Goal: Task Accomplishment & Management: Complete application form

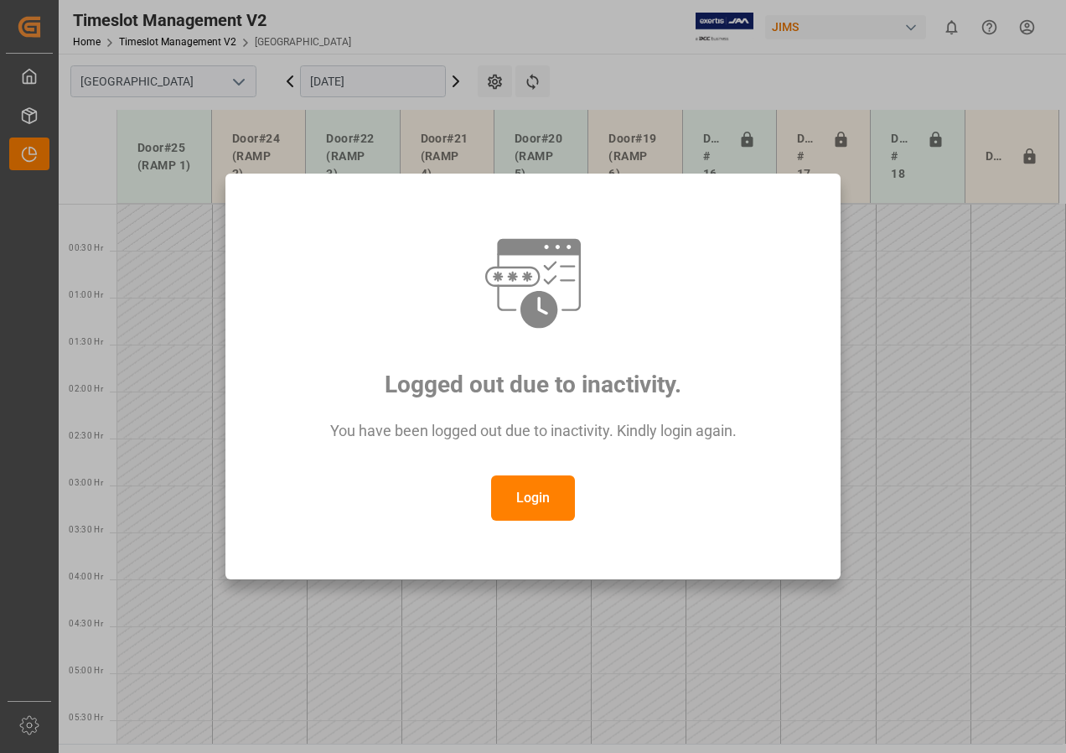
click at [526, 491] on button "Login" at bounding box center [533, 497] width 84 height 45
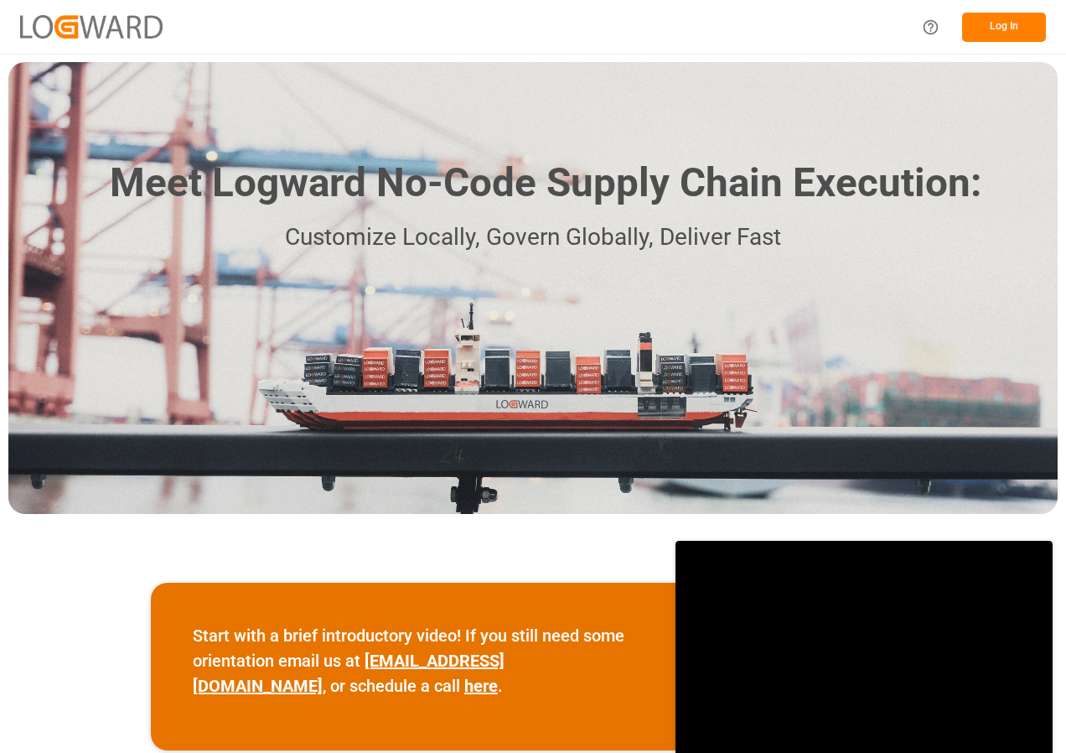
click at [993, 29] on button "Log In" at bounding box center [1004, 27] width 84 height 29
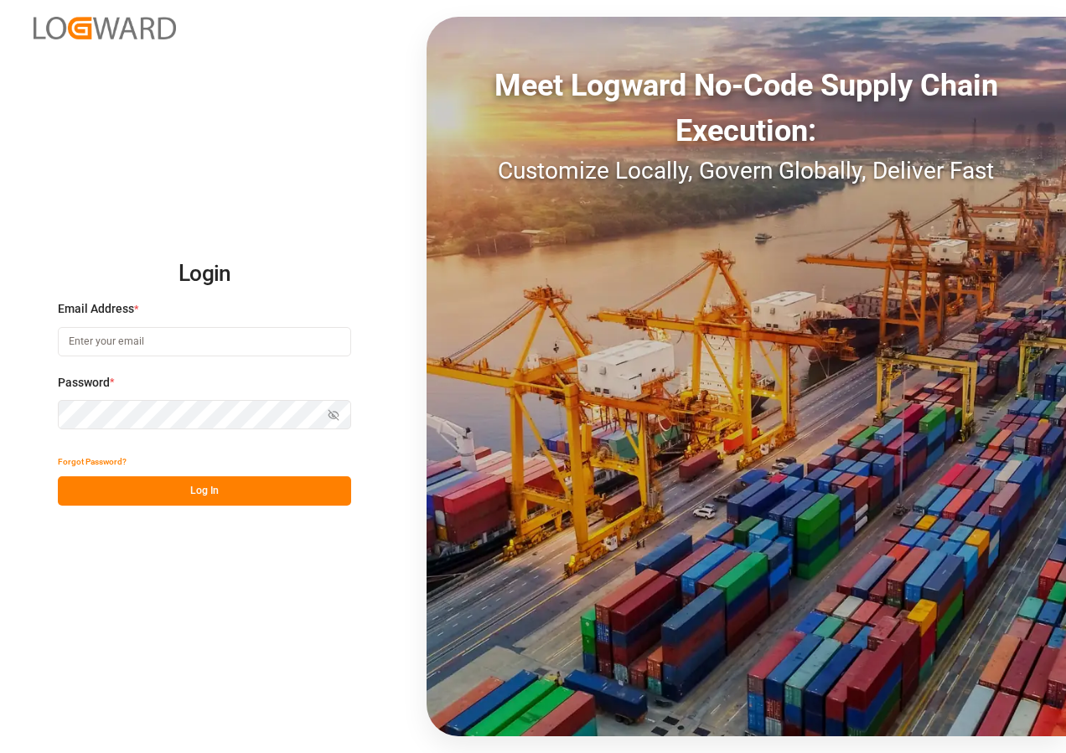
type input "[EMAIL_ADDRESS][DOMAIN_NAME]"
click at [162, 500] on button "Log In" at bounding box center [204, 490] width 293 height 29
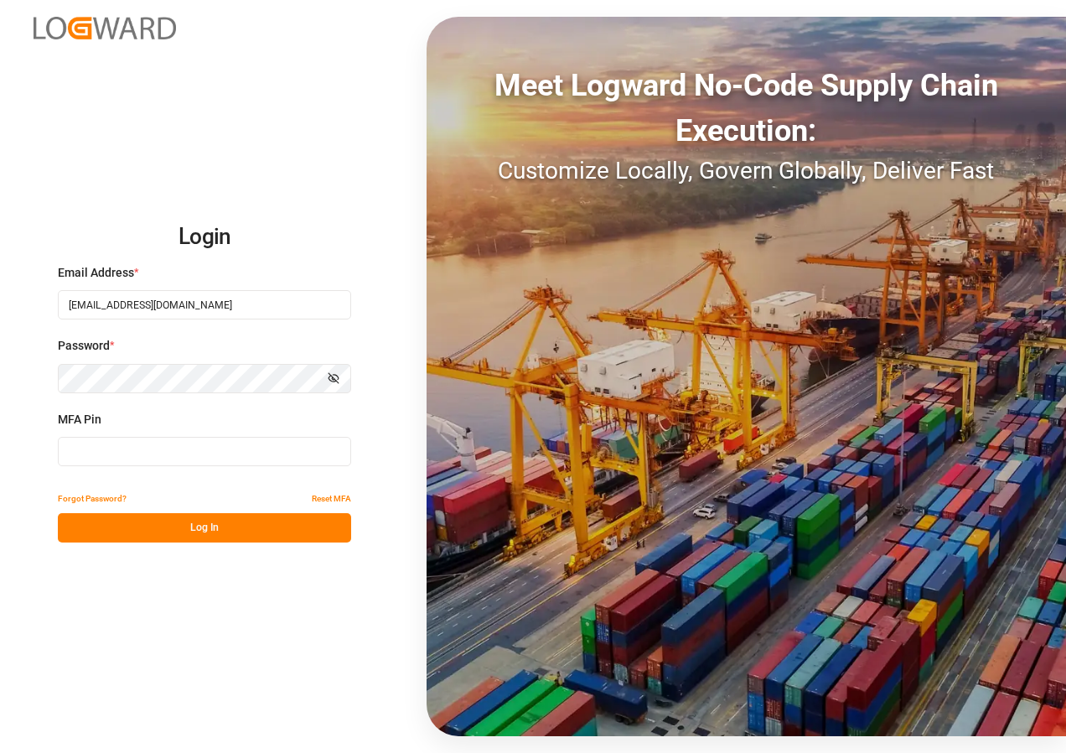
click at [117, 454] on input at bounding box center [204, 451] width 293 height 29
type input "631179"
click at [184, 527] on button "Log In" at bounding box center [204, 527] width 293 height 29
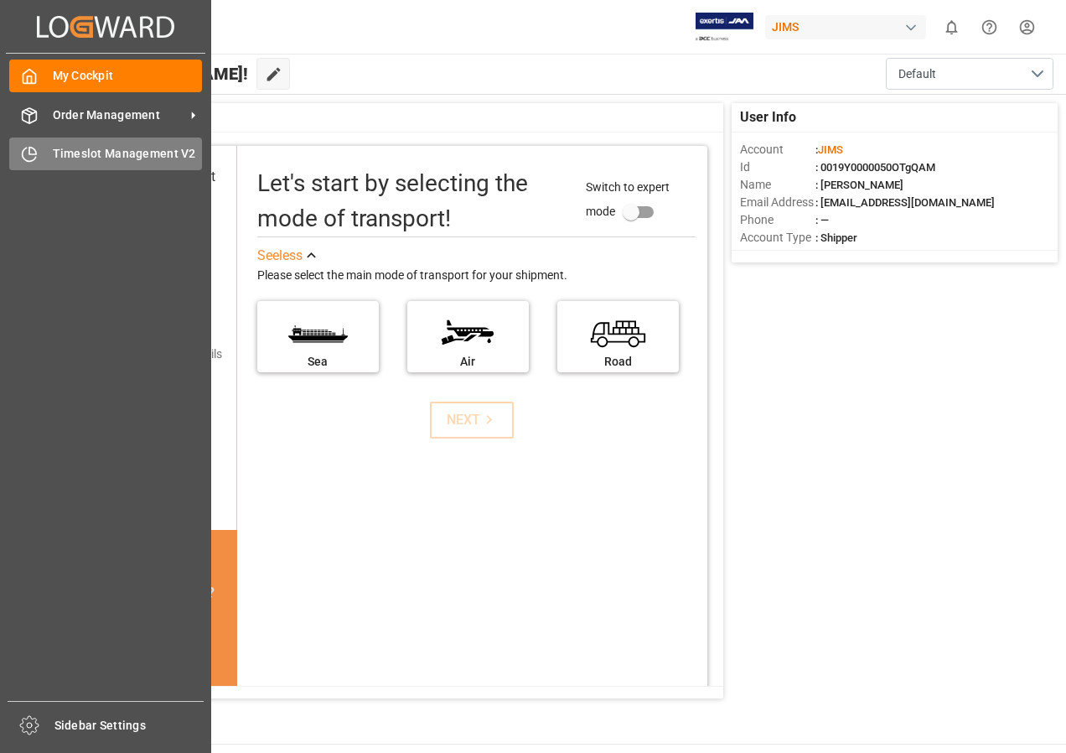
click at [86, 147] on span "Timeslot Management V2" at bounding box center [128, 154] width 150 height 18
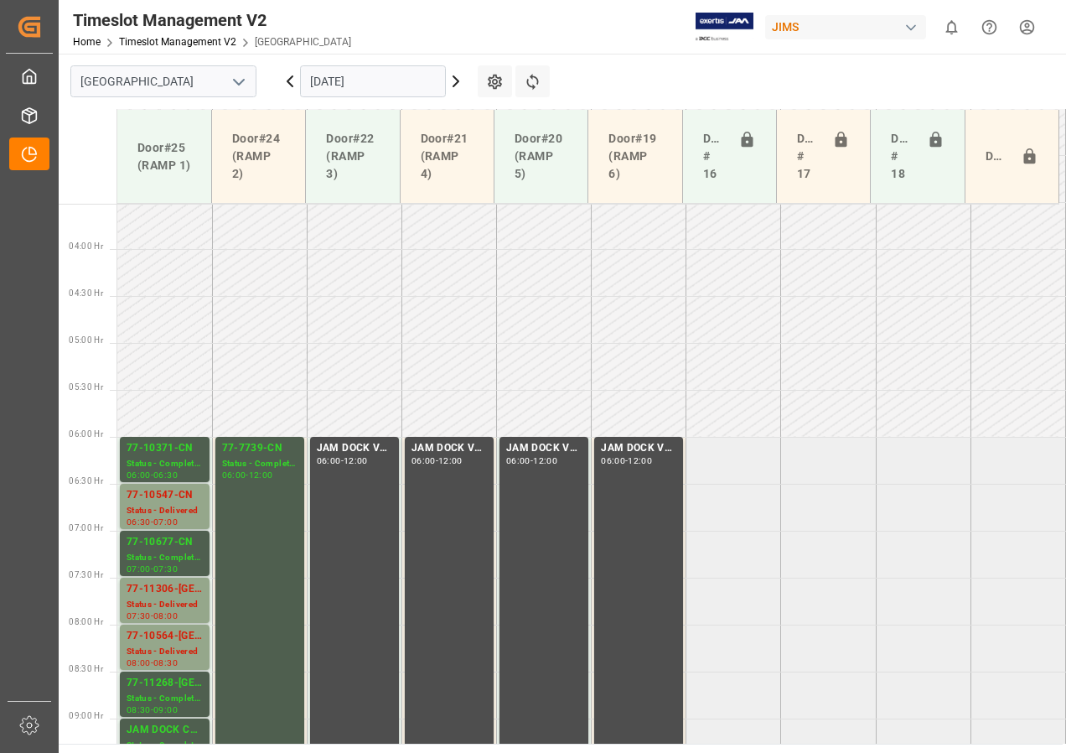
scroll to position [682, 0]
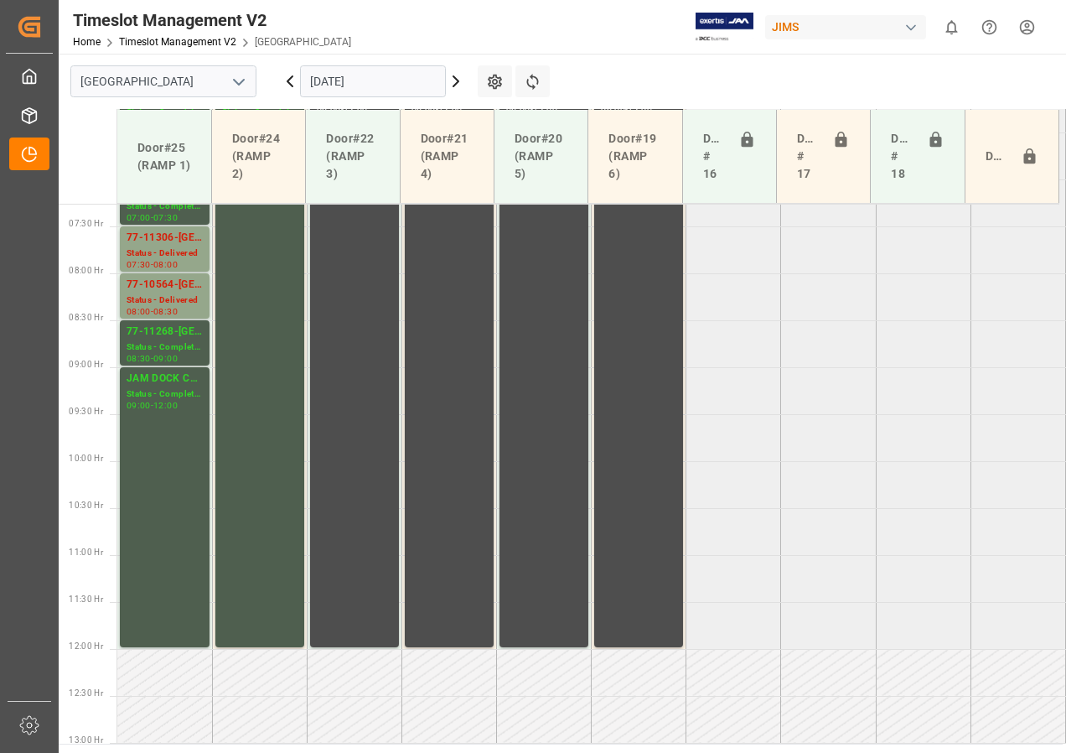
click at [456, 80] on icon at bounding box center [456, 81] width 5 height 10
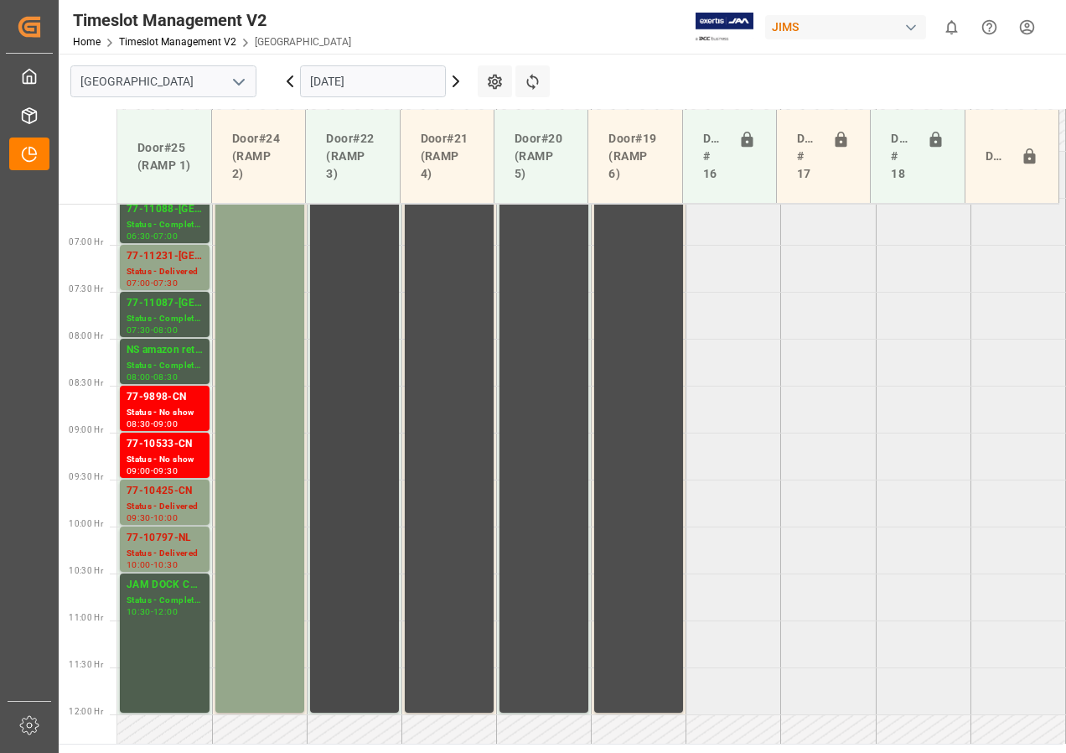
scroll to position [514, 0]
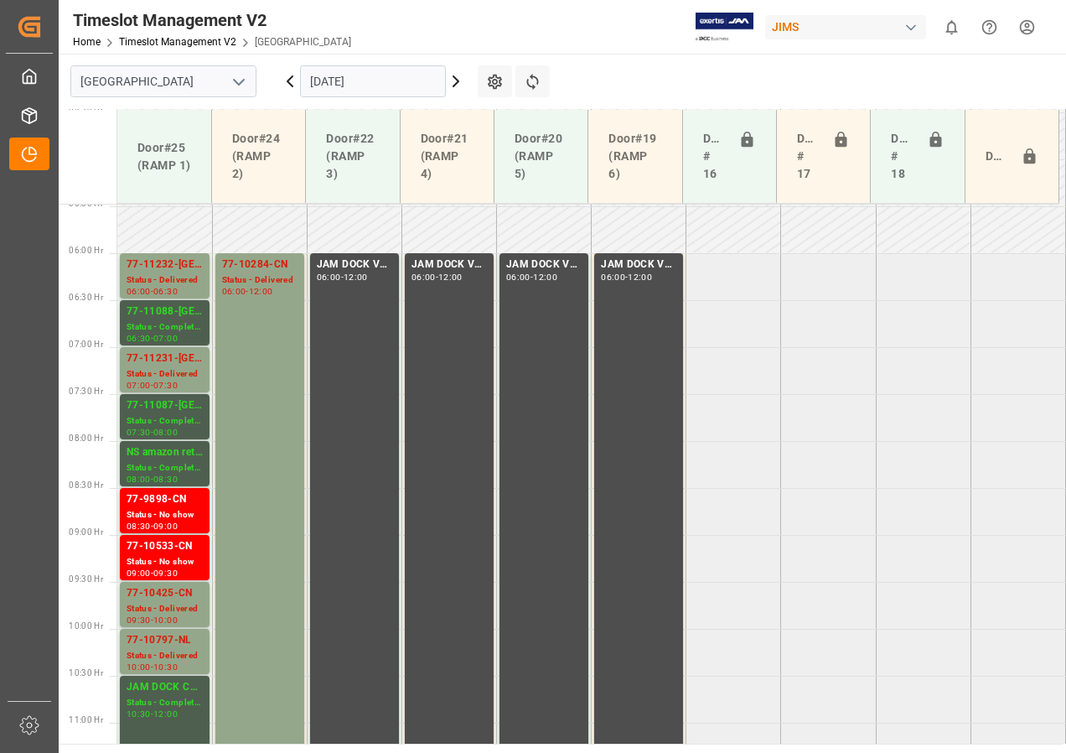
click at [454, 85] on icon at bounding box center [456, 81] width 5 height 10
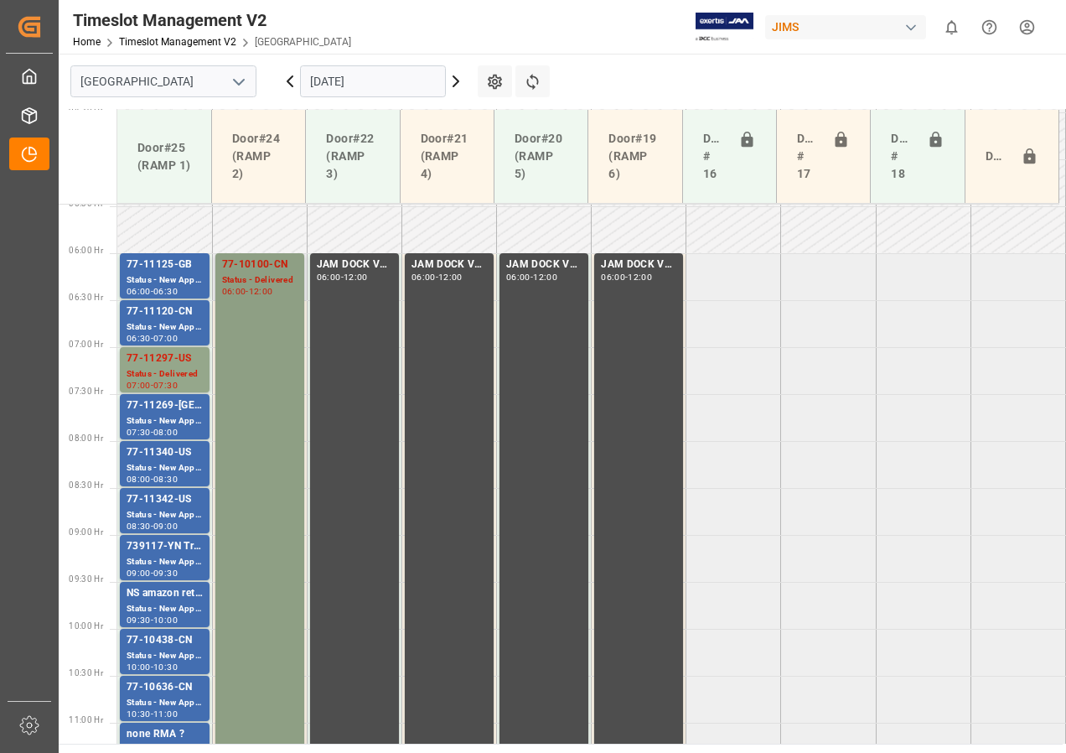
click at [248, 291] on div "-" at bounding box center [247, 292] width 3 height 8
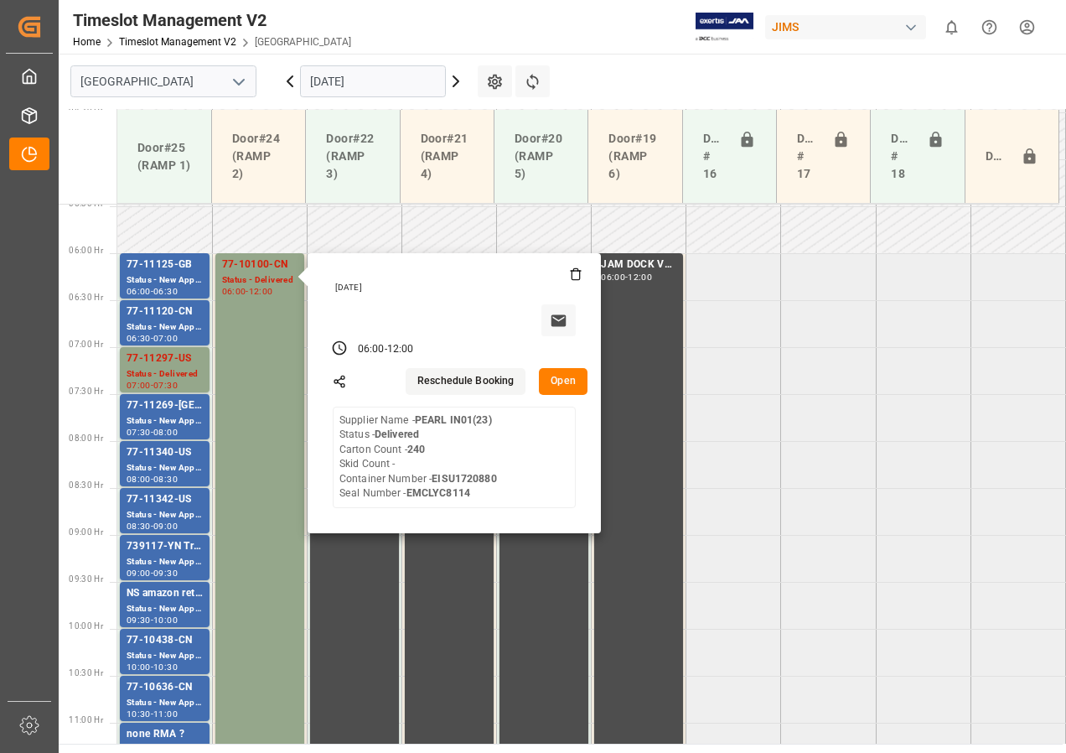
click at [378, 88] on input "[DATE]" at bounding box center [373, 81] width 146 height 32
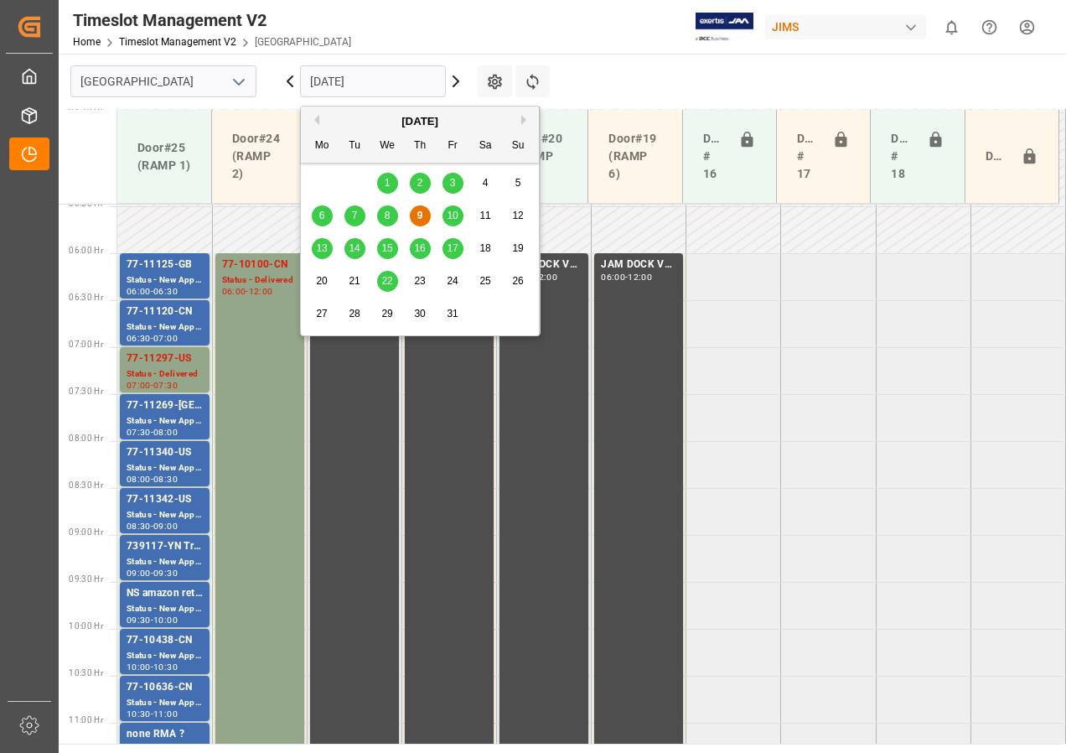
click at [448, 211] on span "10" at bounding box center [452, 216] width 11 height 12
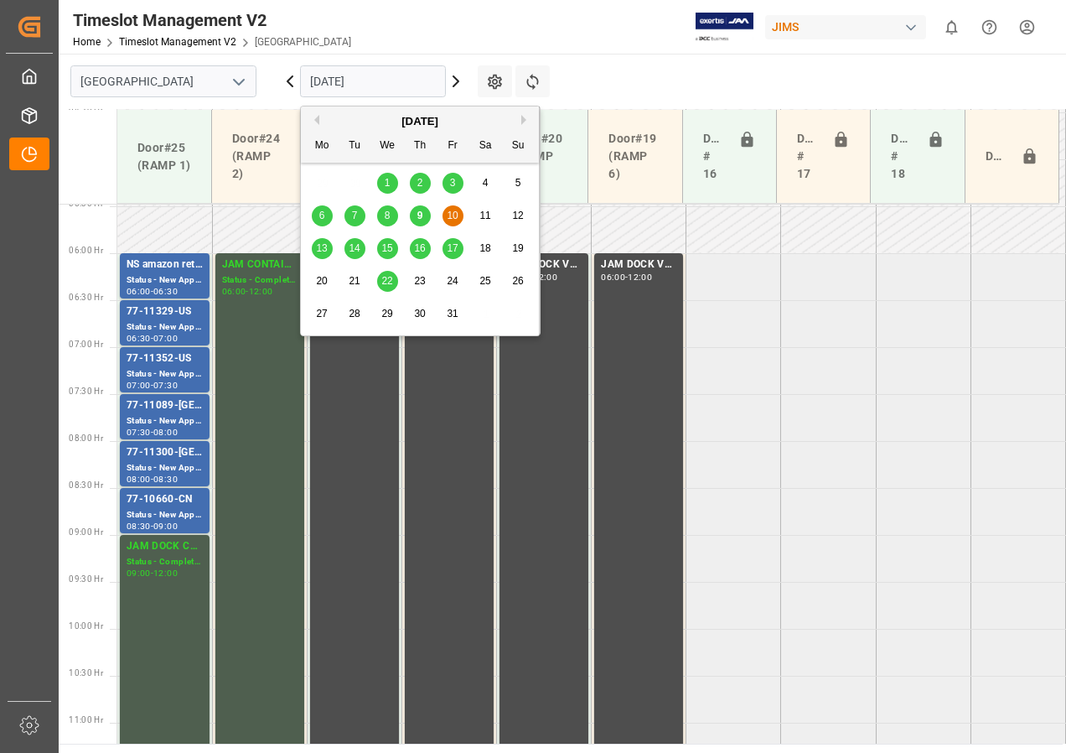
click at [386, 84] on input "[DATE]" at bounding box center [373, 81] width 146 height 32
click at [315, 246] on div "13" at bounding box center [322, 249] width 21 height 20
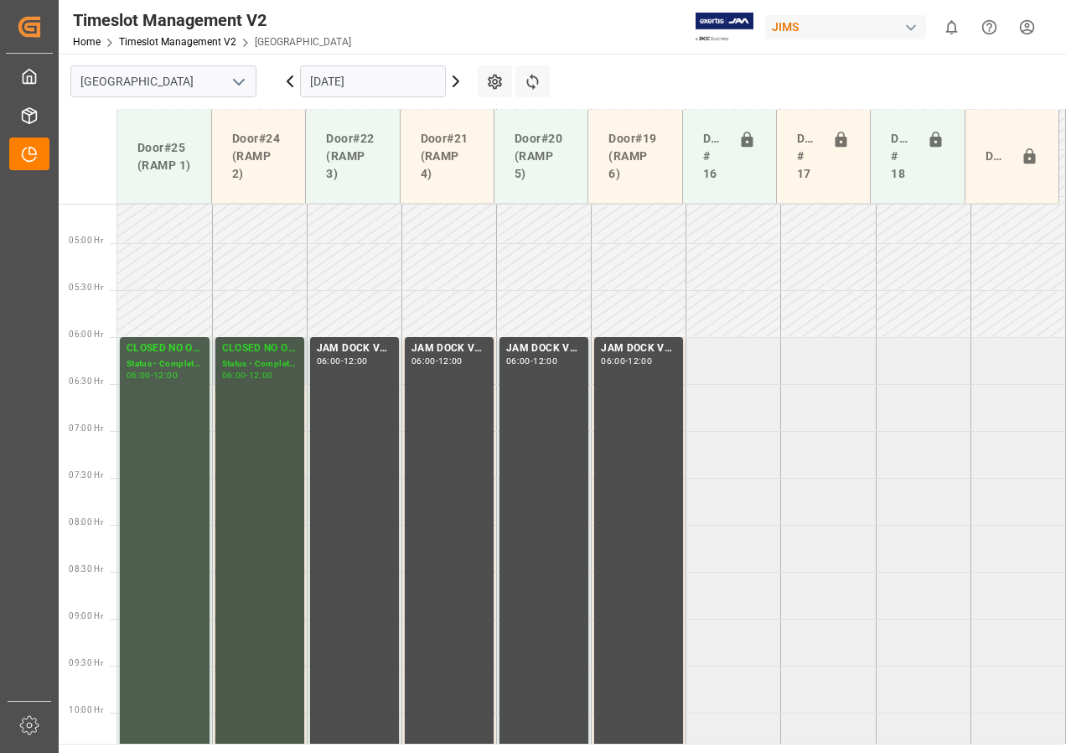
scroll to position [346, 0]
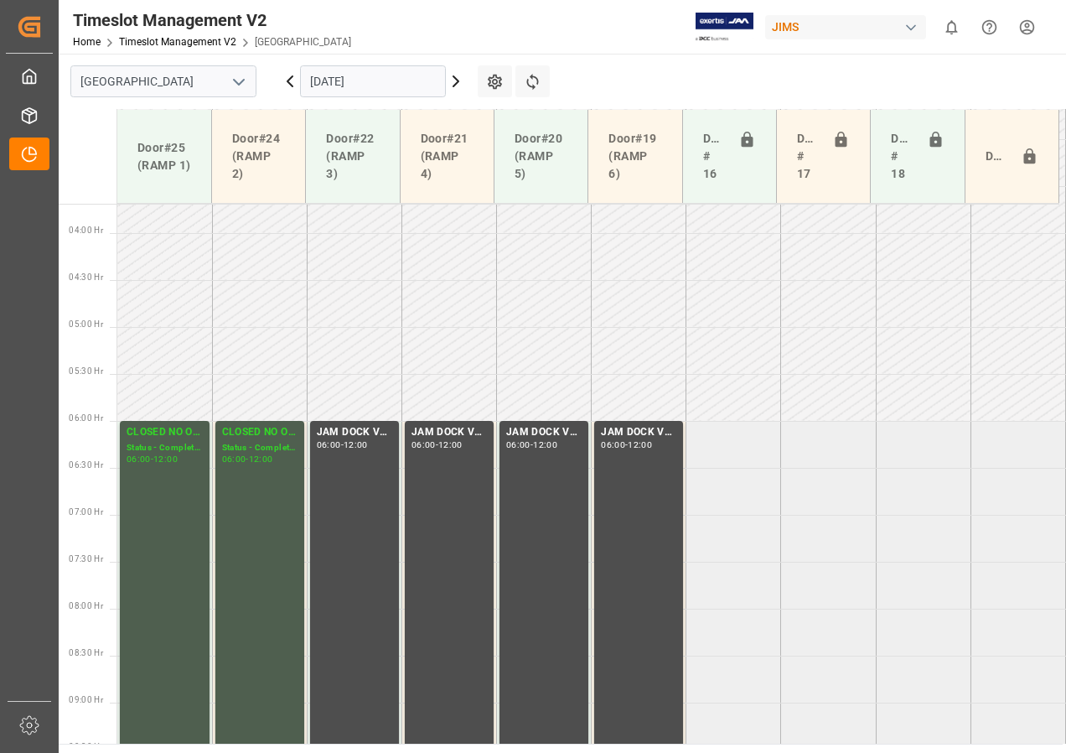
click at [319, 87] on input "[DATE]" at bounding box center [373, 81] width 146 height 32
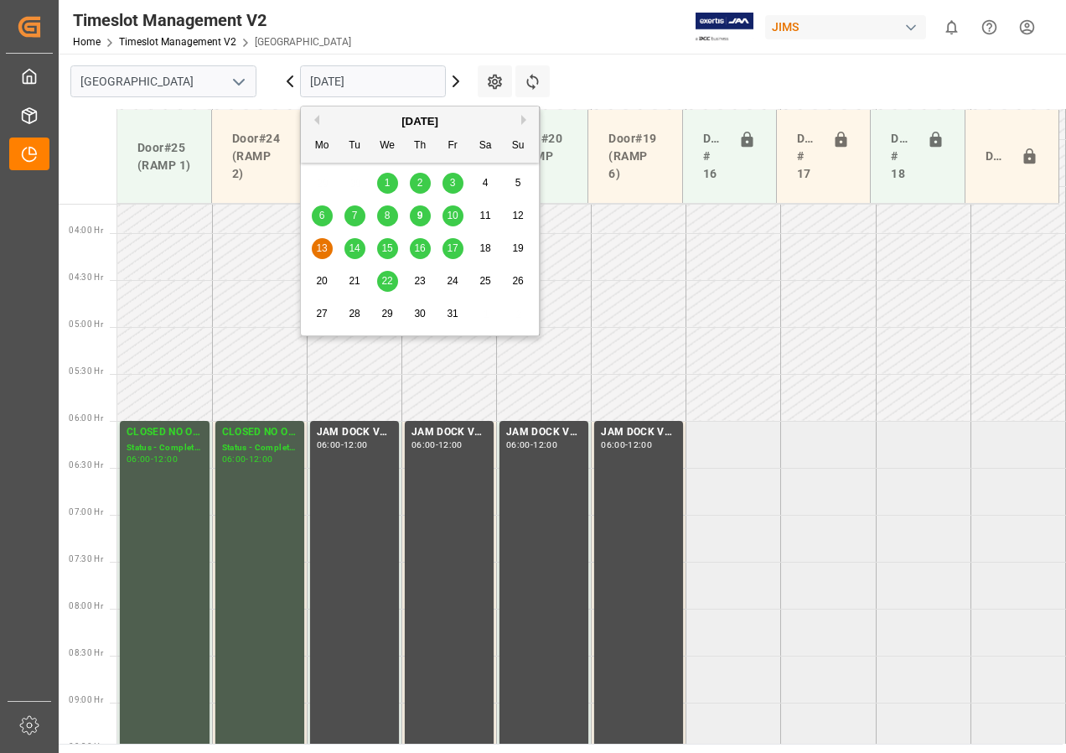
click at [350, 246] on span "14" at bounding box center [354, 248] width 11 height 12
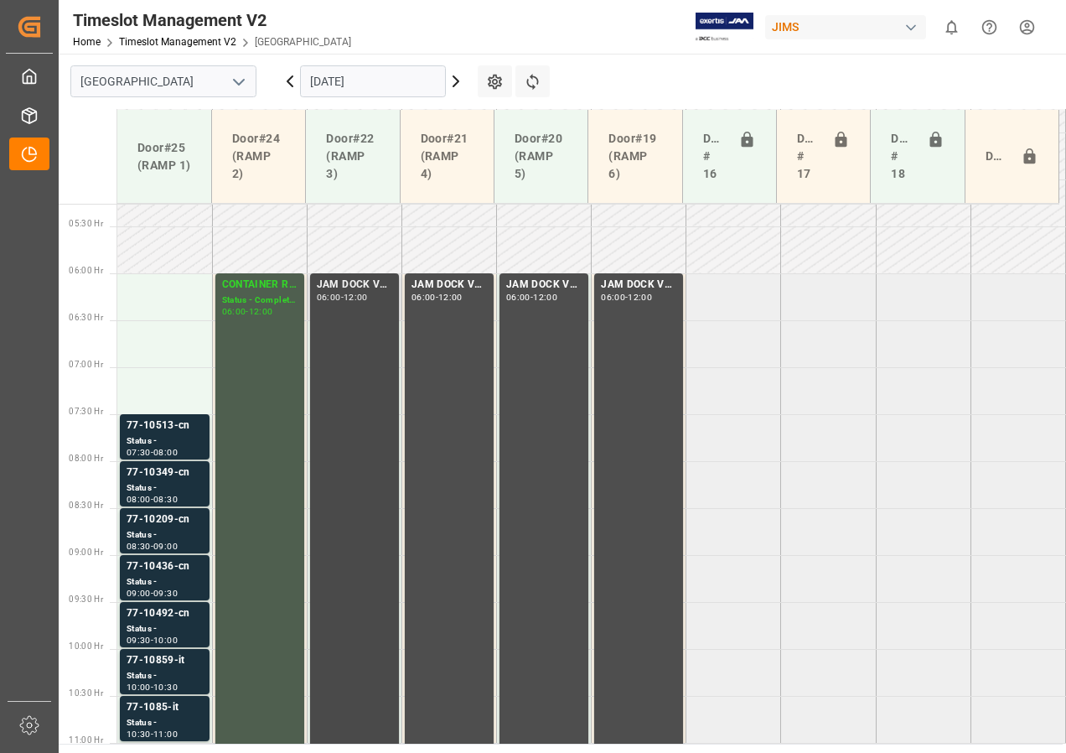
scroll to position [745, 0]
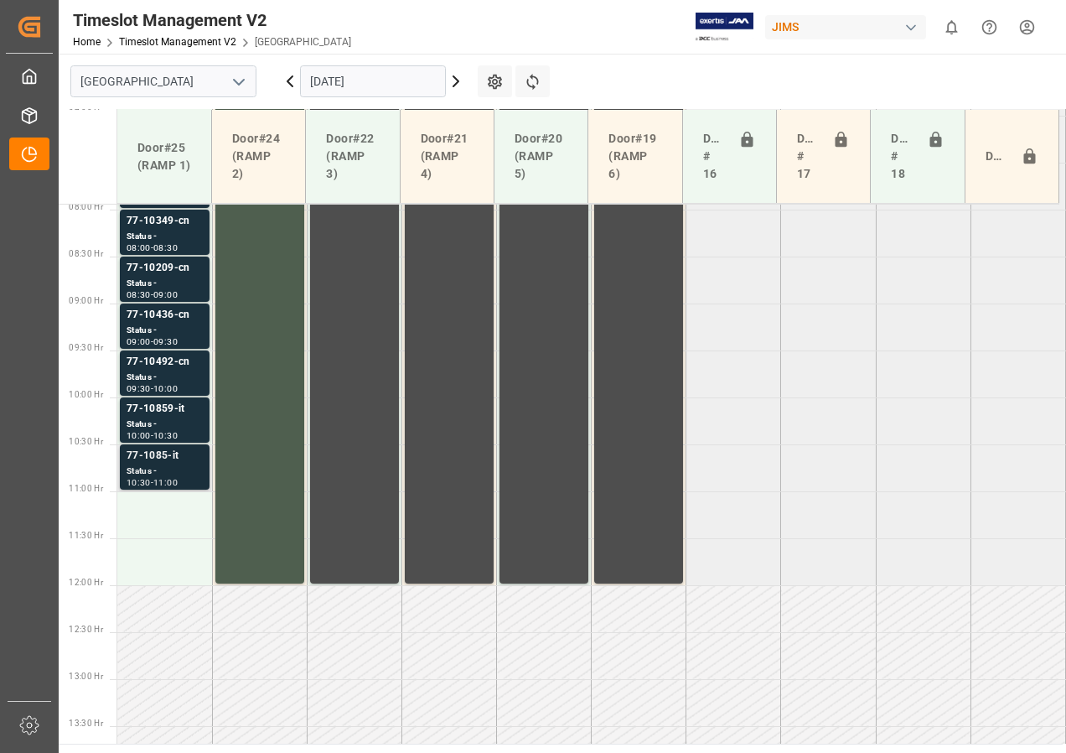
click at [186, 467] on div "Status -" at bounding box center [165, 471] width 76 height 14
click at [179, 421] on div "Status -" at bounding box center [165, 424] width 76 height 14
drag, startPoint x: 178, startPoint y: 339, endPoint x: 314, endPoint y: 204, distance: 192.1
click at [178, 338] on div "09:30" at bounding box center [165, 342] width 24 height 8
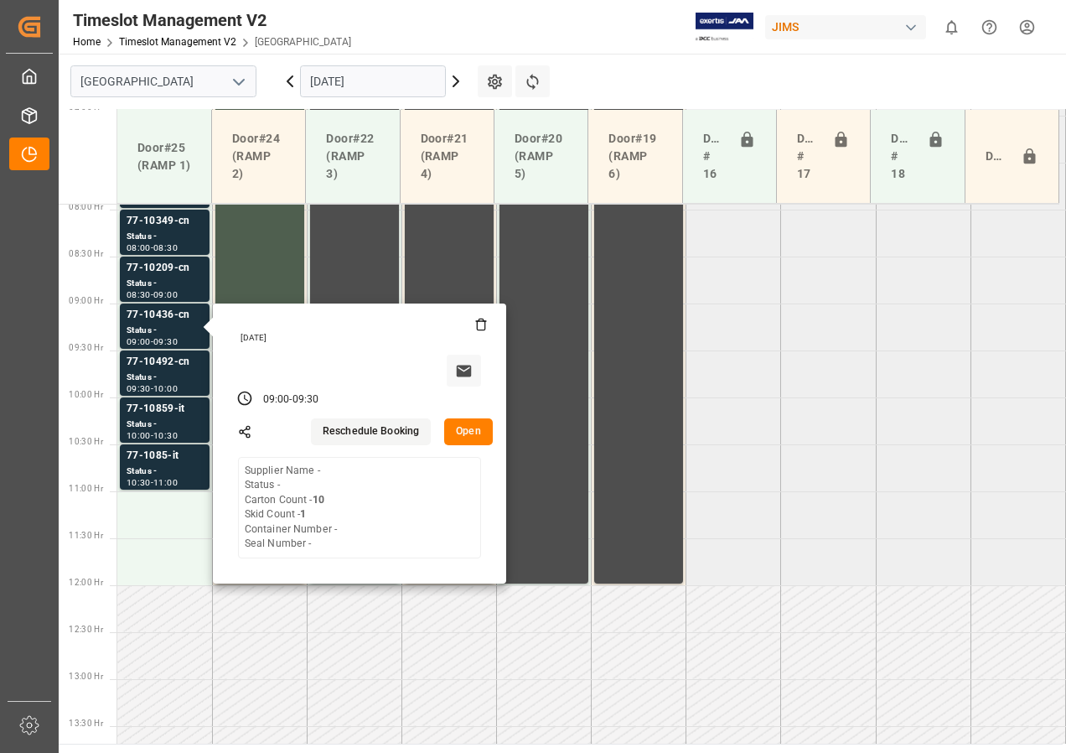
click at [402, 77] on input "[DATE]" at bounding box center [373, 81] width 146 height 32
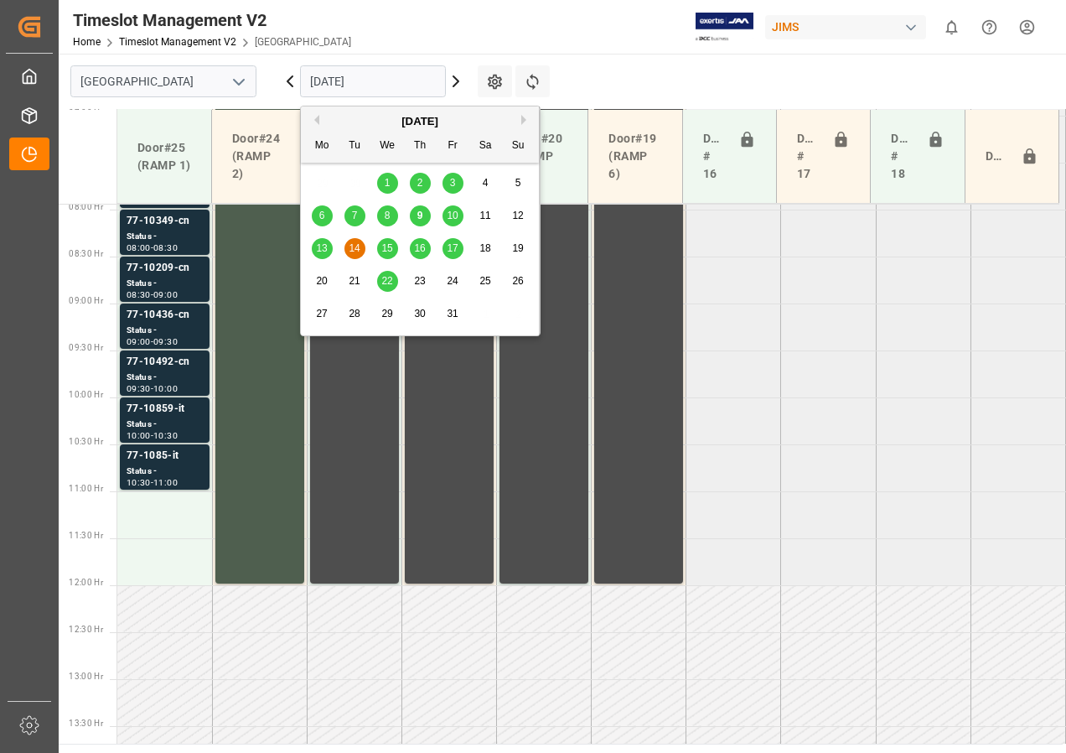
click at [387, 247] on span "15" at bounding box center [386, 248] width 11 height 12
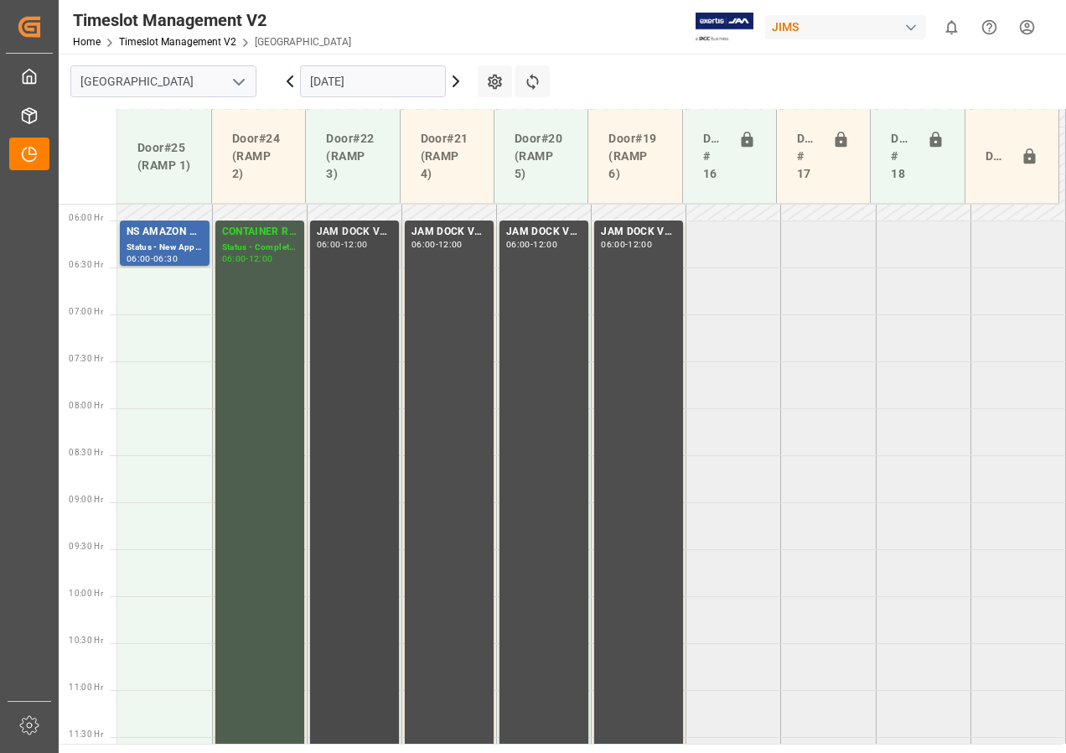
scroll to position [514, 0]
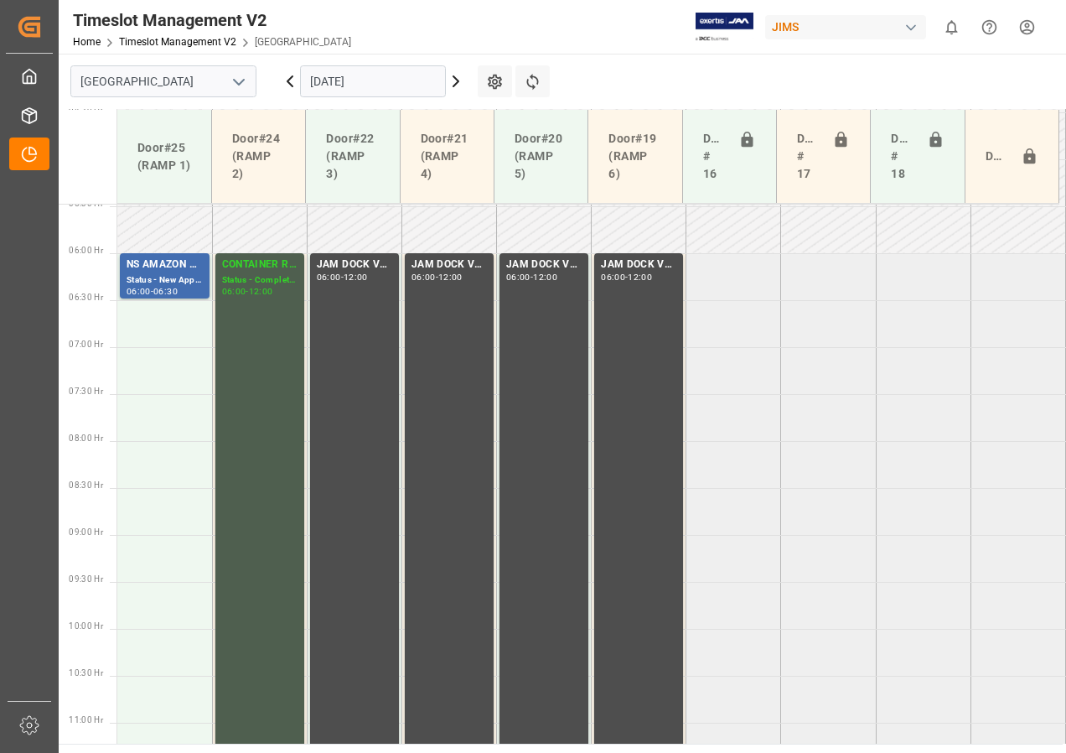
click at [343, 80] on input "[DATE]" at bounding box center [373, 81] width 146 height 32
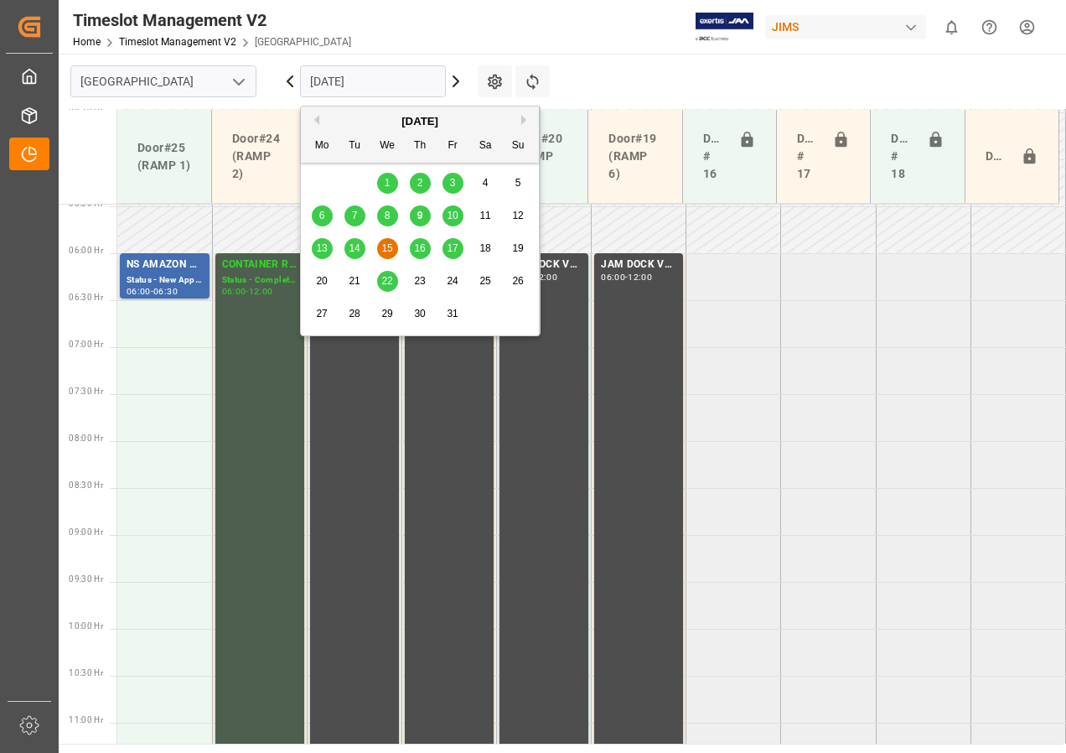
click at [418, 251] on span "16" at bounding box center [419, 248] width 11 height 12
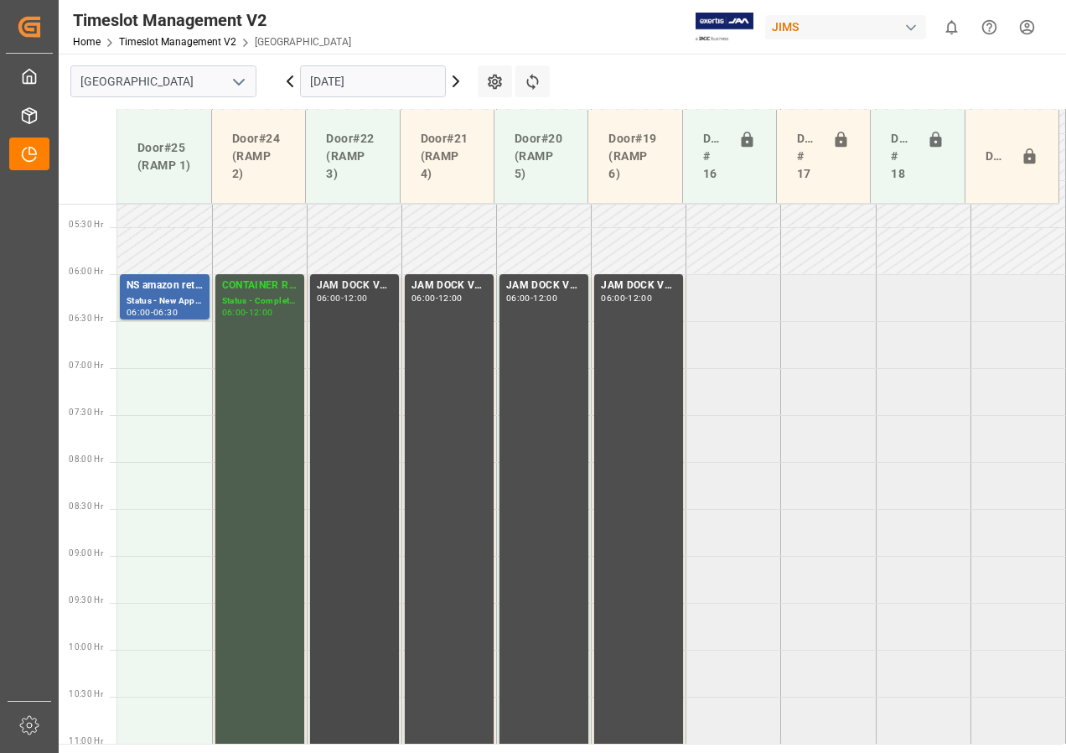
scroll to position [409, 0]
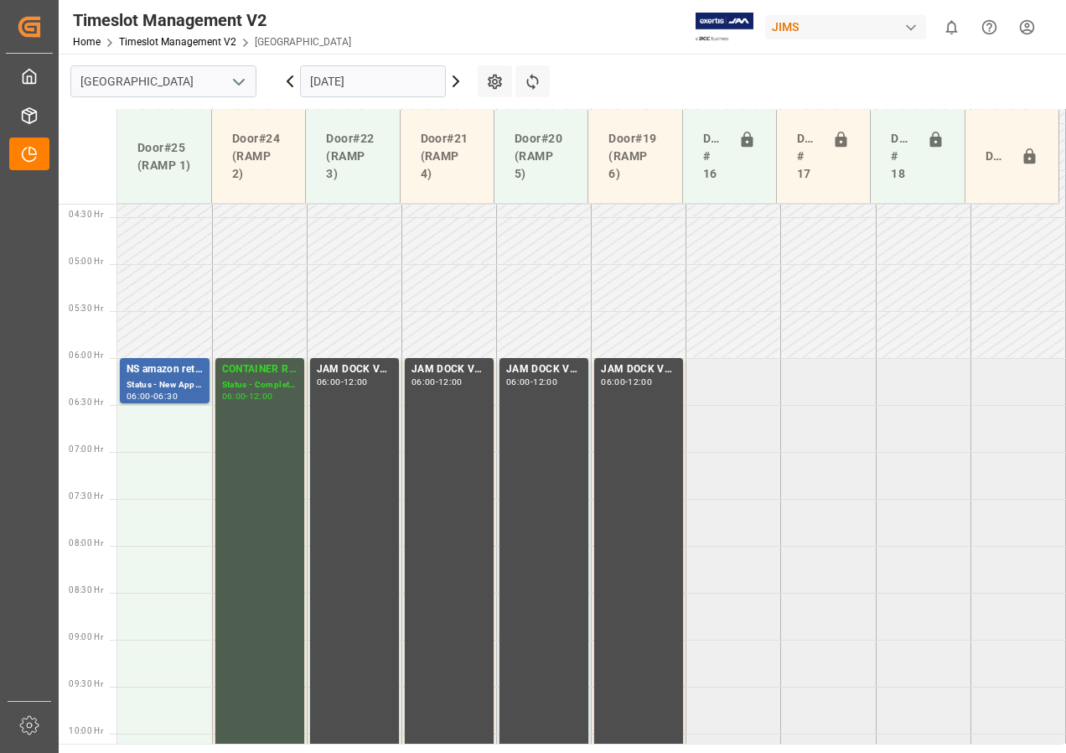
click at [355, 87] on input "[DATE]" at bounding box center [373, 81] width 146 height 32
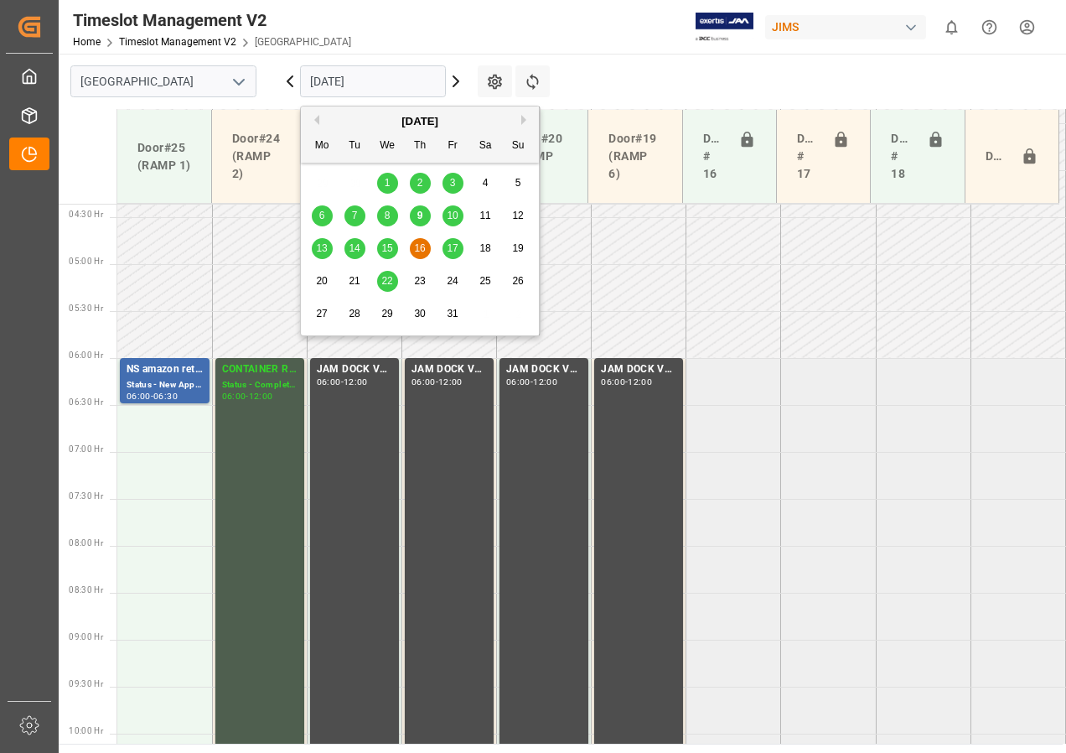
click at [452, 247] on span "17" at bounding box center [452, 248] width 11 height 12
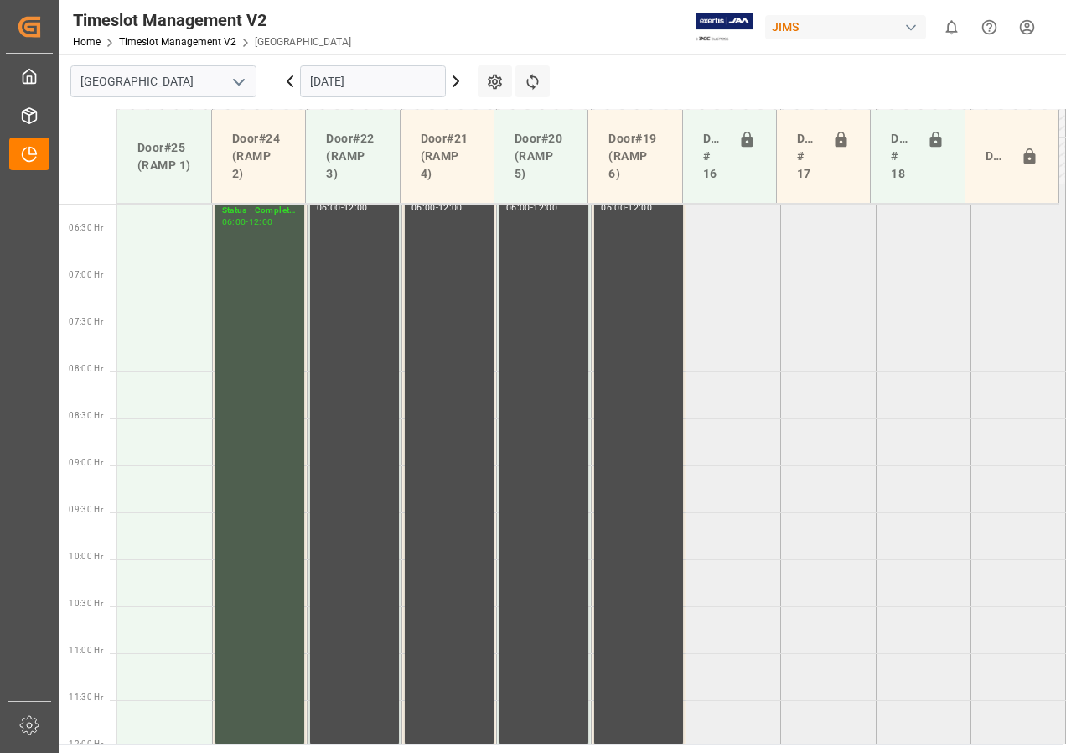
scroll to position [682, 0]
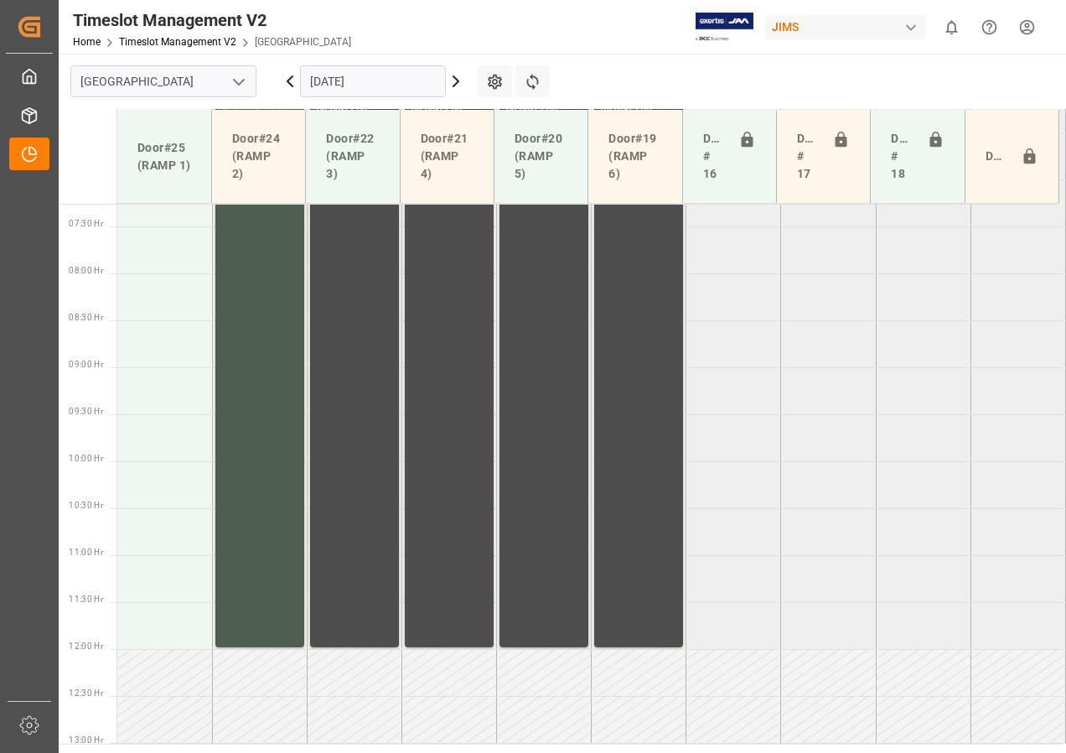
click at [372, 86] on input "[DATE]" at bounding box center [373, 81] width 146 height 32
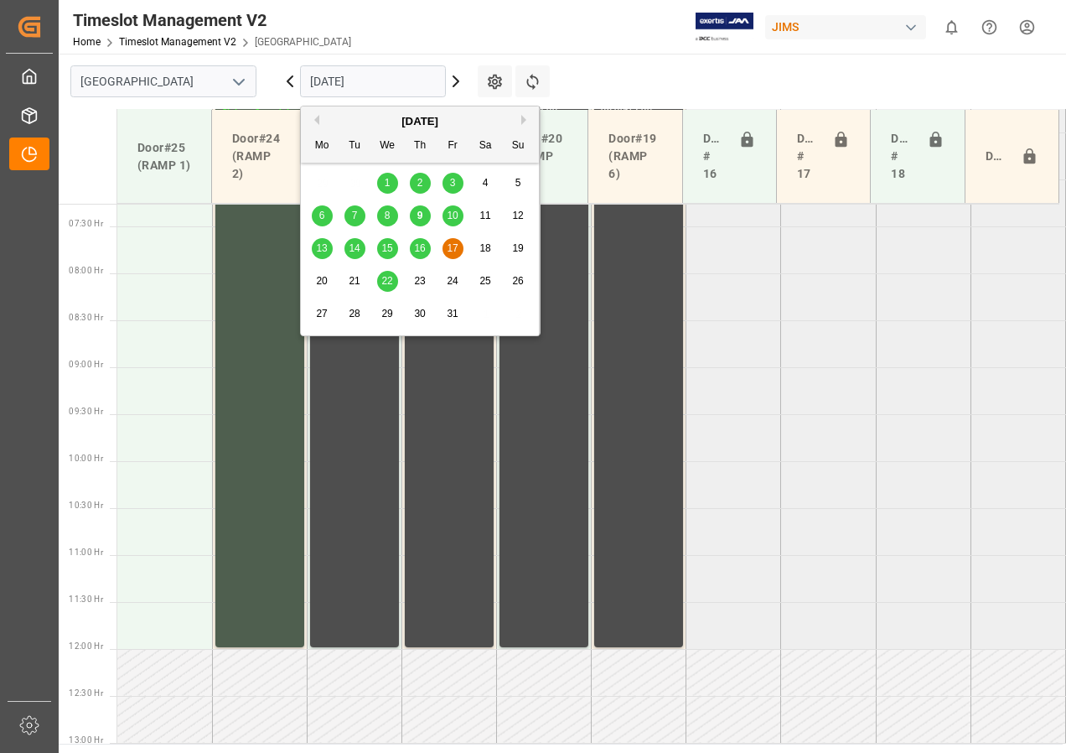
click at [388, 252] on span "15" at bounding box center [386, 248] width 11 height 12
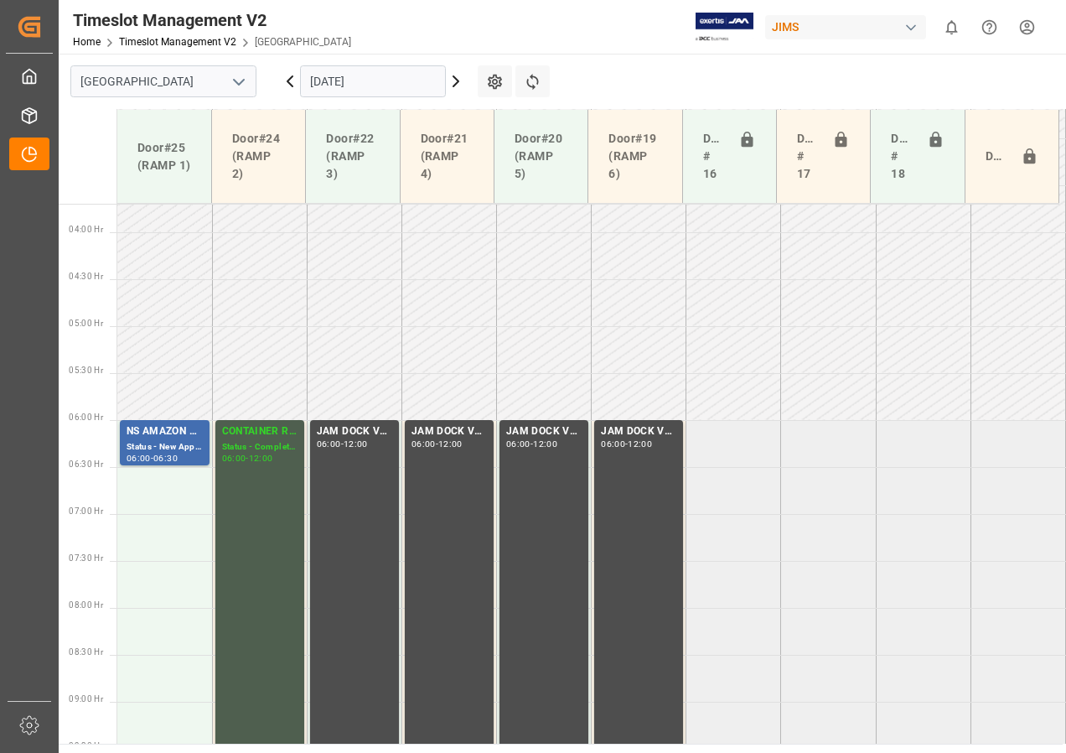
scroll to position [346, 0]
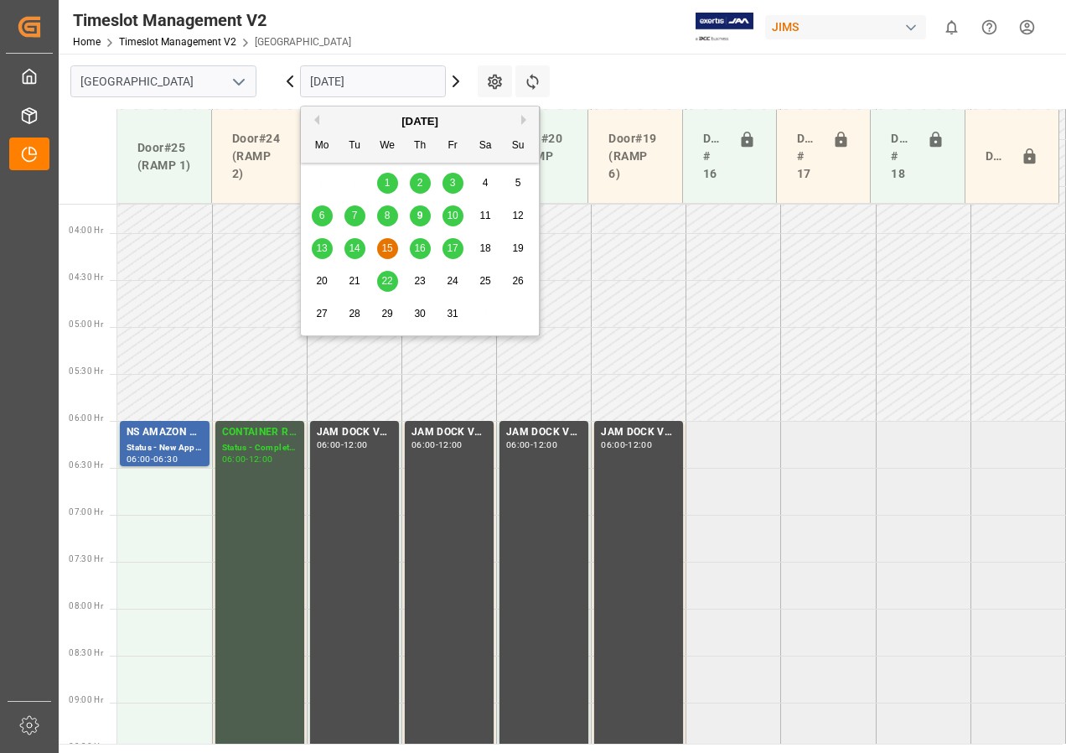
click at [337, 87] on input "[DATE]" at bounding box center [373, 81] width 146 height 32
click at [350, 251] on span "14" at bounding box center [354, 248] width 11 height 12
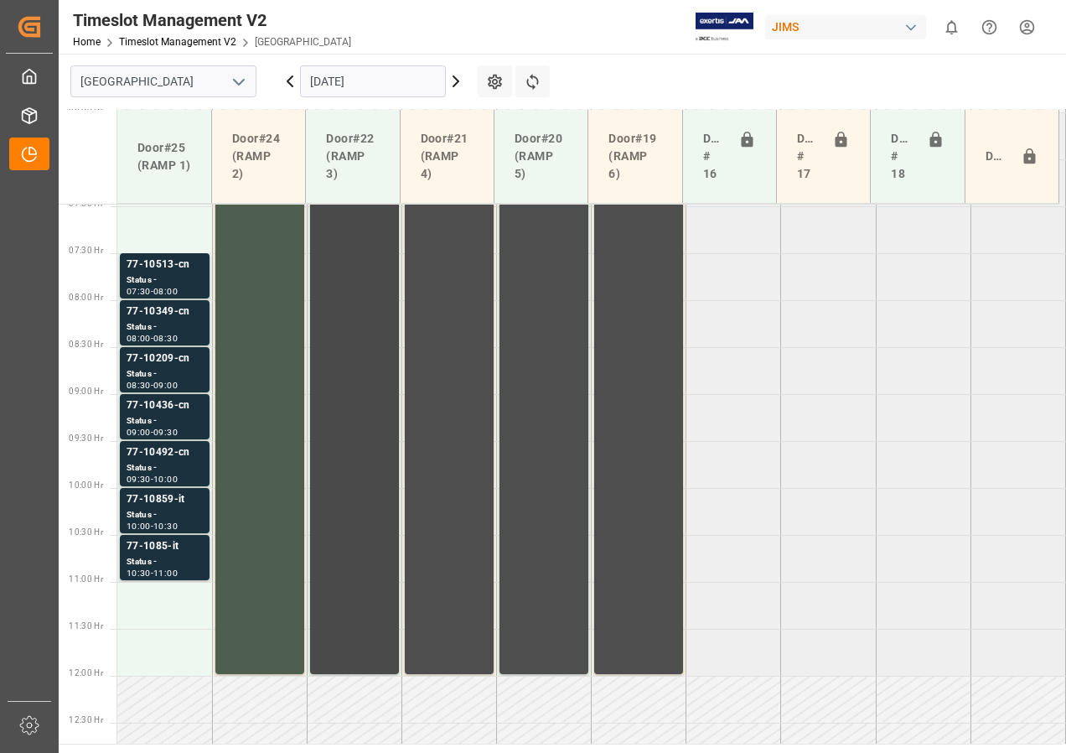
scroll to position [682, 0]
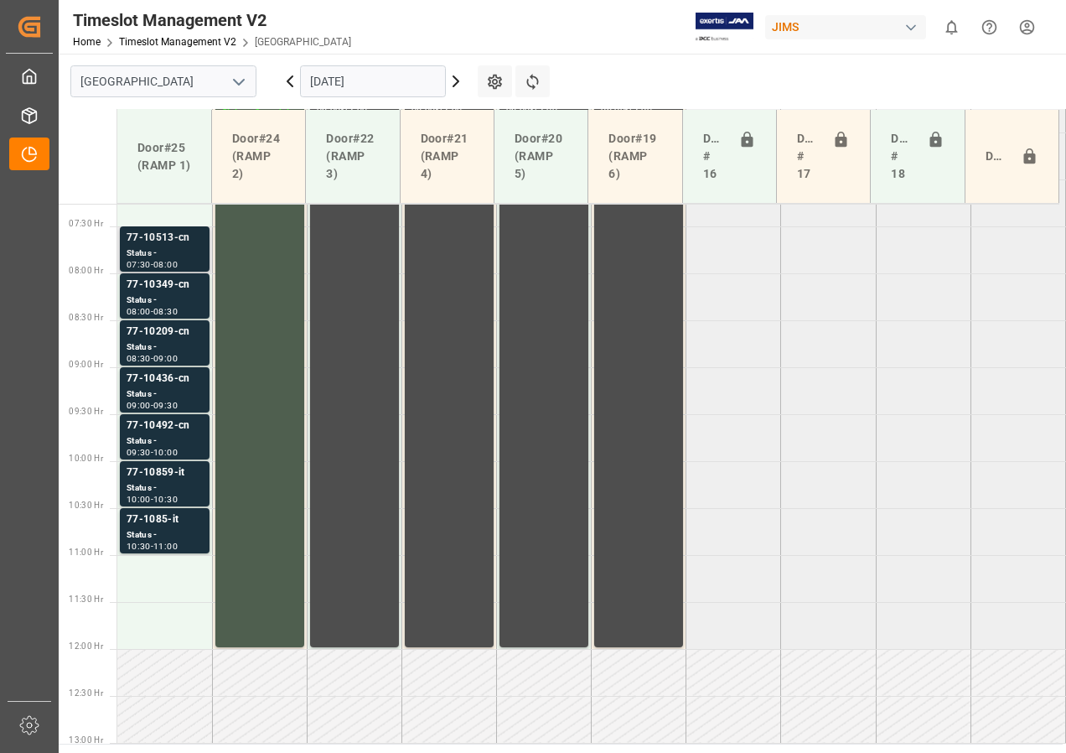
click at [195, 240] on div "77-10513-cn" at bounding box center [165, 238] width 76 height 17
click at [174, 303] on div "Status -" at bounding box center [165, 300] width 76 height 14
click at [165, 346] on div "Status -" at bounding box center [165, 347] width 76 height 14
click at [165, 538] on div "Status -" at bounding box center [165, 535] width 76 height 14
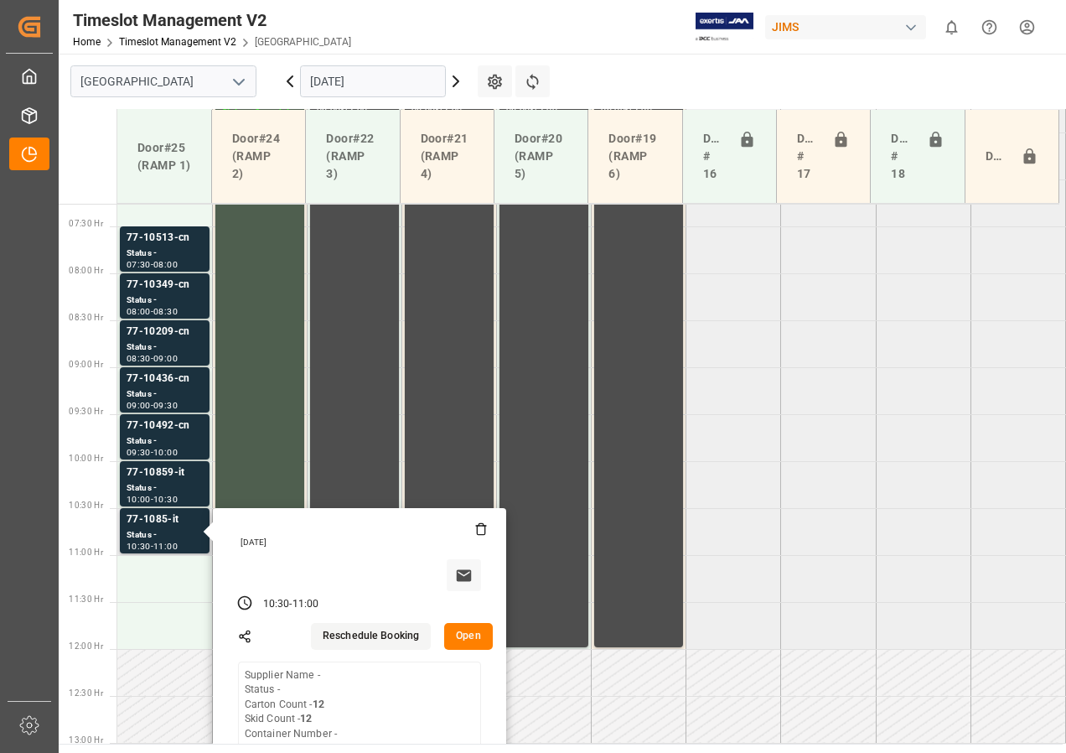
click at [458, 631] on button "Open" at bounding box center [468, 636] width 49 height 27
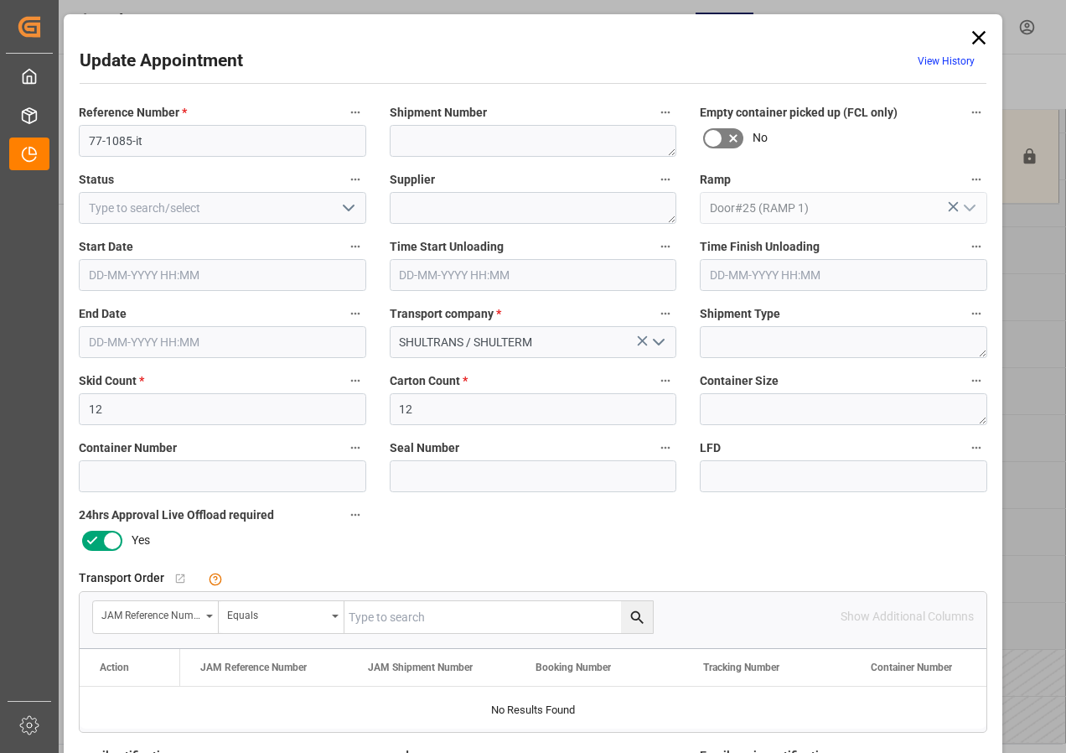
type input "[DATE] 10:30"
type input "[DATE] 11:00"
type input "[DATE] 12:16"
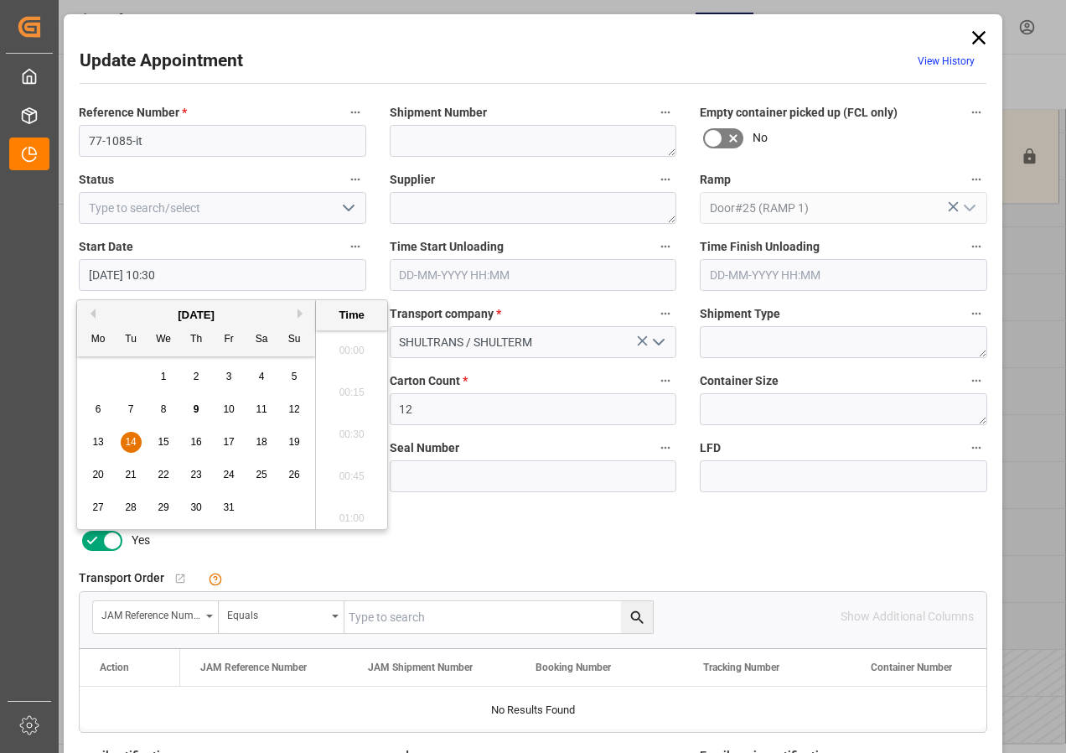
click at [138, 274] on input "[DATE] 10:30" at bounding box center [223, 275] width 288 height 32
click at [128, 438] on span "14" at bounding box center [130, 442] width 11 height 12
click at [345, 426] on li "06:00" at bounding box center [351, 429] width 71 height 42
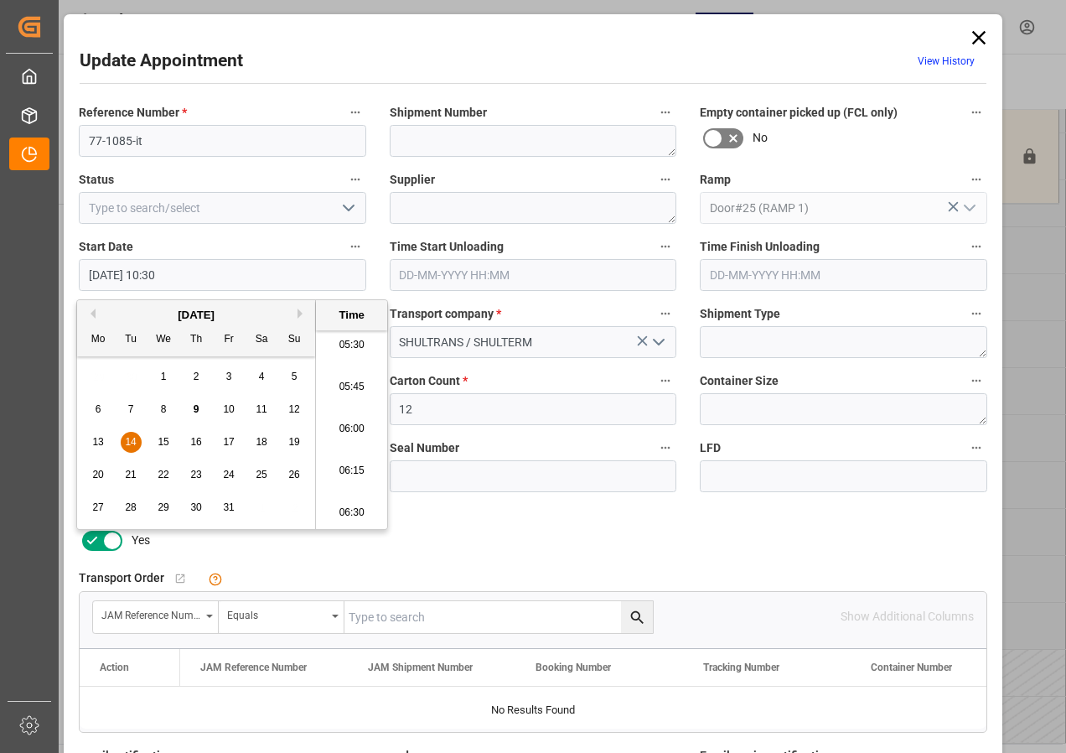
type input "[DATE] 06:00"
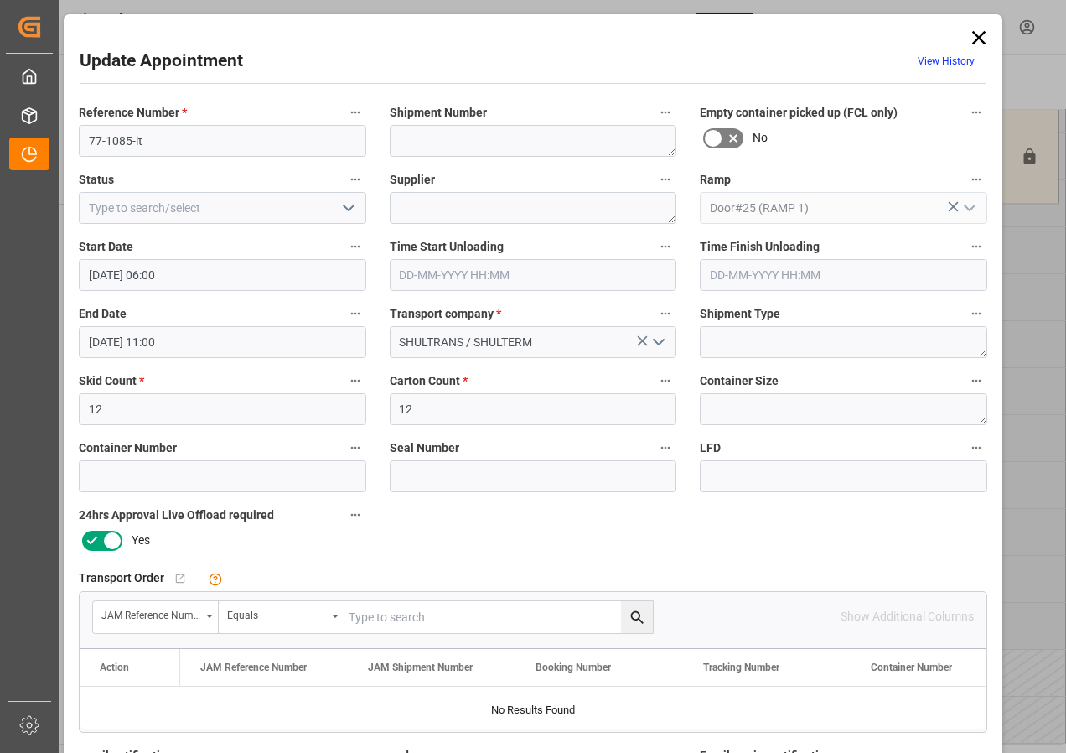
click at [118, 356] on input "[DATE] 11:00" at bounding box center [223, 342] width 288 height 32
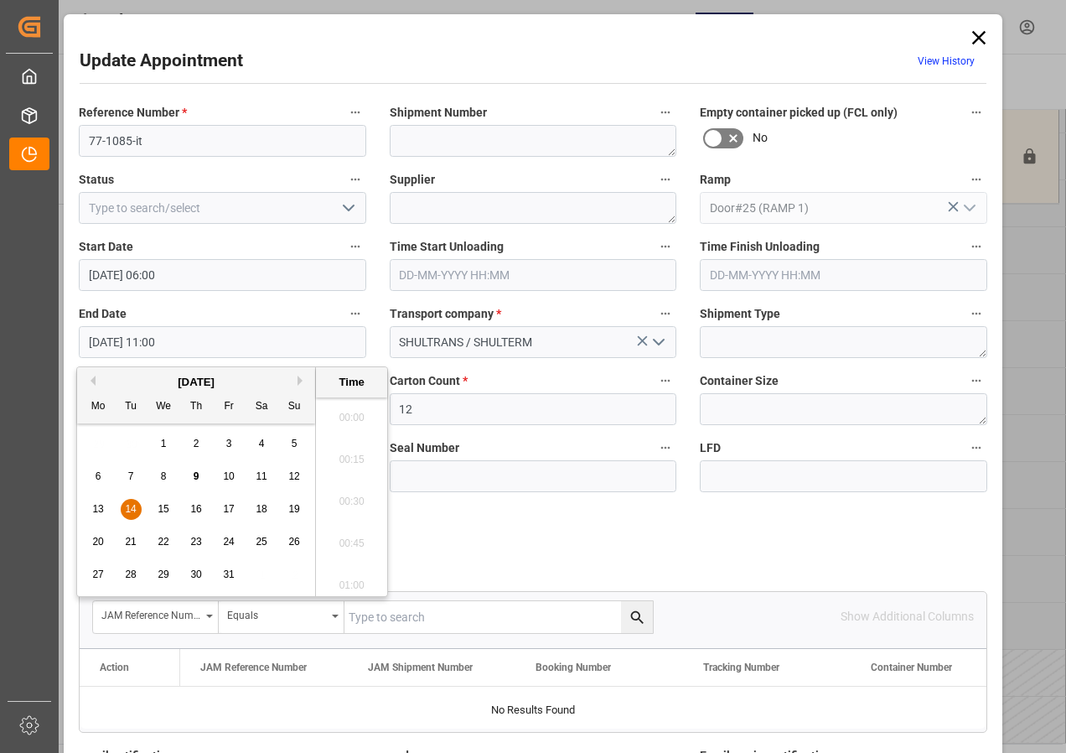
scroll to position [1766, 0]
click at [117, 343] on input "[DATE] 11:00" at bounding box center [223, 342] width 288 height 32
click at [125, 510] on span "14" at bounding box center [130, 509] width 11 height 12
click at [347, 408] on li "06:30" at bounding box center [351, 412] width 71 height 42
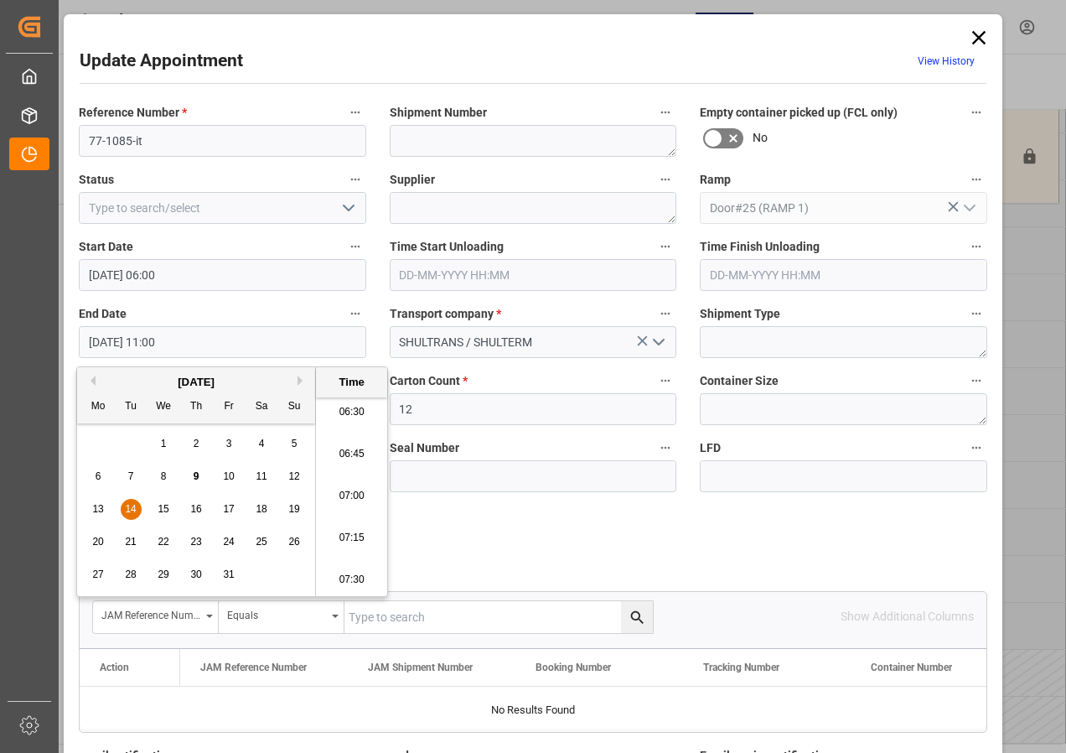
type input "[DATE] 06:30"
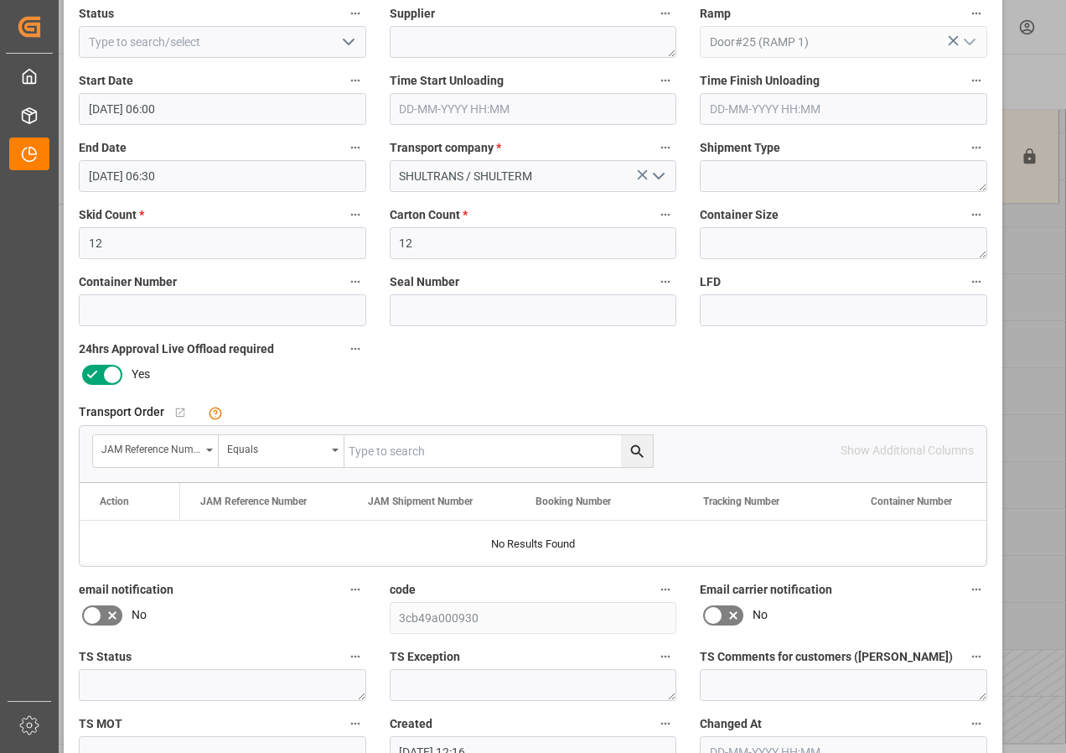
scroll to position [267, 0]
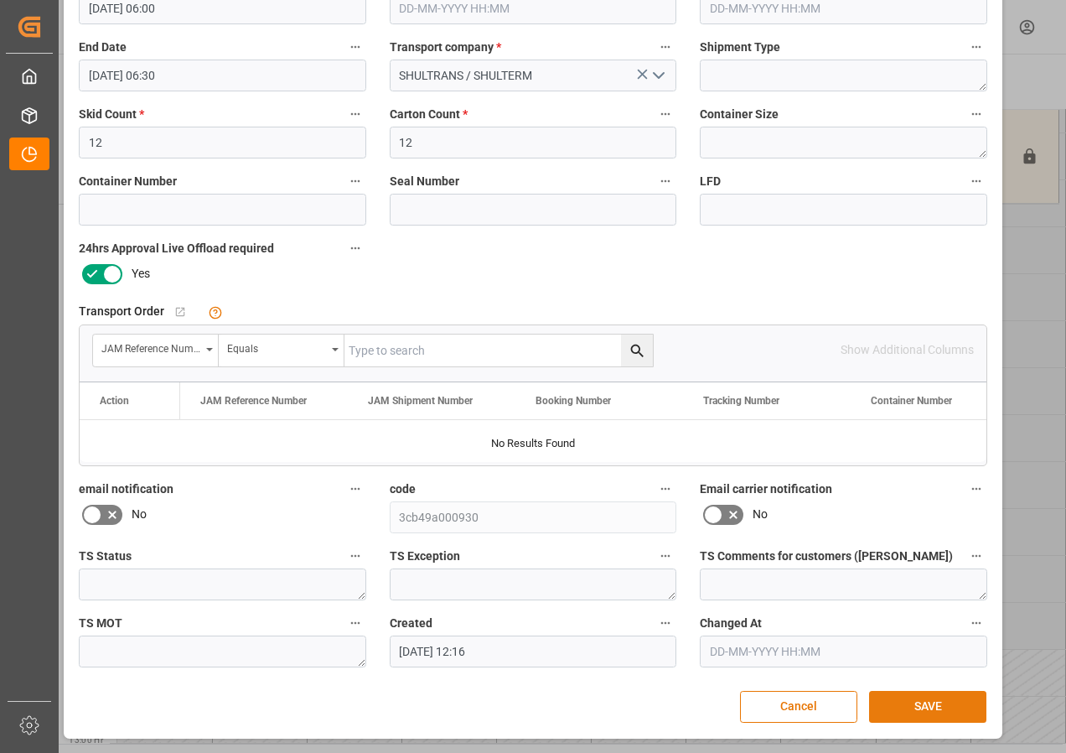
click at [915, 709] on button "SAVE" at bounding box center [927, 707] width 117 height 32
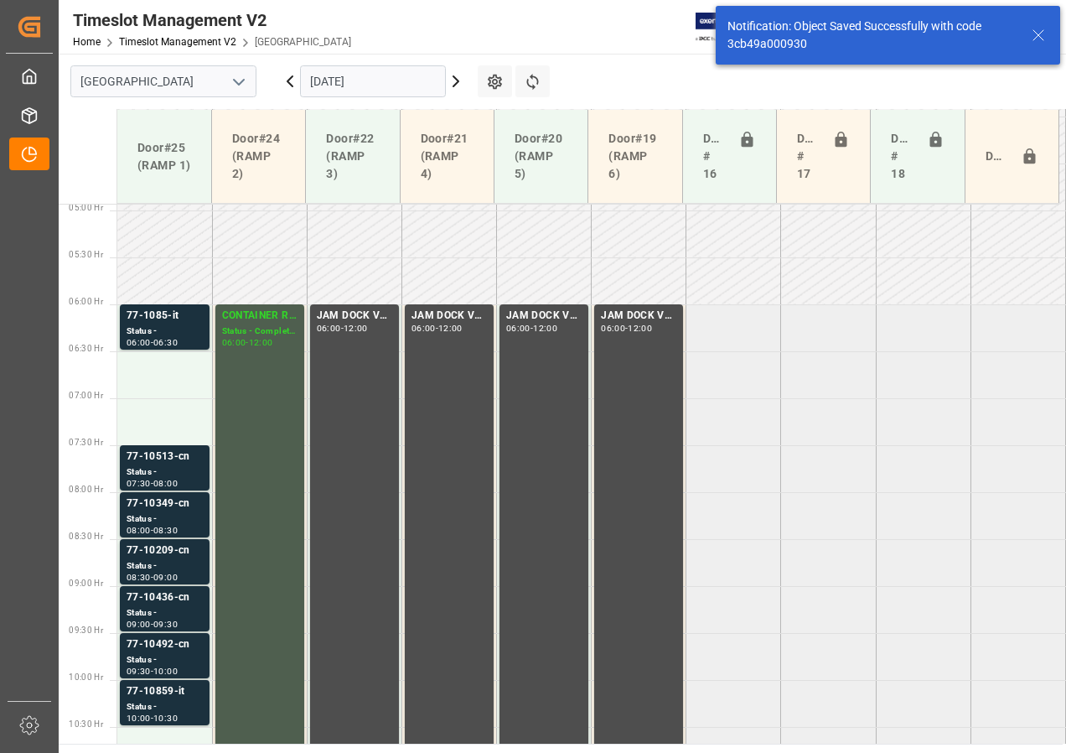
scroll to position [494, 0]
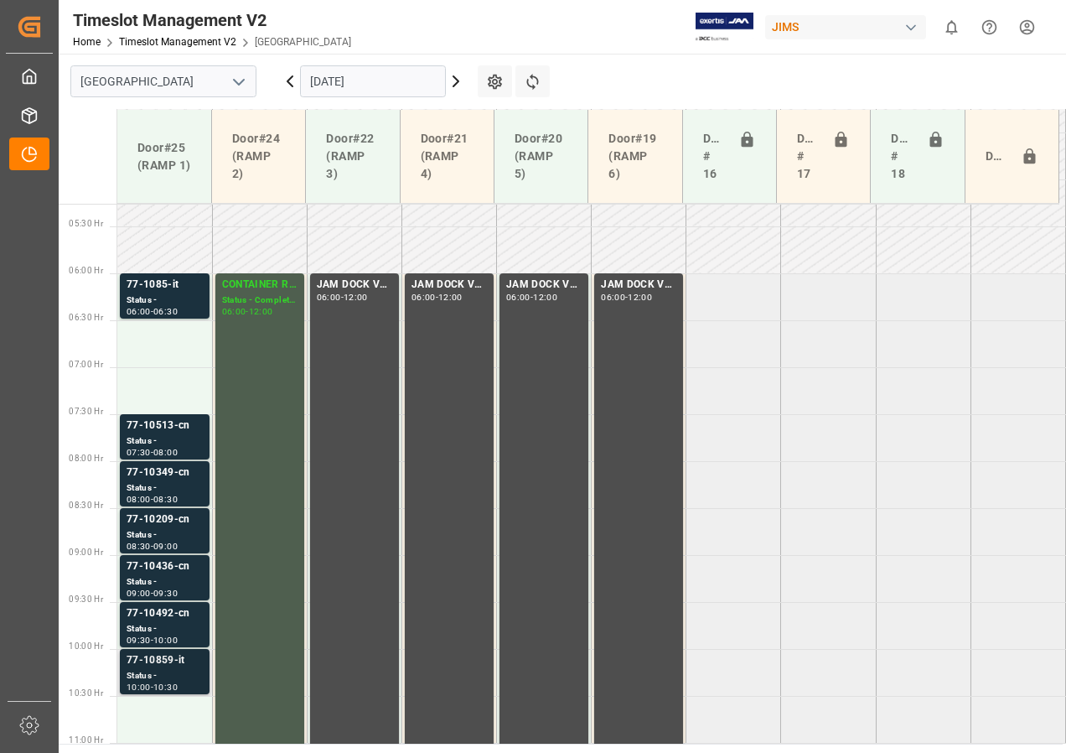
click at [164, 672] on div "Status -" at bounding box center [165, 676] width 76 height 14
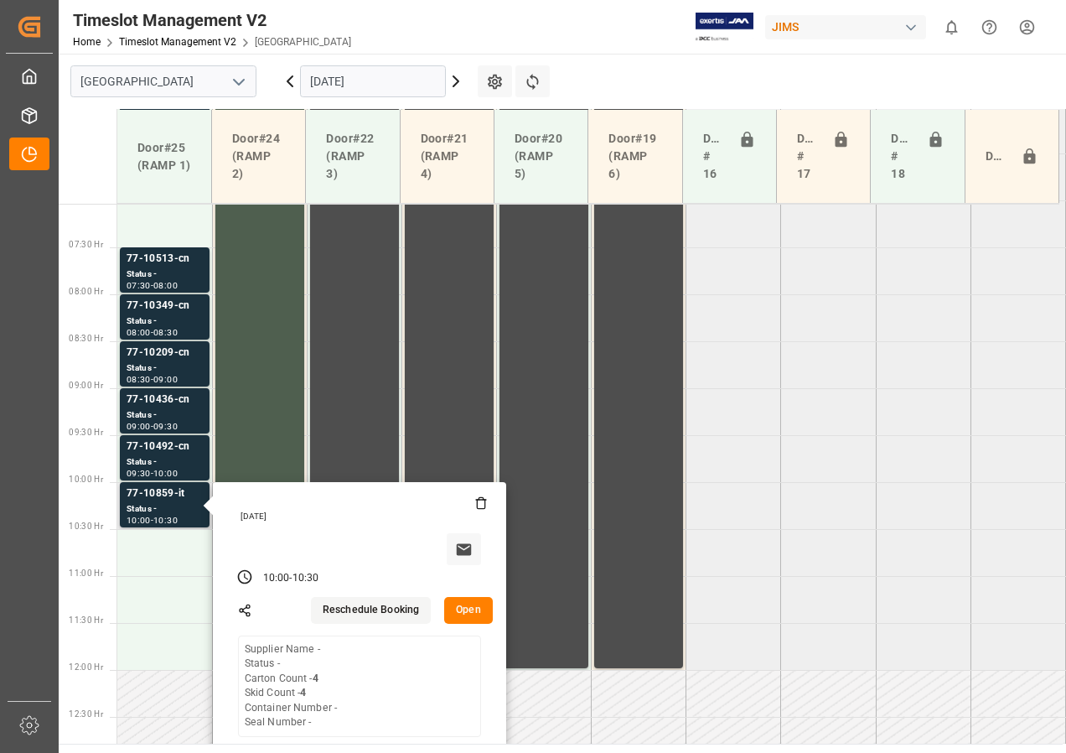
scroll to position [661, 0]
click at [464, 613] on button "Open" at bounding box center [468, 609] width 49 height 27
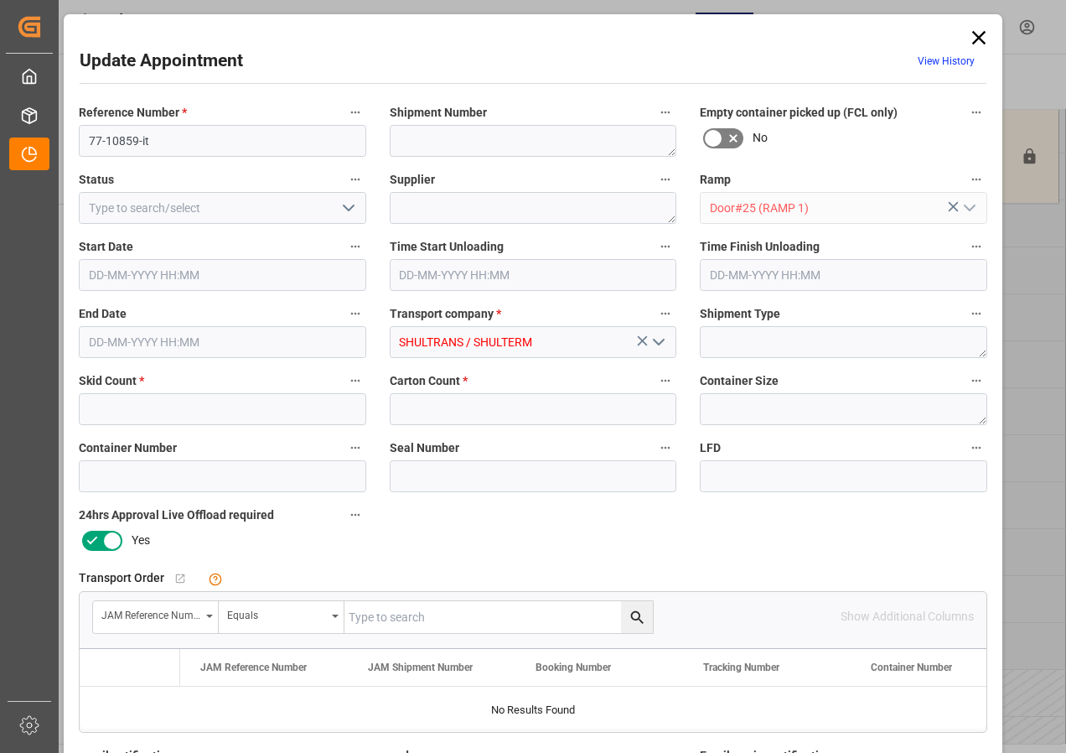
type input "4"
type input "[DATE] 10:00"
type input "[DATE] 10:30"
type input "[DATE] 12:15"
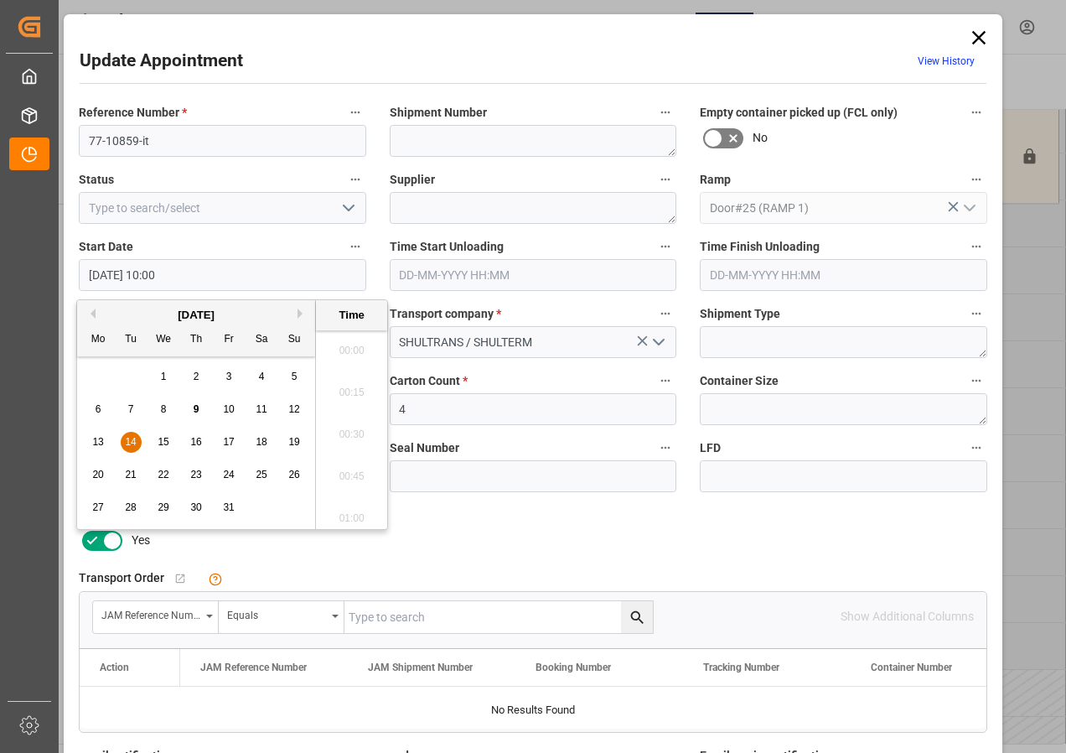
click at [132, 282] on input "[DATE] 10:00" at bounding box center [223, 275] width 288 height 32
click at [131, 438] on span "14" at bounding box center [130, 442] width 11 height 12
click at [352, 344] on li "06:30" at bounding box center [351, 345] width 71 height 42
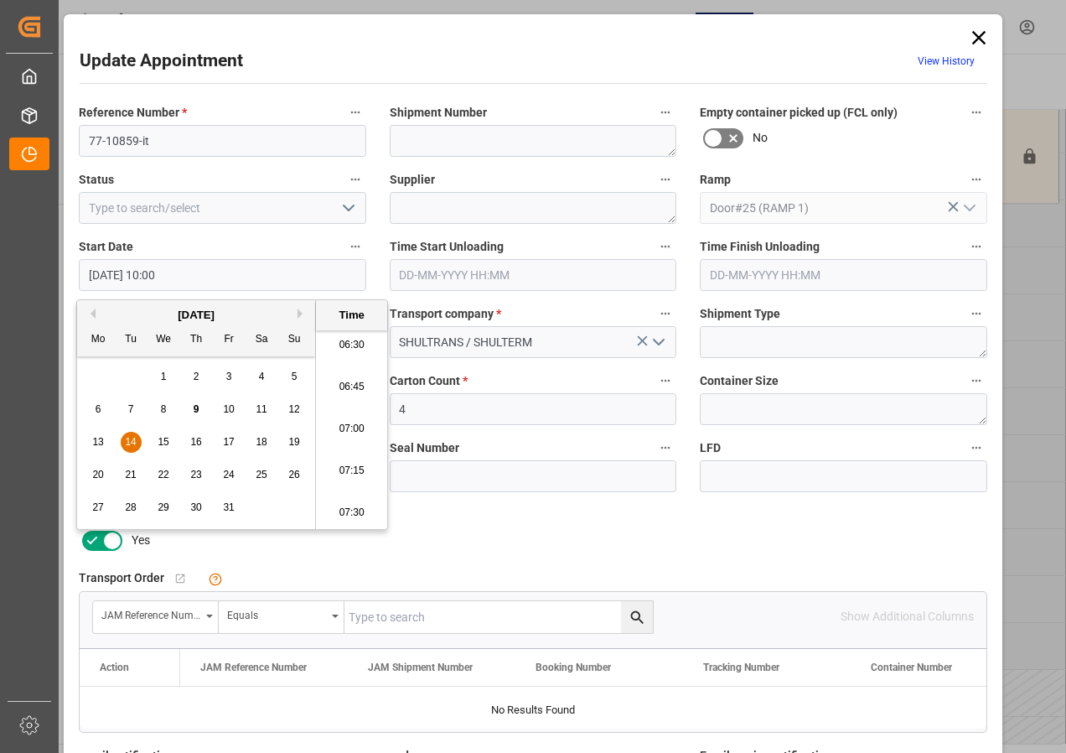
type input "[DATE] 06:30"
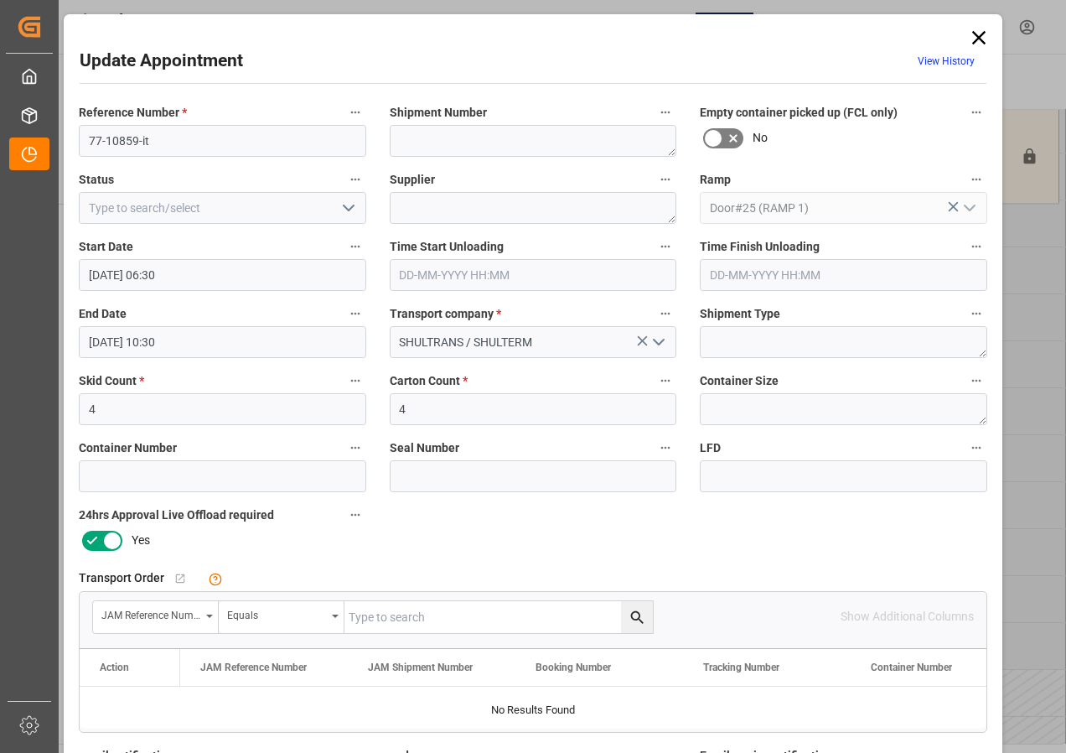
click at [100, 343] on input "[DATE] 10:30" at bounding box center [223, 342] width 288 height 32
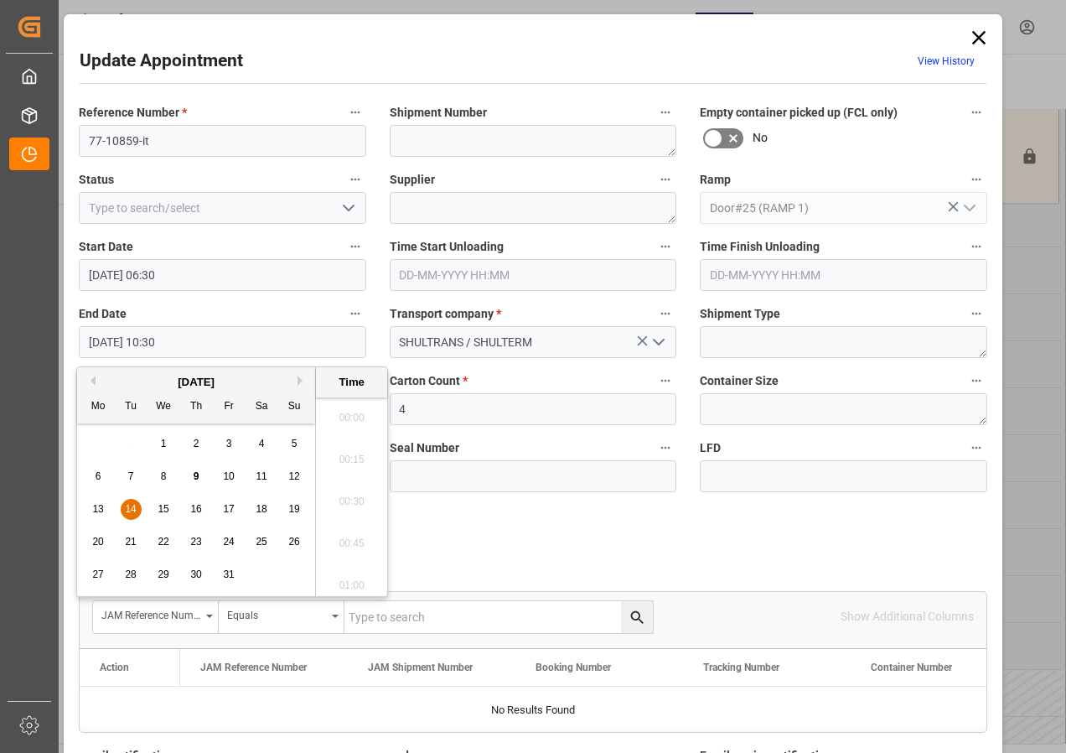
scroll to position [1682, 0]
click at [130, 506] on span "14" at bounding box center [130, 509] width 11 height 12
click at [360, 411] on li "07:00" at bounding box center [351, 412] width 71 height 42
type input "[DATE] 07:00"
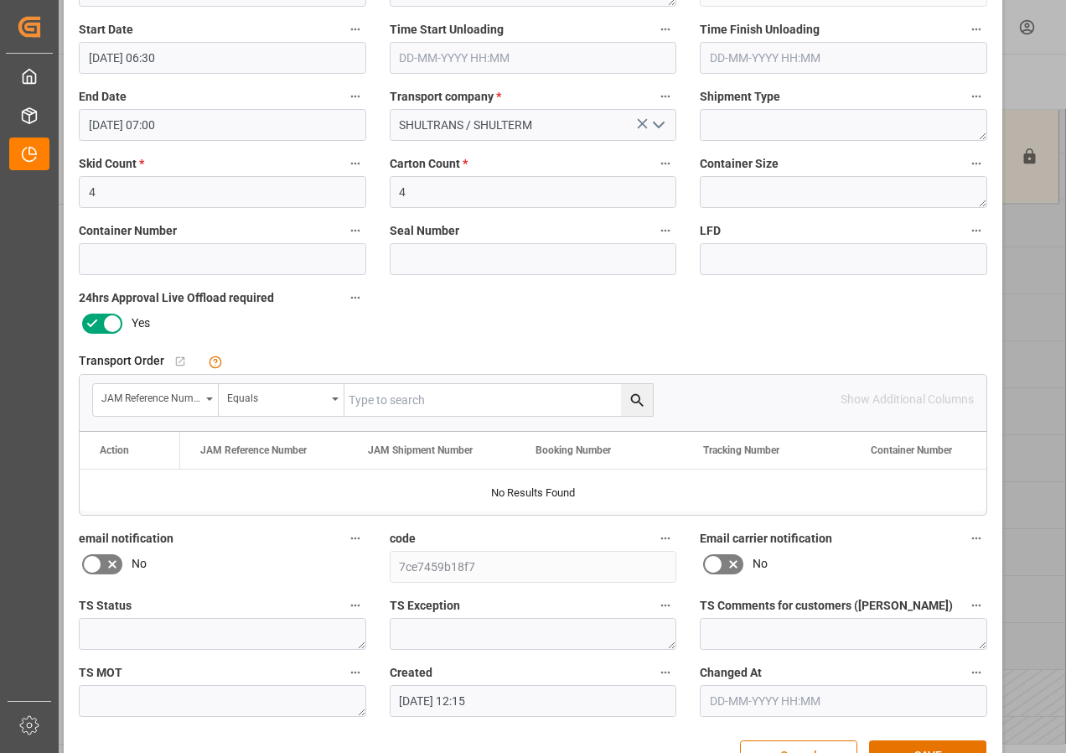
scroll to position [267, 0]
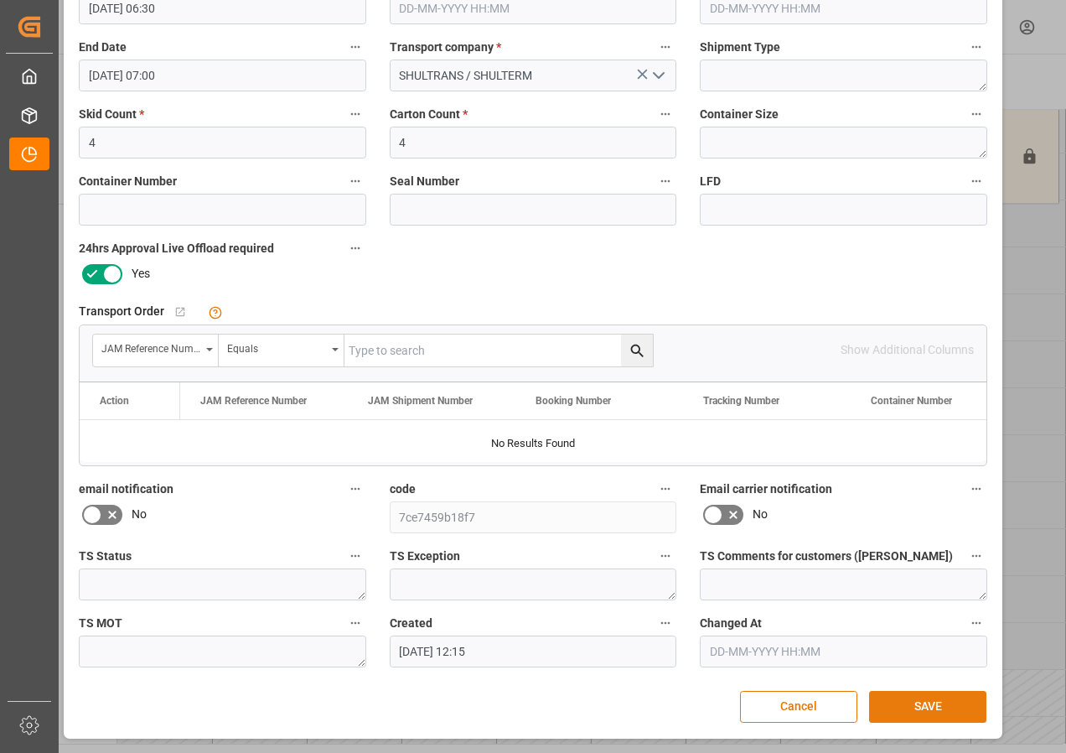
click at [899, 713] on button "SAVE" at bounding box center [927, 707] width 117 height 32
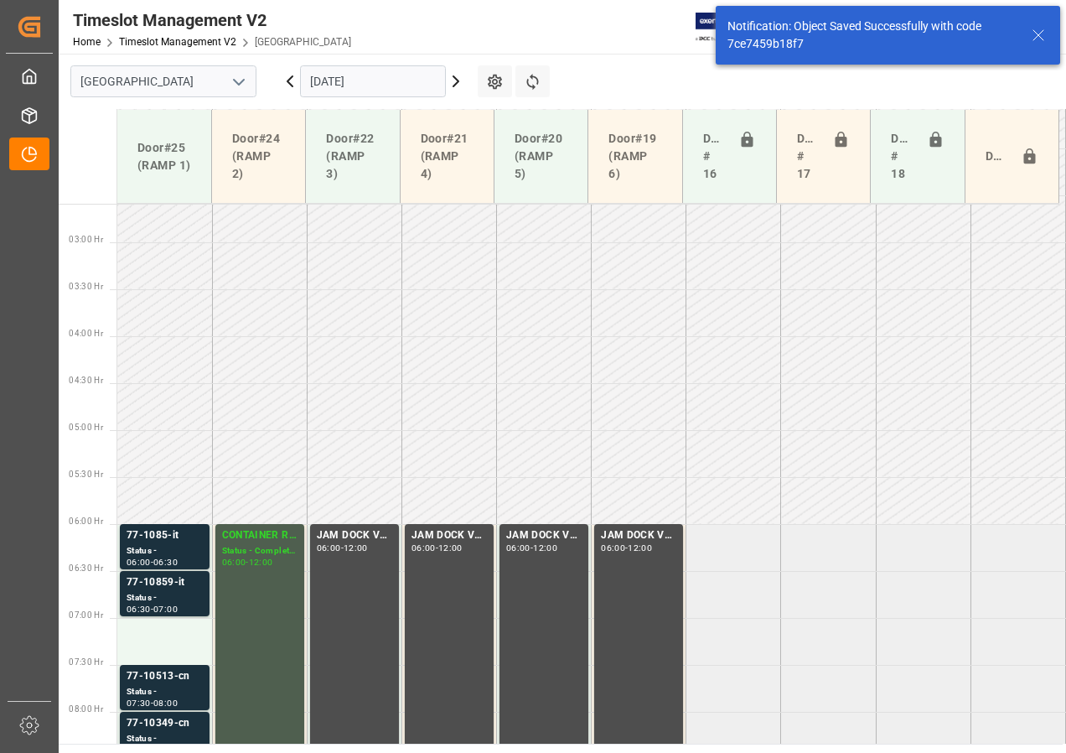
scroll to position [494, 0]
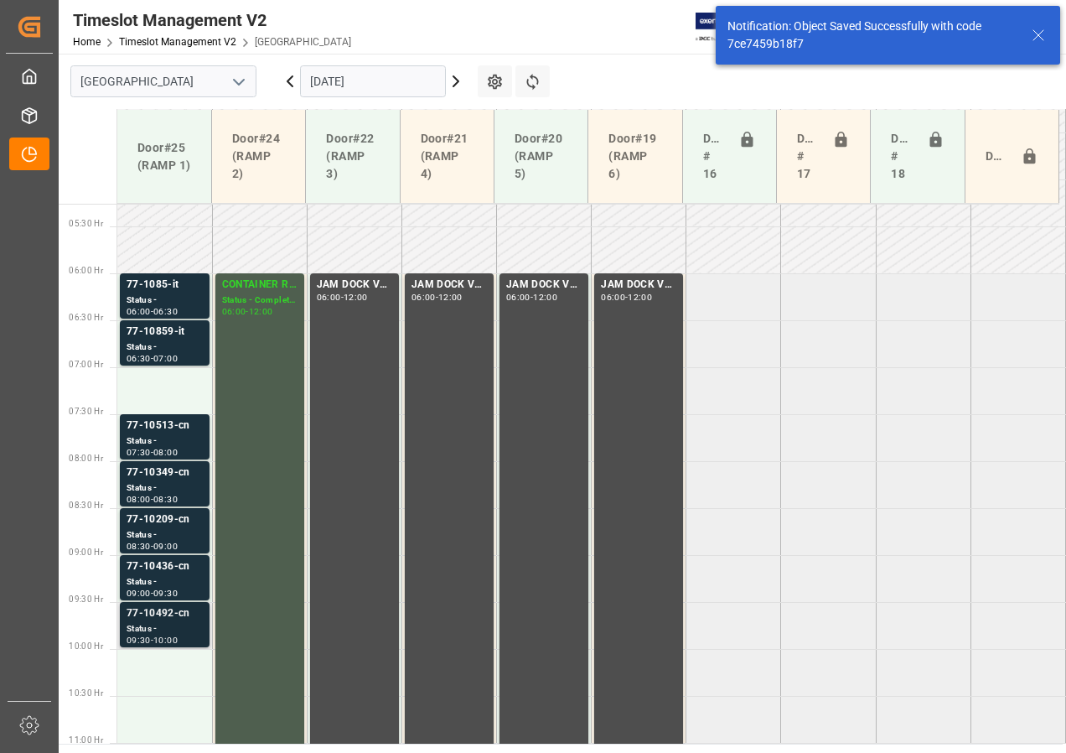
click at [155, 627] on div "Status -" at bounding box center [165, 629] width 76 height 14
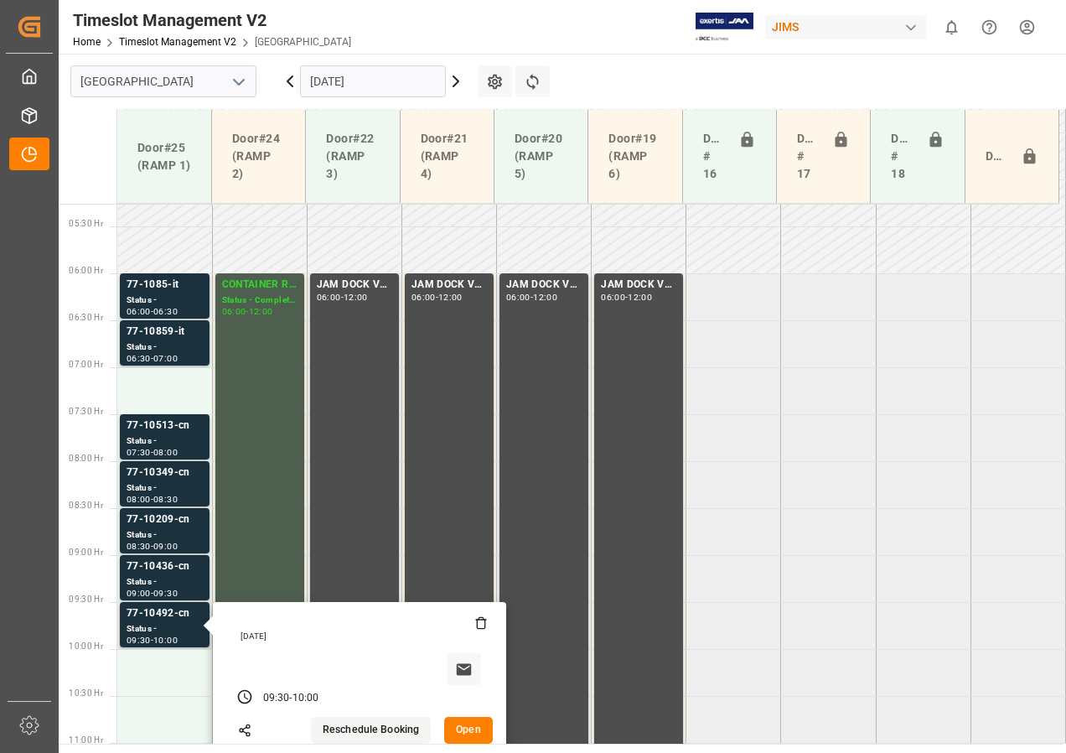
click at [460, 728] on button "Open" at bounding box center [468, 730] width 49 height 27
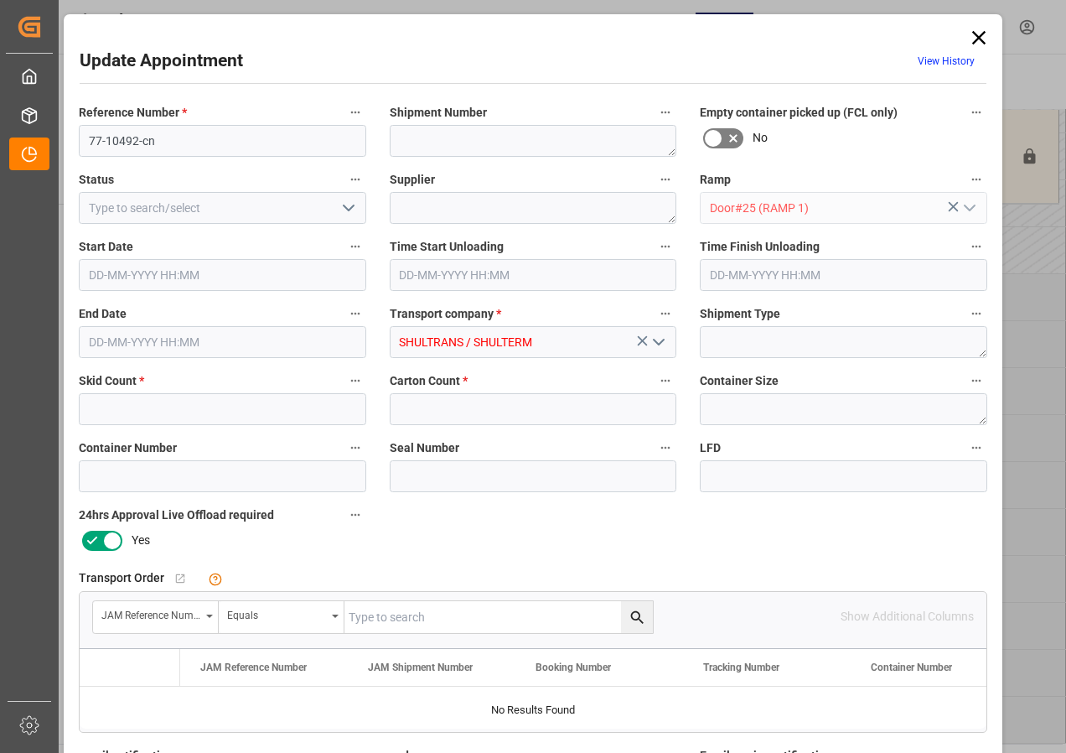
type input "1"
type input "67"
type input "[DATE] 09:30"
type input "[DATE] 10:00"
type input "[DATE] 12:15"
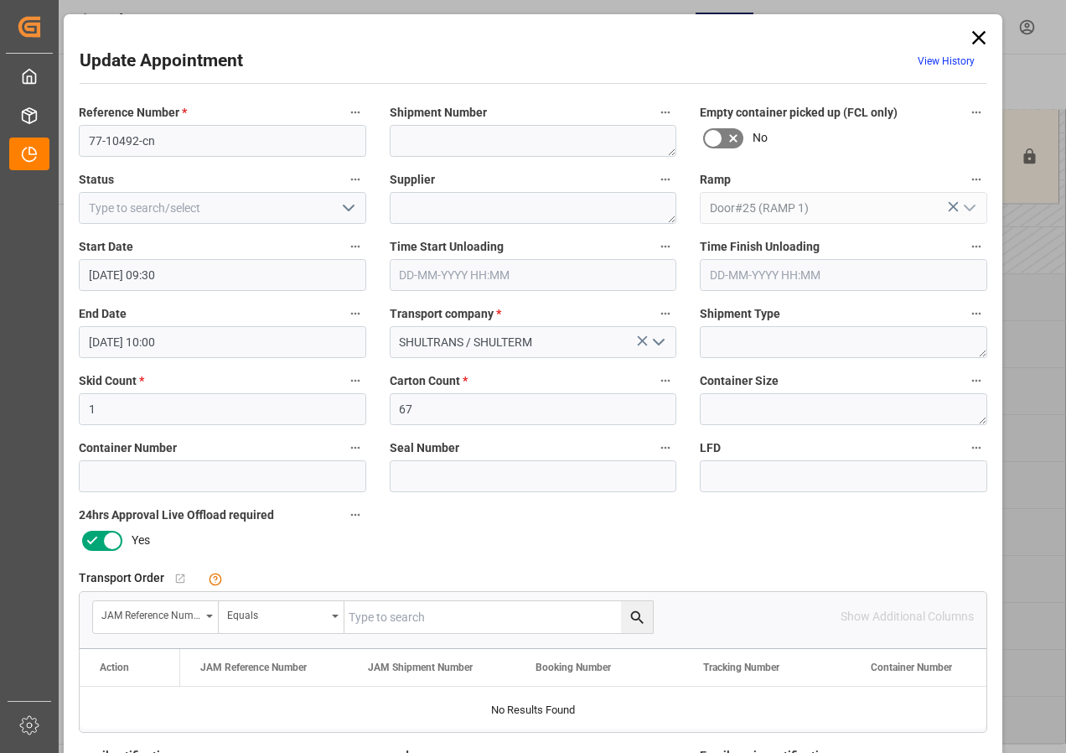
click at [128, 273] on input "[DATE] 09:30" at bounding box center [223, 275] width 288 height 32
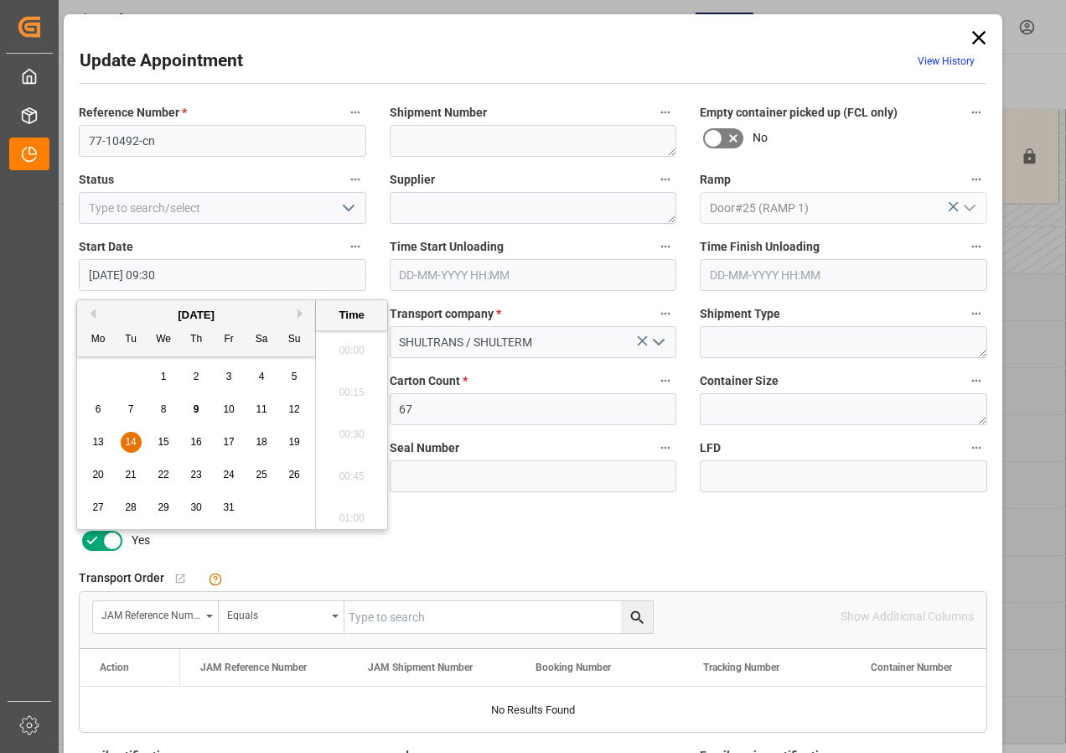
scroll to position [1515, 0]
click at [133, 438] on span "14" at bounding box center [130, 442] width 11 height 12
click at [348, 345] on li "07:00" at bounding box center [351, 345] width 71 height 42
type input "[DATE] 07:00"
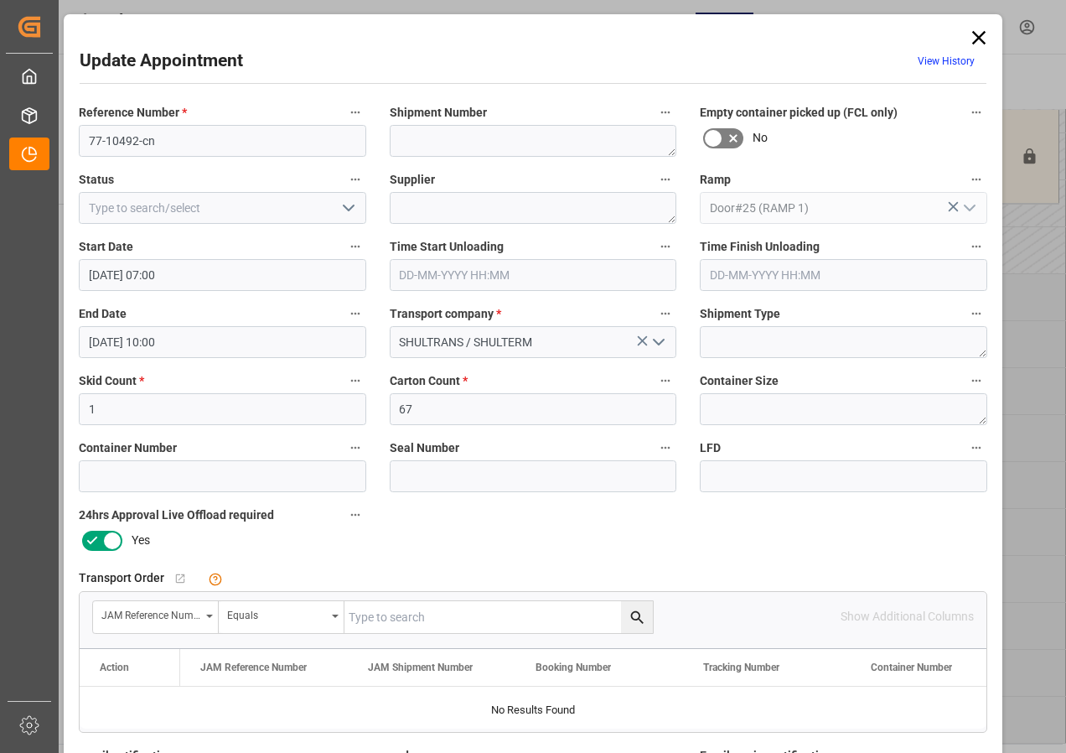
click at [98, 339] on input "[DATE] 10:00" at bounding box center [223, 342] width 288 height 32
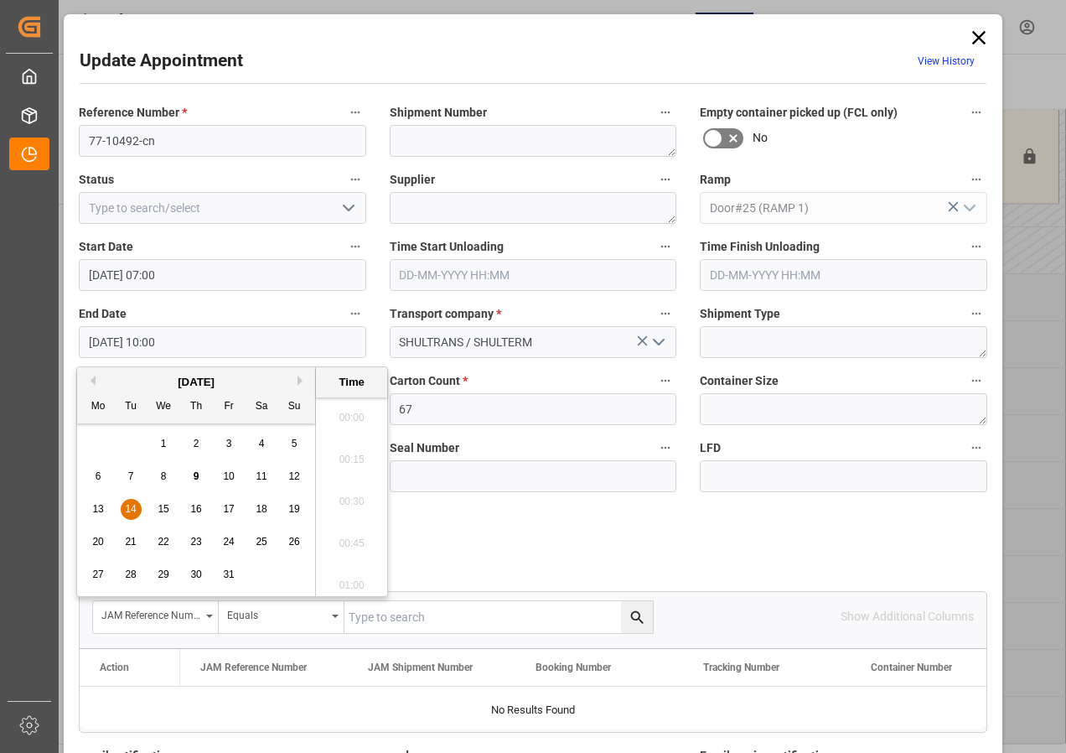
scroll to position [1599, 0]
click at [126, 509] on span "14" at bounding box center [130, 509] width 11 height 12
click at [346, 496] on li "07:30" at bounding box center [351, 496] width 71 height 42
type input "[DATE] 07:30"
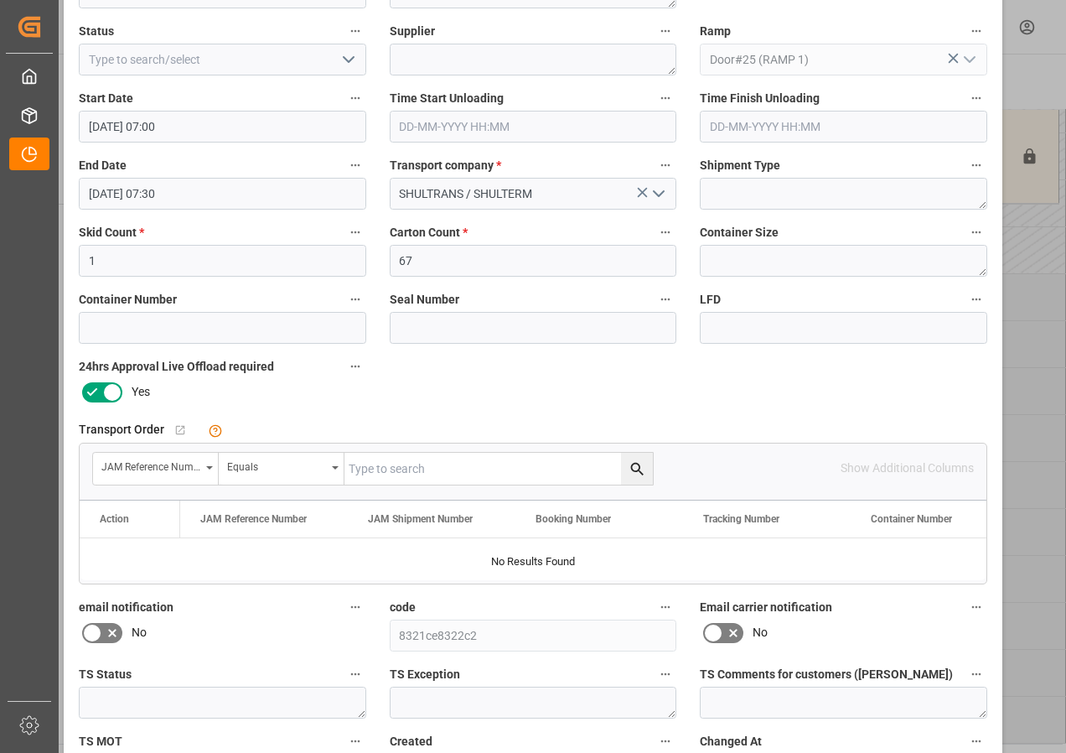
scroll to position [267, 0]
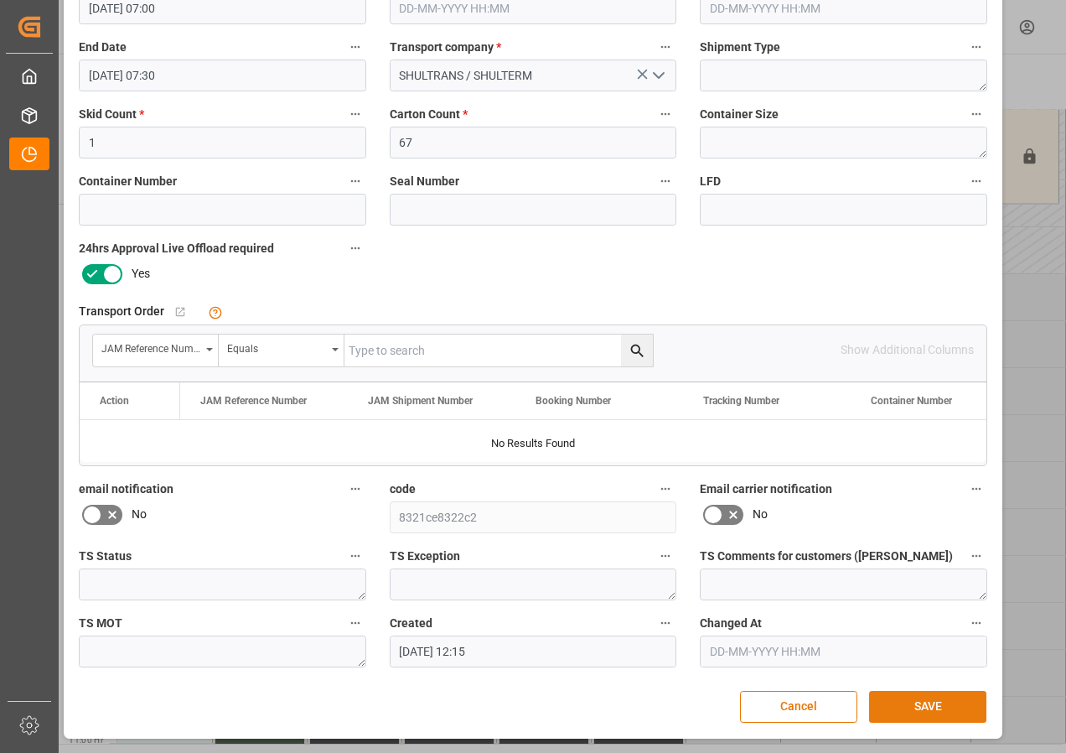
click at [913, 708] on button "SAVE" at bounding box center [927, 707] width 117 height 32
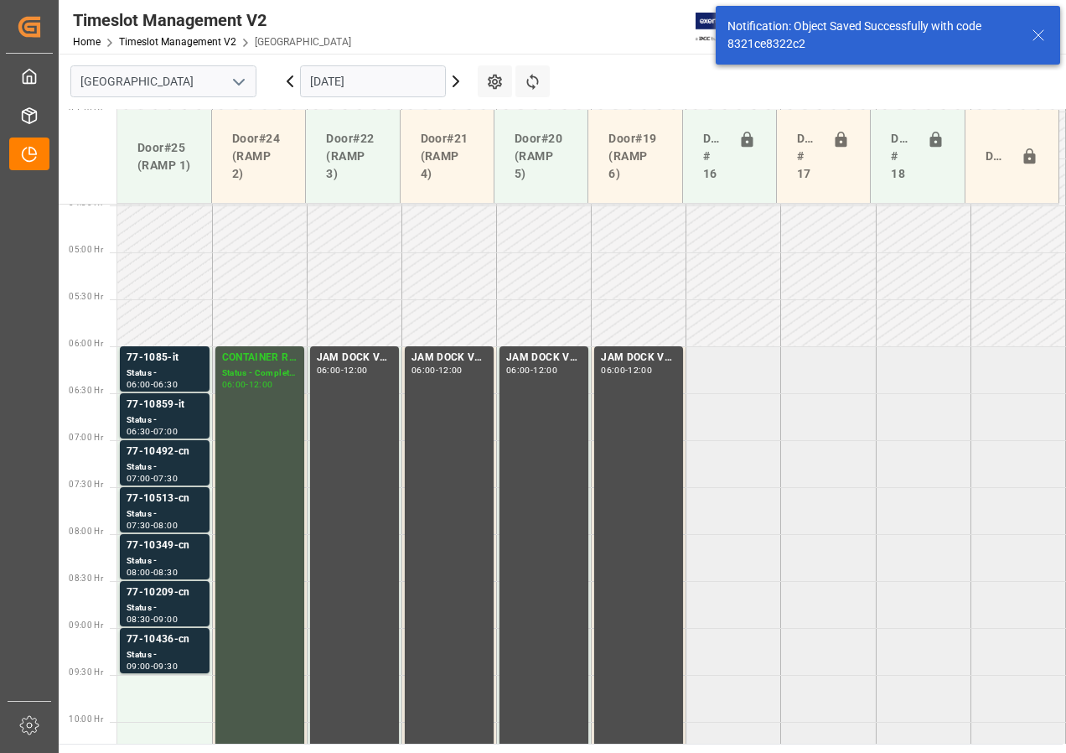
scroll to position [420, 0]
click at [167, 640] on div "77-10436-cn" at bounding box center [165, 640] width 76 height 17
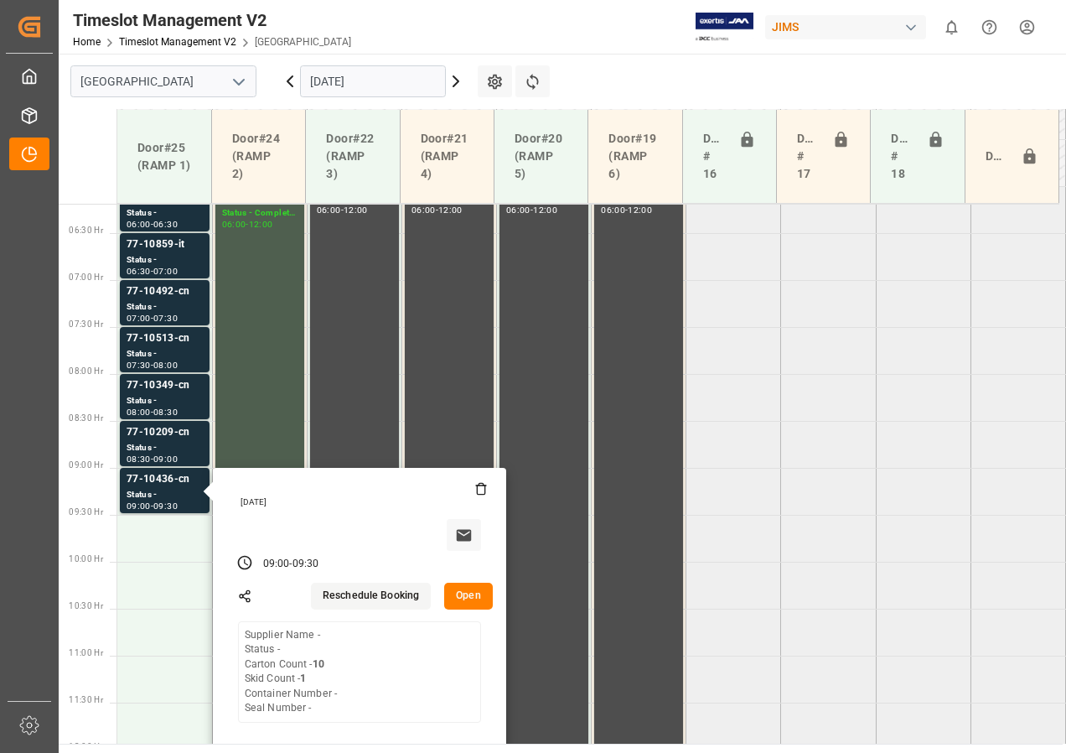
scroll to position [588, 0]
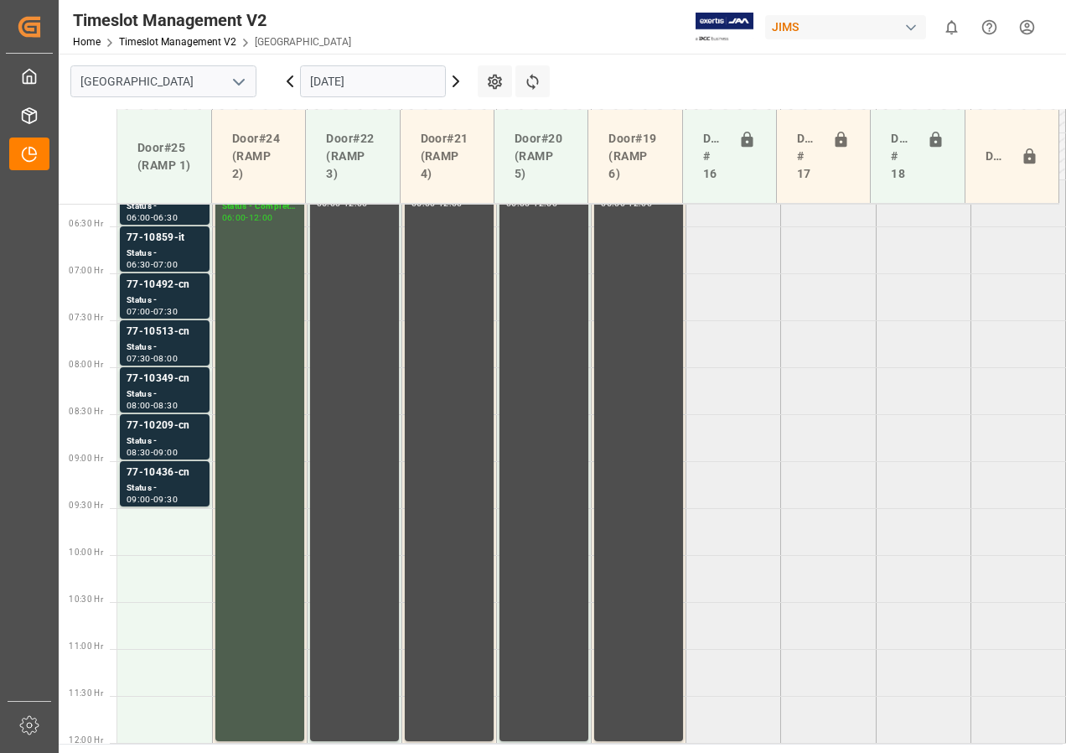
click at [165, 436] on div "Status -" at bounding box center [165, 441] width 76 height 14
click at [168, 384] on div "77-10349-cn" at bounding box center [165, 379] width 76 height 17
click at [173, 332] on div "77-10513-cn" at bounding box center [165, 332] width 76 height 17
click at [173, 309] on div "07:30" at bounding box center [165, 312] width 24 height 8
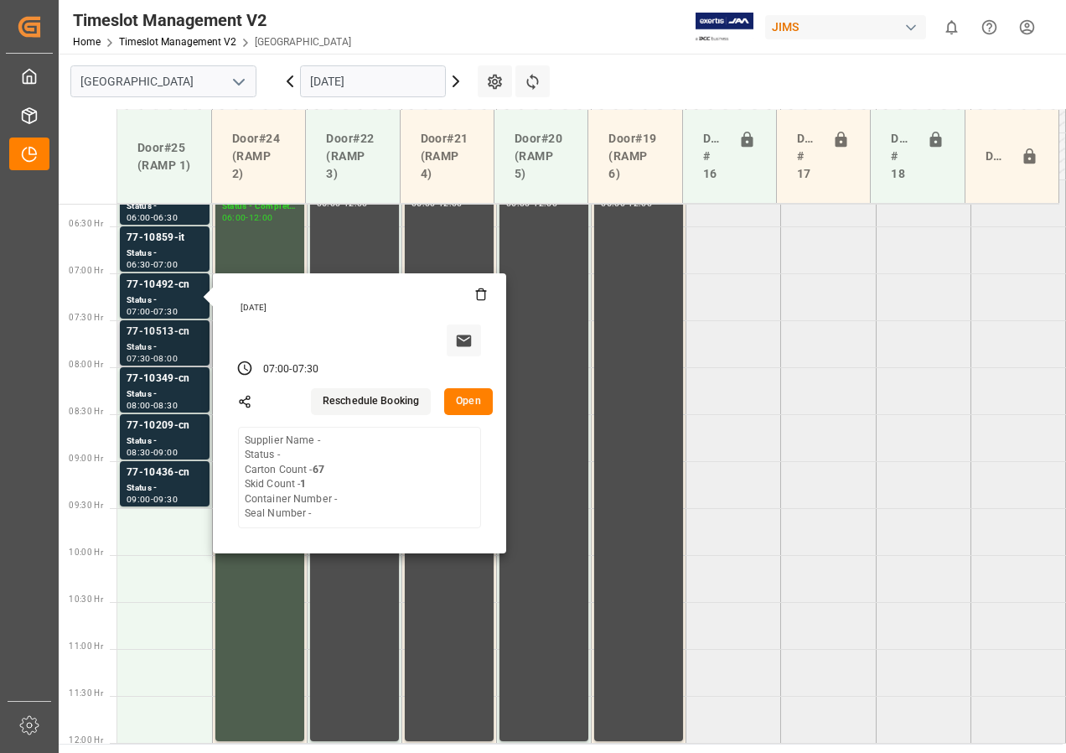
scroll to position [504, 0]
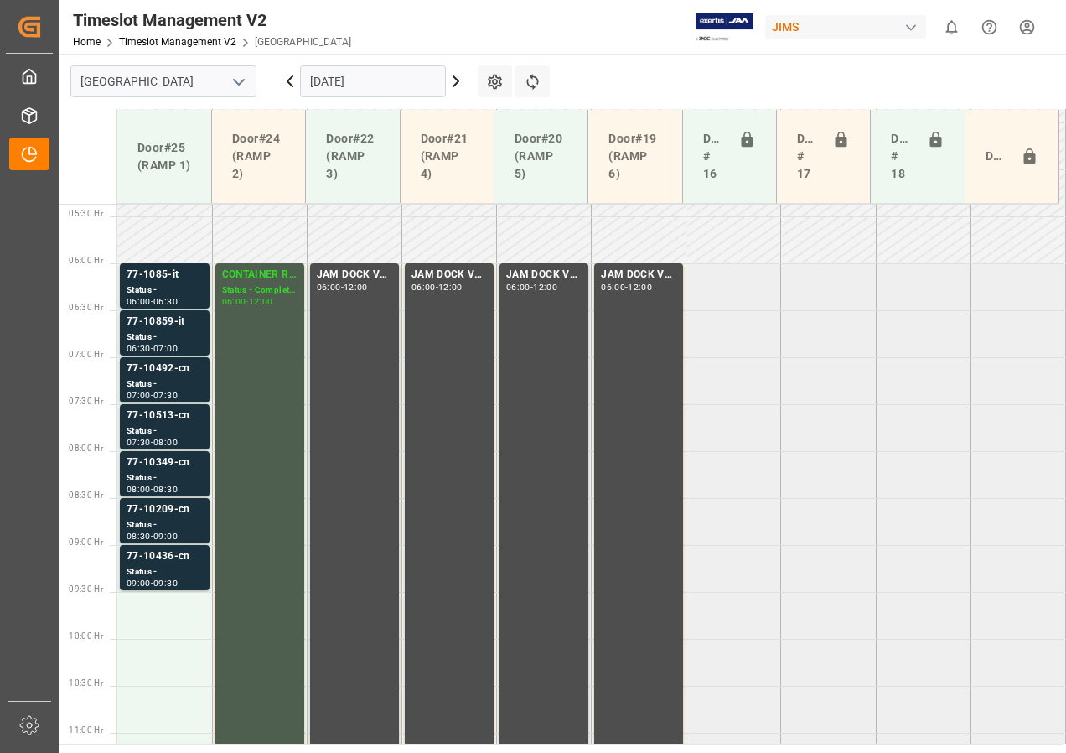
click at [179, 336] on div "Status -" at bounding box center [165, 337] width 76 height 14
click at [172, 292] on div "Status -" at bounding box center [165, 290] width 76 height 14
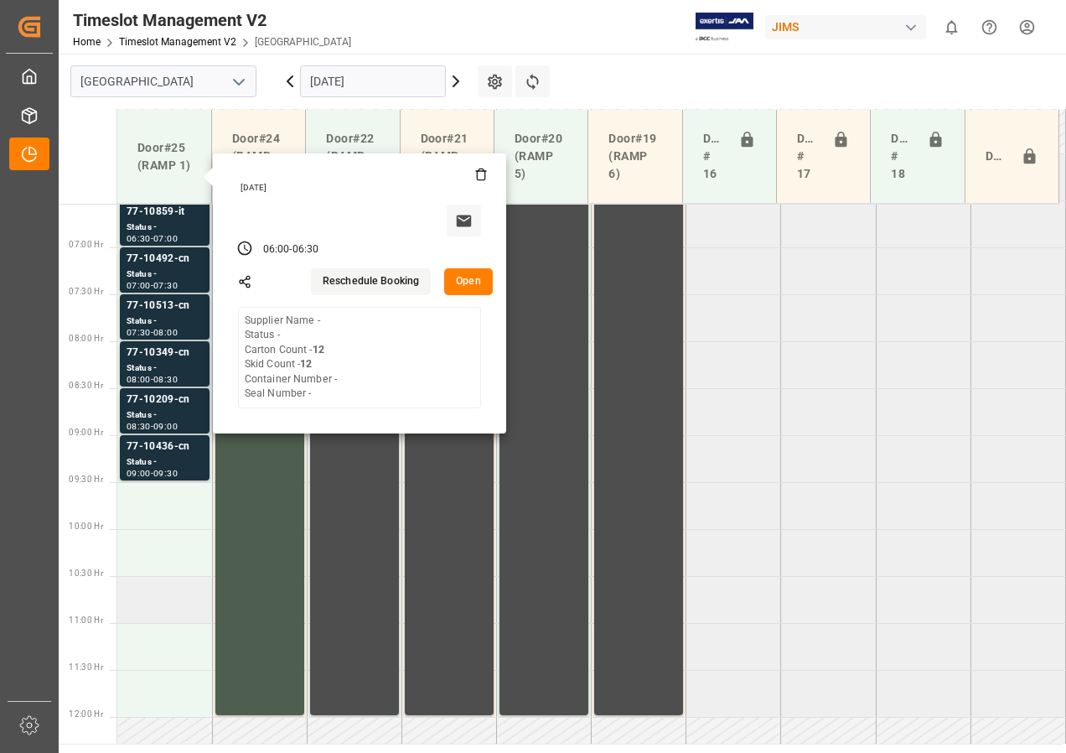
scroll to position [671, 0]
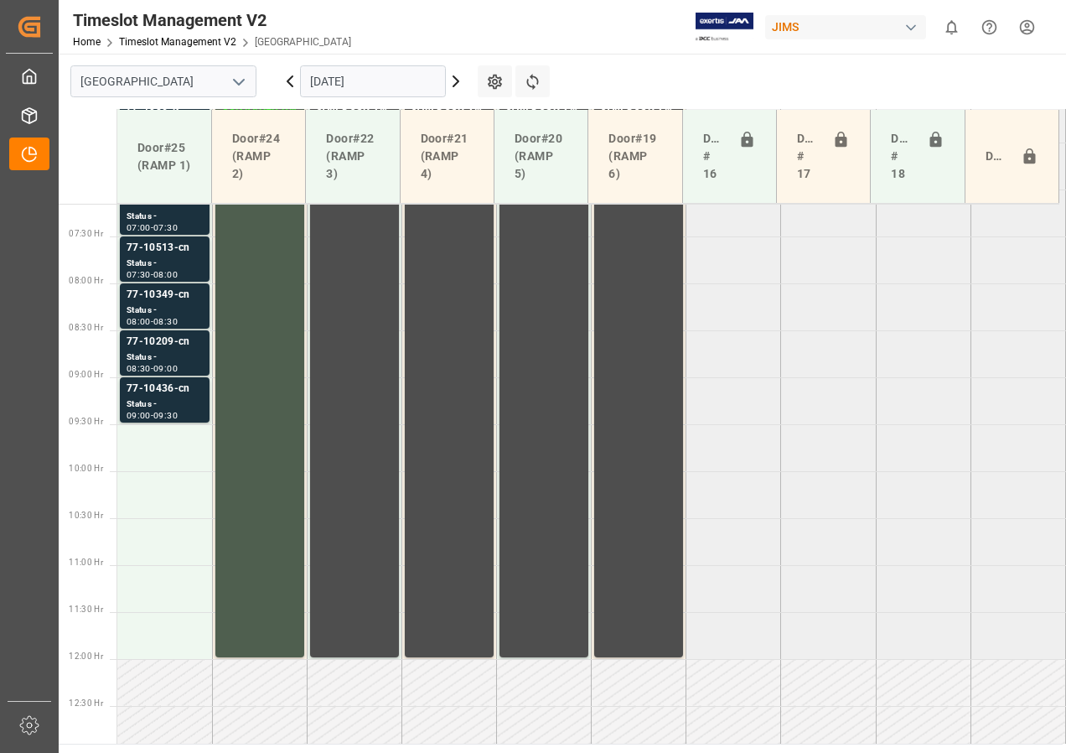
click at [163, 445] on td at bounding box center [164, 447] width 95 height 47
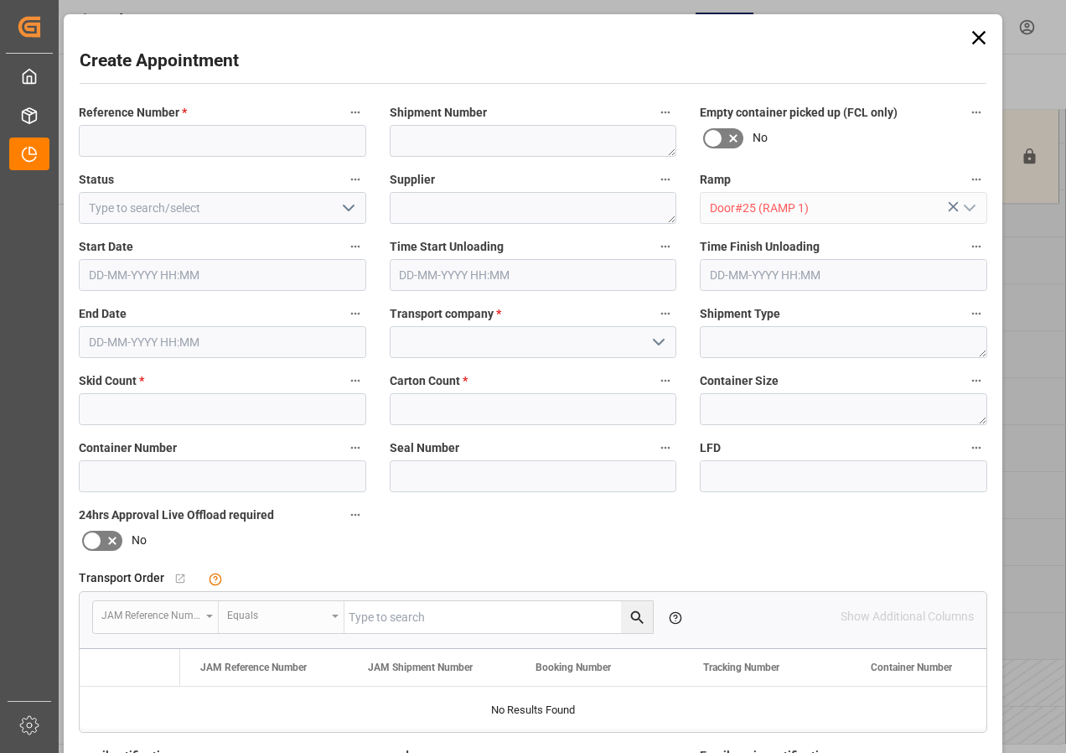
type input "[DATE] 09:30"
type input "[DATE] 10:00"
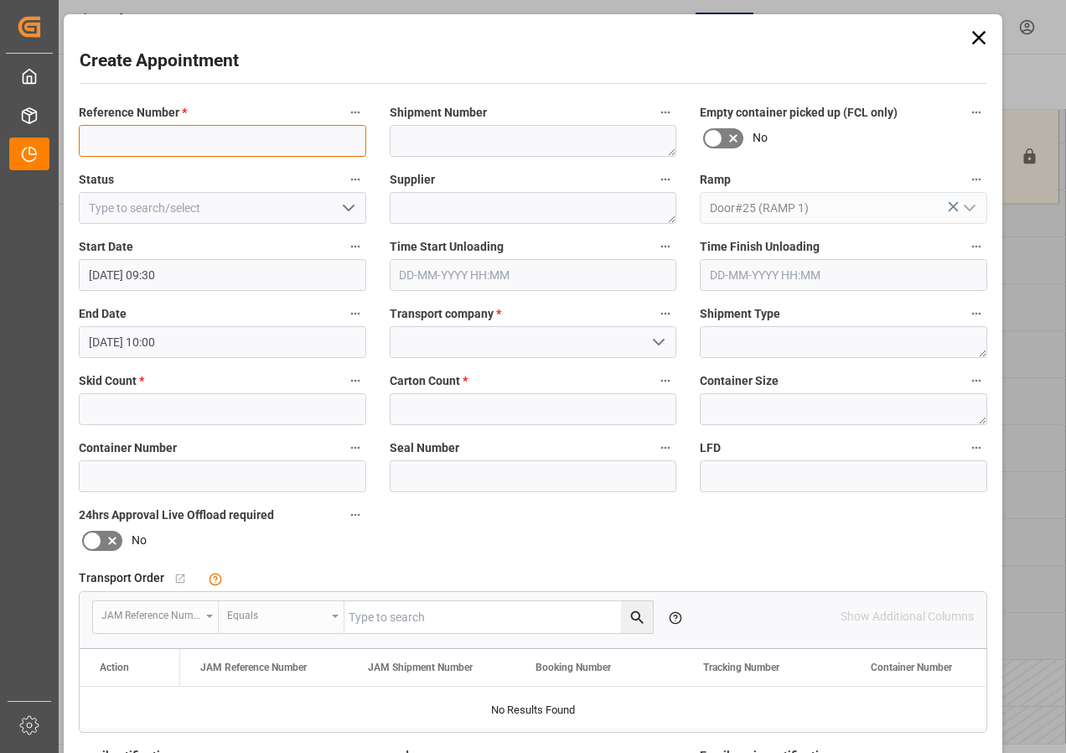
click at [162, 149] on input at bounding box center [223, 141] width 288 height 32
drag, startPoint x: 210, startPoint y: 142, endPoint x: 76, endPoint y: 129, distance: 133.9
click at [79, 129] on input "JAM DOCK CONTROL" at bounding box center [223, 141] width 288 height 32
type input "JAM DOCK CONTROL"
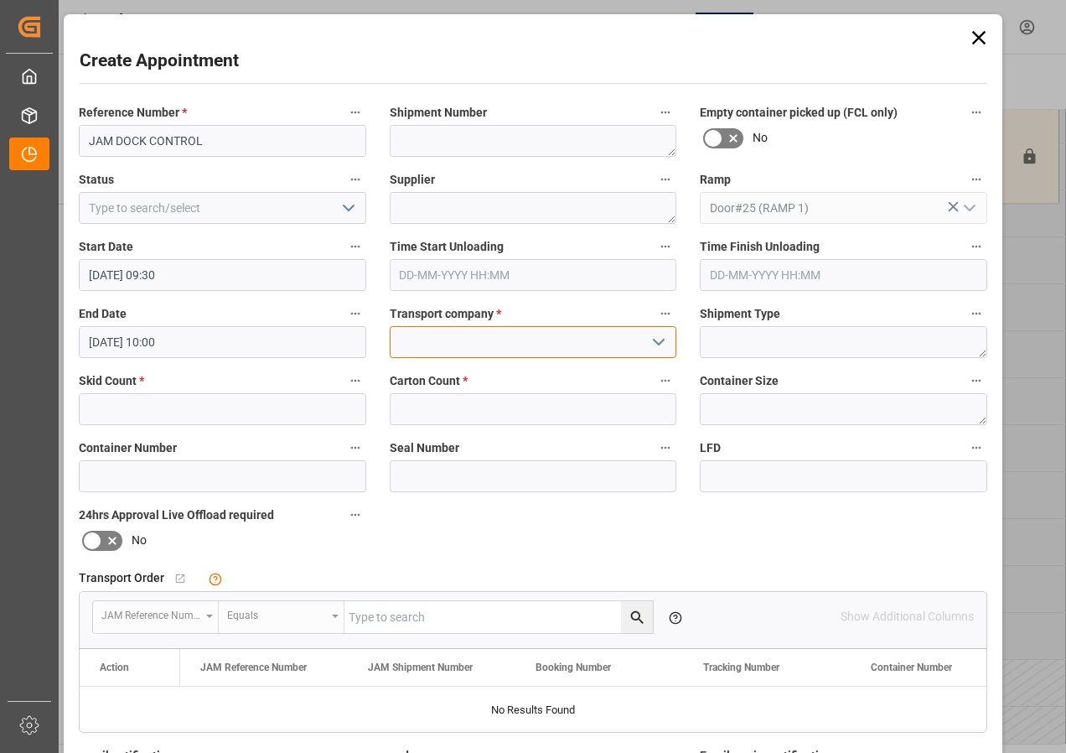
click at [450, 340] on input at bounding box center [534, 342] width 288 height 32
paste input "JAM DOCK CONTROL"
type input "JAM DOCK CONTROL"
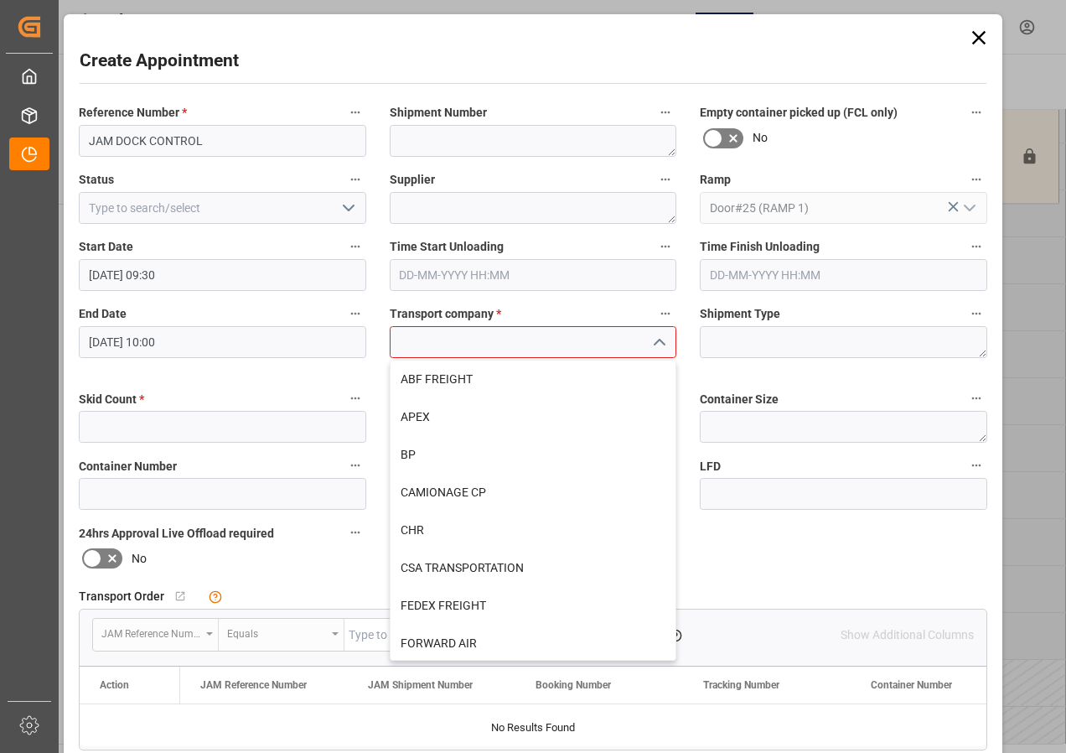
click at [462, 401] on div "Reference Number * JAM DOCK CONTROL Shipment Number Empty container picked up (…" at bounding box center [533, 527] width 932 height 863
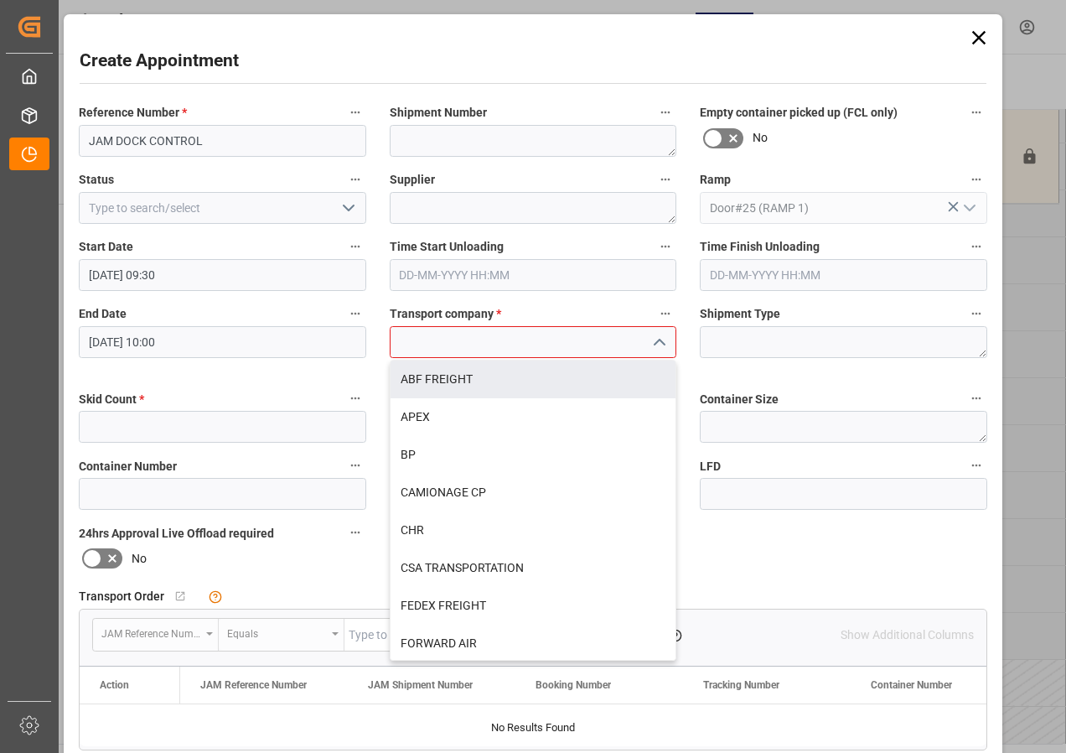
click at [475, 347] on input at bounding box center [534, 342] width 288 height 32
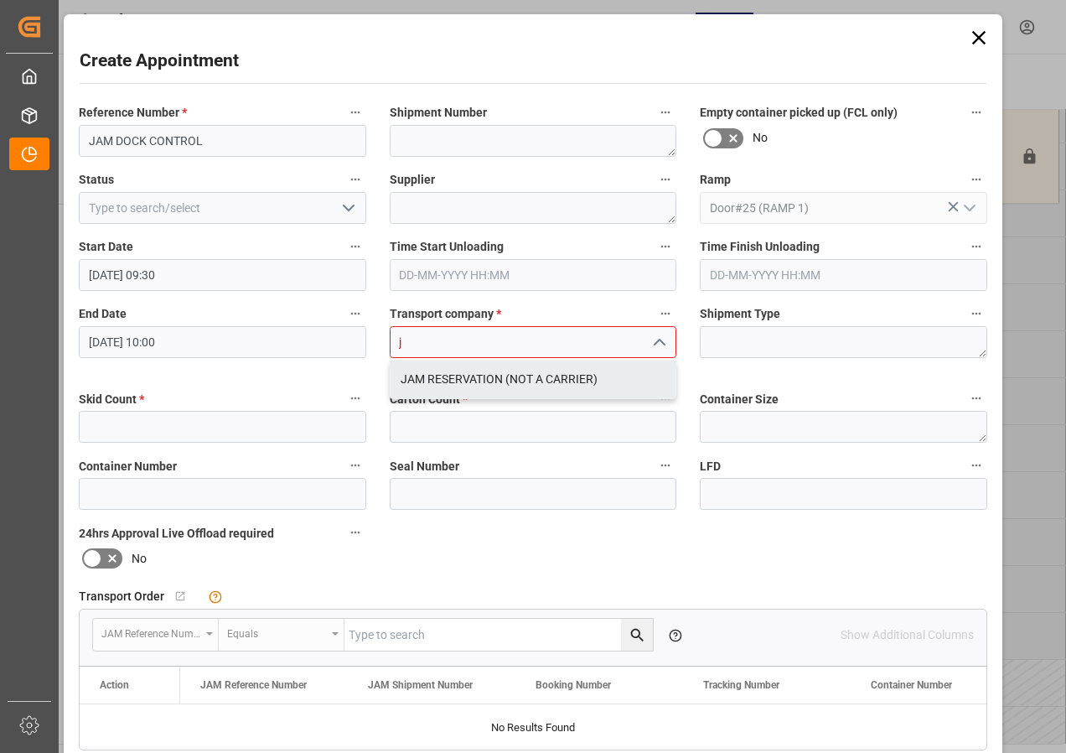
drag, startPoint x: 475, startPoint y: 378, endPoint x: 407, endPoint y: 384, distance: 69.0
click at [475, 377] on div "JAM RESERVATION (NOT A CARRIER)" at bounding box center [534, 379] width 286 height 38
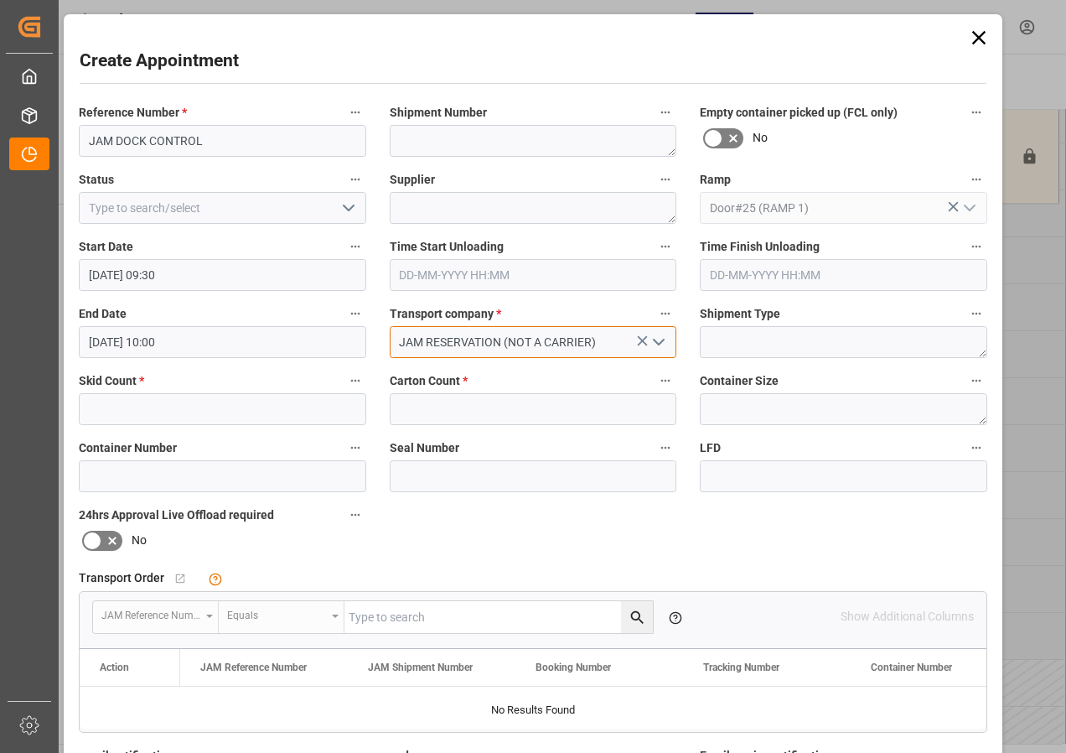
type input "JAM RESERVATION (NOT A CARRIER)"
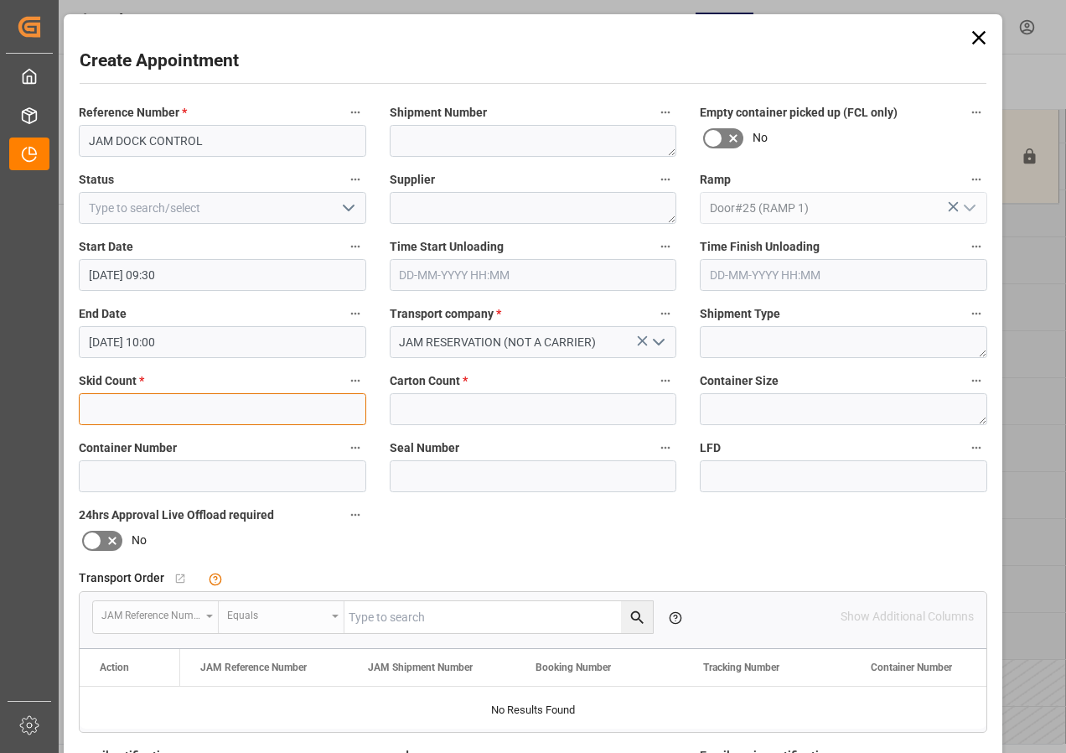
click at [281, 417] on input "text" at bounding box center [223, 409] width 288 height 32
type input "0"
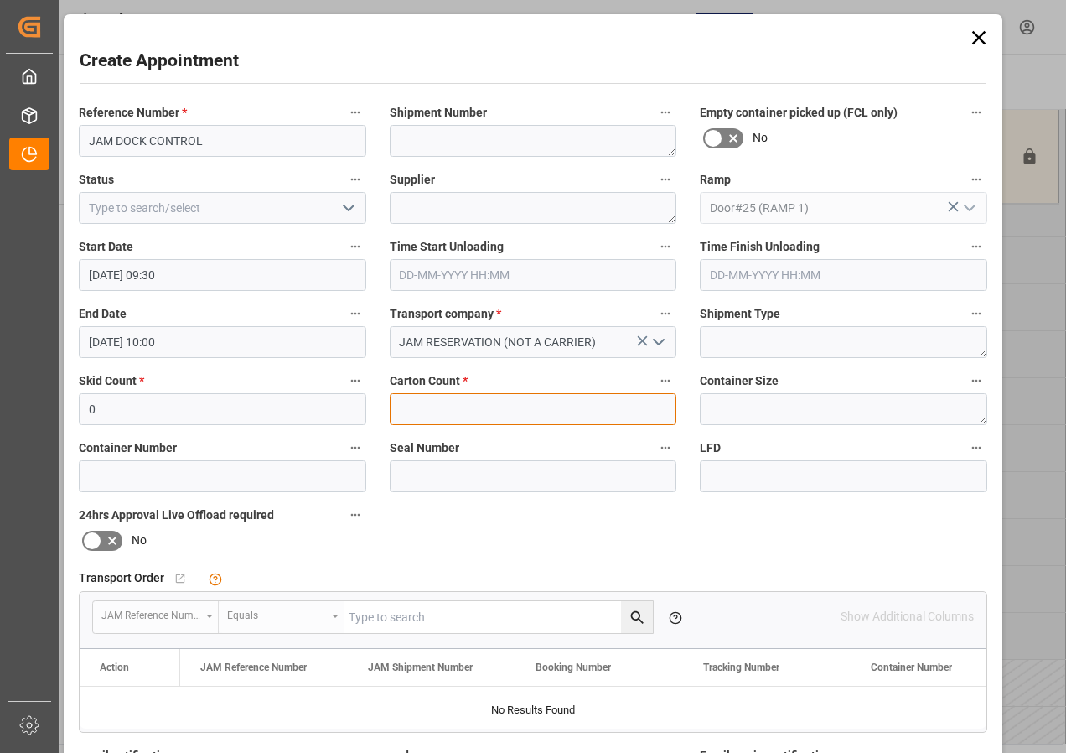
click at [419, 406] on input "text" at bounding box center [534, 409] width 288 height 32
type input "0"
click at [163, 345] on input "[DATE] 10:00" at bounding box center [223, 342] width 288 height 32
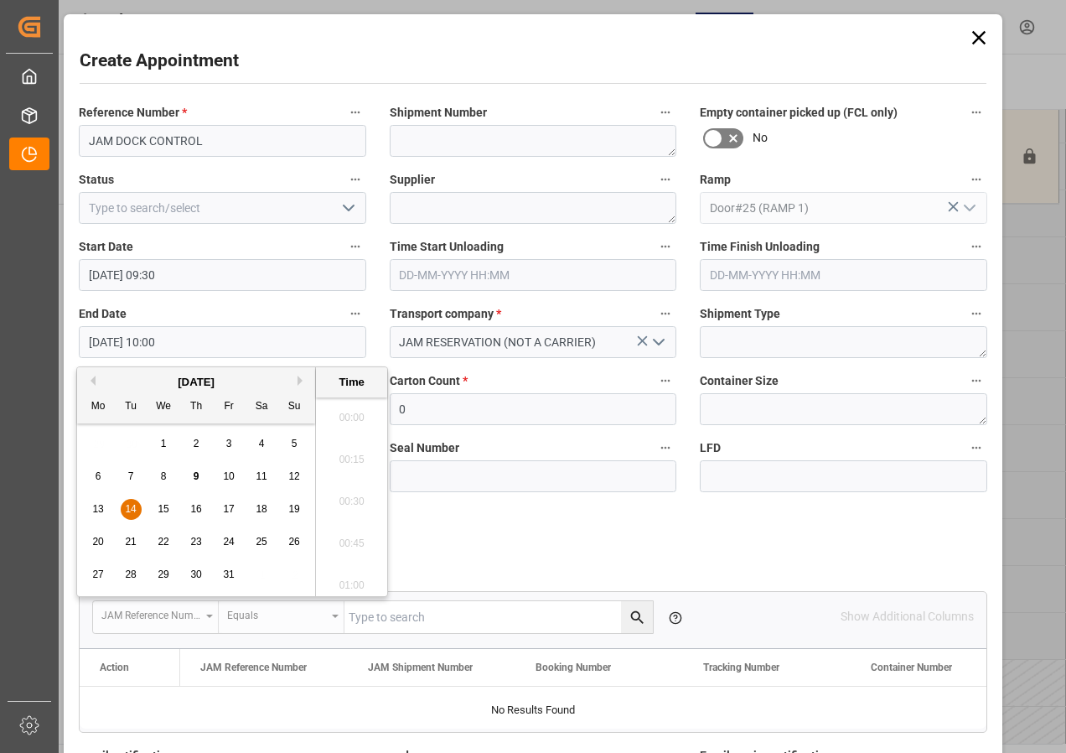
scroll to position [1599, 0]
click at [129, 505] on span "14" at bounding box center [130, 509] width 11 height 12
click at [349, 495] on li "12:00" at bounding box center [351, 496] width 71 height 42
type input "[DATE] 12:00"
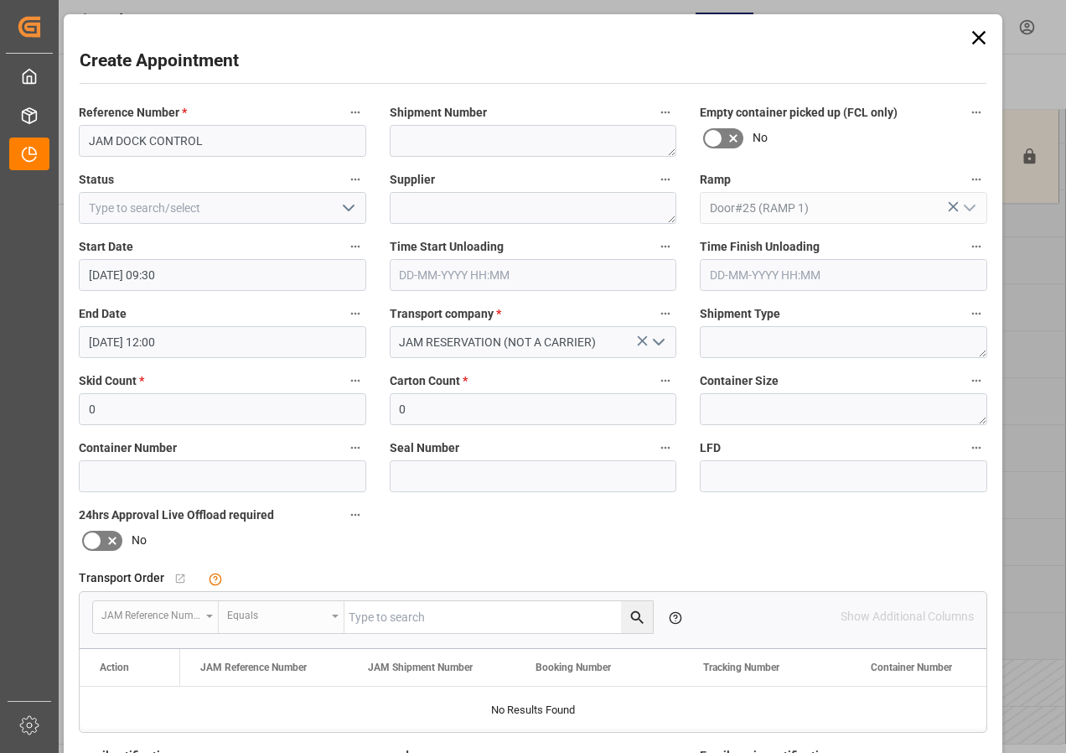
click at [339, 213] on icon "open menu" at bounding box center [349, 208] width 20 height 20
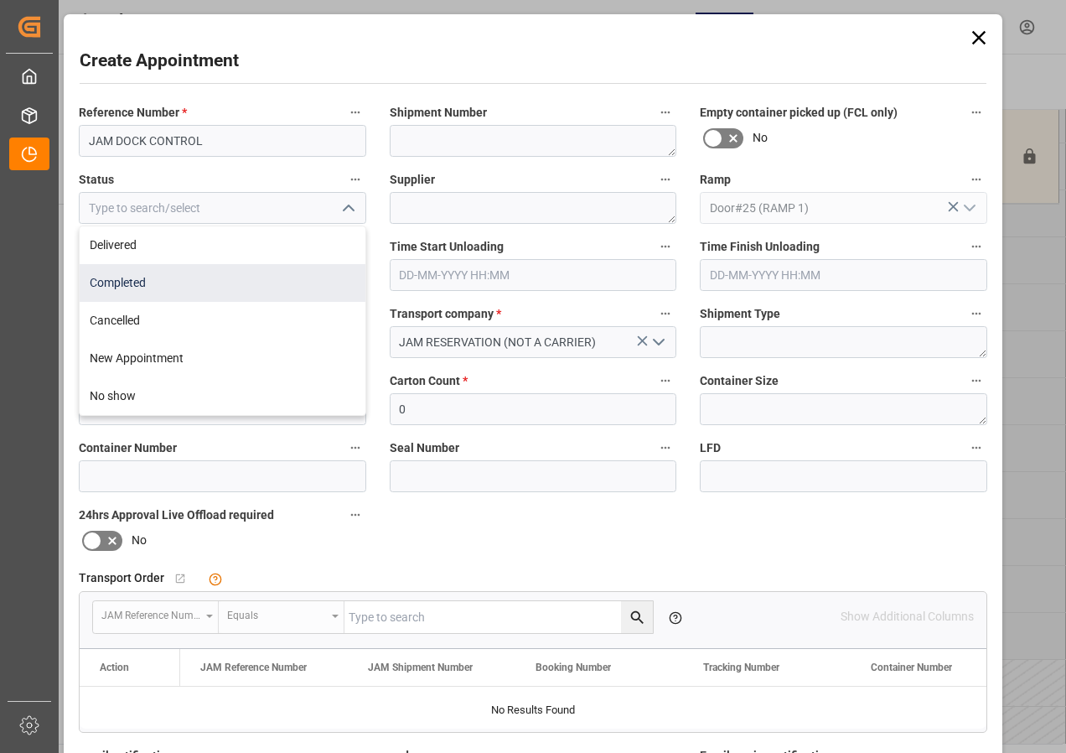
click at [132, 290] on div "Completed" at bounding box center [223, 283] width 286 height 38
type input "Completed"
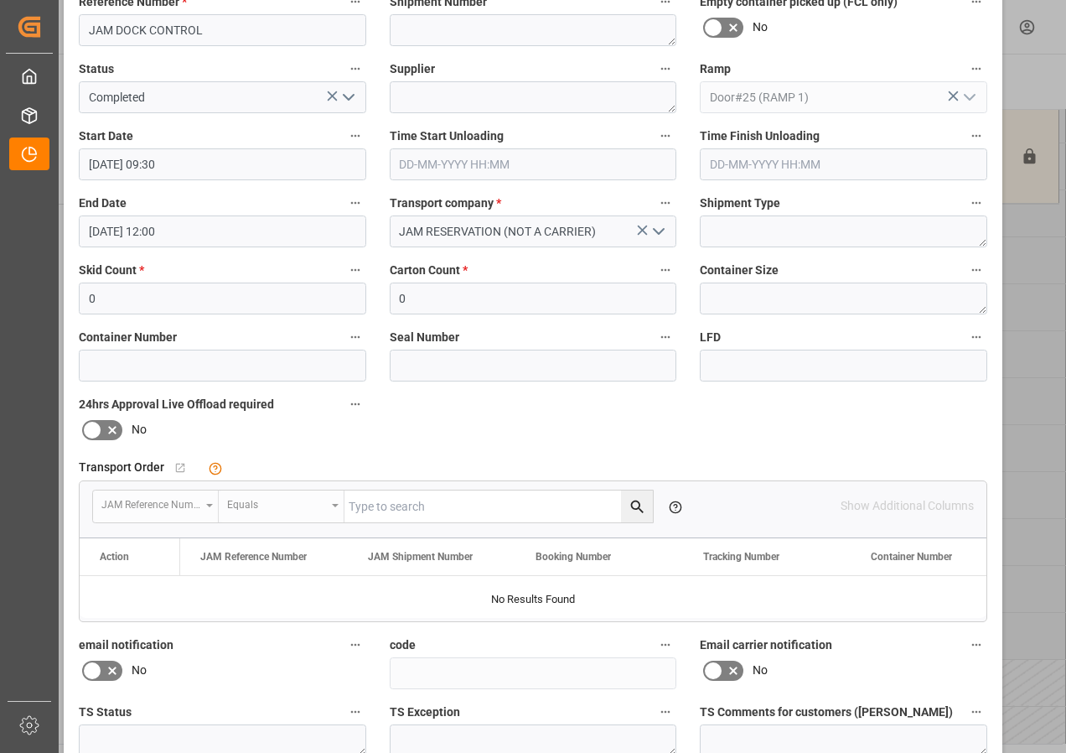
scroll to position [267, 0]
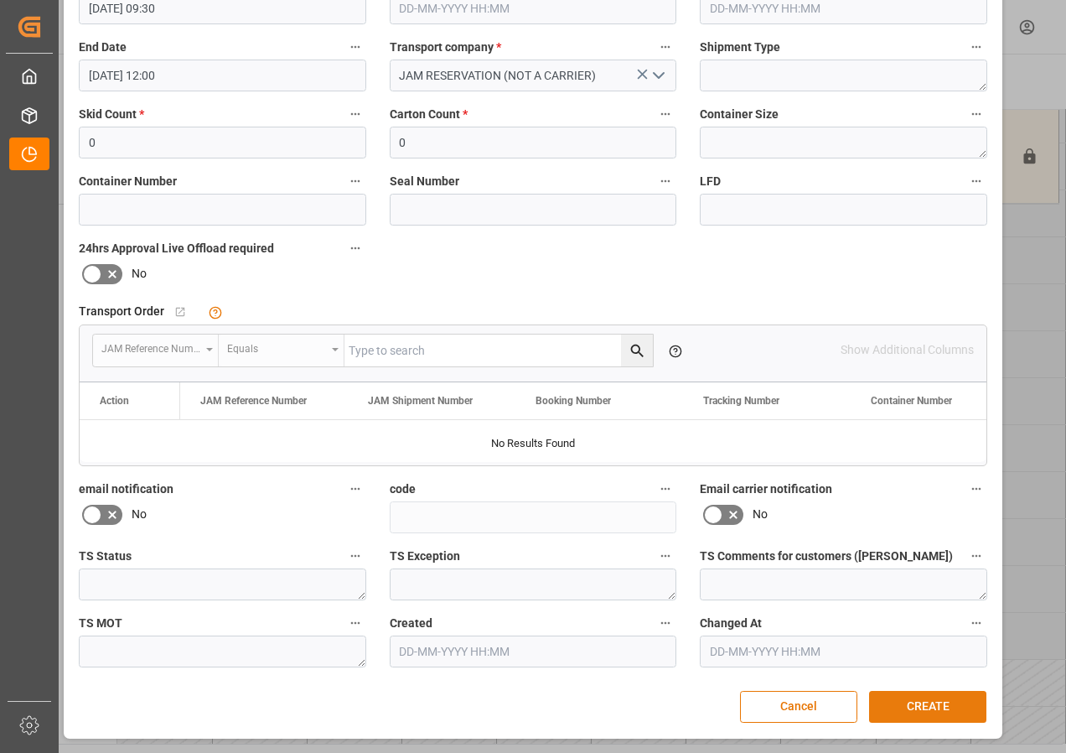
click at [904, 707] on button "CREATE" at bounding box center [927, 707] width 117 height 32
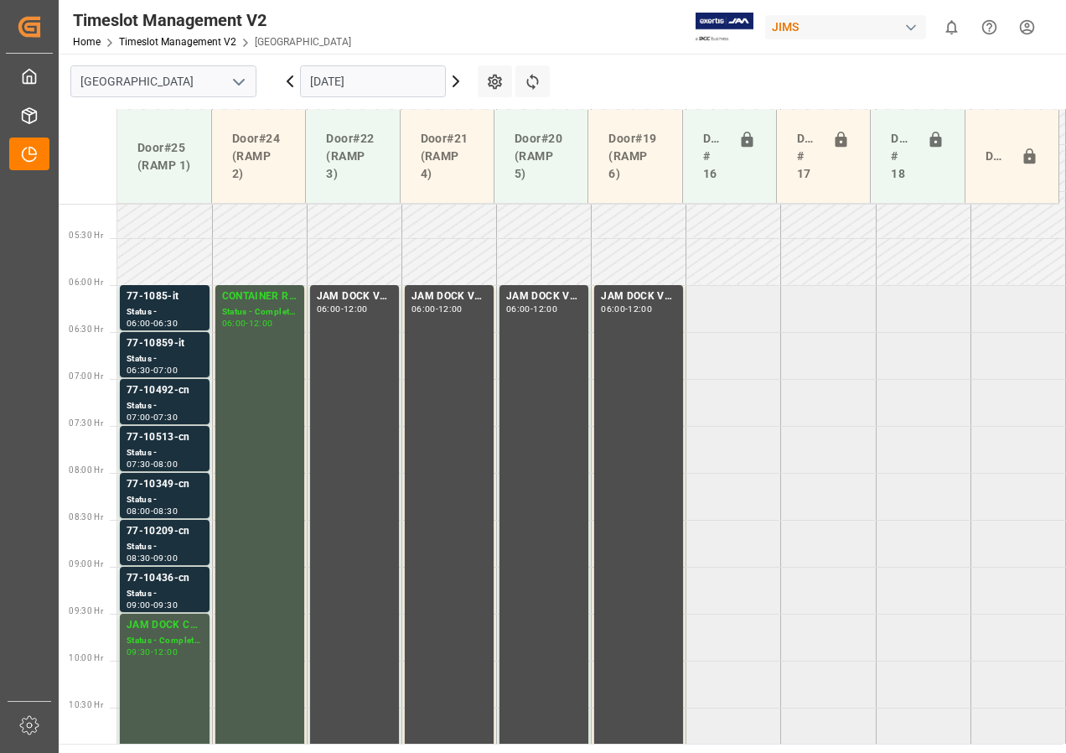
scroll to position [524, 0]
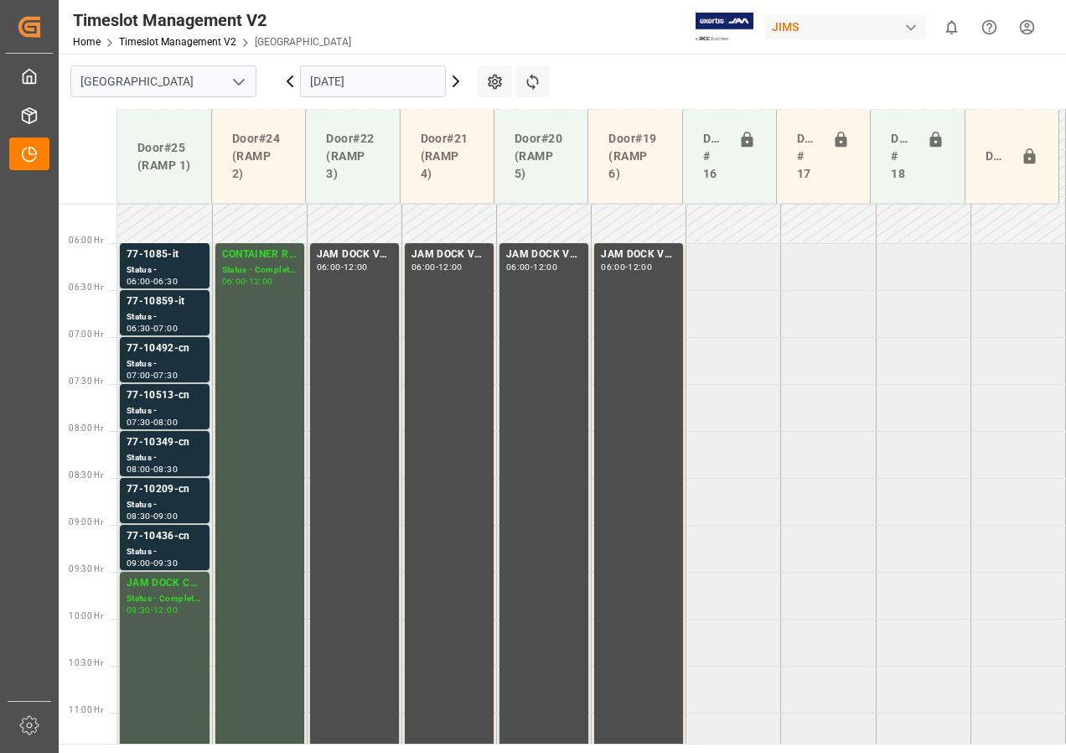
click at [407, 84] on input "[DATE]" at bounding box center [373, 81] width 146 height 32
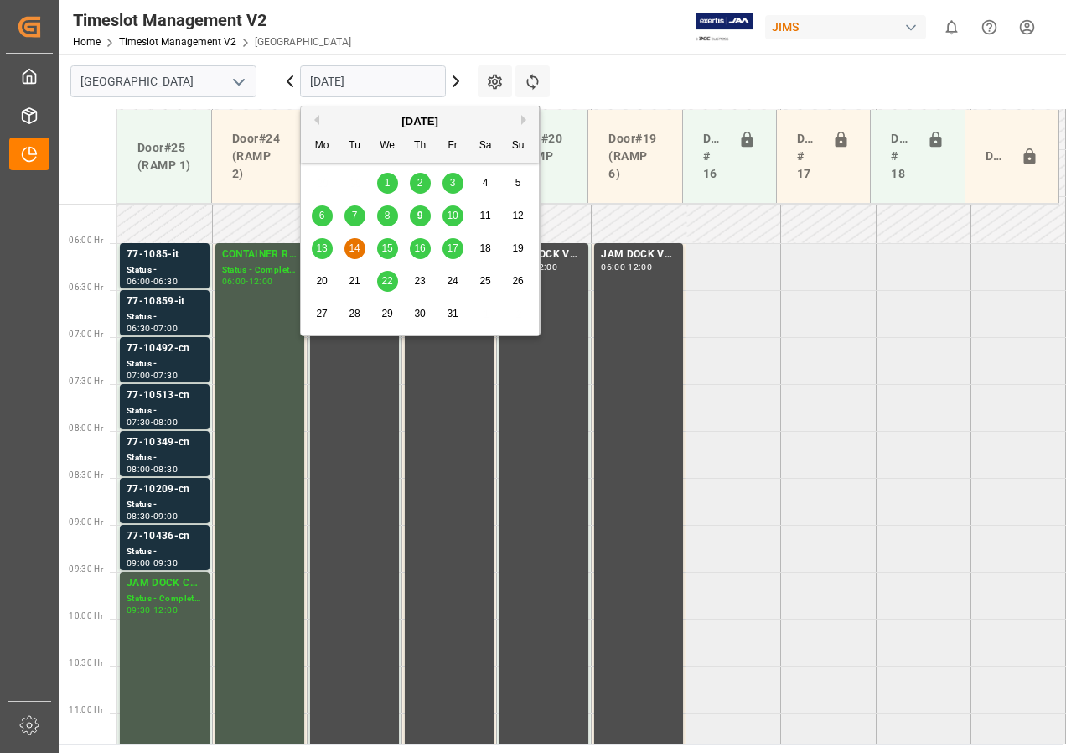
click at [388, 244] on span "15" at bounding box center [386, 248] width 11 height 12
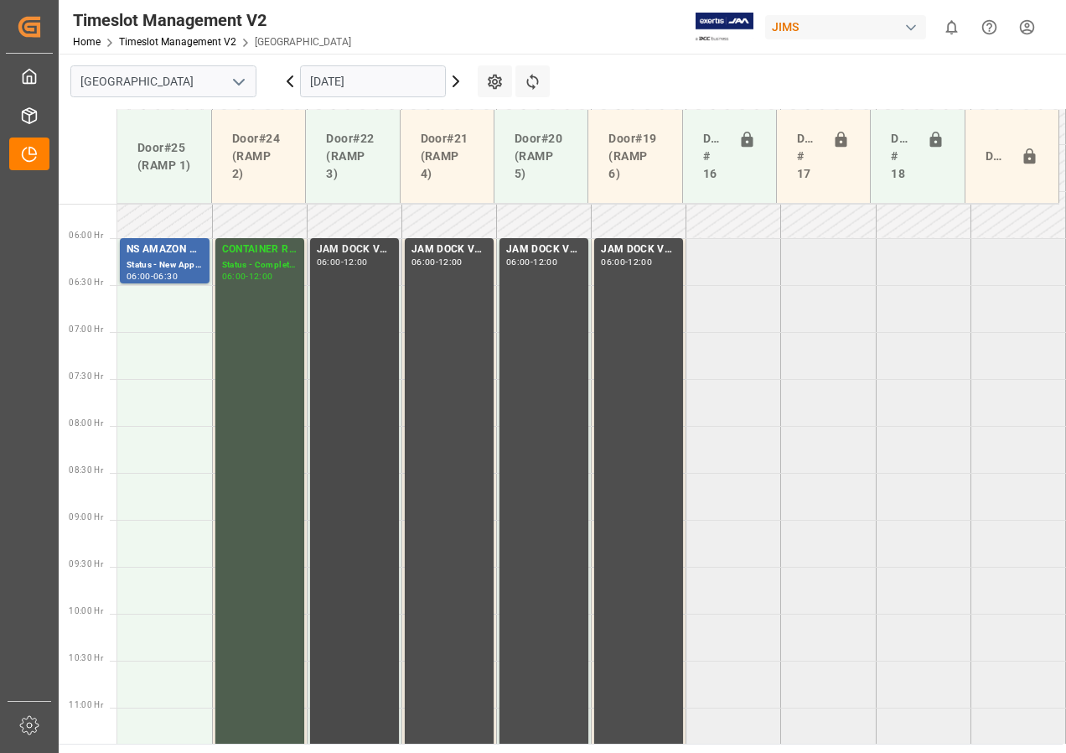
scroll to position [440, 0]
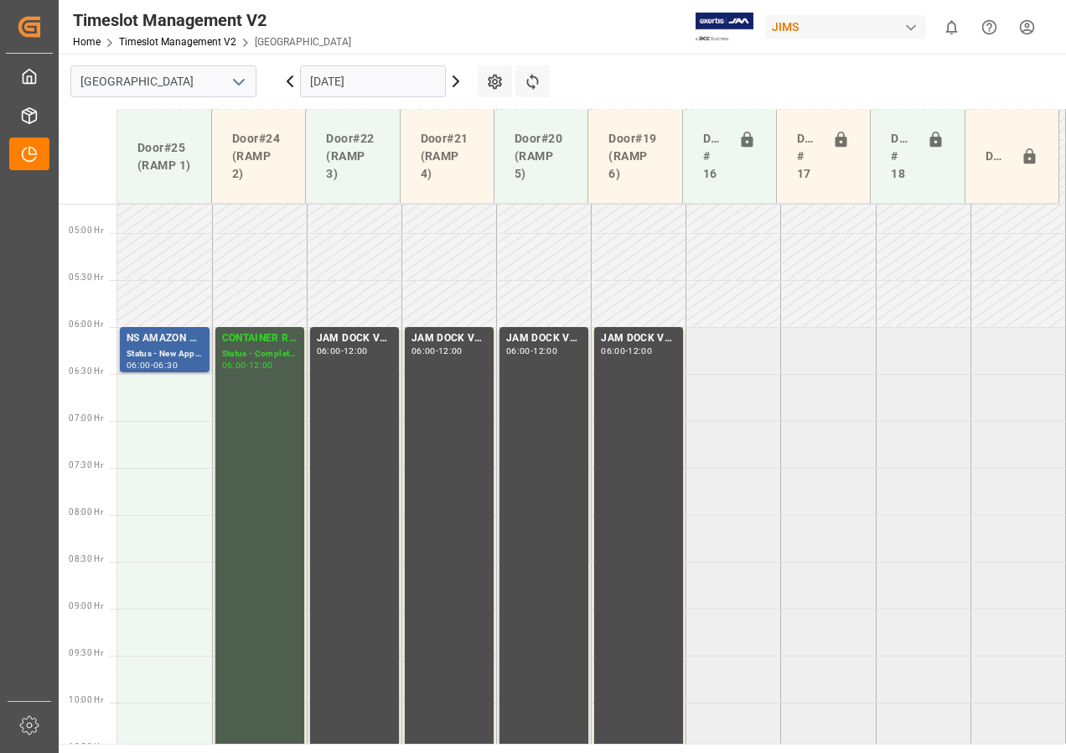
click at [143, 361] on div "06:00" at bounding box center [139, 365] width 24 height 8
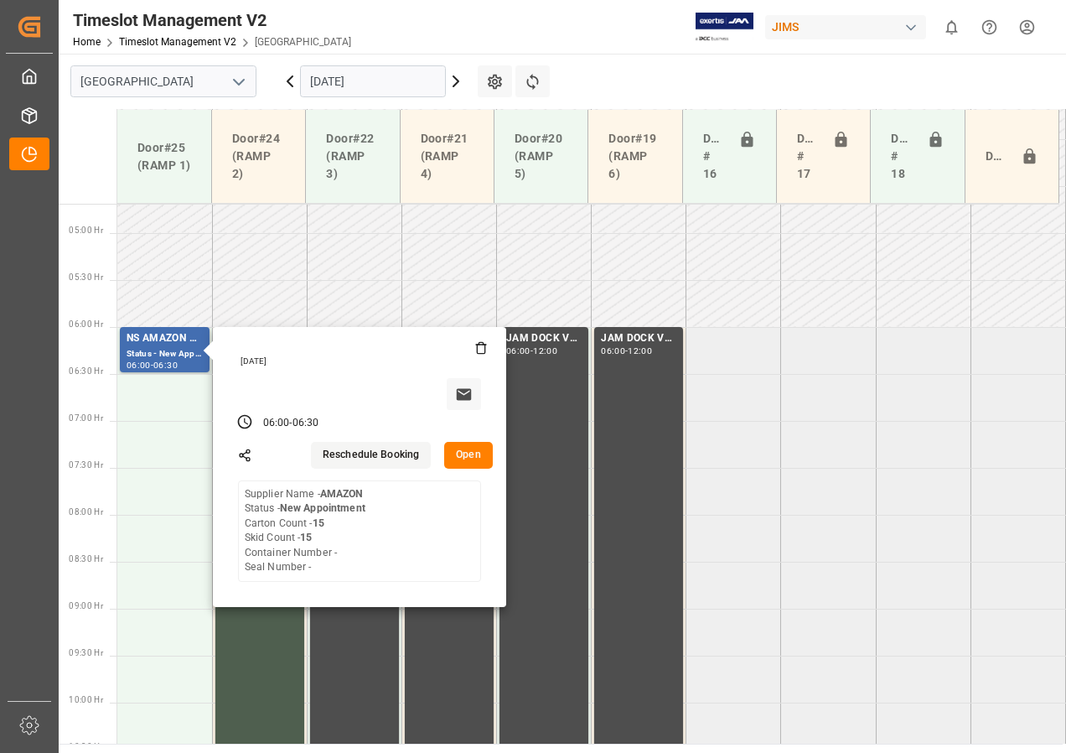
click at [350, 78] on input "[DATE]" at bounding box center [373, 81] width 146 height 32
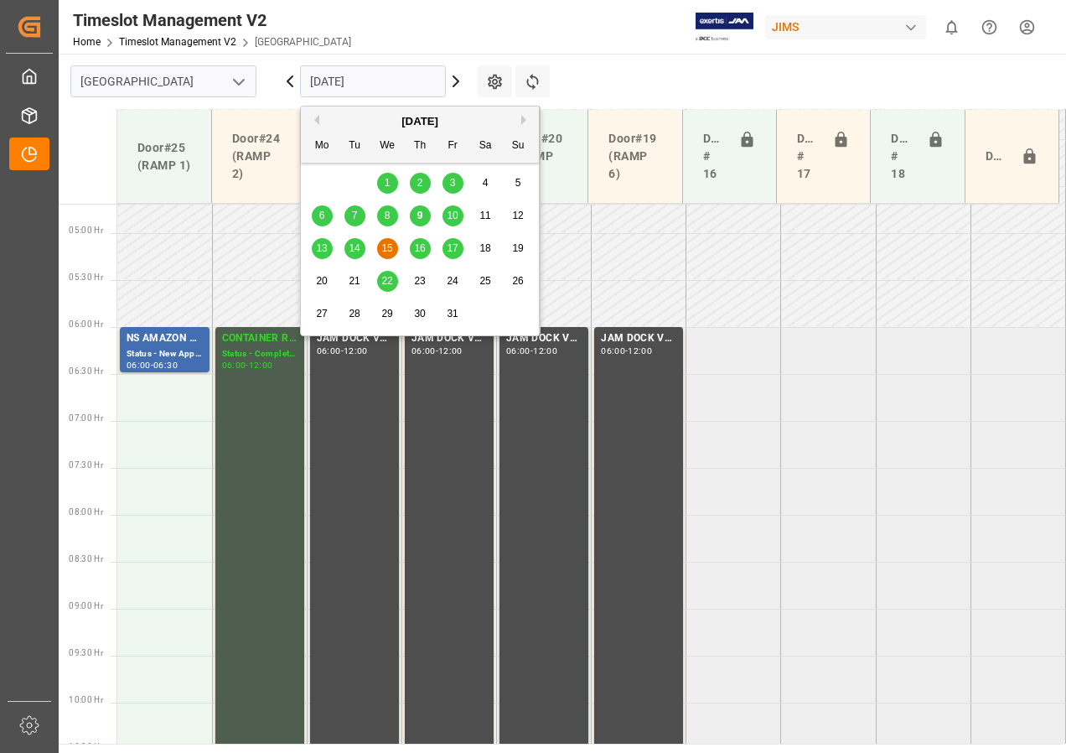
click at [420, 249] on span "16" at bounding box center [419, 248] width 11 height 12
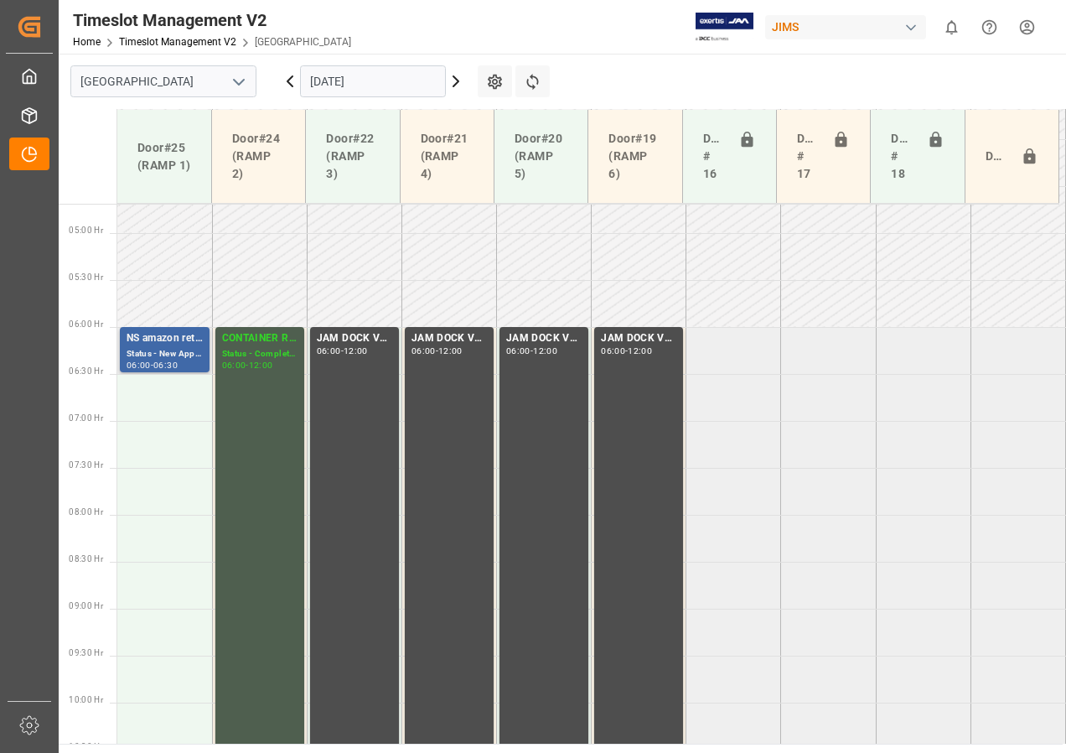
click at [136, 329] on div "NS amazon returns Status - New Appointment 06:00 - 06:30" at bounding box center [165, 349] width 90 height 45
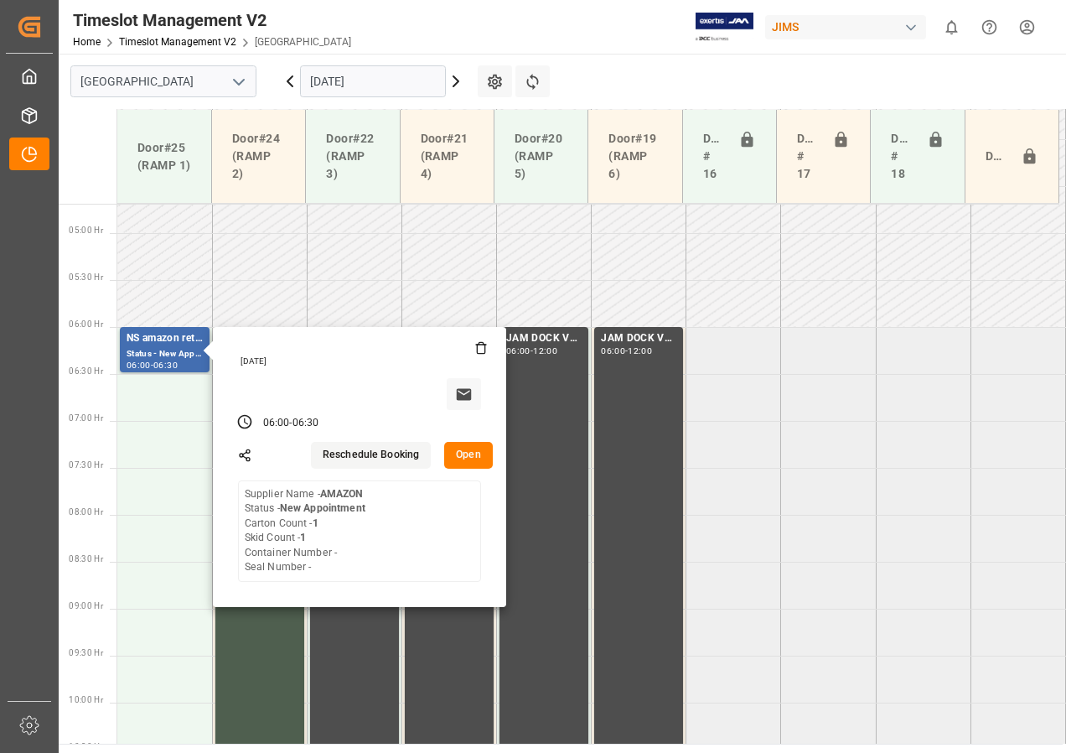
click at [354, 86] on input "[DATE]" at bounding box center [373, 81] width 146 height 32
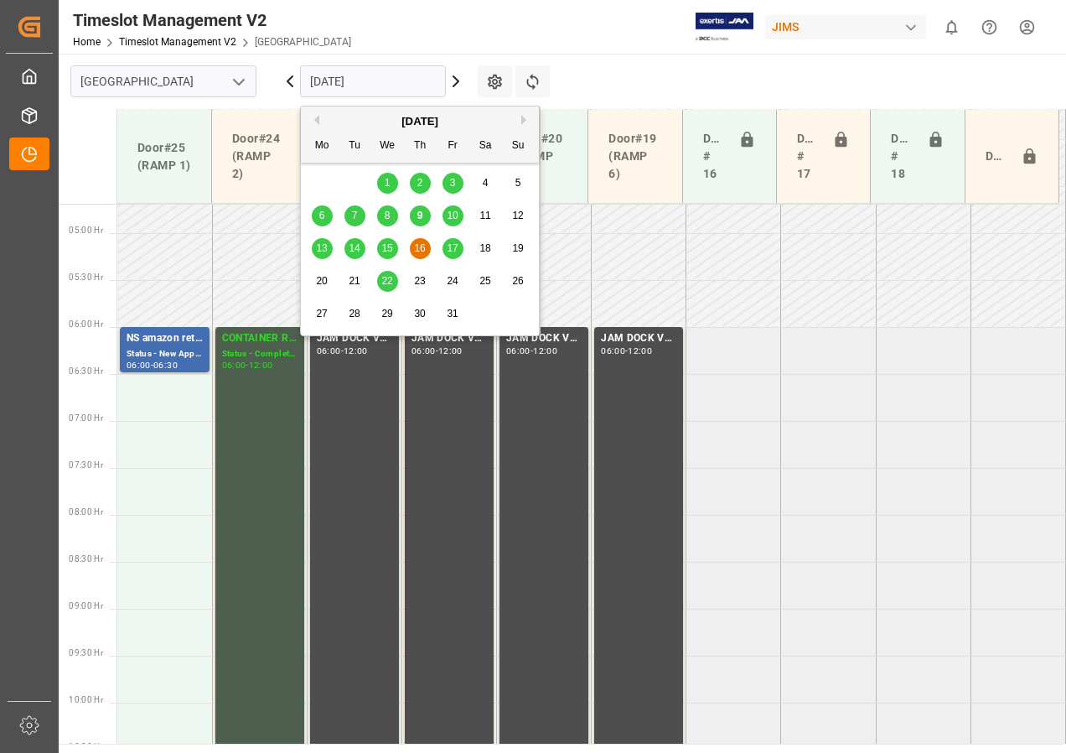
click at [448, 246] on span "17" at bounding box center [452, 248] width 11 height 12
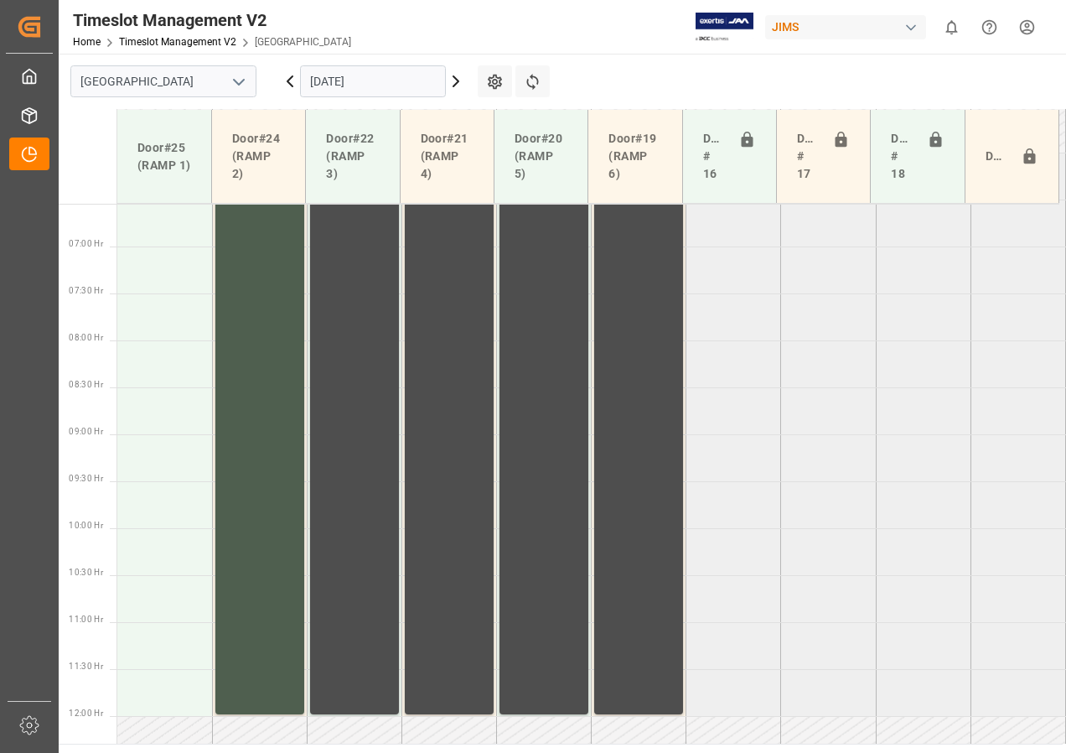
scroll to position [608, 0]
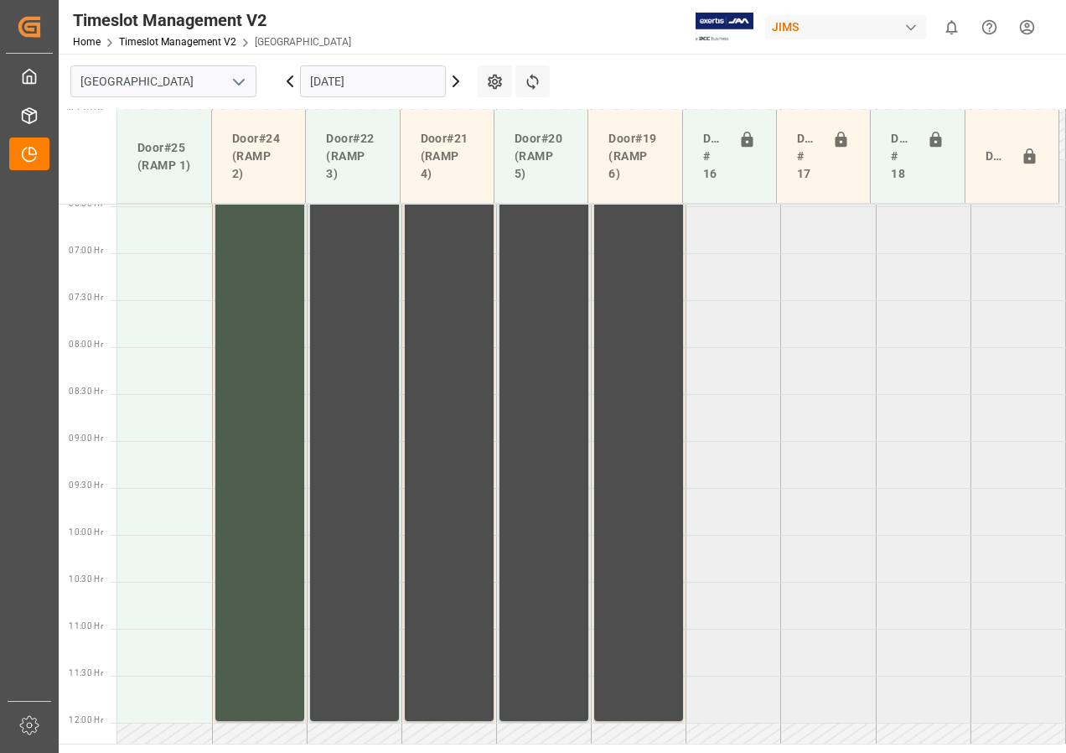
click at [334, 86] on input "[DATE]" at bounding box center [373, 81] width 146 height 32
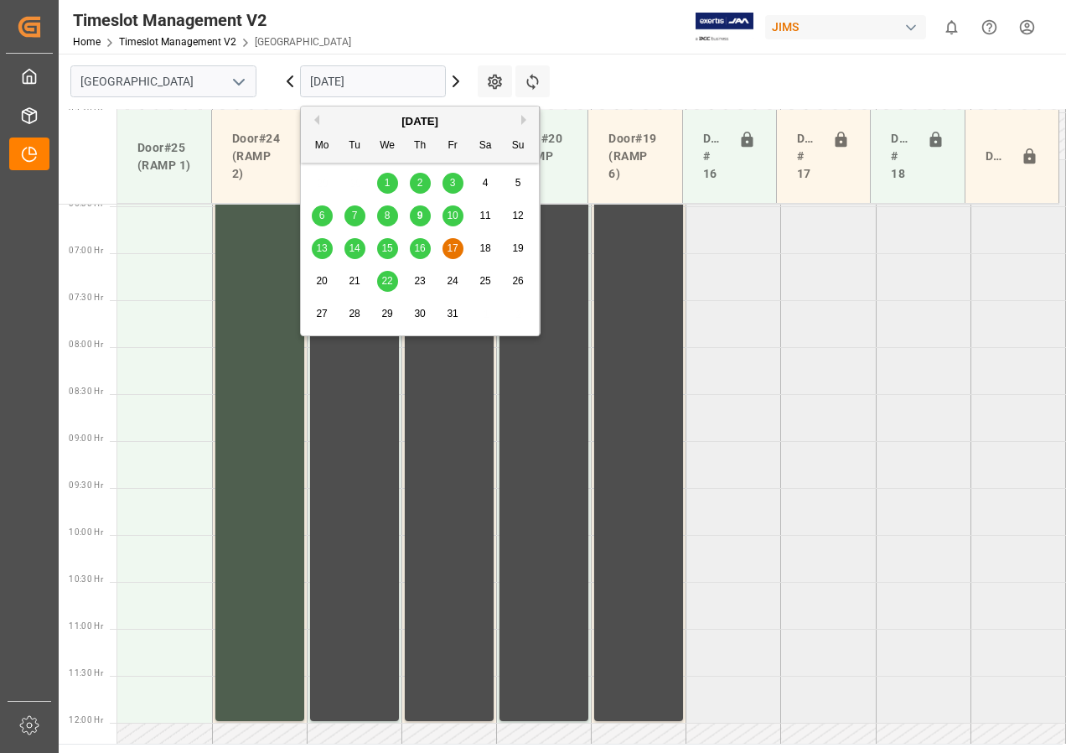
click at [356, 248] on span "14" at bounding box center [354, 248] width 11 height 12
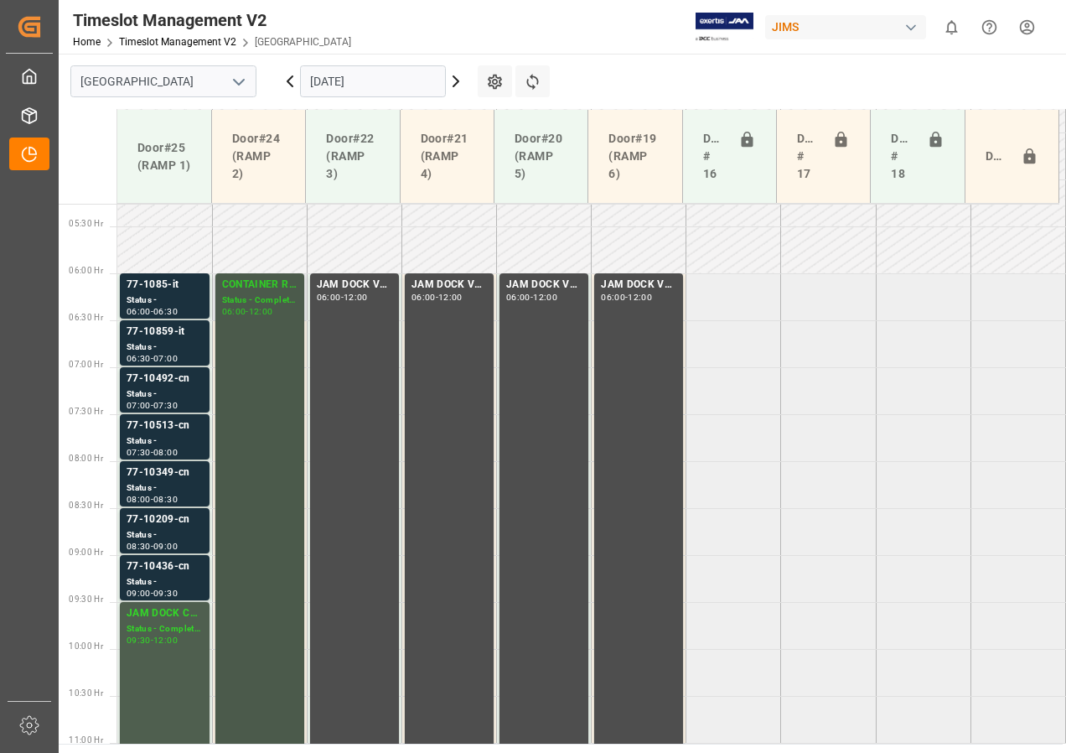
scroll to position [524, 0]
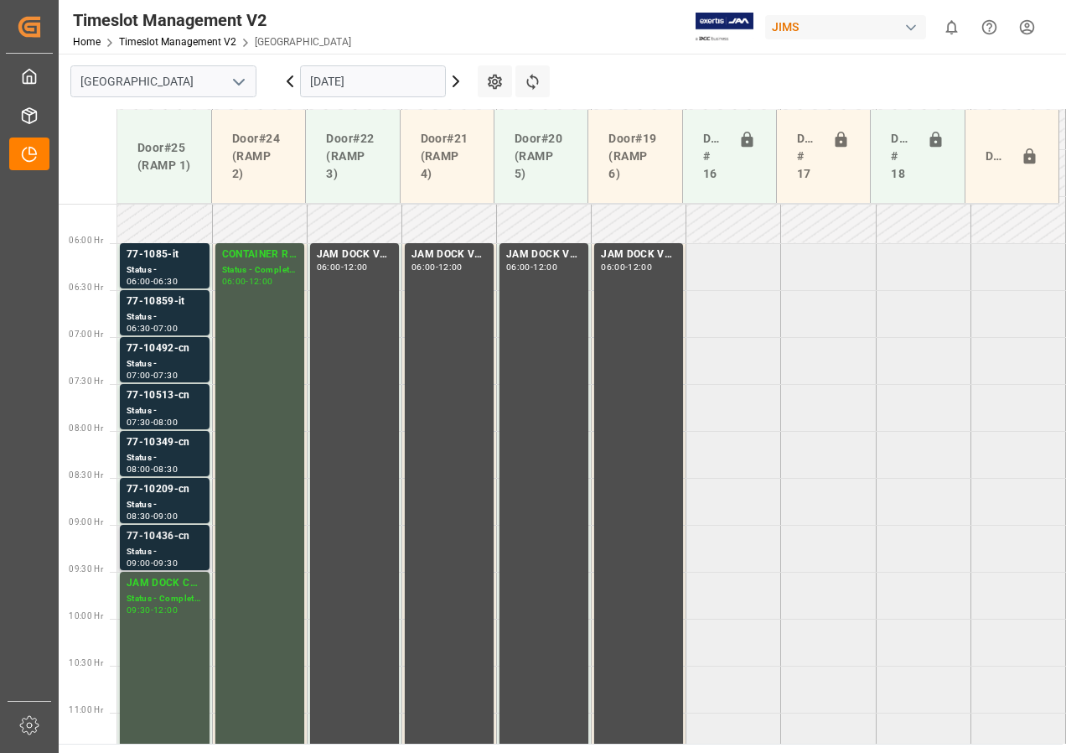
click at [158, 540] on div "77-10436-cn" at bounding box center [165, 536] width 76 height 17
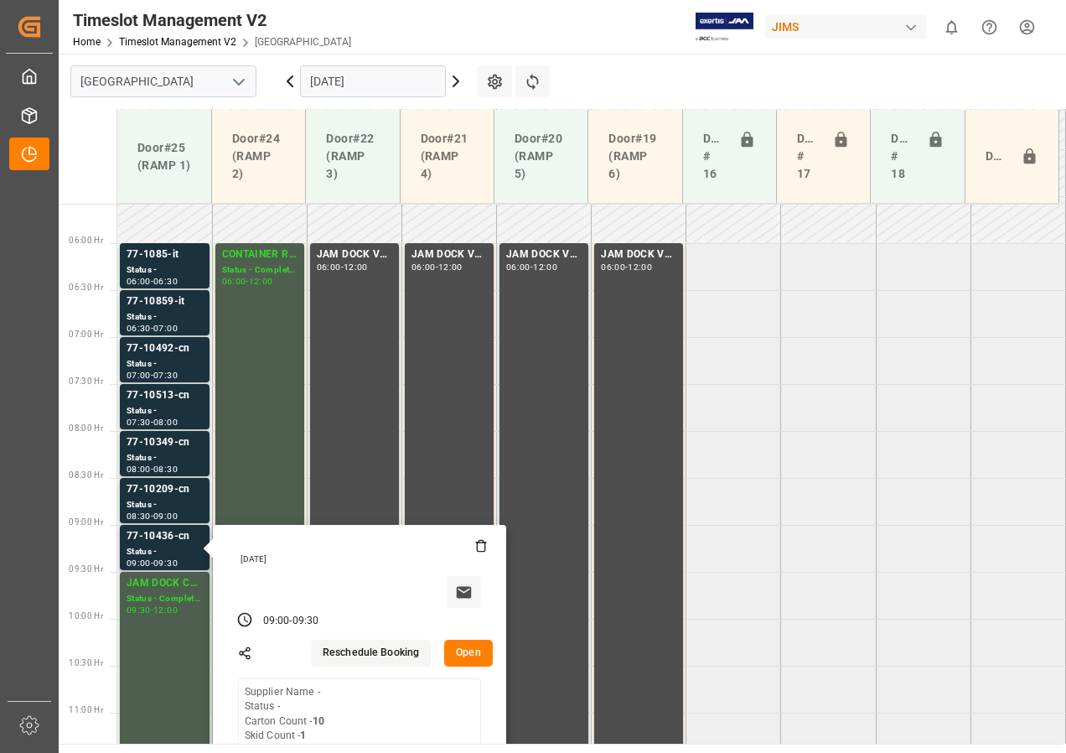
scroll to position [692, 0]
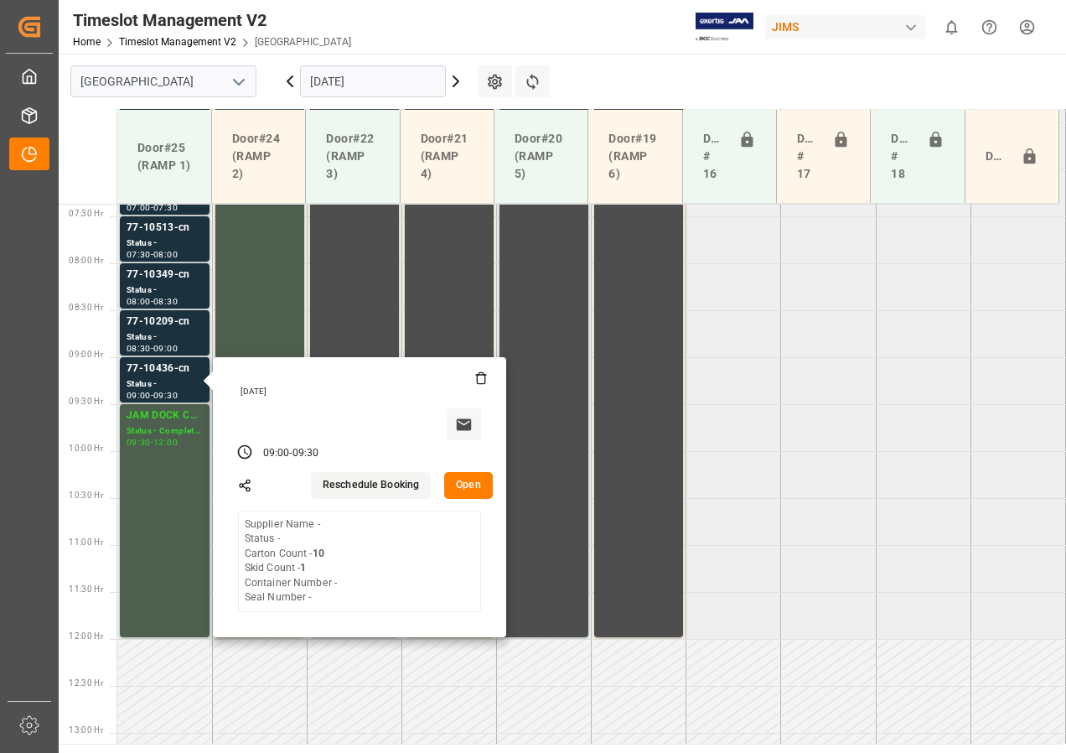
click at [462, 477] on button "Open" at bounding box center [468, 485] width 49 height 27
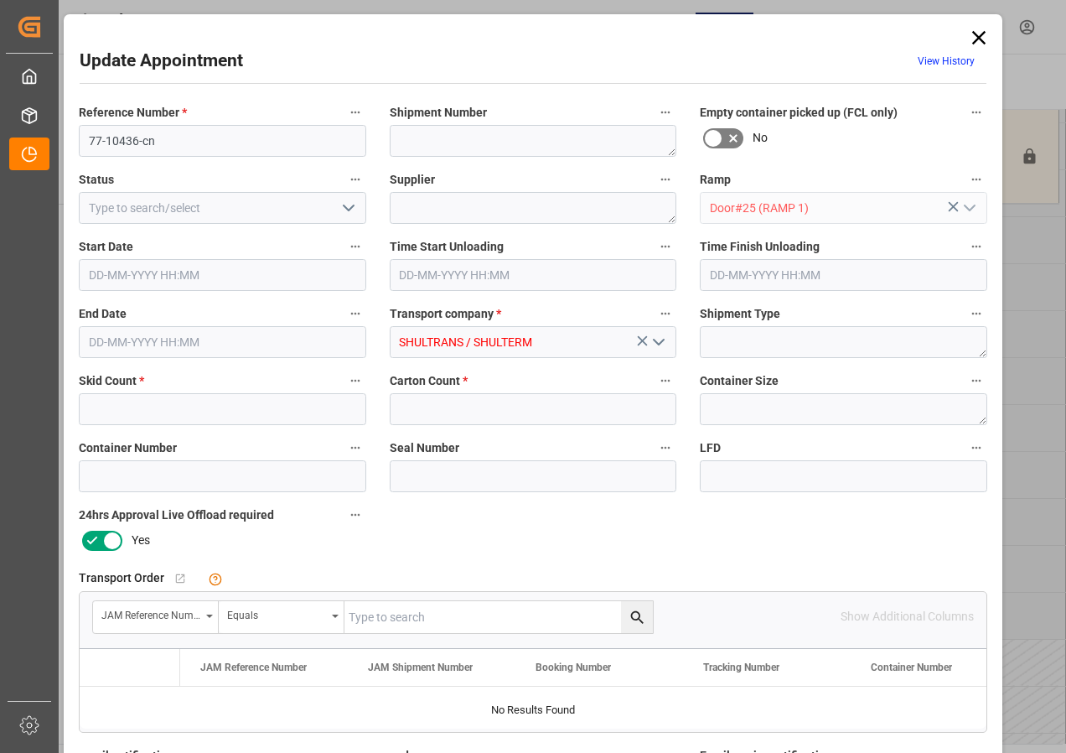
type input "1"
type input "10"
type input "[DATE] 09:00"
type input "[DATE] 09:30"
type input "[DATE] 12:14"
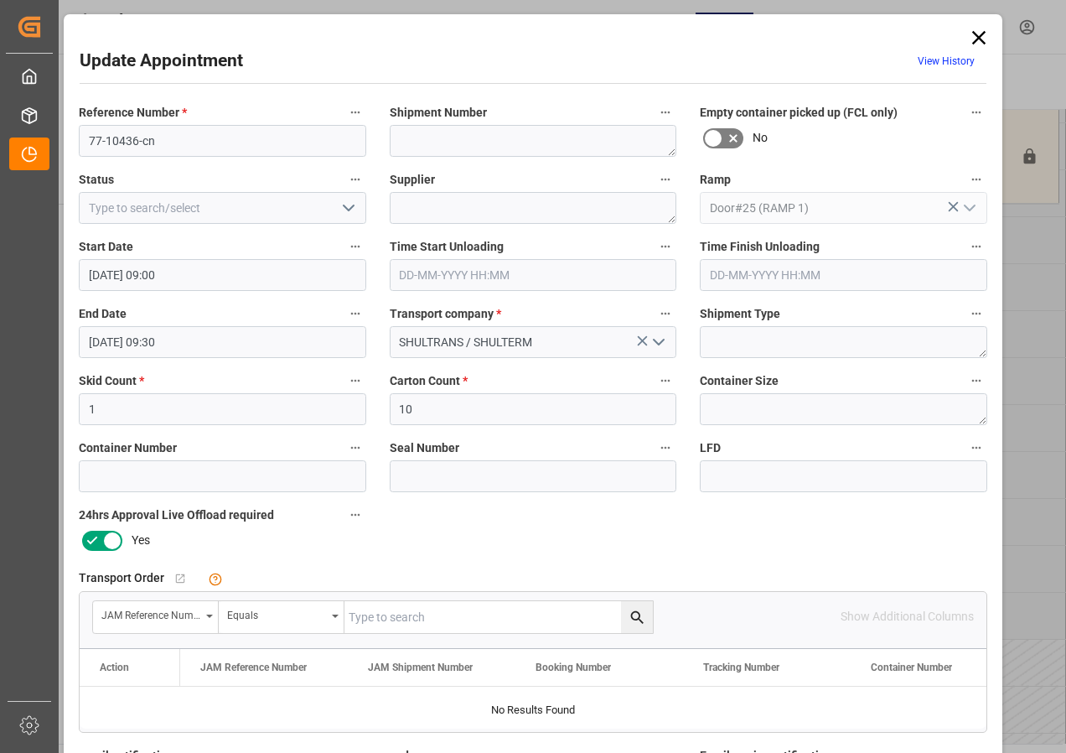
click at [366, 619] on input "text" at bounding box center [499, 617] width 308 height 32
type input "77-10436-cn"
click at [632, 616] on icon "search button" at bounding box center [638, 618] width 18 height 18
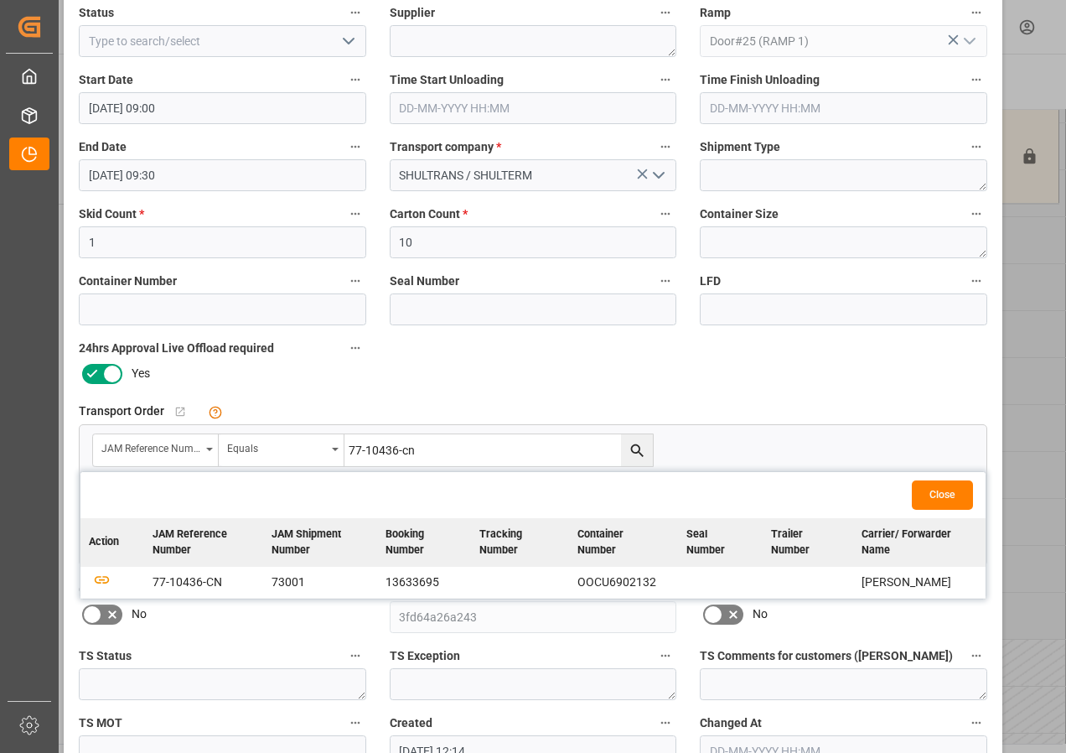
scroll to position [168, 0]
click at [100, 577] on icon "button" at bounding box center [101, 578] width 21 height 21
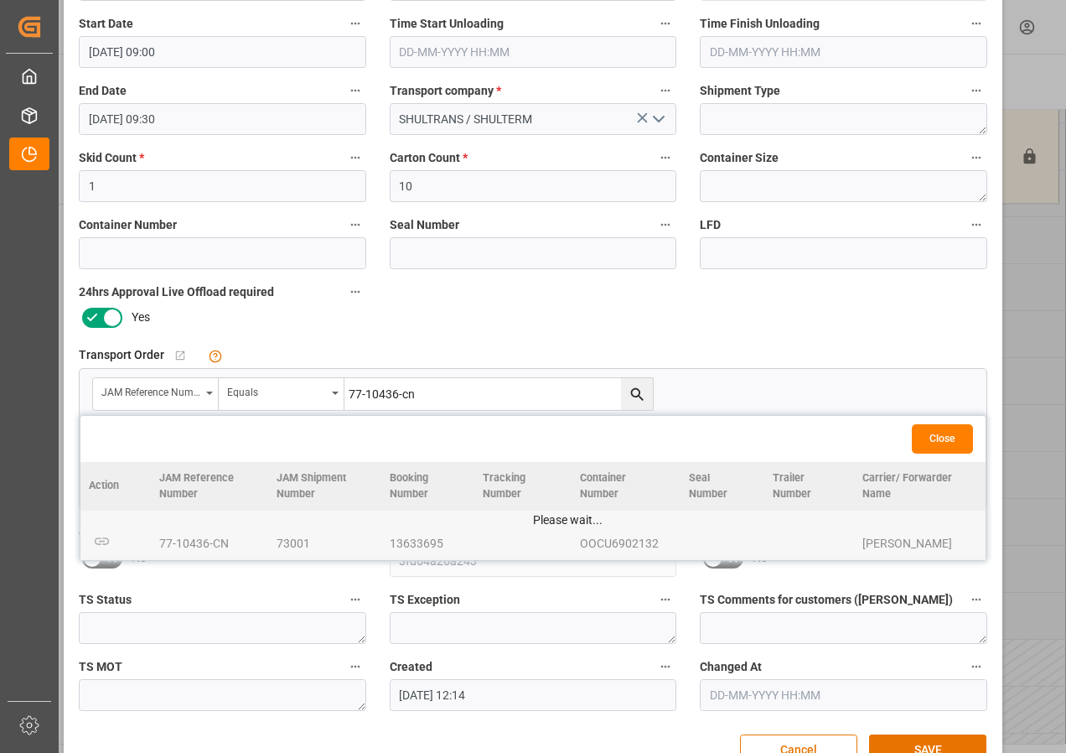
scroll to position [267, 0]
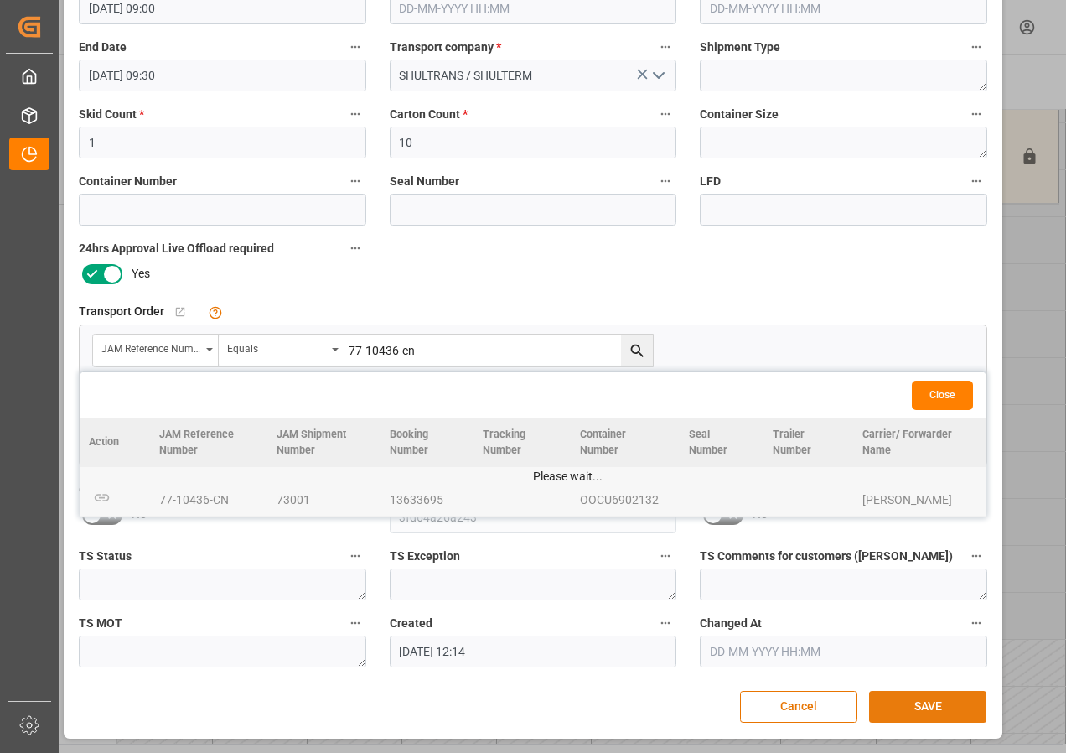
click at [902, 698] on button "SAVE" at bounding box center [927, 707] width 117 height 32
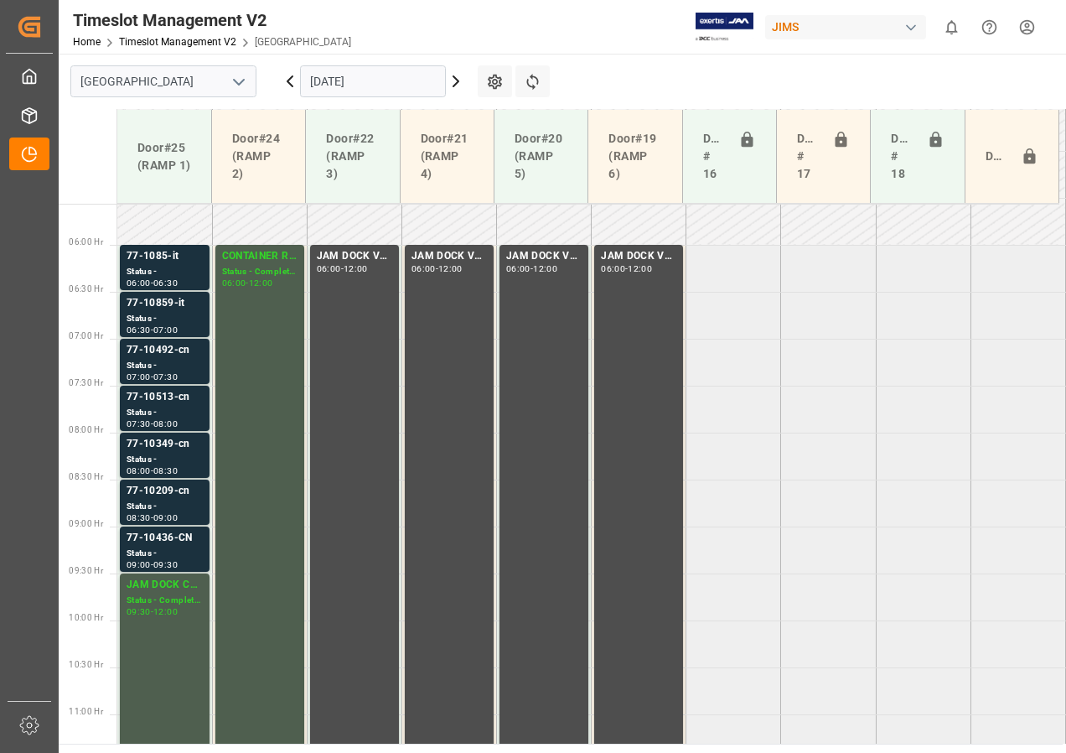
scroll to position [440, 0]
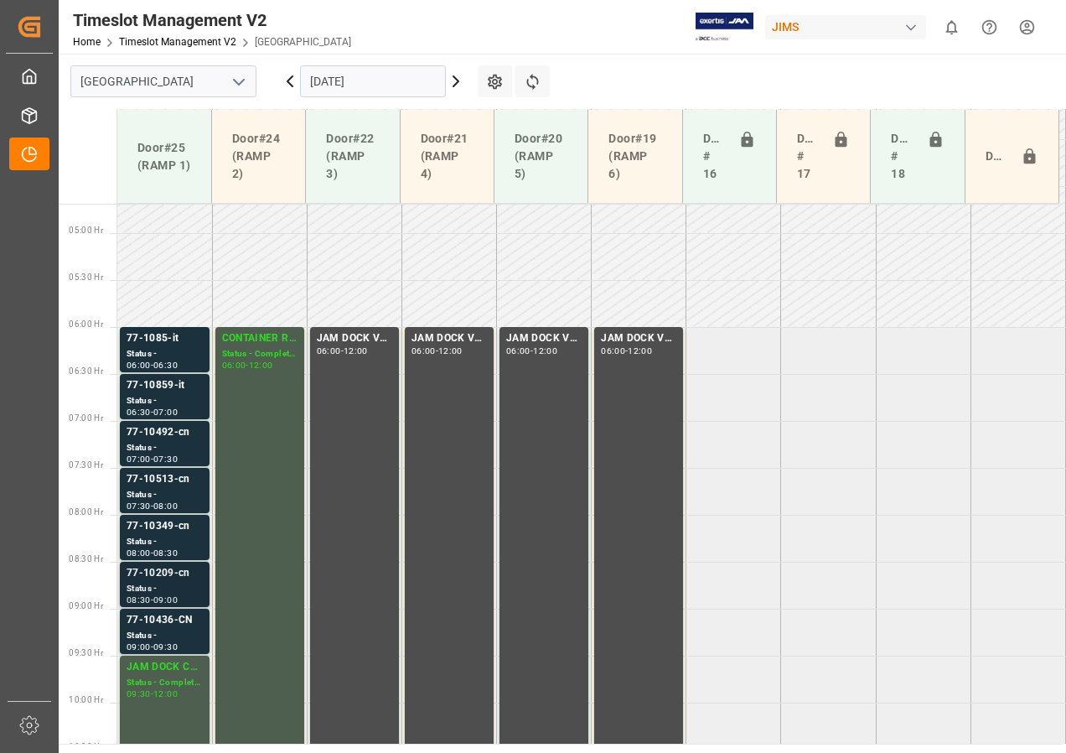
click at [174, 584] on div "Status -" at bounding box center [165, 589] width 76 height 14
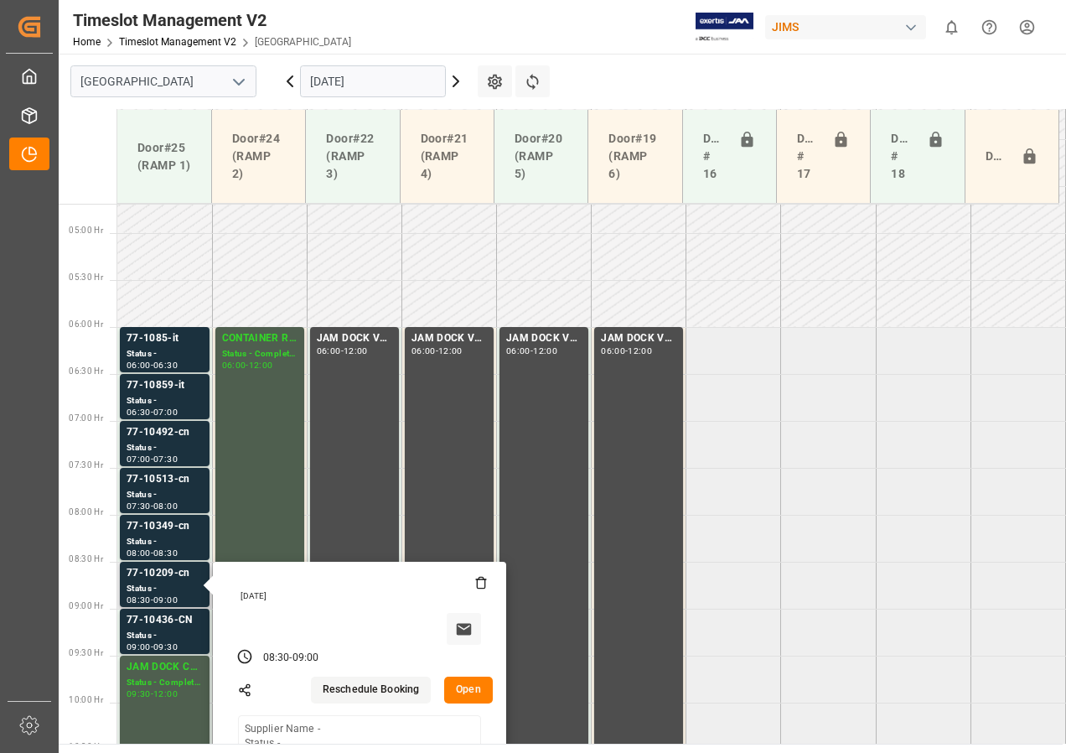
click at [473, 691] on button "Open" at bounding box center [468, 689] width 49 height 27
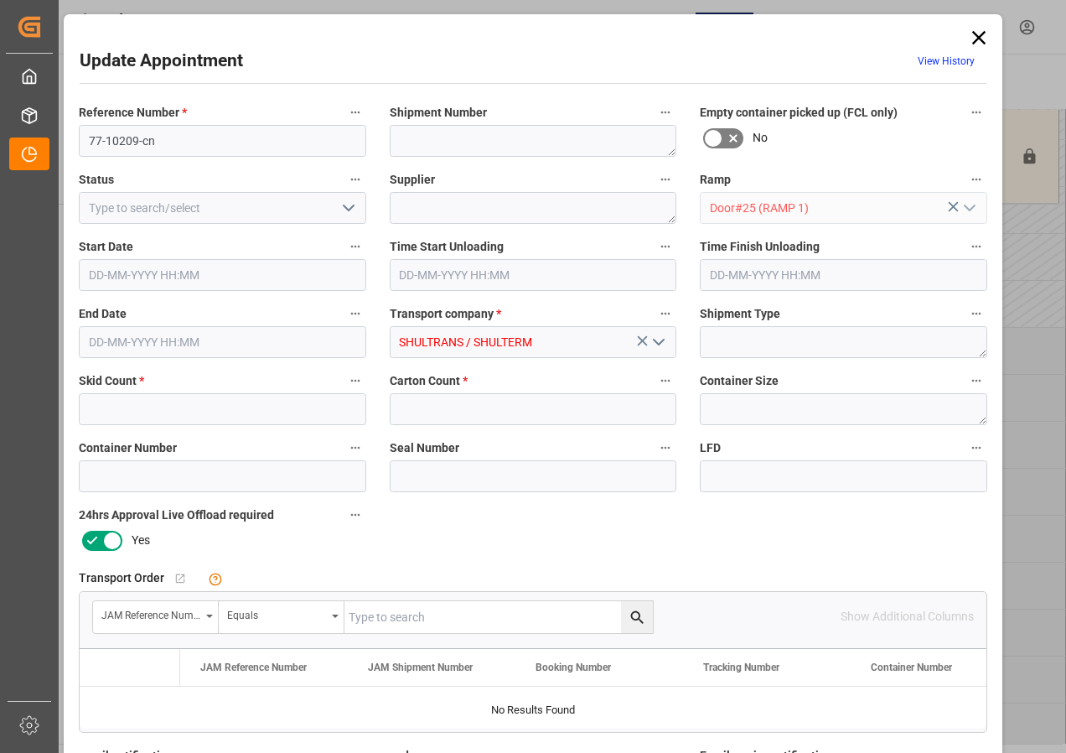
type input "1"
type input "[DATE] 08:30"
type input "[DATE] 09:00"
type input "[DATE] 12:14"
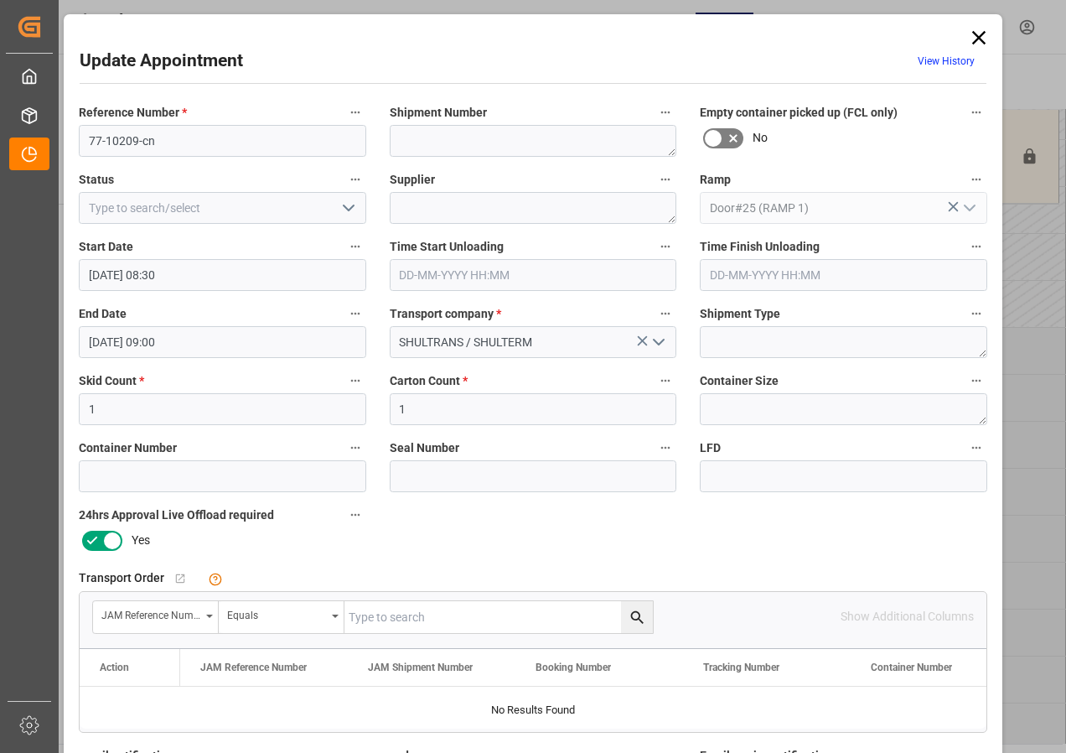
click at [372, 624] on input "text" at bounding box center [499, 617] width 308 height 32
type input "77-10209-cn"
click at [635, 616] on icon "search button" at bounding box center [638, 618] width 18 height 18
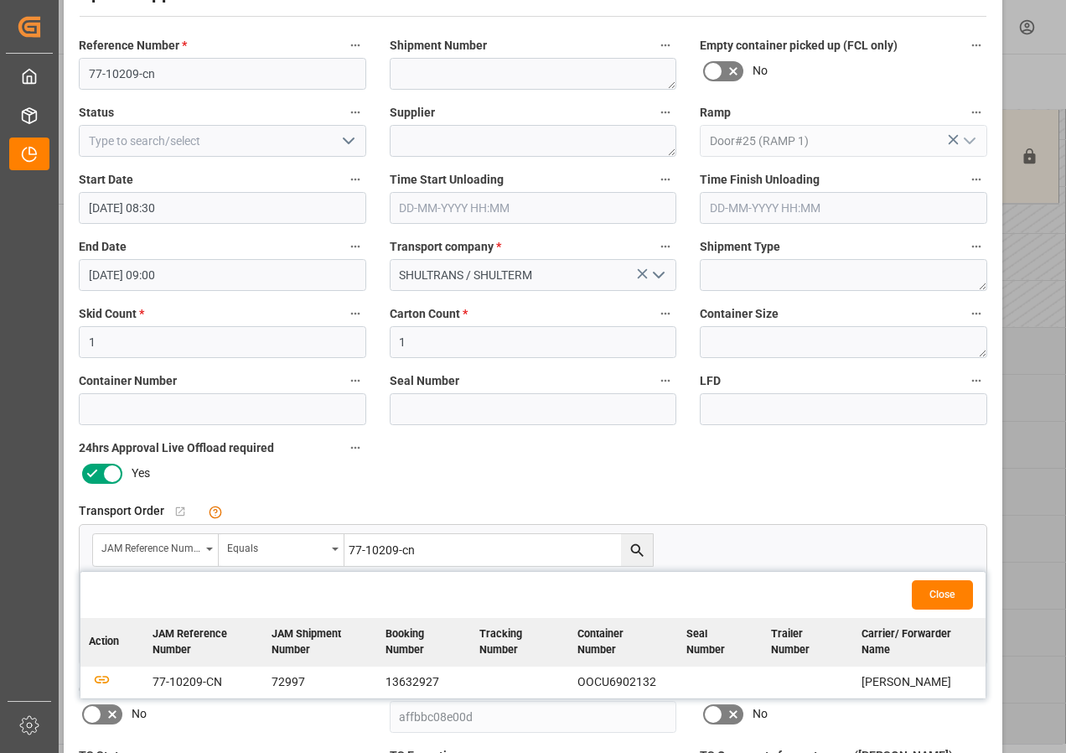
scroll to position [168, 0]
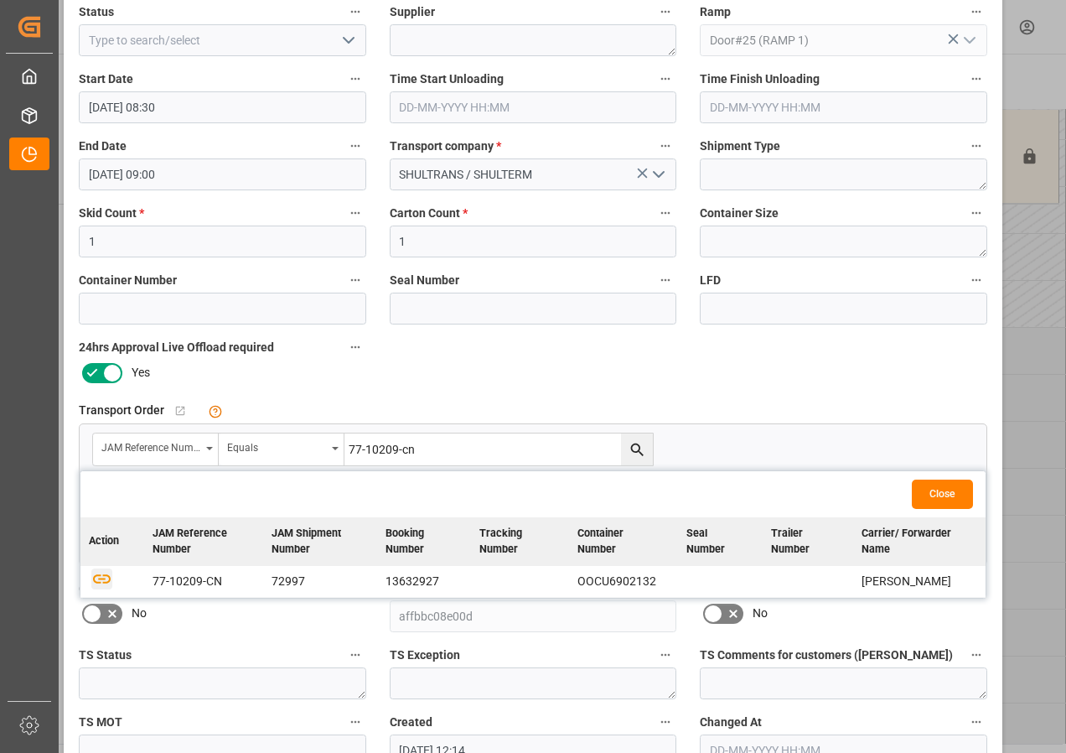
click at [93, 576] on icon "button" at bounding box center [102, 578] width 18 height 9
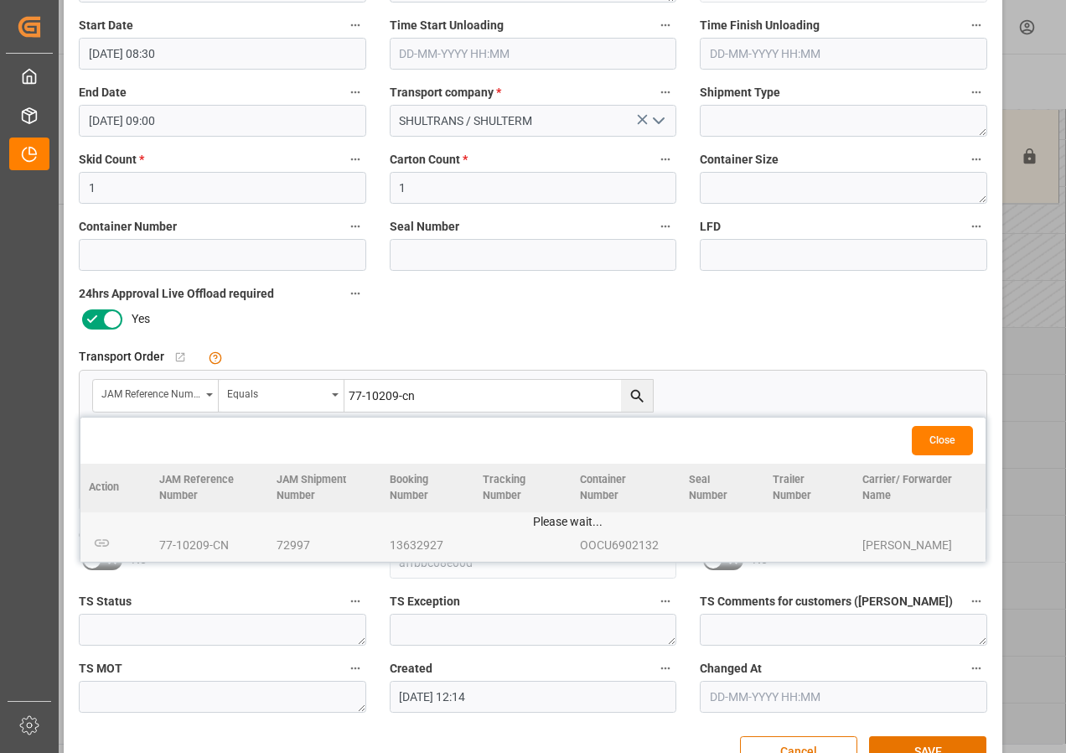
scroll to position [251, 0]
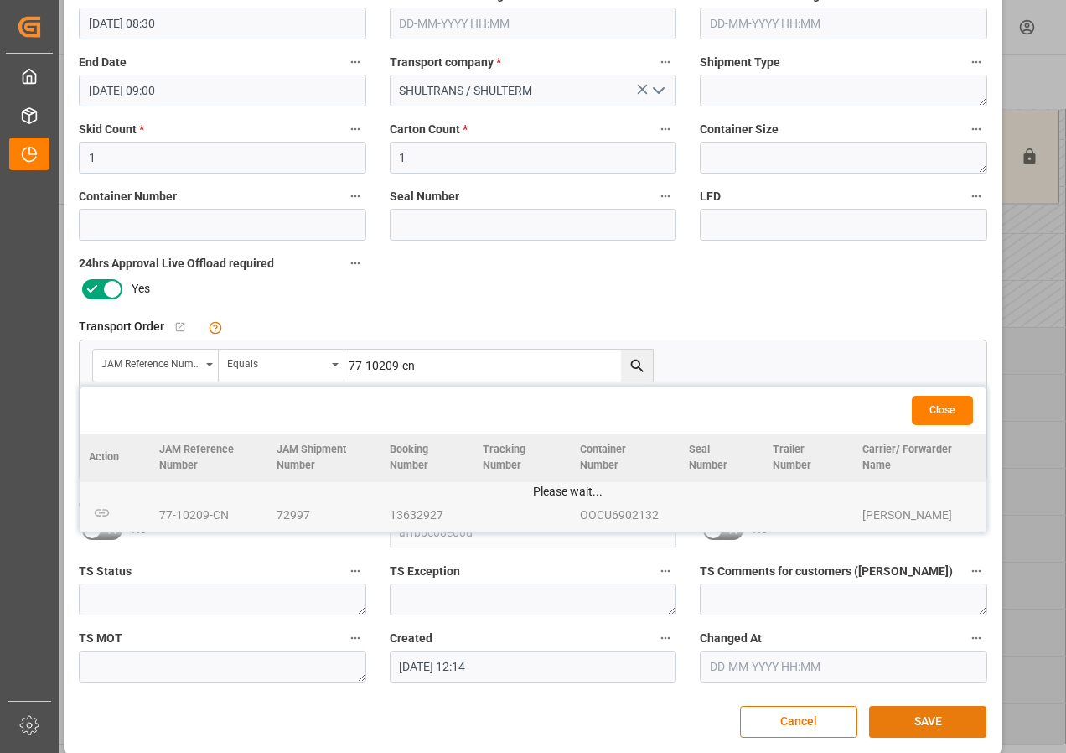
click at [927, 723] on button "SAVE" at bounding box center [927, 722] width 117 height 32
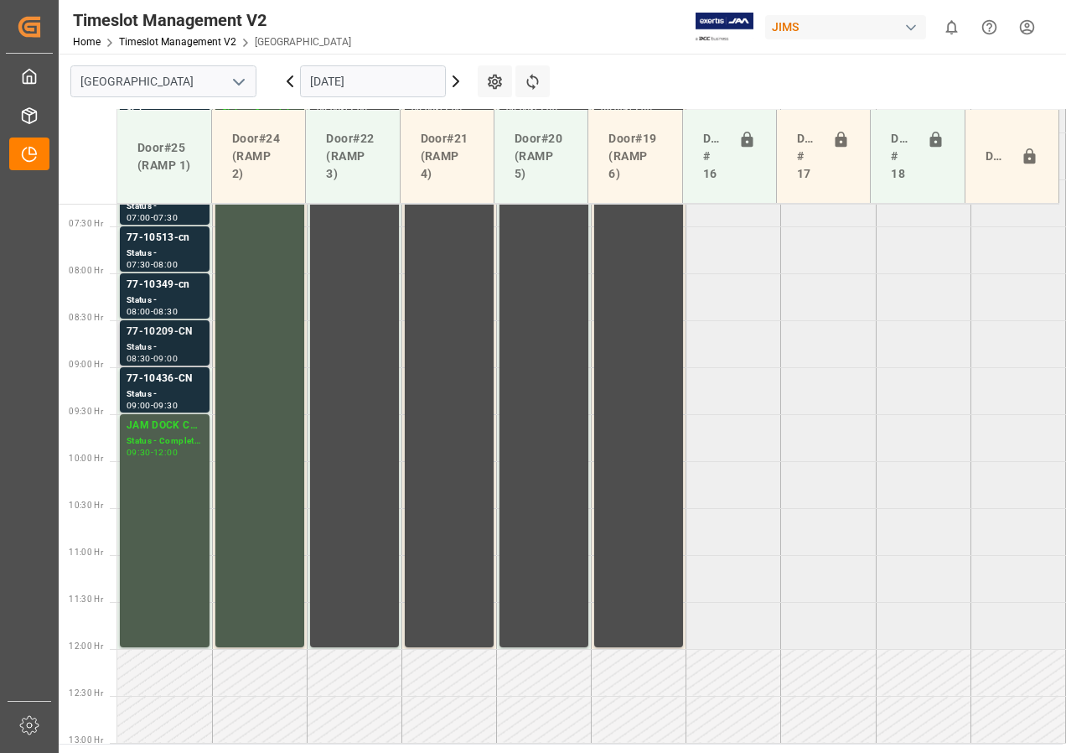
scroll to position [598, 0]
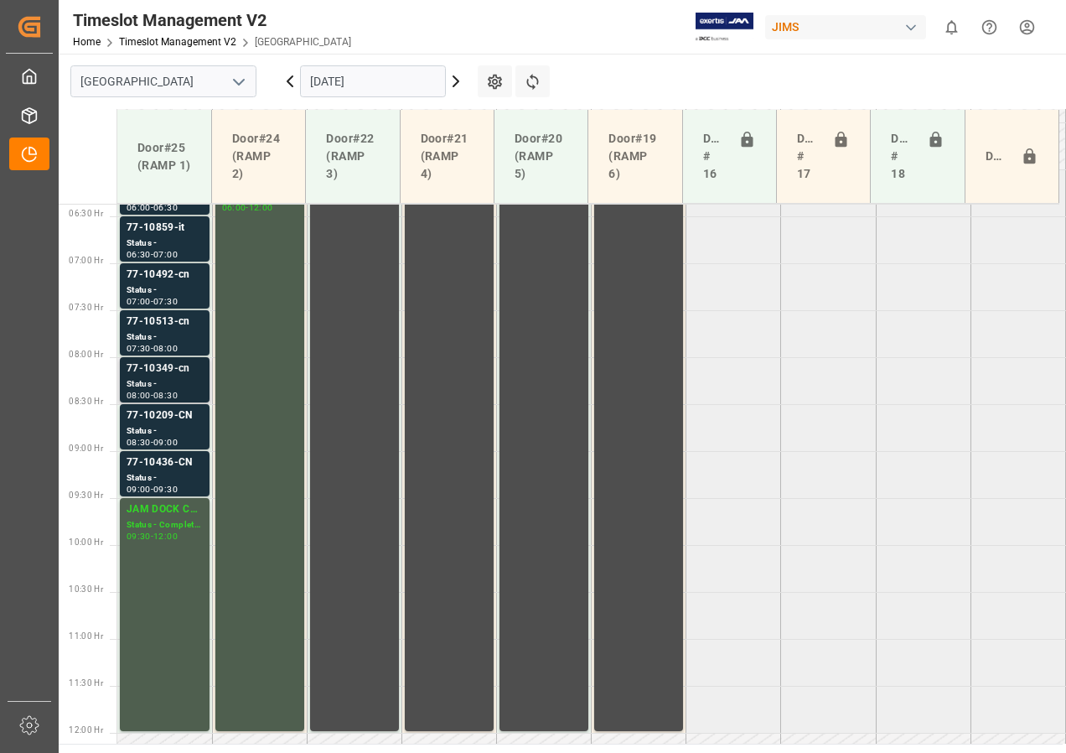
click at [182, 376] on div "77-10349-cn" at bounding box center [165, 368] width 76 height 17
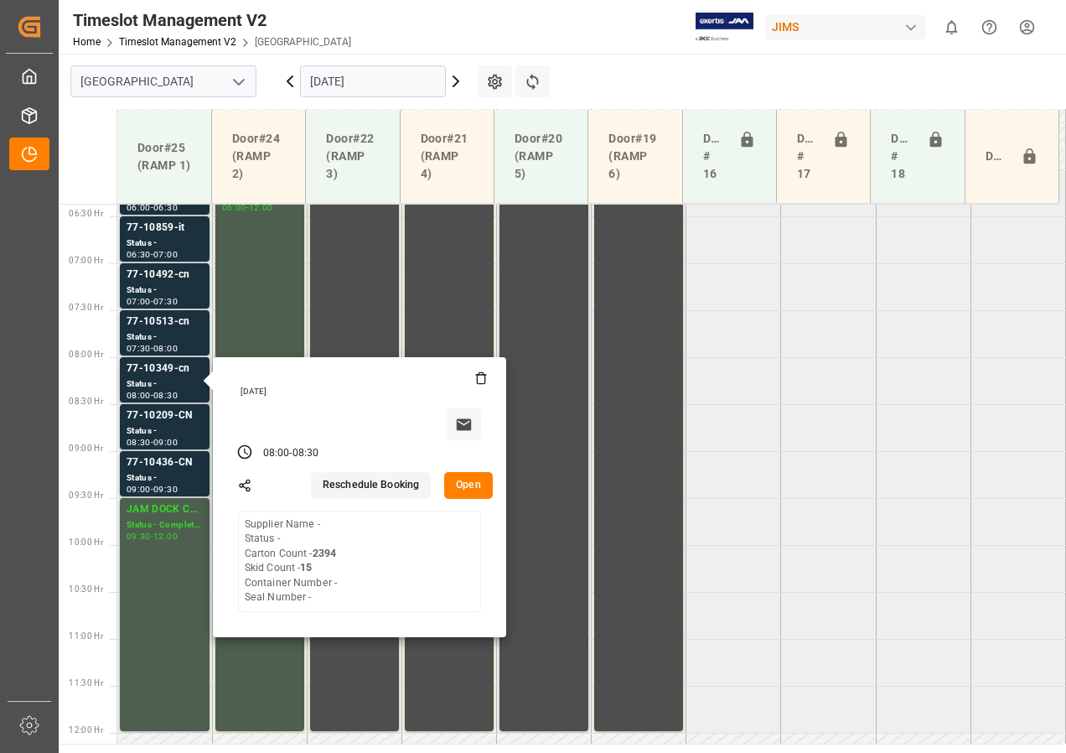
click at [464, 484] on button "Open" at bounding box center [468, 485] width 49 height 27
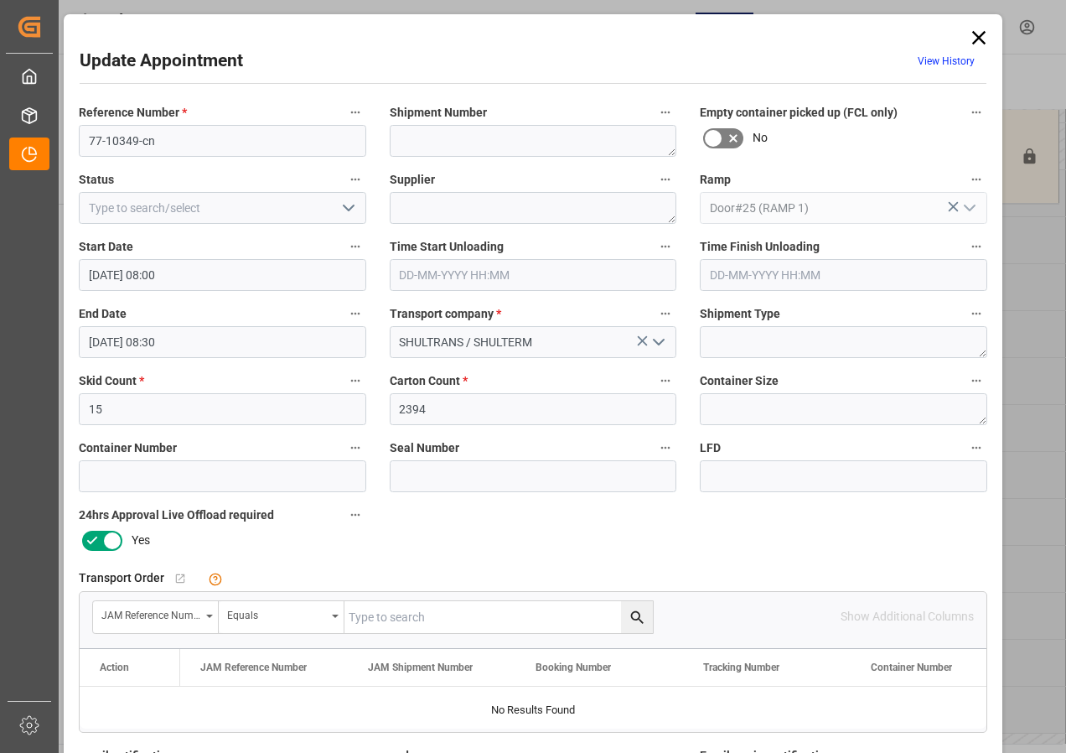
click at [386, 619] on input "text" at bounding box center [499, 617] width 308 height 32
type input "77-10349-cn"
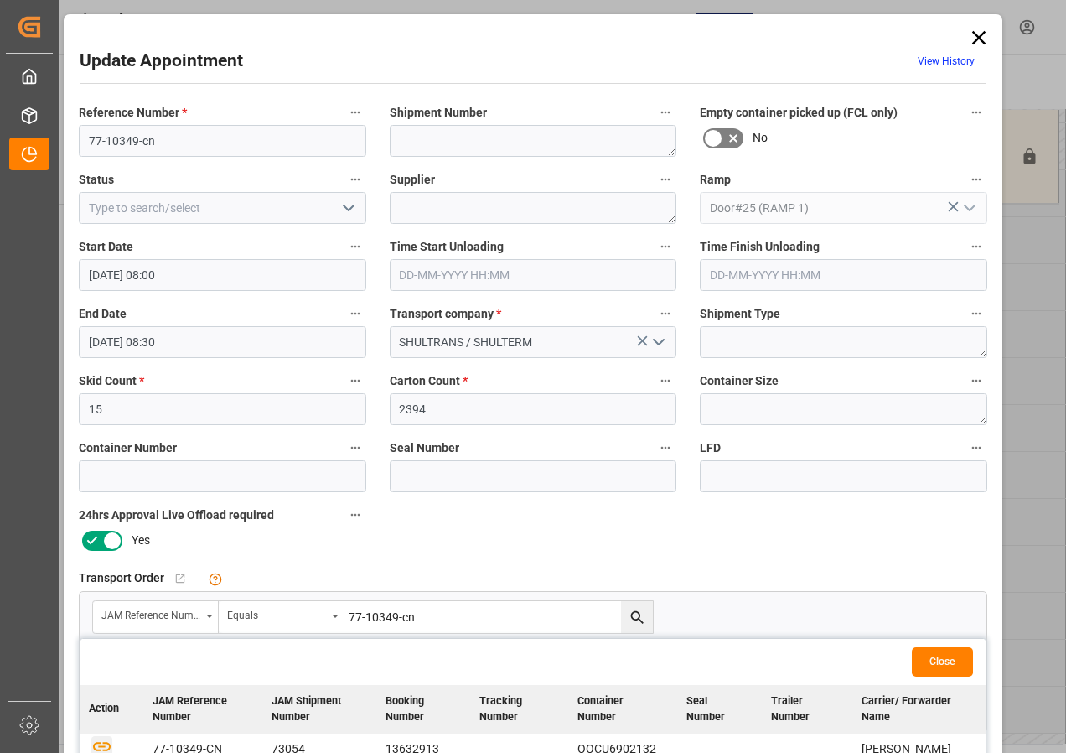
click at [97, 746] on icon "button" at bounding box center [102, 746] width 18 height 9
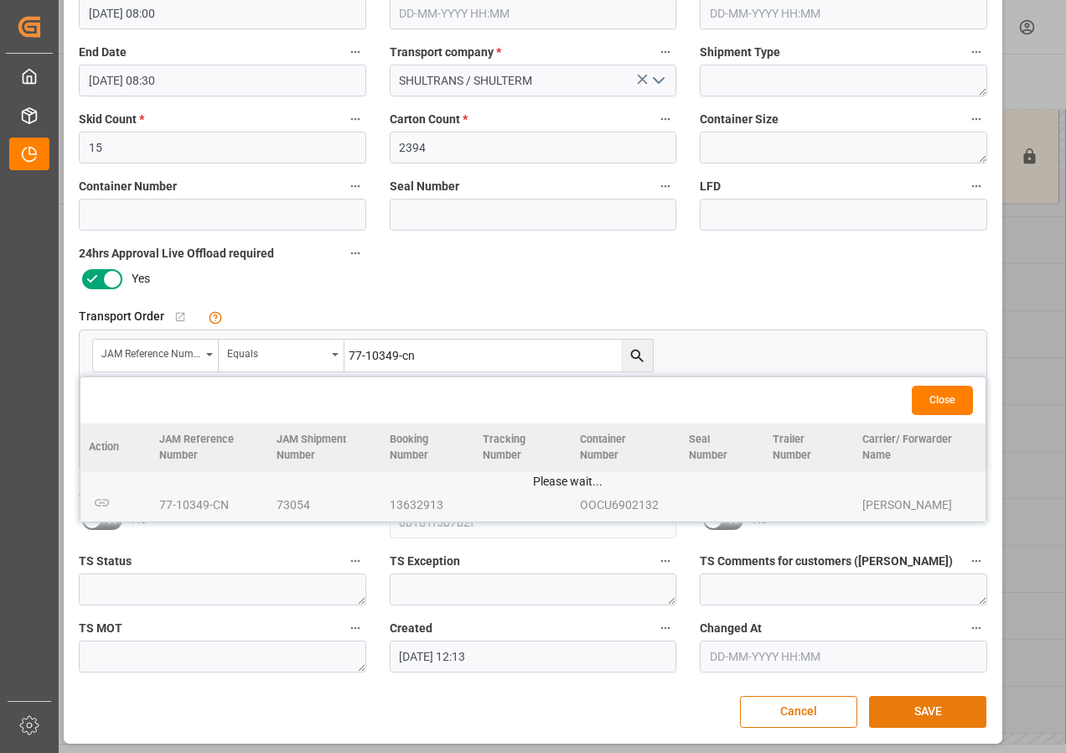
scroll to position [267, 0]
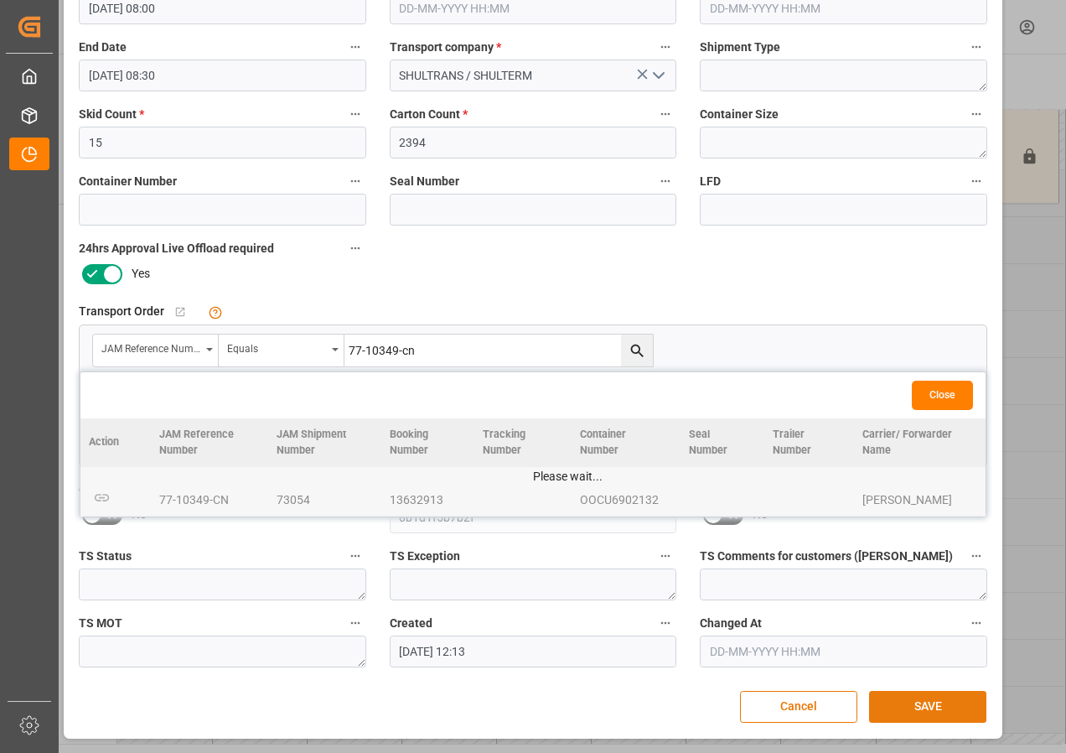
click at [935, 708] on button "SAVE" at bounding box center [927, 707] width 117 height 32
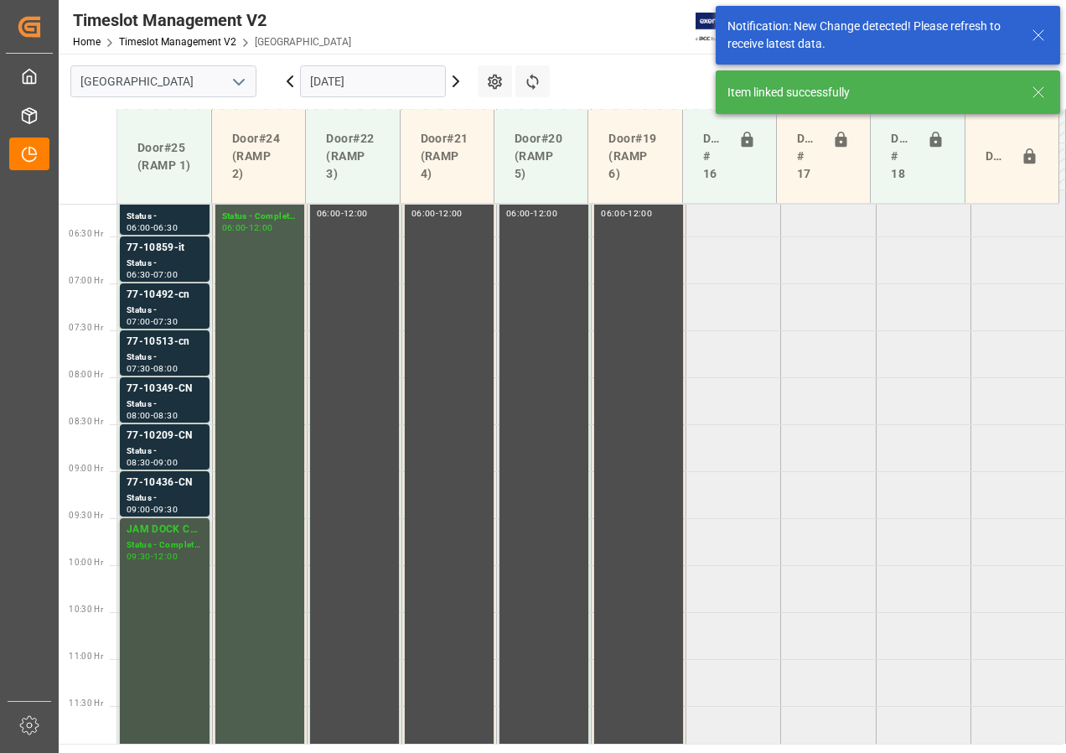
scroll to position [588, 0]
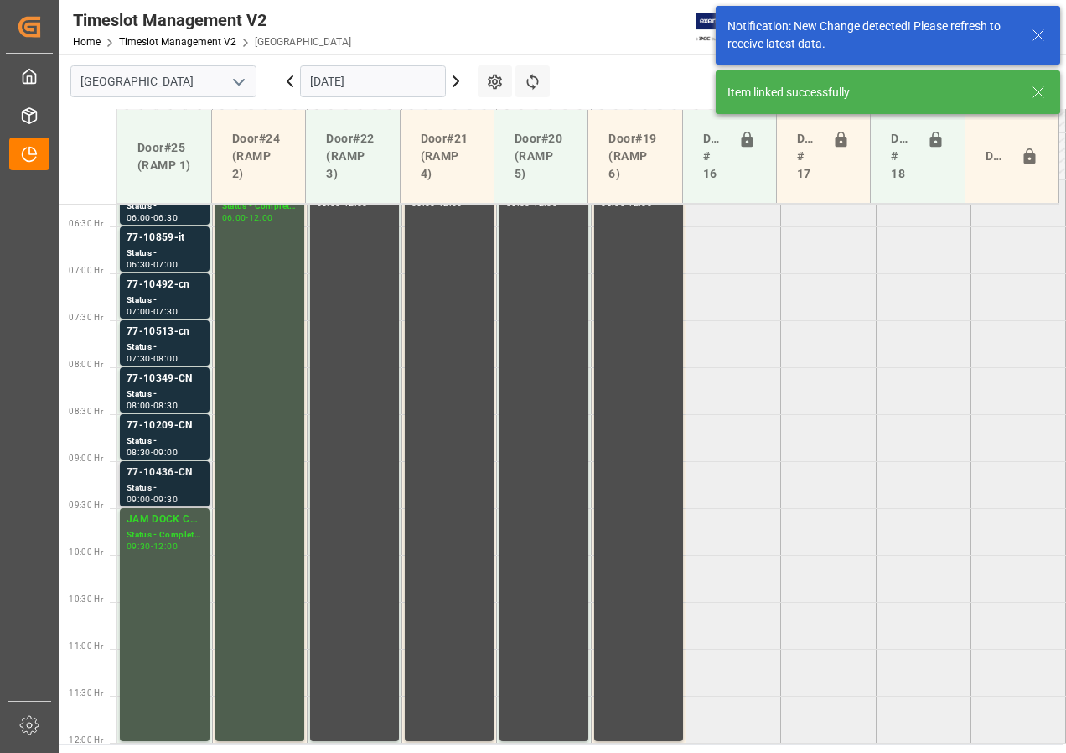
click at [149, 489] on div "Status -" at bounding box center [165, 488] width 76 height 14
click at [174, 433] on div "77-10209-CN" at bounding box center [165, 425] width 76 height 17
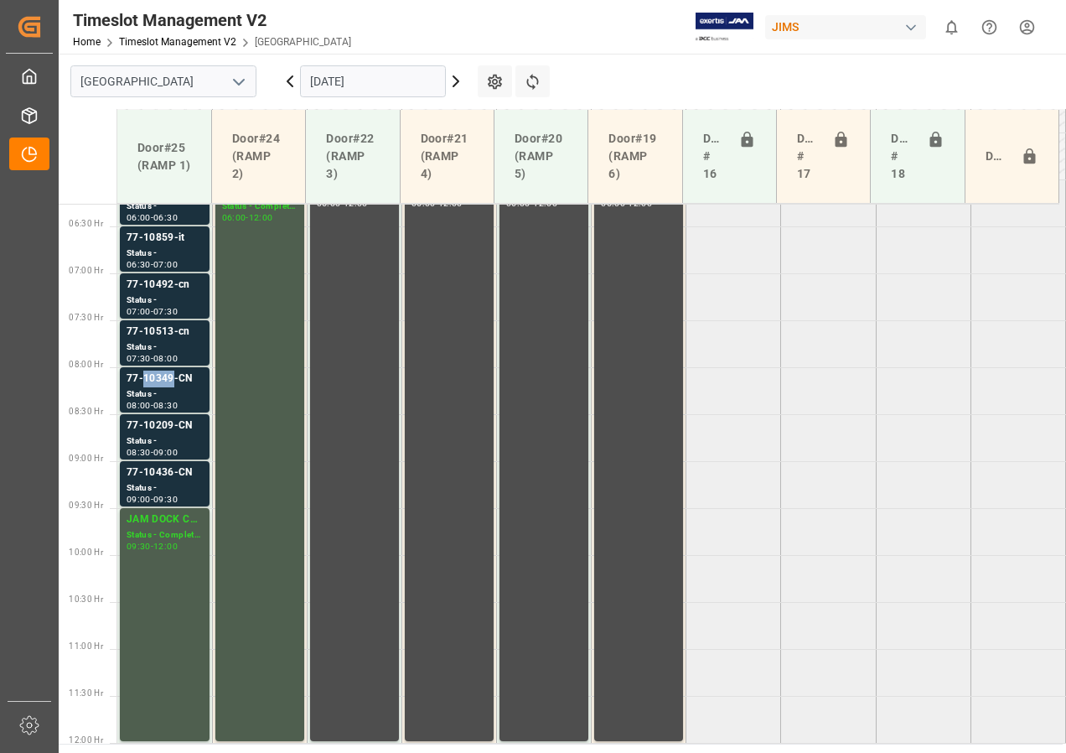
click at [151, 385] on div "77-10349-CN" at bounding box center [165, 379] width 76 height 17
click at [163, 340] on div "Status -" at bounding box center [165, 347] width 76 height 14
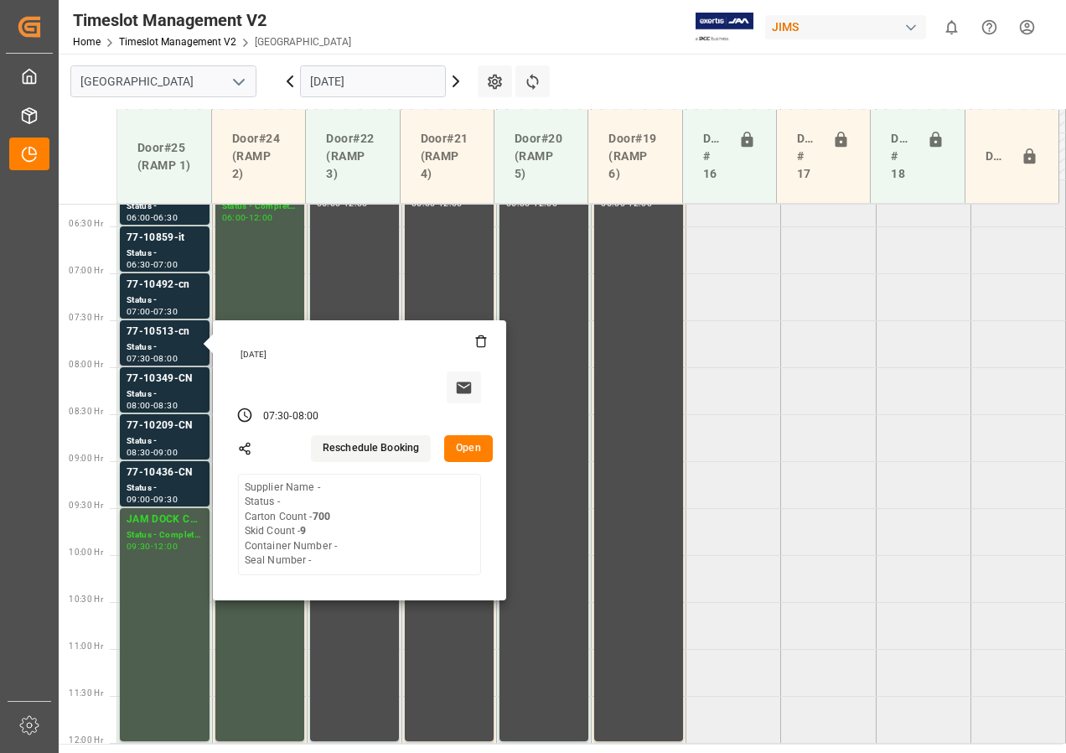
click at [460, 453] on button "Open" at bounding box center [468, 448] width 49 height 27
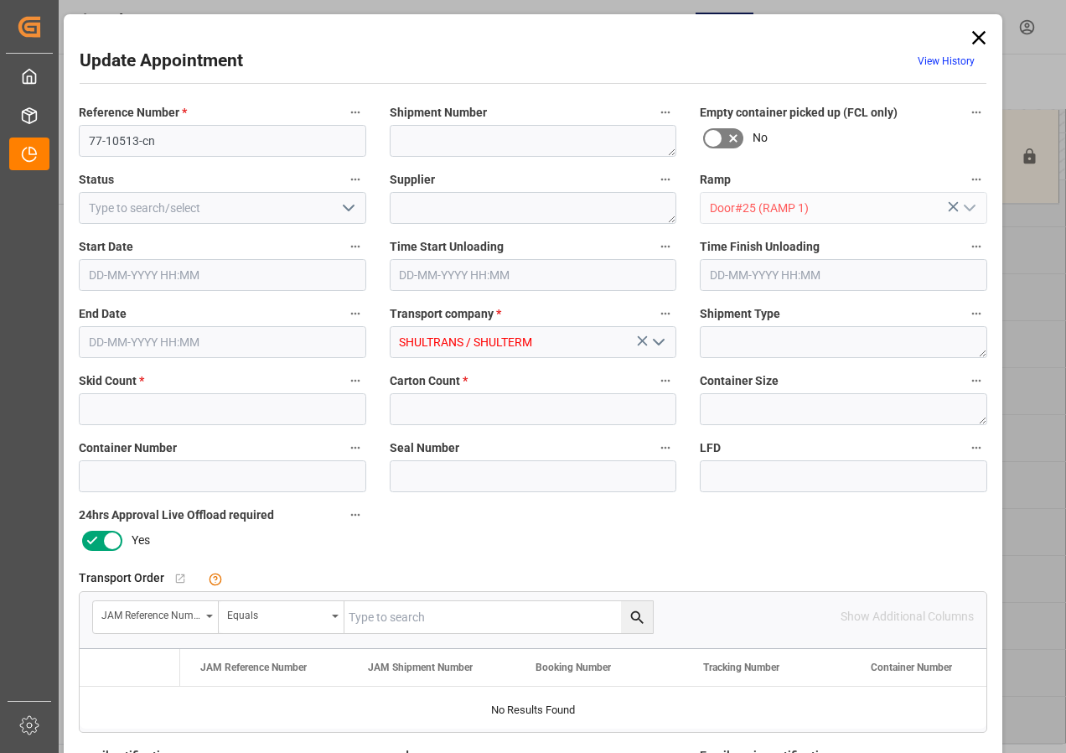
type input "9"
type input "700"
type input "[DATE] 07:30"
type input "[DATE] 08:00"
type input "[DATE] 12:13"
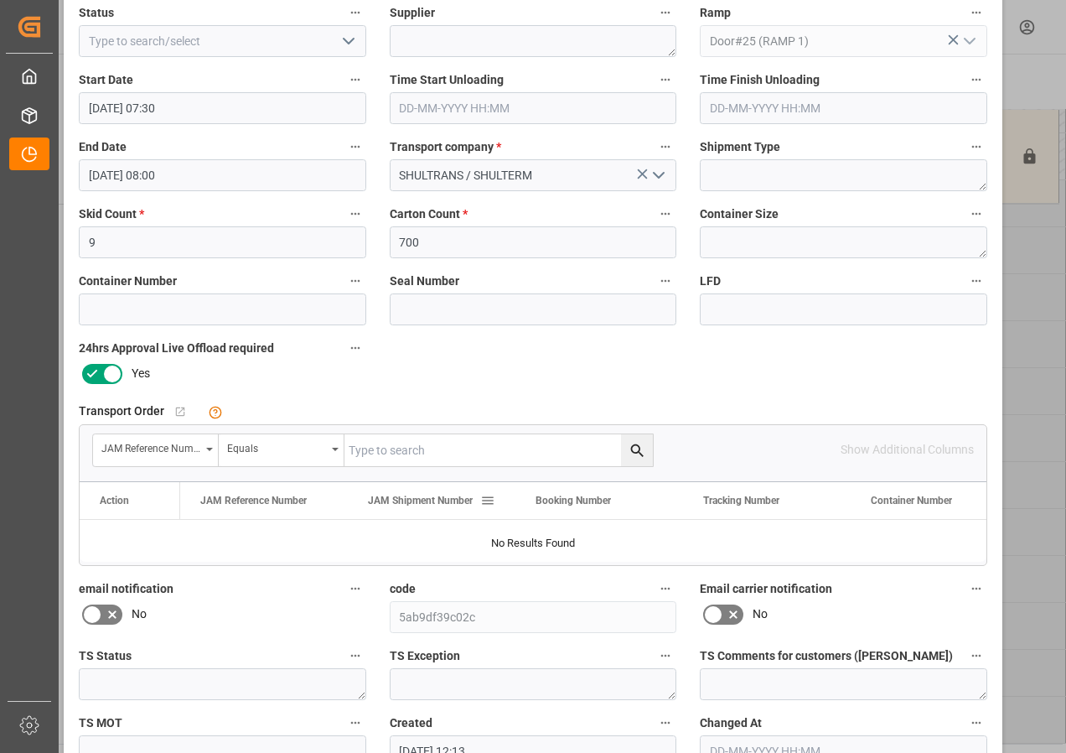
scroll to position [168, 0]
click at [377, 453] on input "text" at bounding box center [499, 449] width 308 height 32
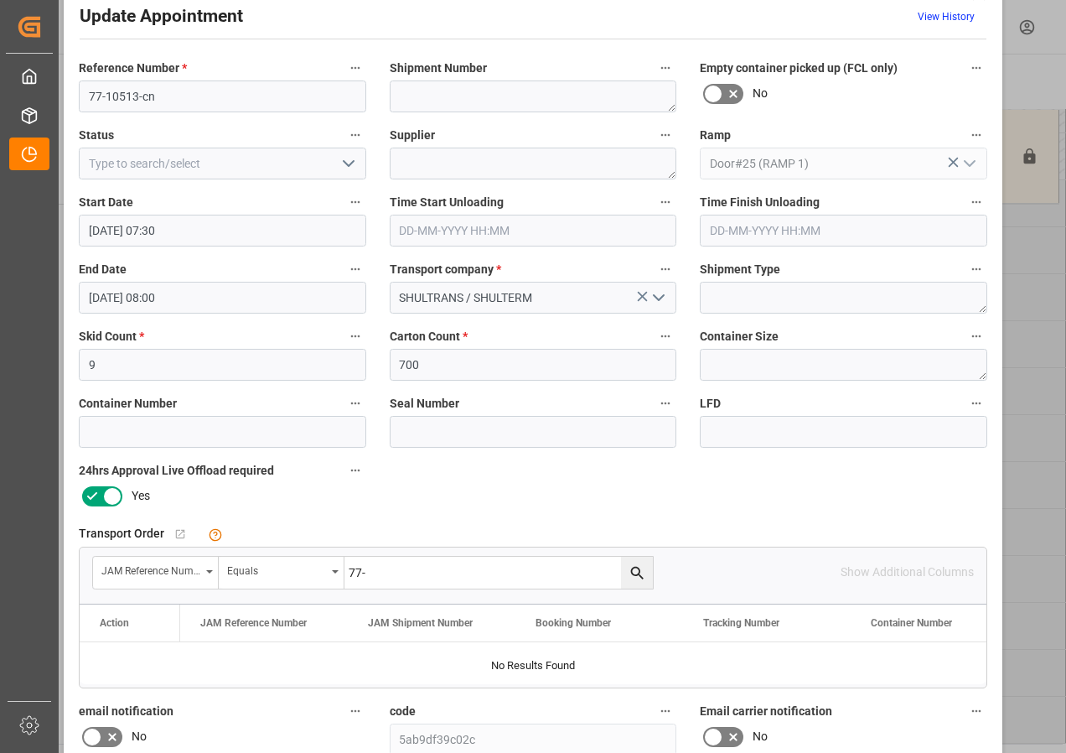
scroll to position [0, 0]
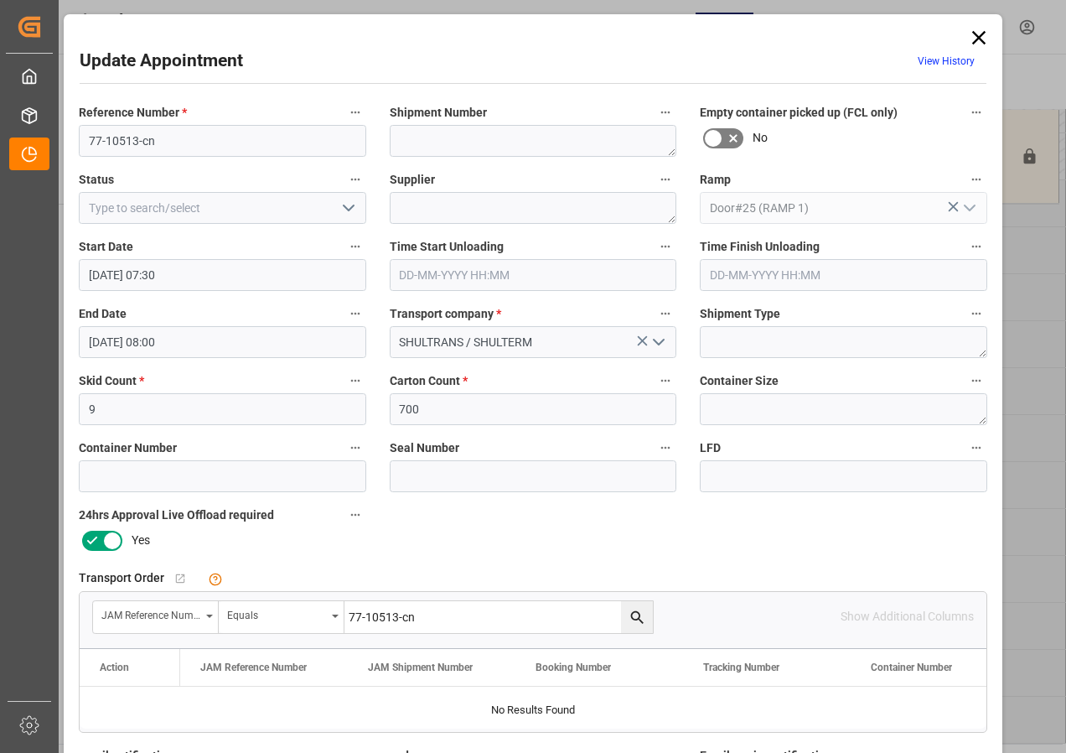
type input "77-10513-cn"
click at [629, 612] on icon "search button" at bounding box center [638, 618] width 18 height 18
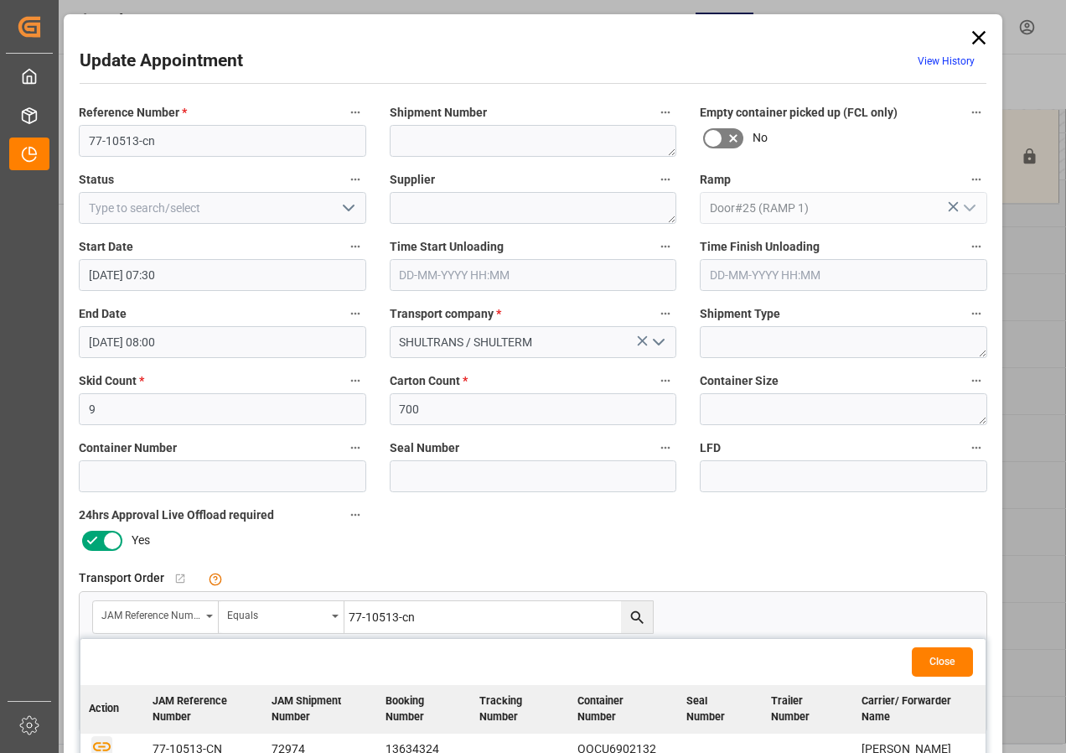
click at [97, 741] on icon "button" at bounding box center [101, 745] width 21 height 21
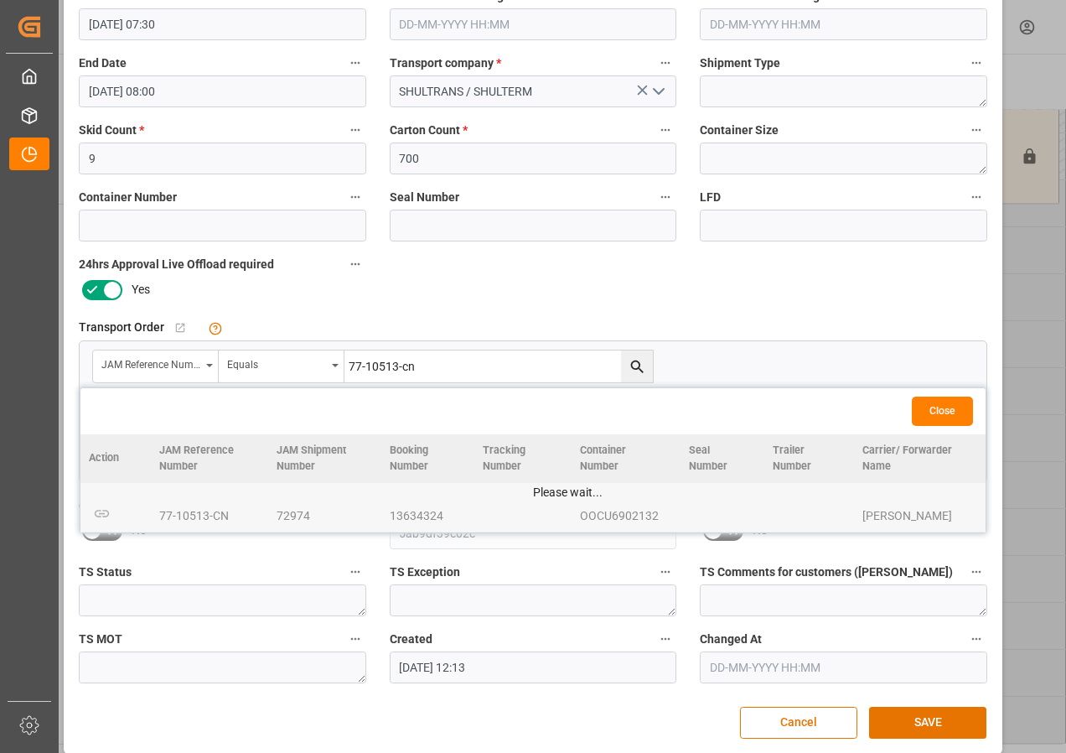
scroll to position [251, 0]
click at [925, 717] on button "SAVE" at bounding box center [927, 722] width 117 height 32
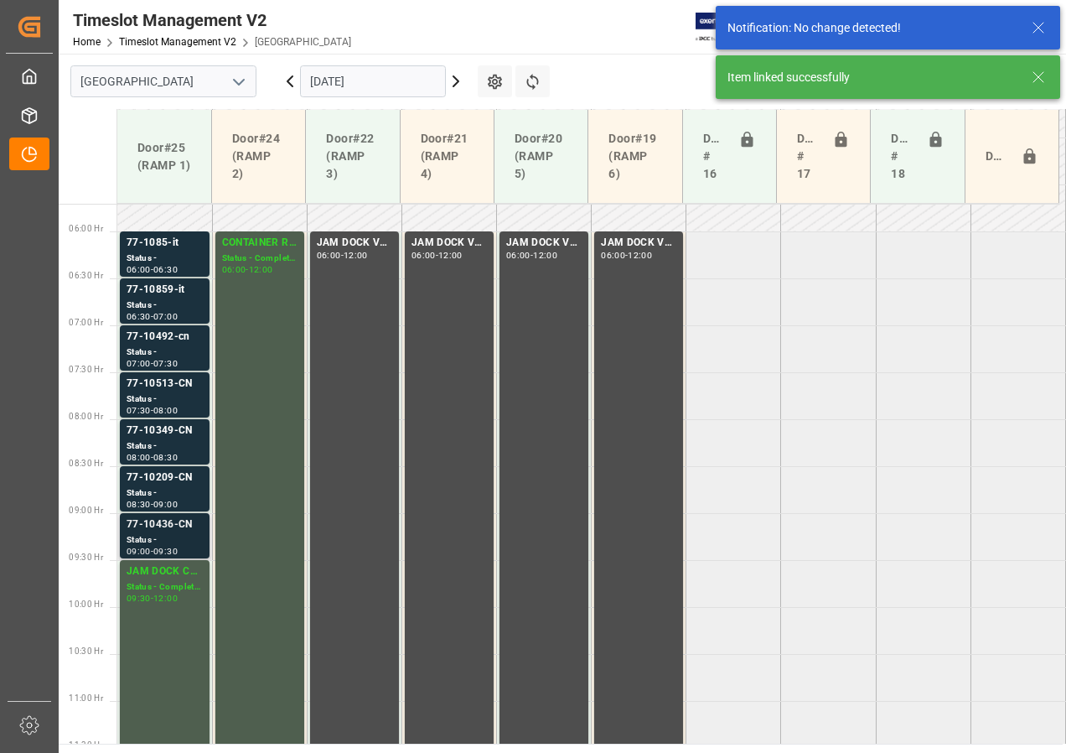
scroll to position [588, 0]
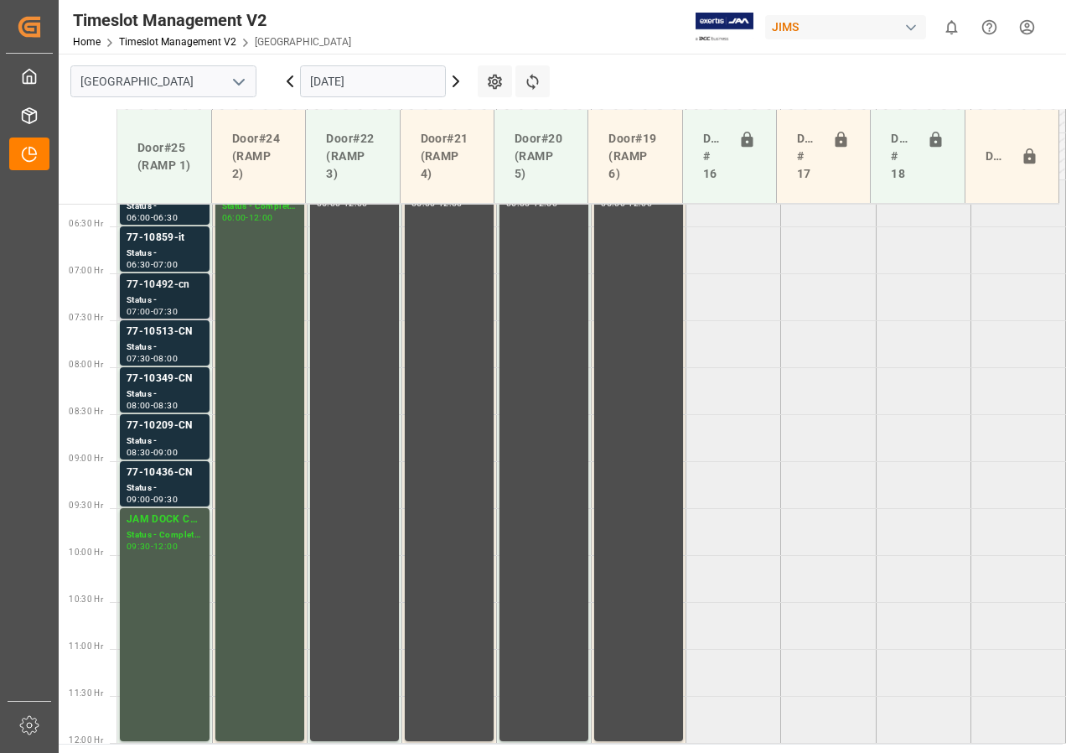
click at [172, 285] on div "77-10492-cn" at bounding box center [165, 285] width 76 height 17
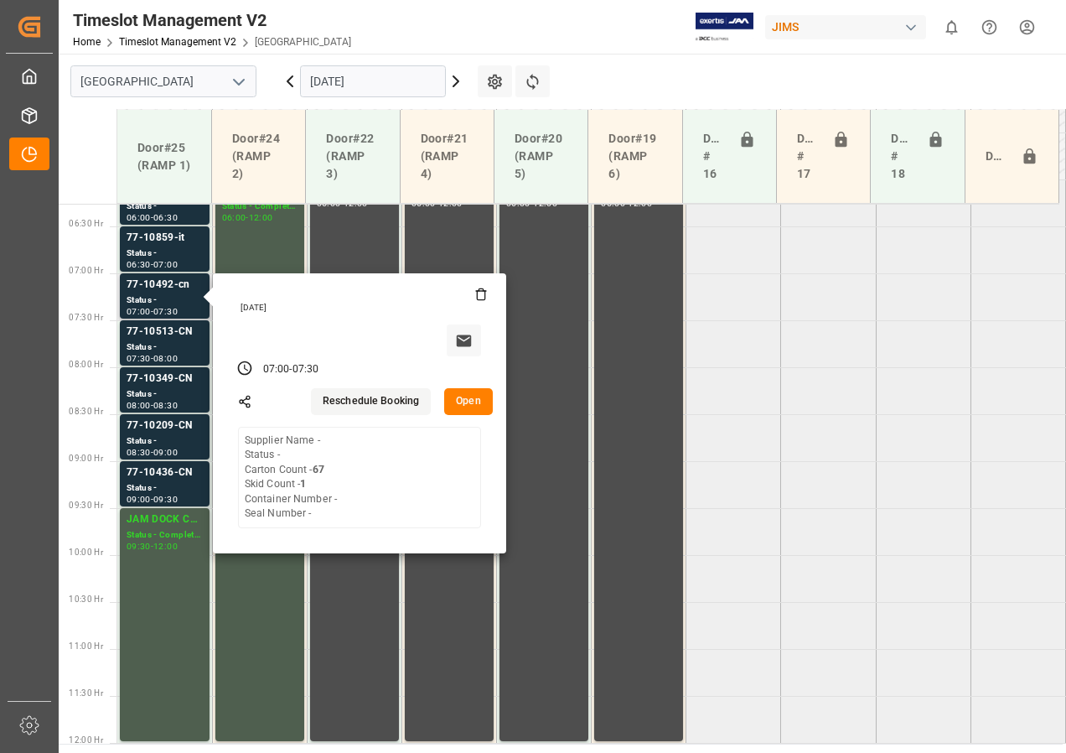
click at [475, 407] on button "Open" at bounding box center [468, 401] width 49 height 27
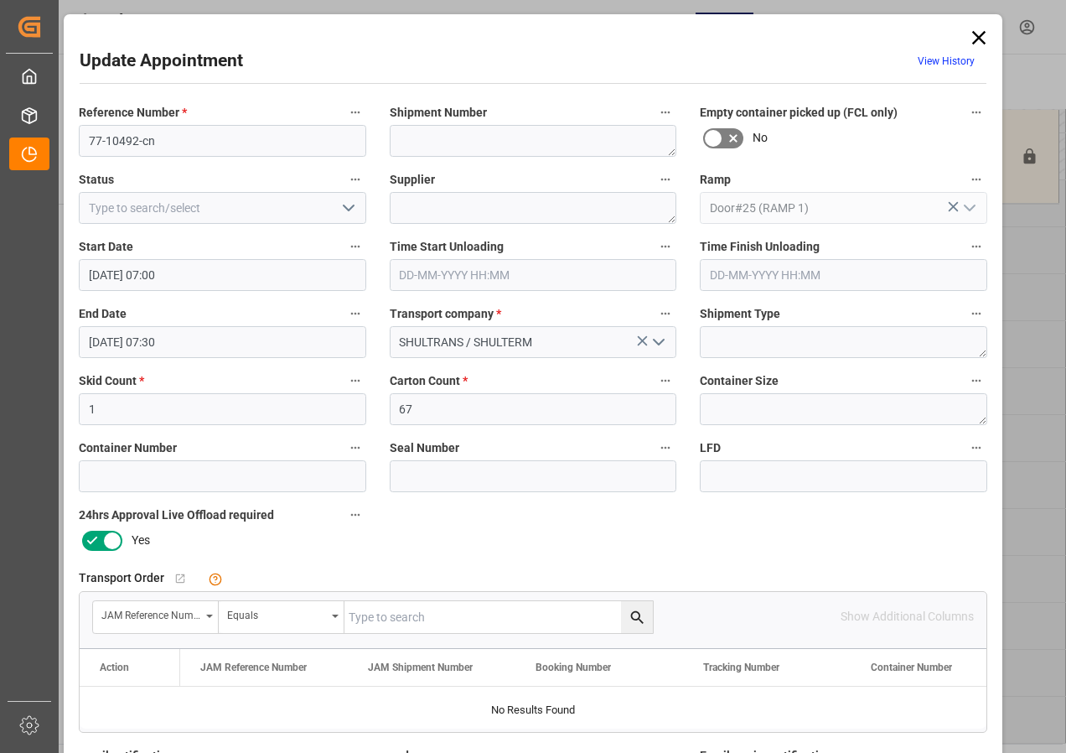
click at [372, 627] on input "text" at bounding box center [499, 617] width 308 height 32
type input "77-10492-cn"
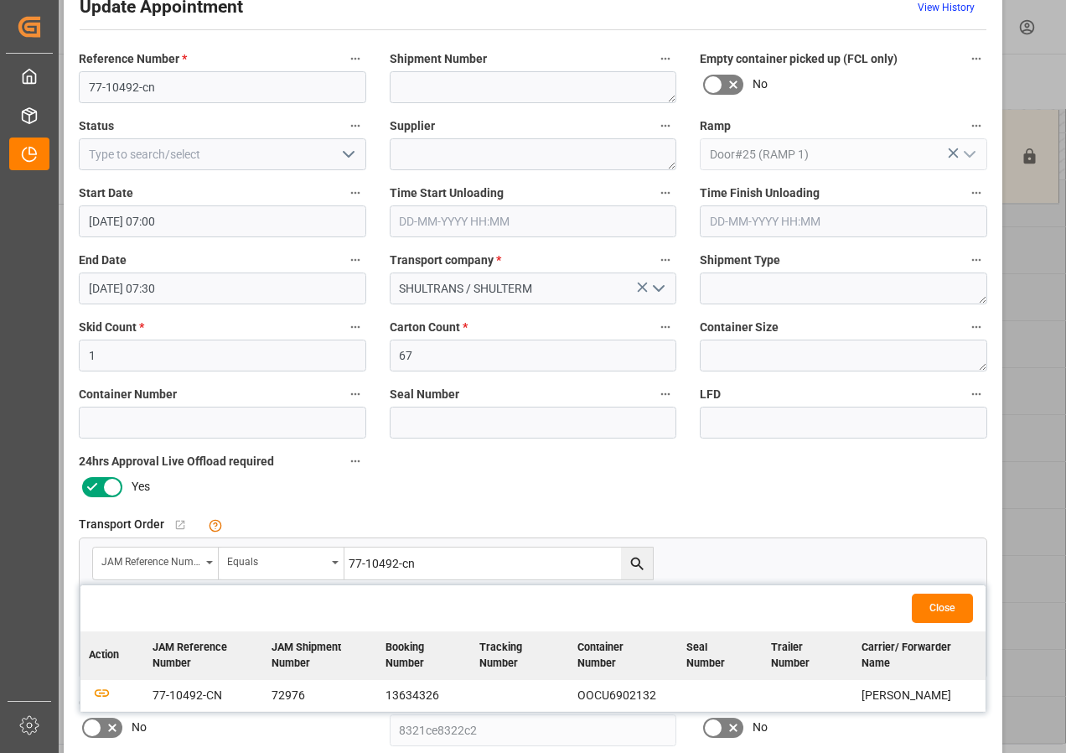
scroll to position [84, 0]
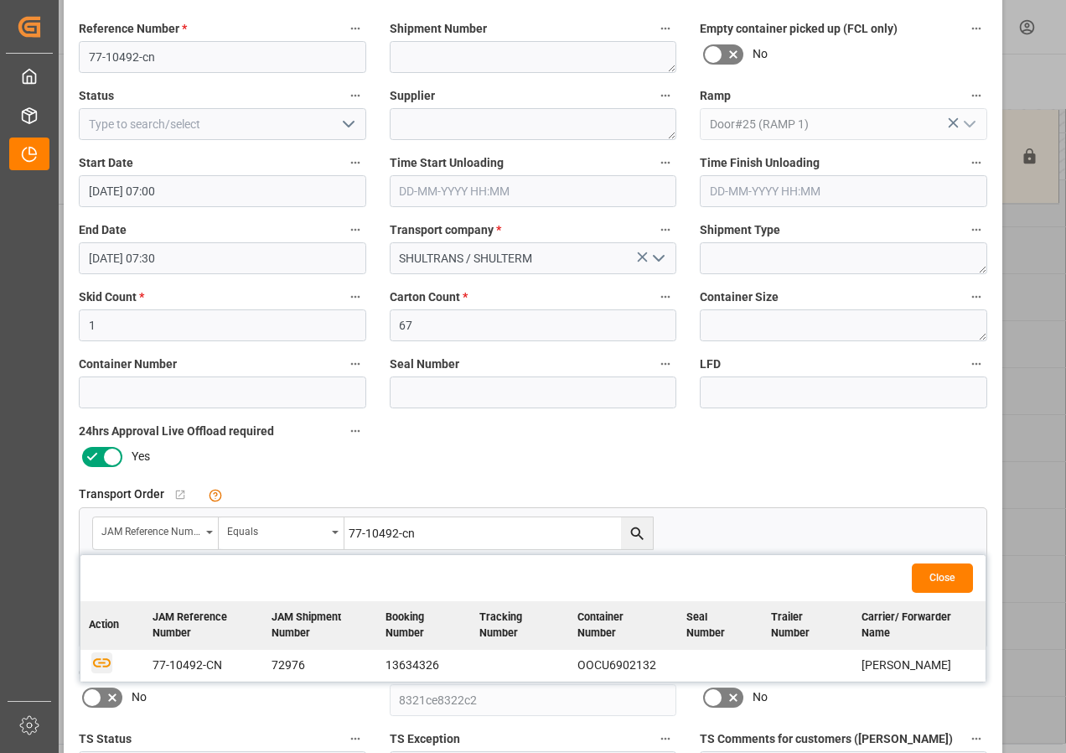
click at [96, 660] on icon "button" at bounding box center [102, 662] width 18 height 9
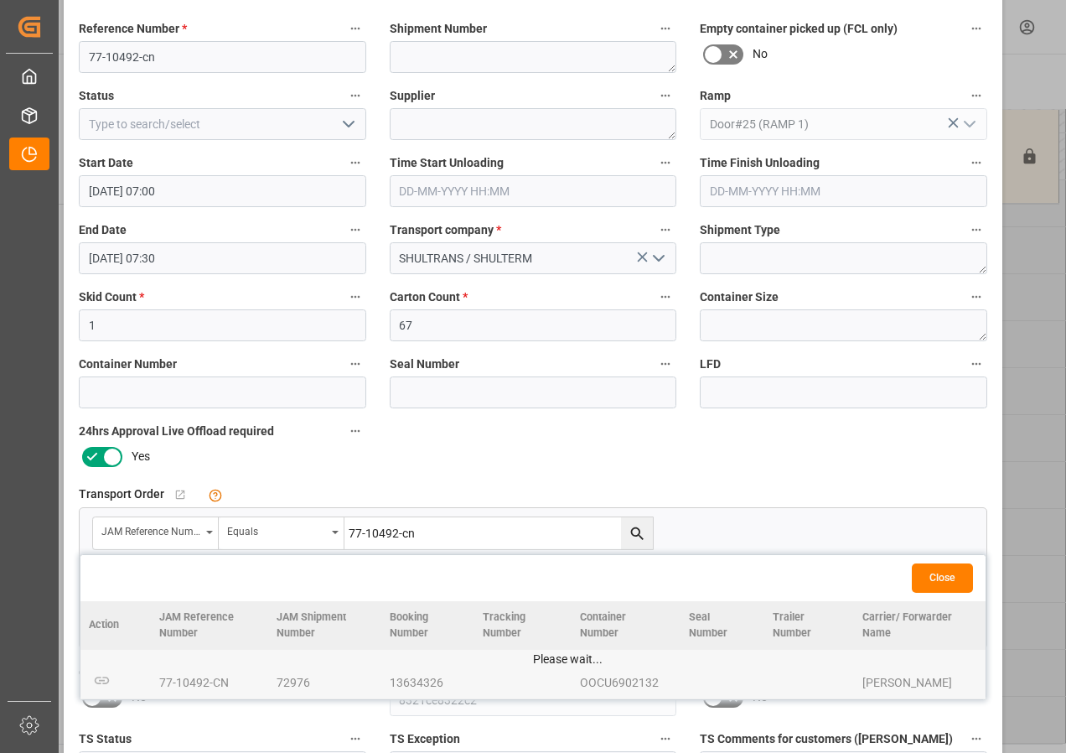
scroll to position [251, 0]
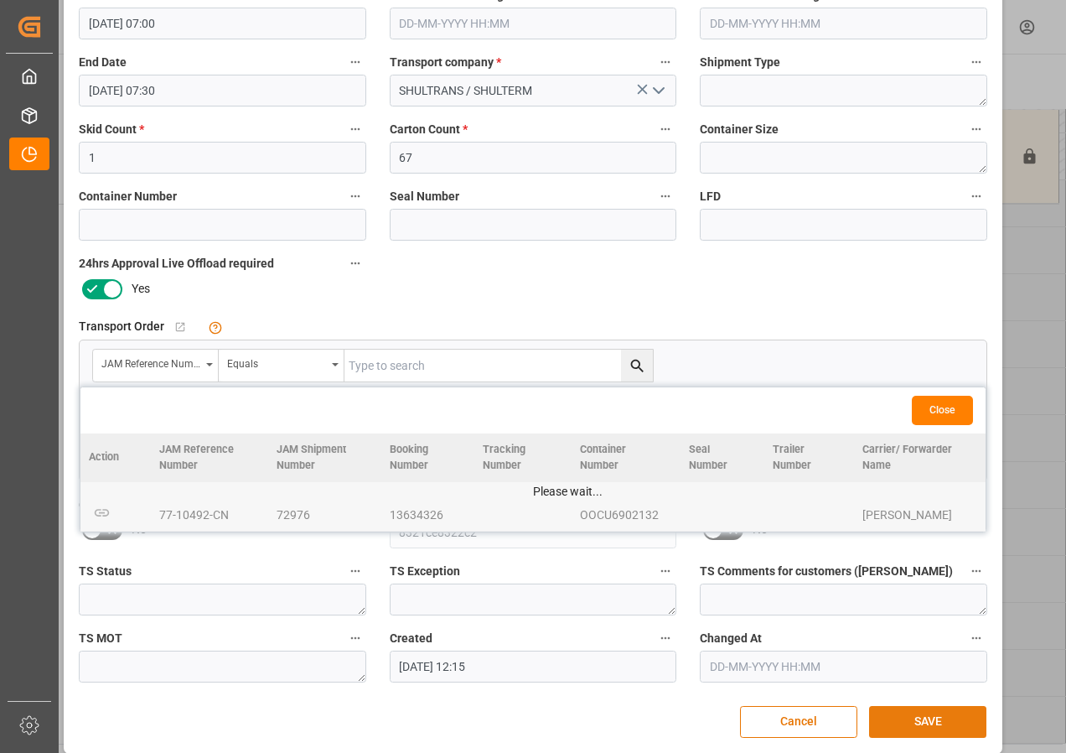
click at [915, 713] on button "SAVE" at bounding box center [927, 722] width 117 height 32
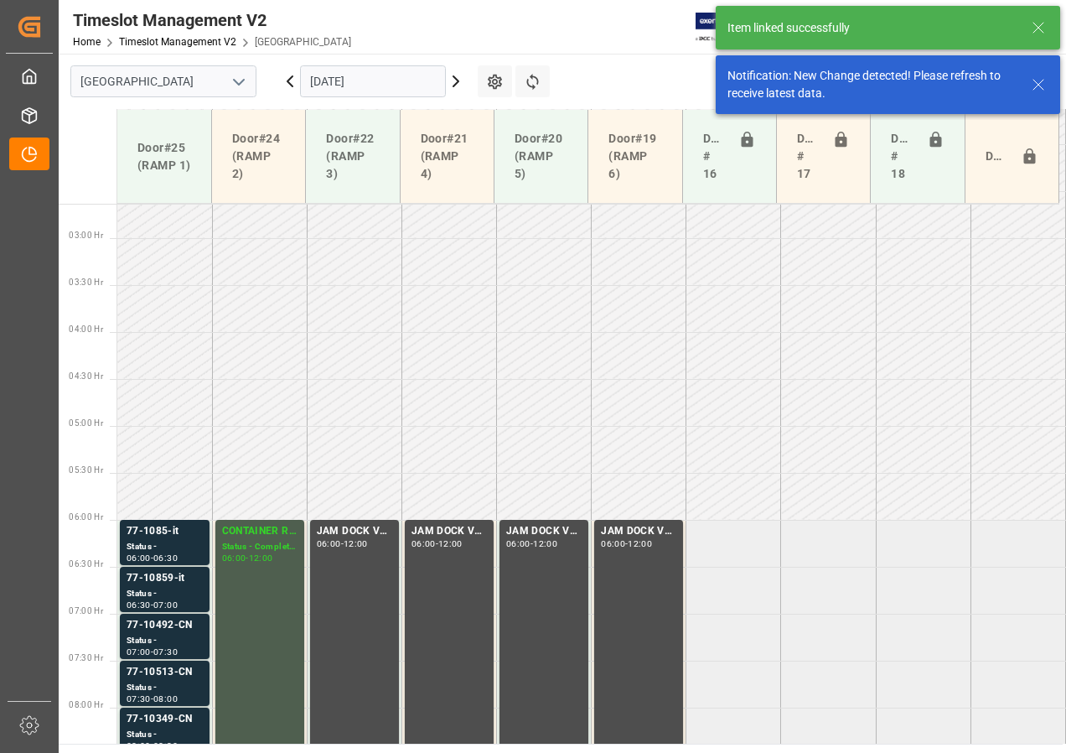
scroll to position [588, 0]
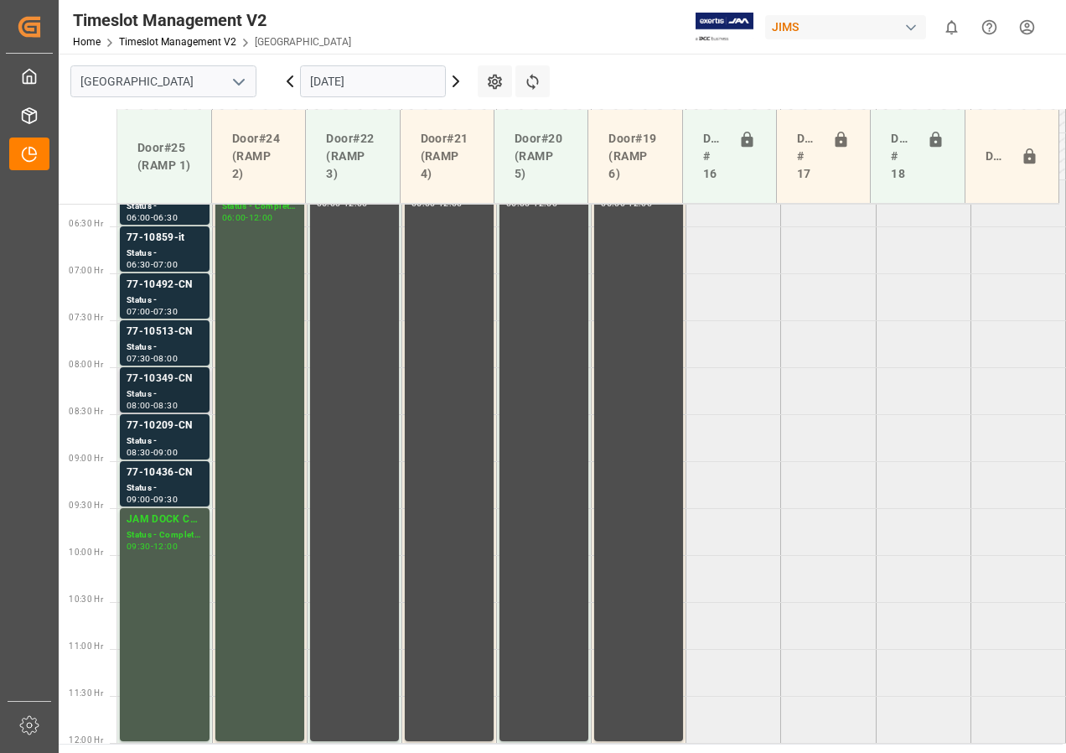
click at [173, 392] on div "Status -" at bounding box center [165, 394] width 76 height 14
click at [170, 342] on div "Status -" at bounding box center [165, 347] width 76 height 14
click at [164, 296] on div "Status -" at bounding box center [165, 300] width 76 height 14
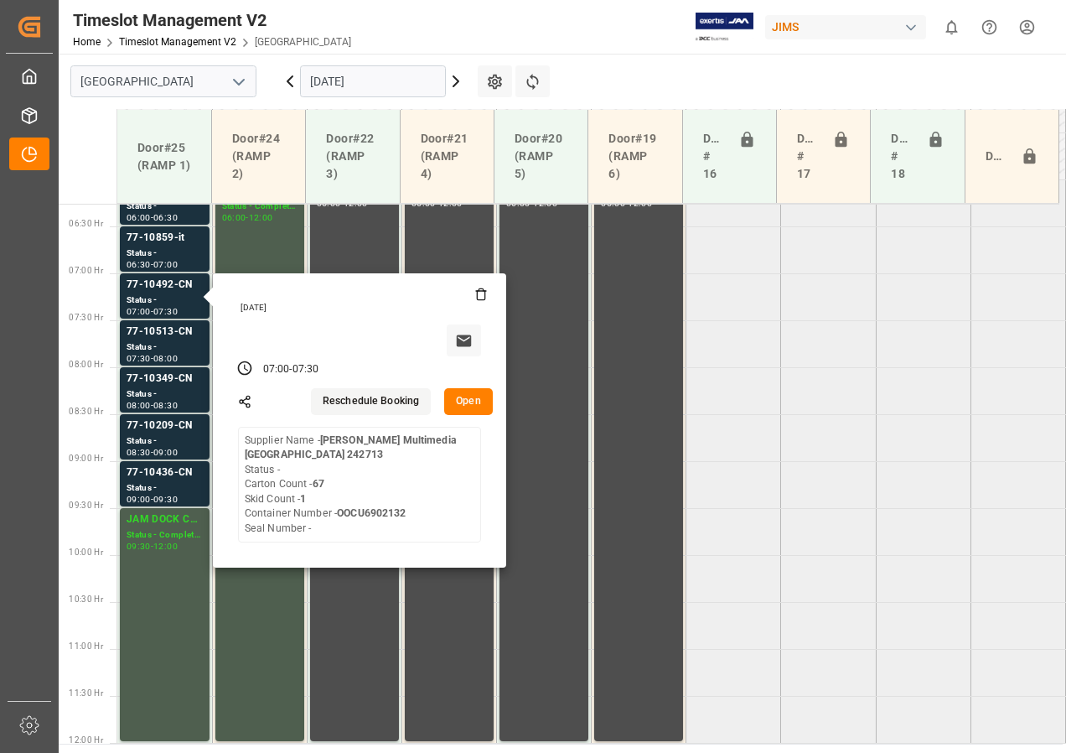
scroll to position [504, 0]
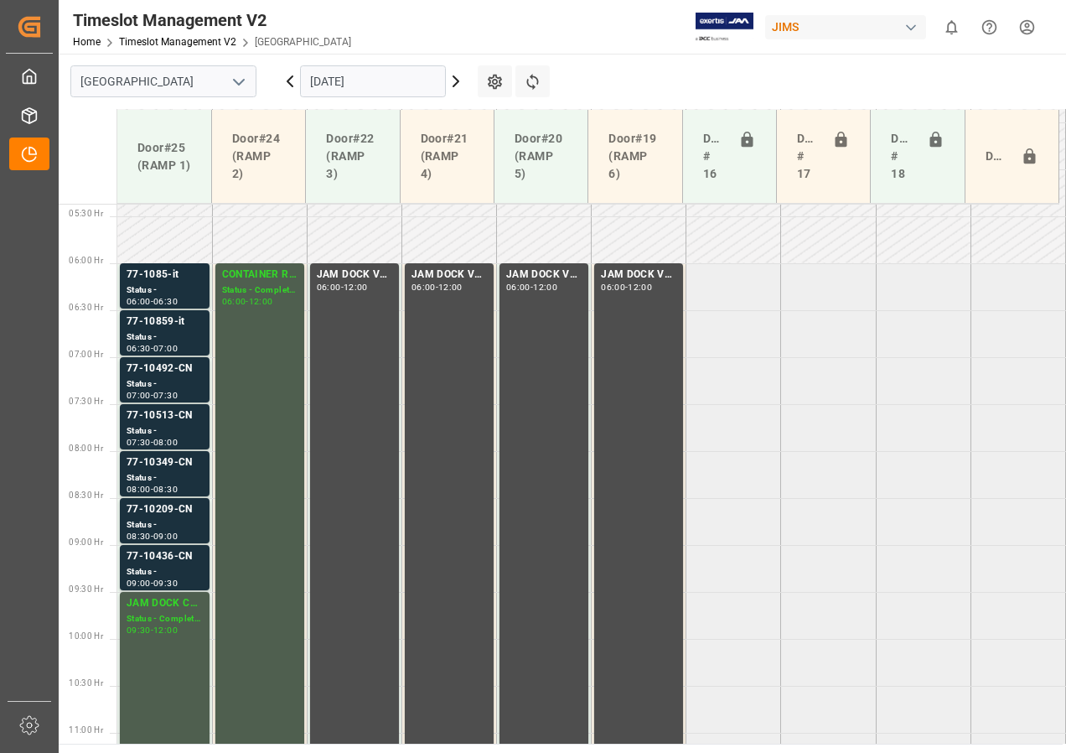
click at [173, 331] on div "Status -" at bounding box center [165, 337] width 76 height 14
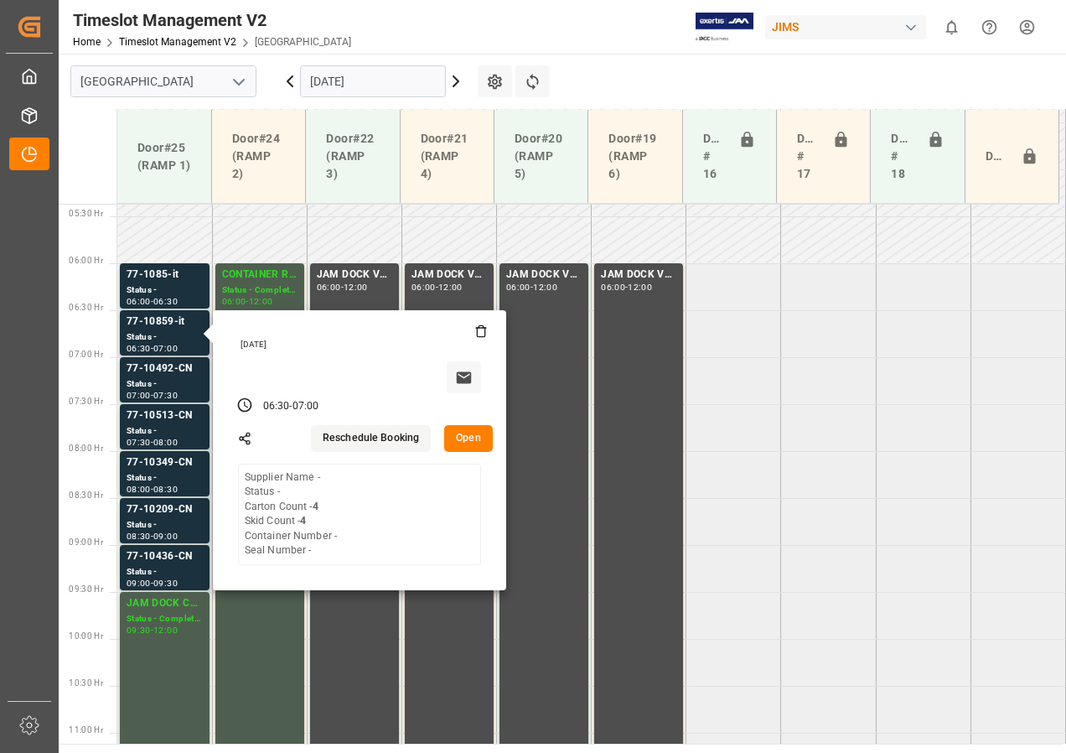
click at [471, 444] on button "Open" at bounding box center [468, 438] width 49 height 27
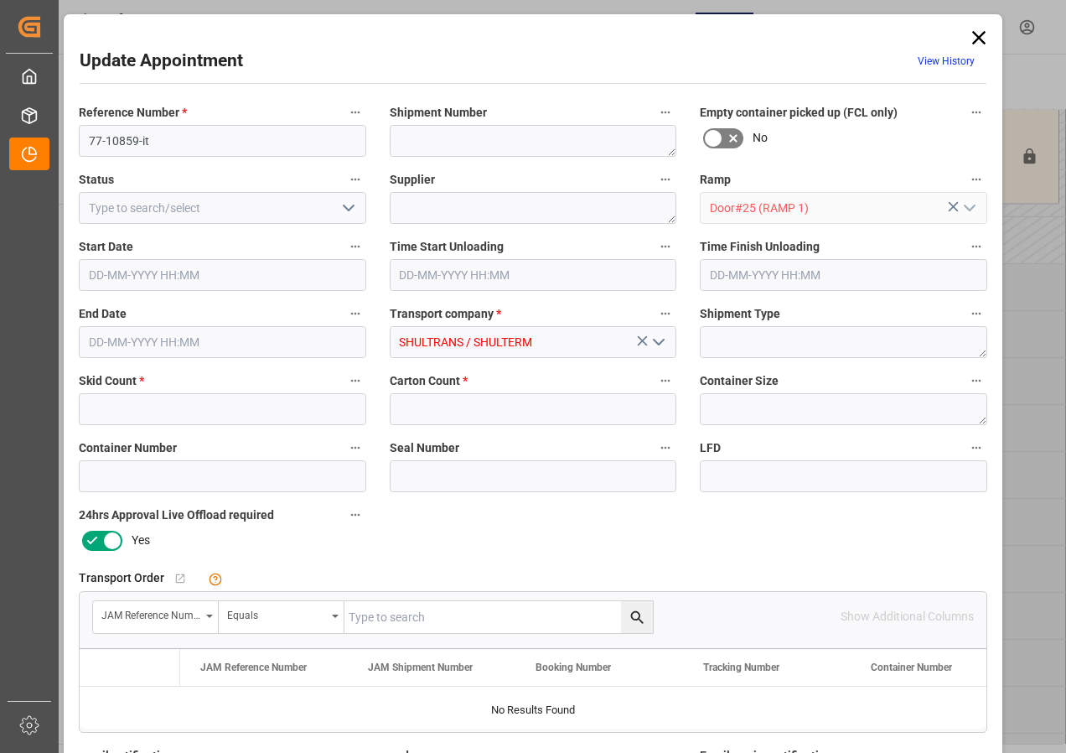
type input "4"
type input "[DATE] 06:30"
type input "[DATE] 07:00"
type input "[DATE] 12:15"
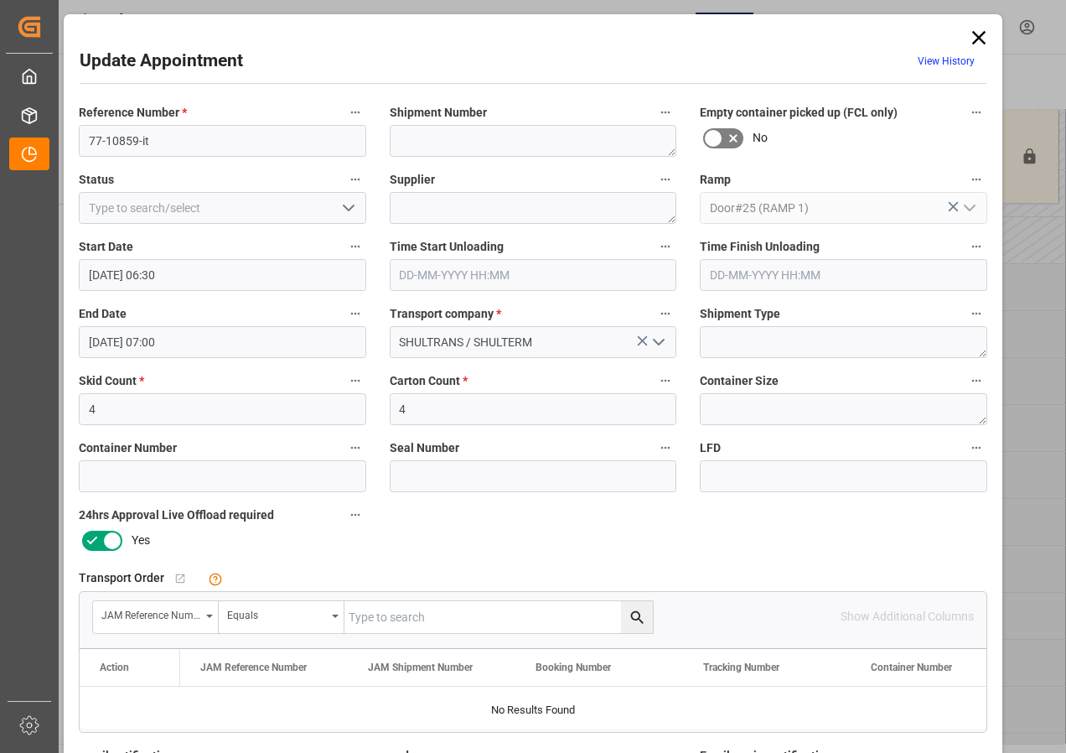
click at [378, 625] on input "text" at bounding box center [499, 617] width 308 height 32
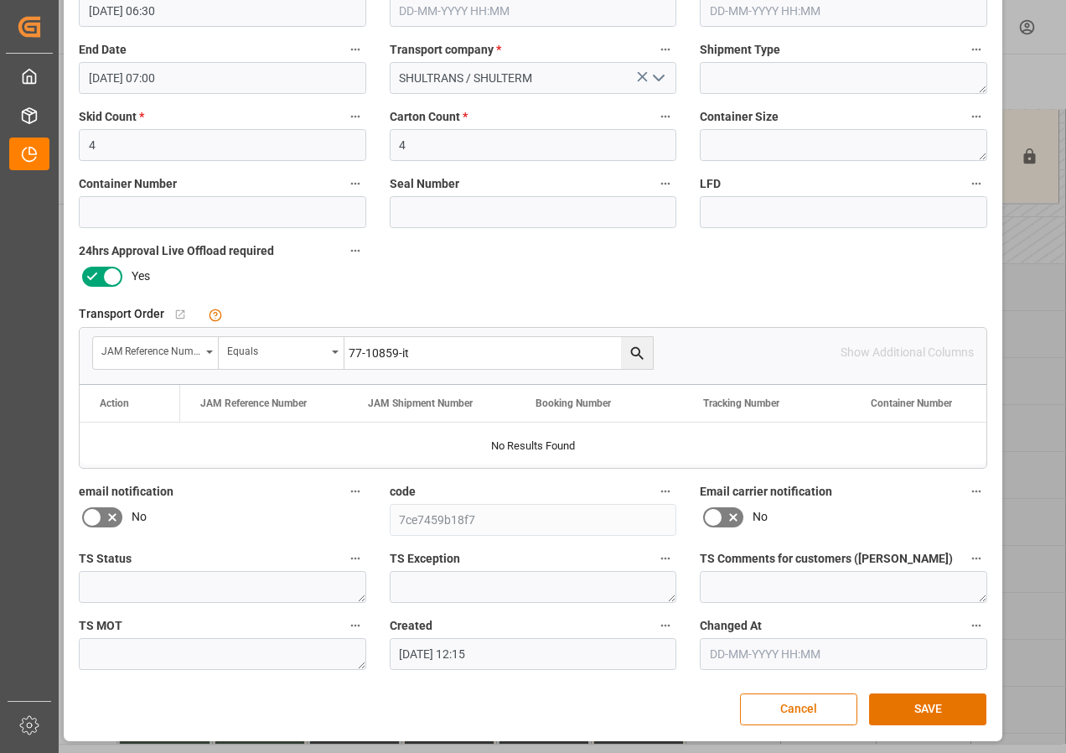
scroll to position [267, 0]
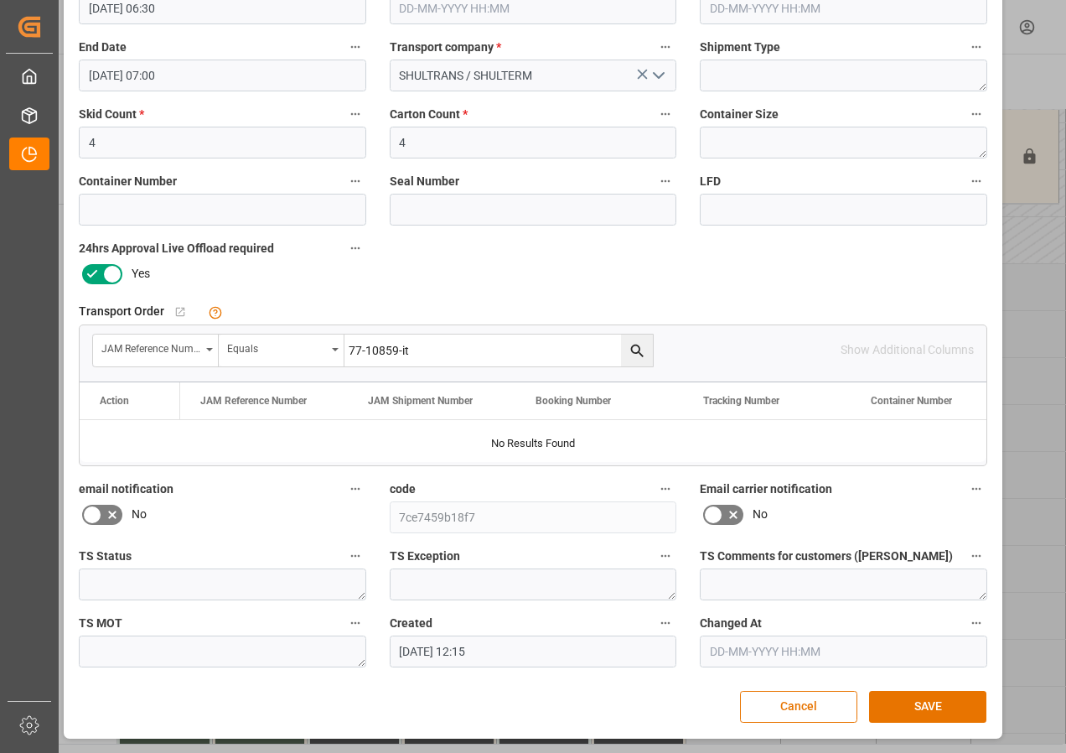
type input "77-10859-it"
click at [633, 348] on icon "search button" at bounding box center [638, 351] width 18 height 18
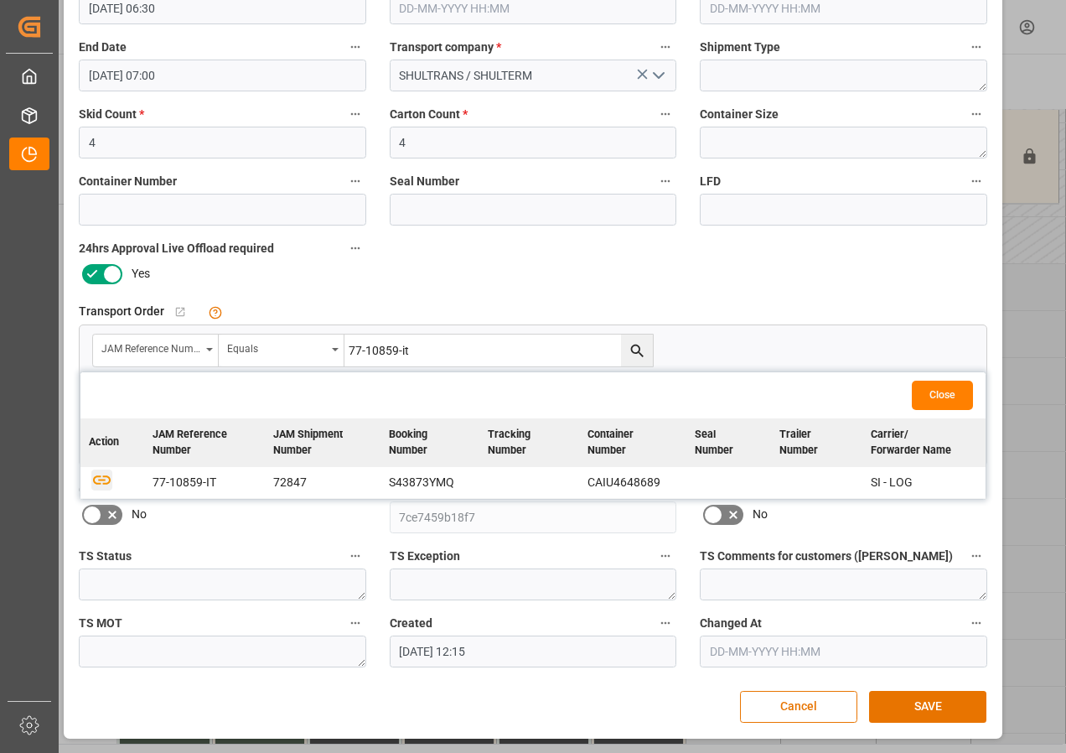
click at [101, 479] on icon "button" at bounding box center [102, 479] width 18 height 9
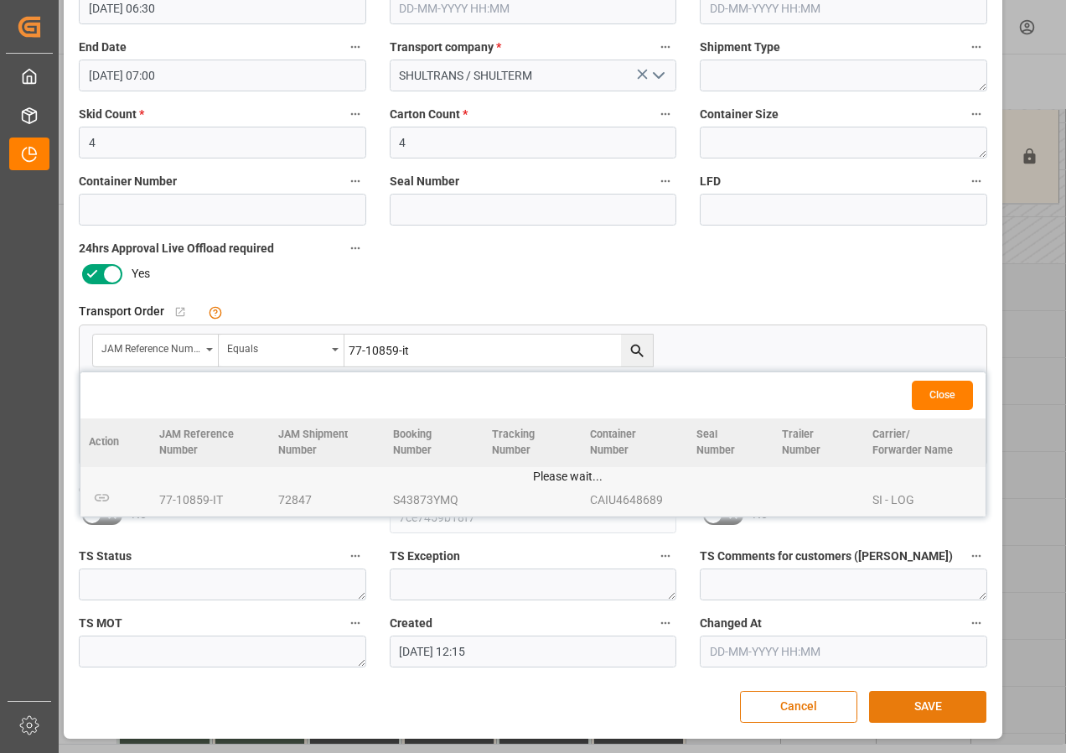
click at [924, 706] on button "SAVE" at bounding box center [927, 707] width 117 height 32
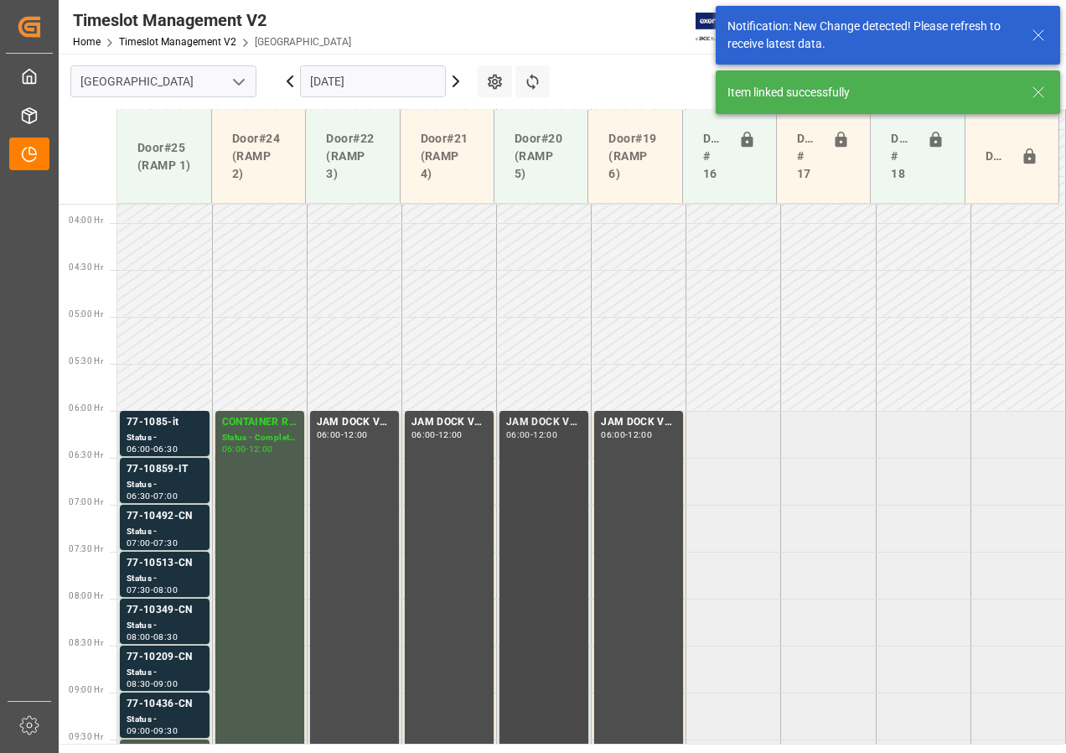
scroll to position [326, 0]
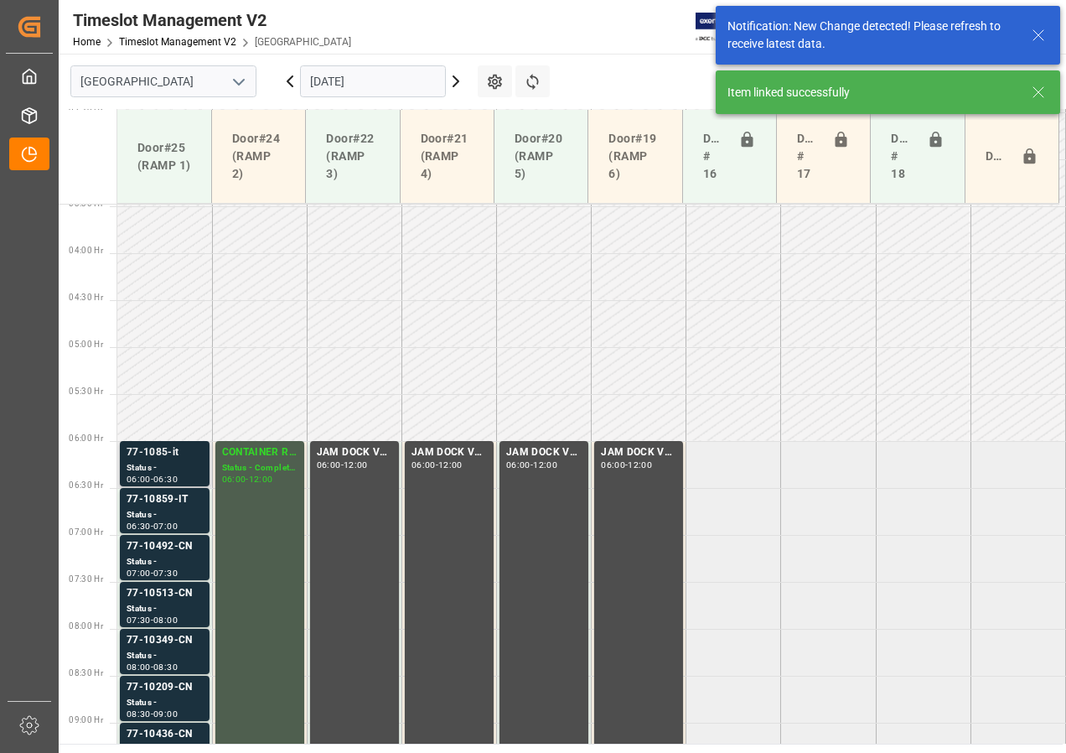
click at [153, 459] on div "77-1085-it" at bounding box center [165, 452] width 76 height 17
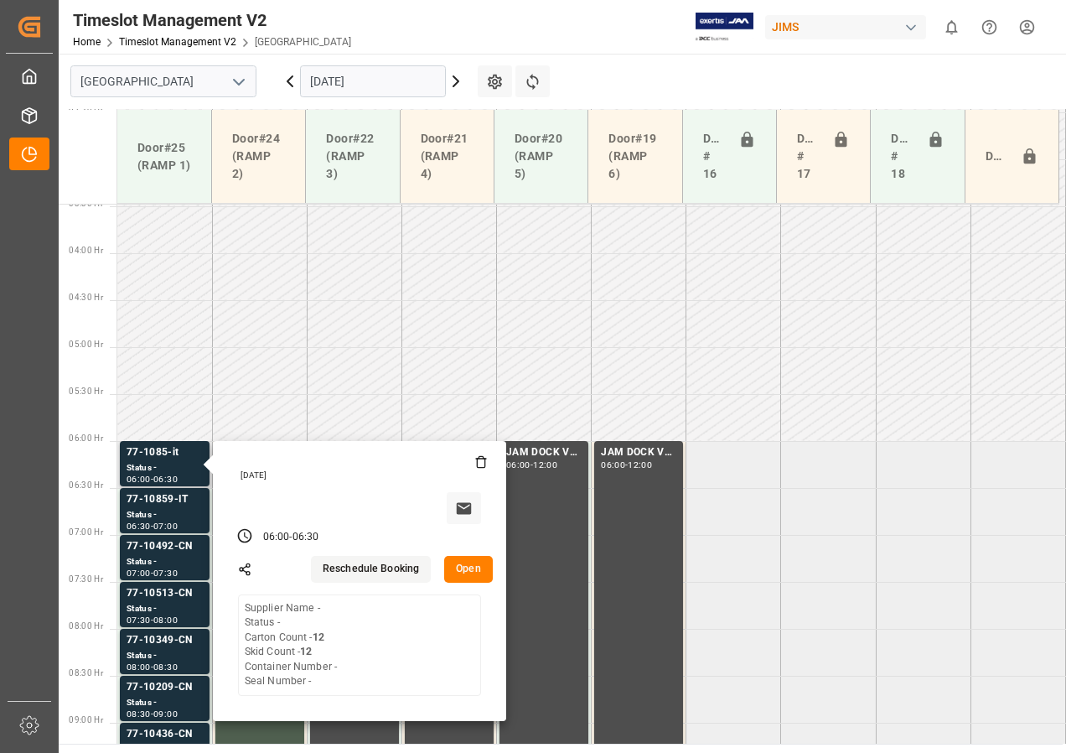
click at [464, 568] on button "Open" at bounding box center [468, 569] width 49 height 27
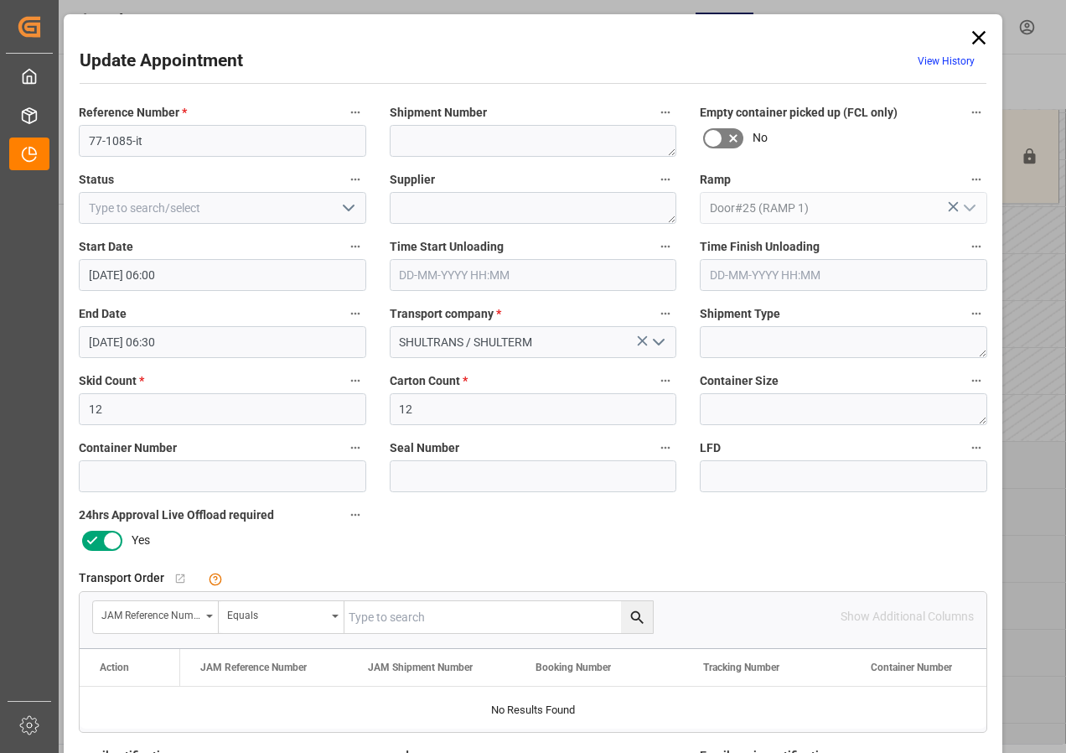
click at [404, 614] on input "text" at bounding box center [499, 617] width 308 height 32
type input "77-1085-it"
click at [634, 615] on icon "search button" at bounding box center [638, 618] width 18 height 18
click at [122, 140] on input "77-1085-it" at bounding box center [223, 141] width 288 height 32
type input "77-10815-it"
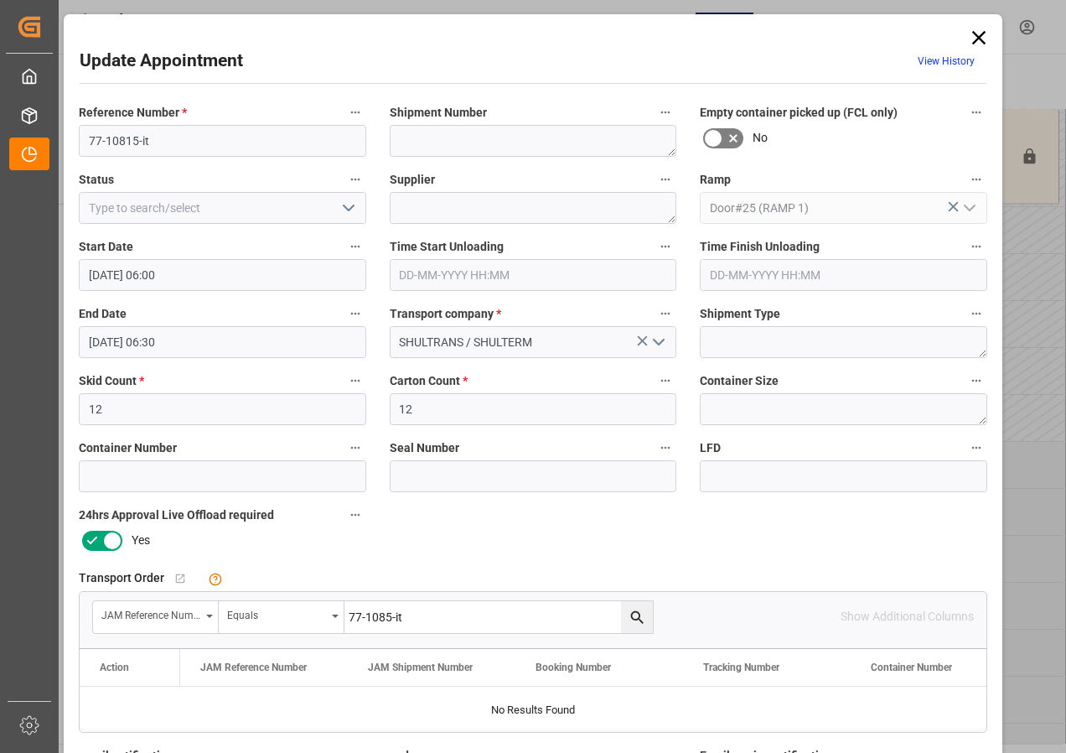
click at [382, 613] on input "77-1085-it" at bounding box center [499, 617] width 308 height 32
type input "77-10815-it"
click at [639, 614] on icon "search button" at bounding box center [638, 618] width 18 height 18
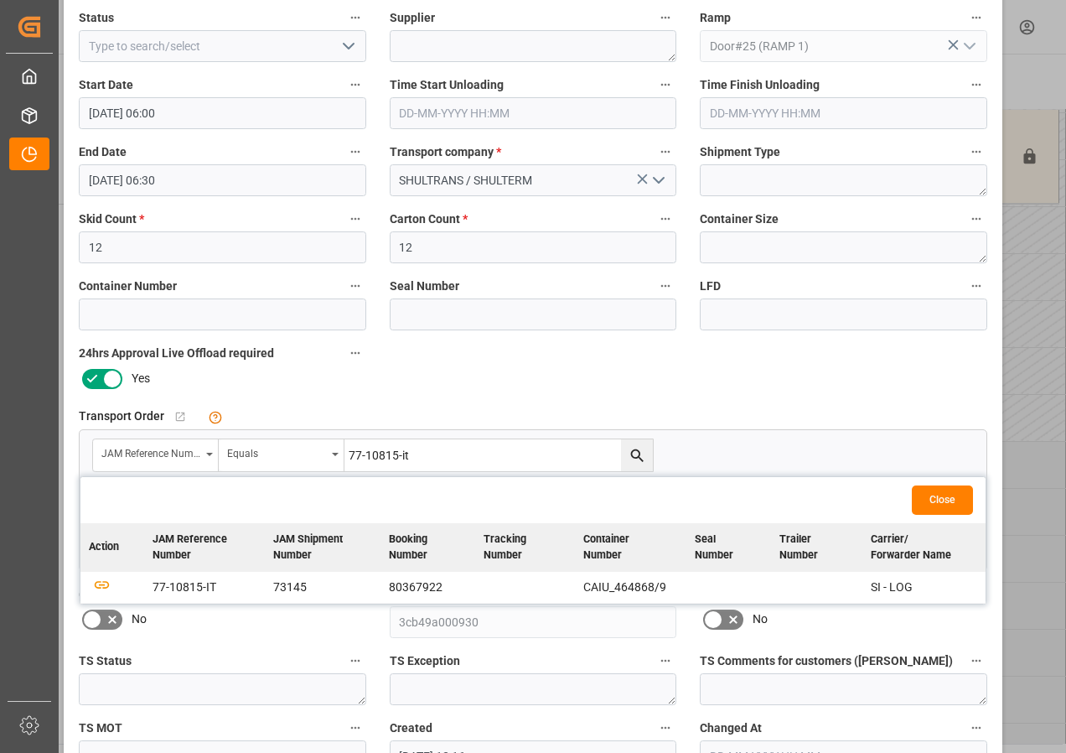
scroll to position [251, 0]
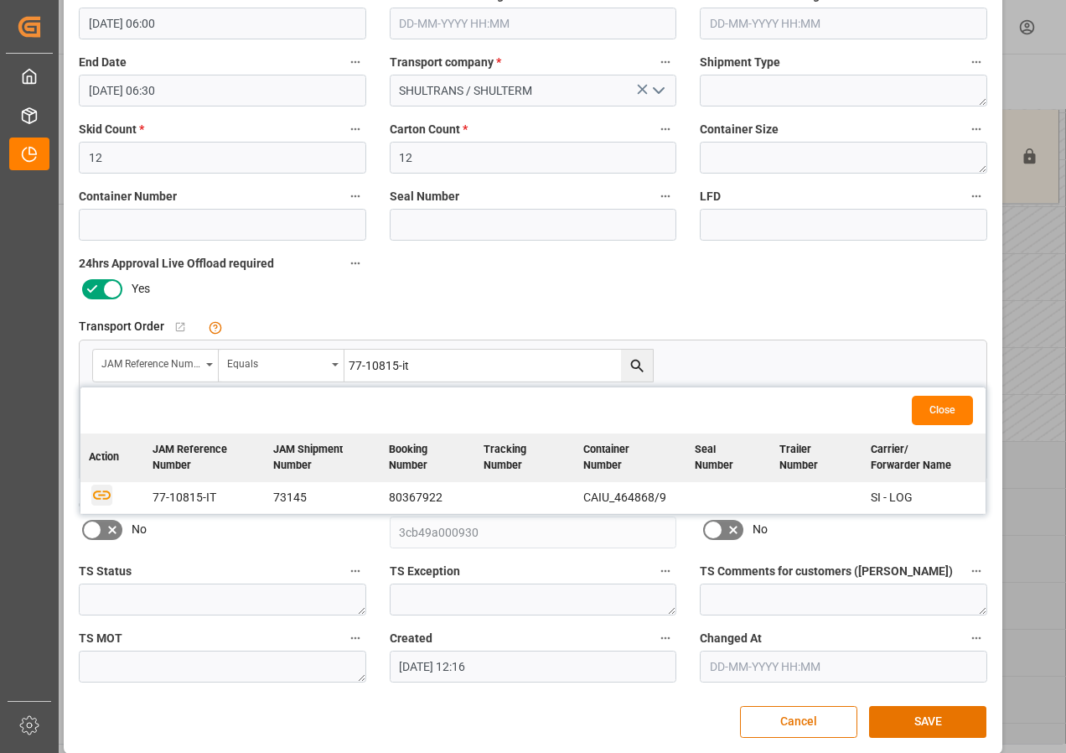
click at [101, 493] on icon "button" at bounding box center [101, 494] width 21 height 21
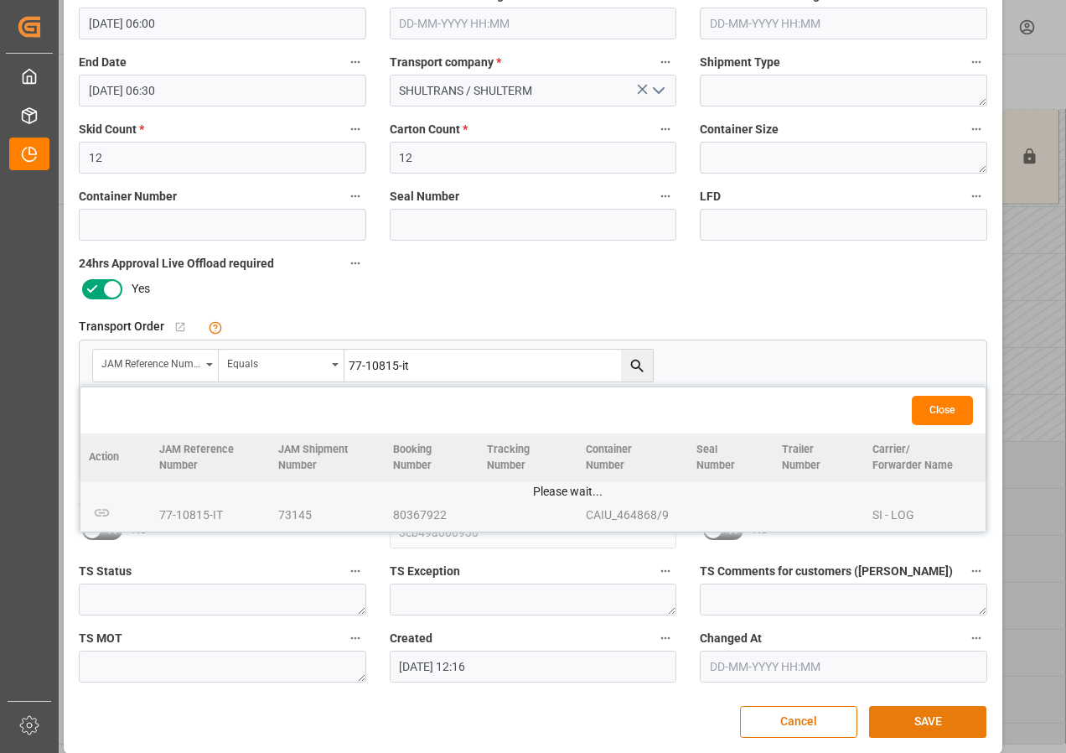
click at [915, 713] on button "SAVE" at bounding box center [927, 722] width 117 height 32
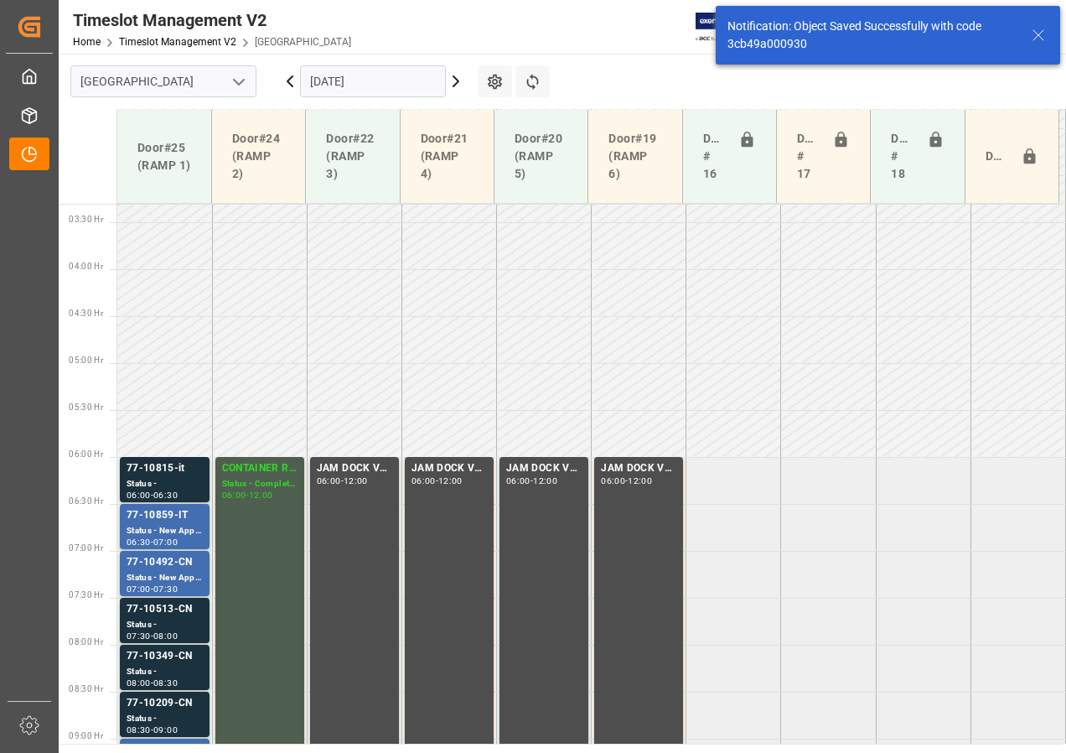
scroll to position [494, 0]
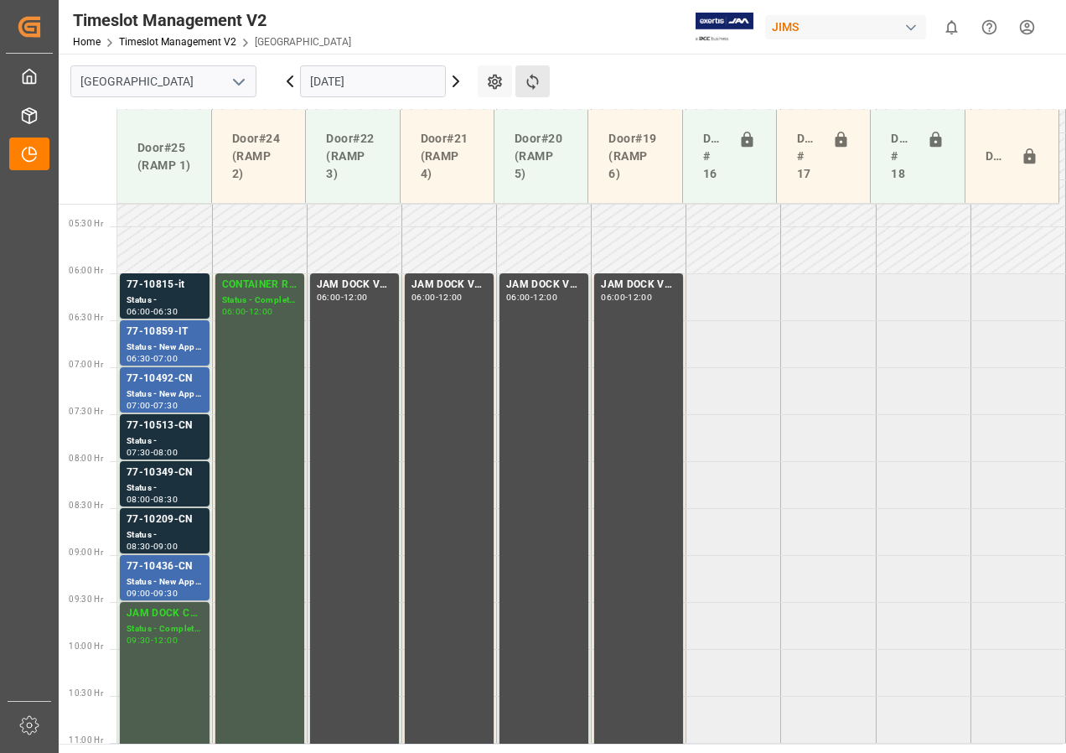
click at [522, 75] on button "Refresh Time Slots" at bounding box center [533, 81] width 34 height 32
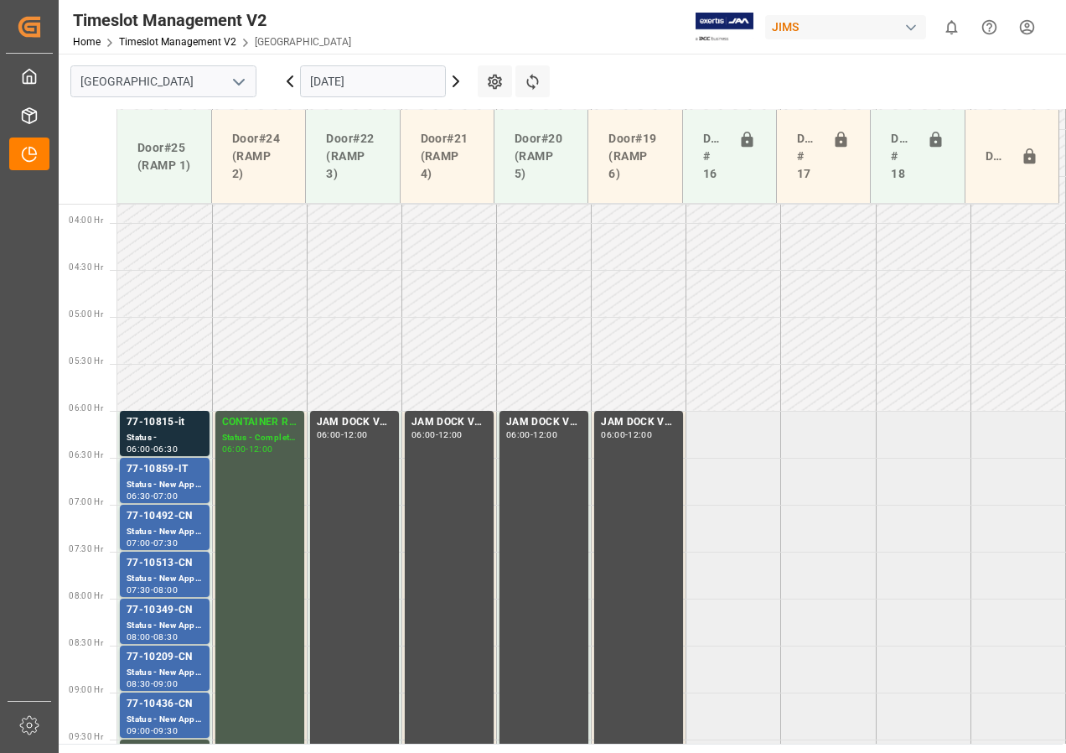
scroll to position [524, 0]
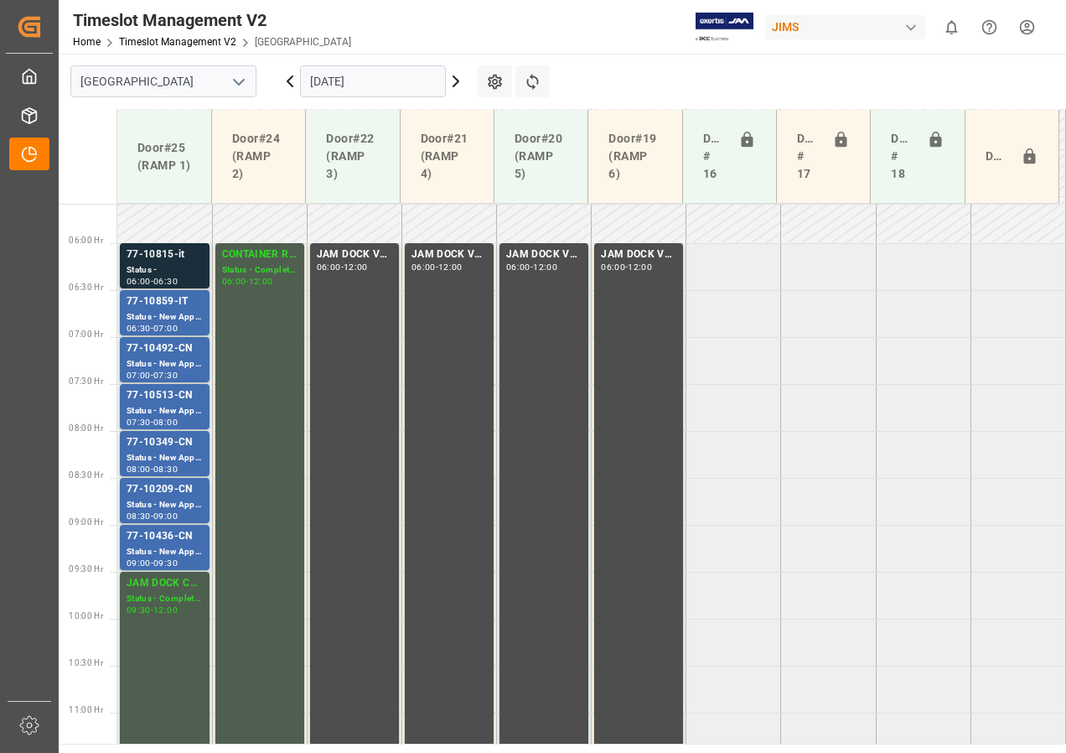
click at [158, 275] on div "Status -" at bounding box center [165, 270] width 76 height 14
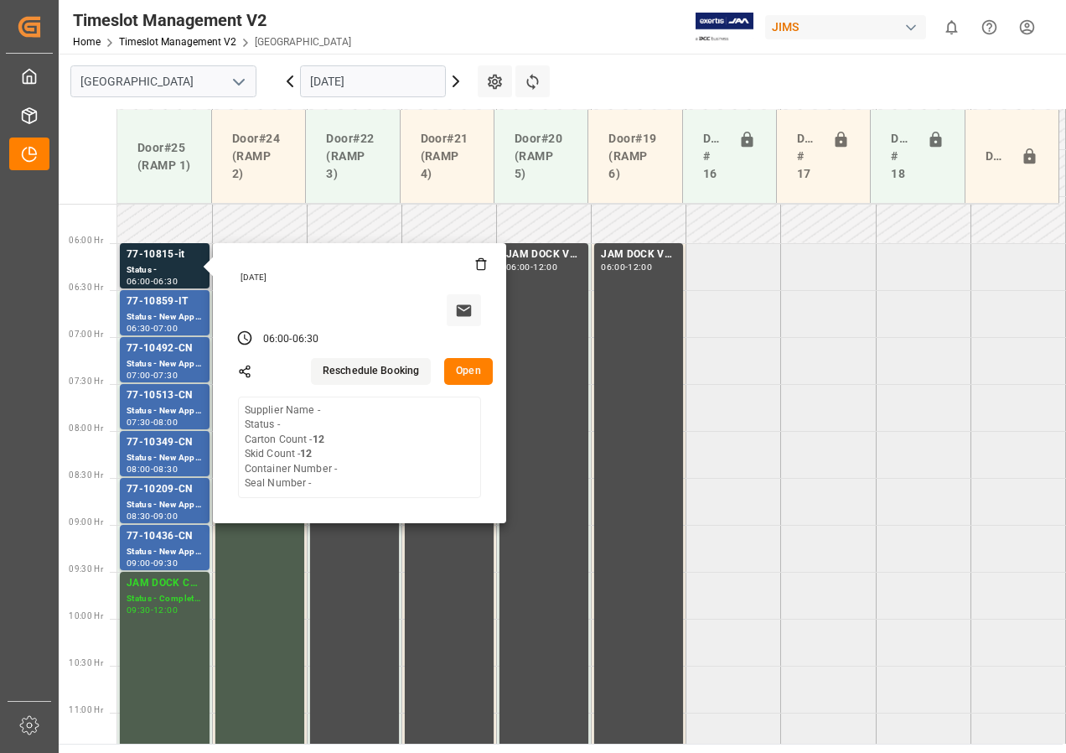
click at [460, 376] on button "Open" at bounding box center [468, 371] width 49 height 27
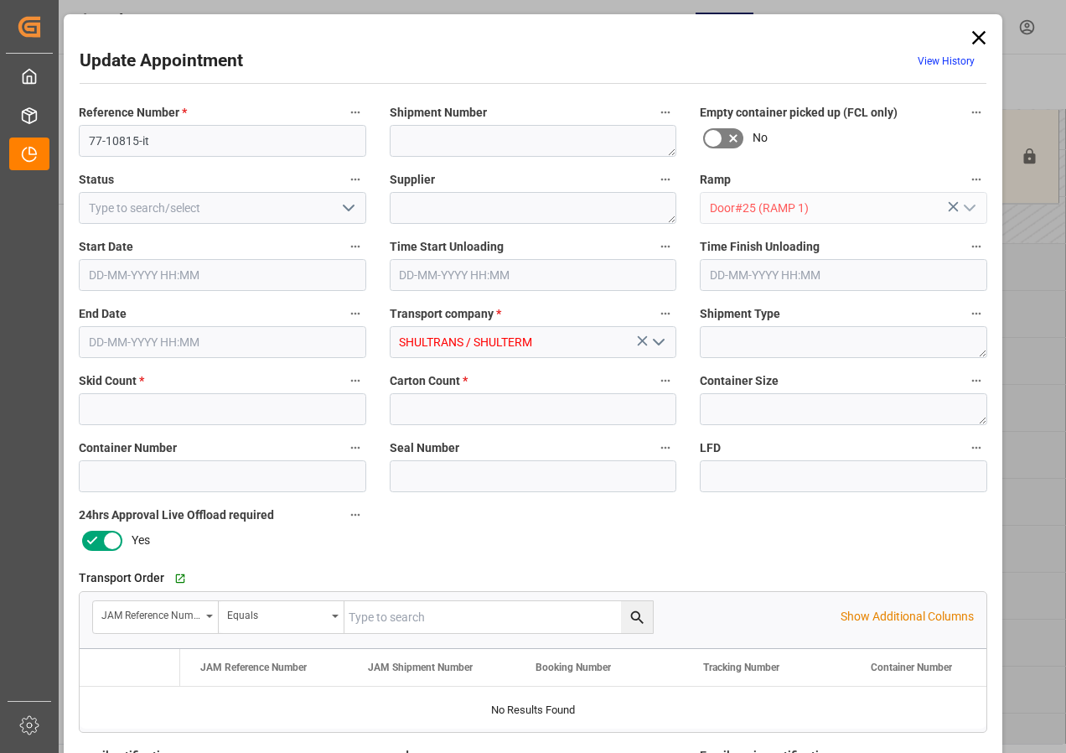
type input "12"
type input "[DATE] 06:00"
type input "[DATE] 06:30"
type input "[DATE] 12:16"
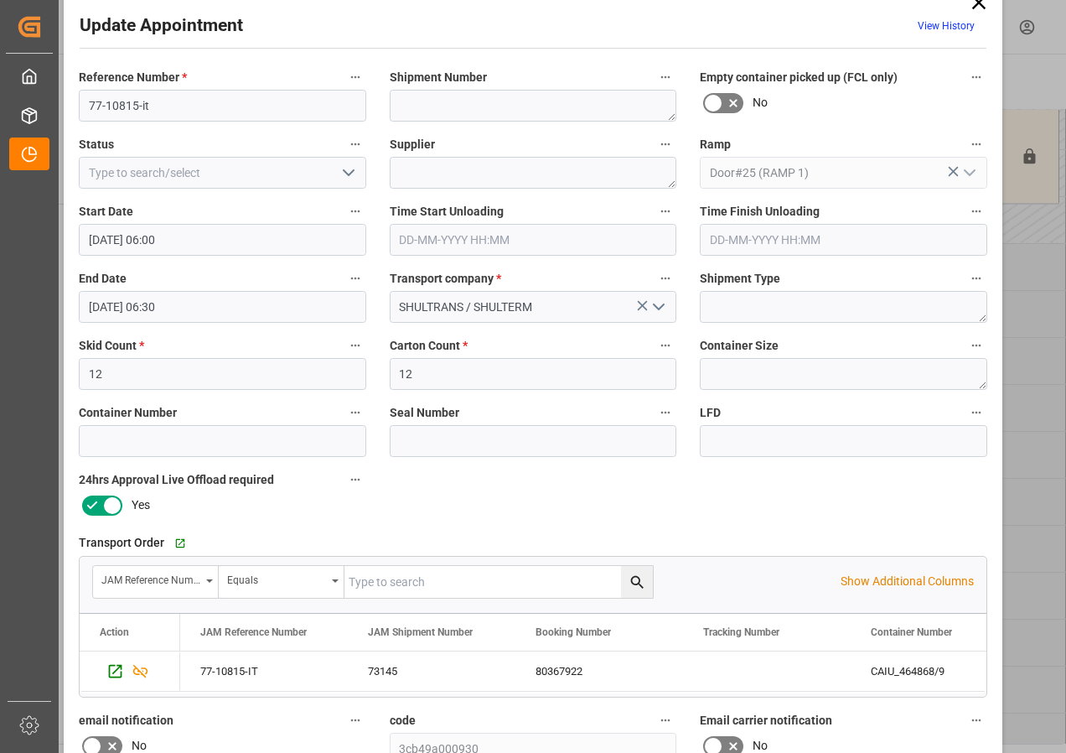
scroll to position [0, 0]
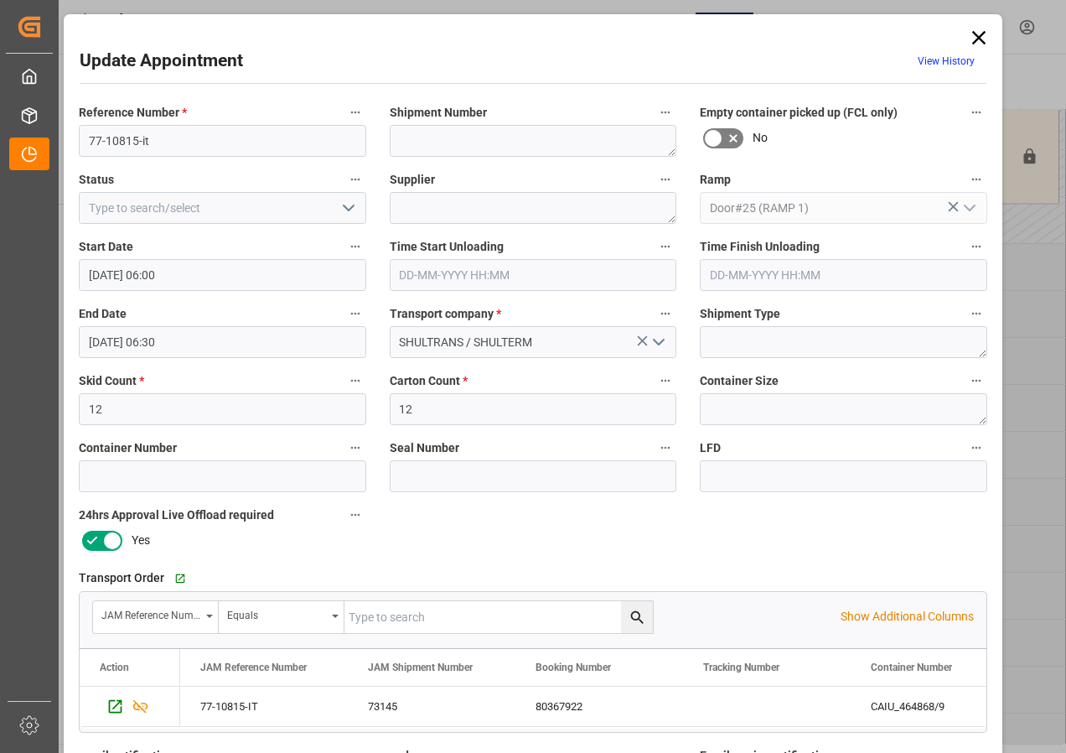
click at [974, 29] on icon at bounding box center [978, 37] width 23 height 23
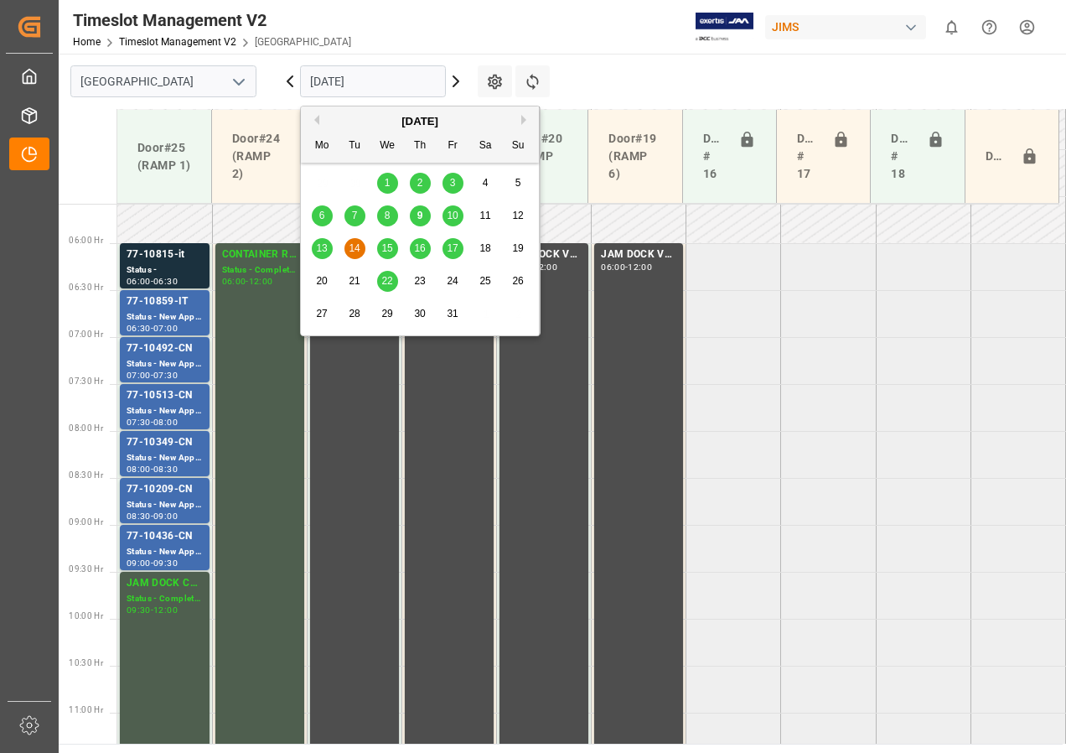
click at [387, 80] on input "[DATE]" at bounding box center [373, 81] width 146 height 32
click at [387, 245] on span "15" at bounding box center [386, 248] width 11 height 12
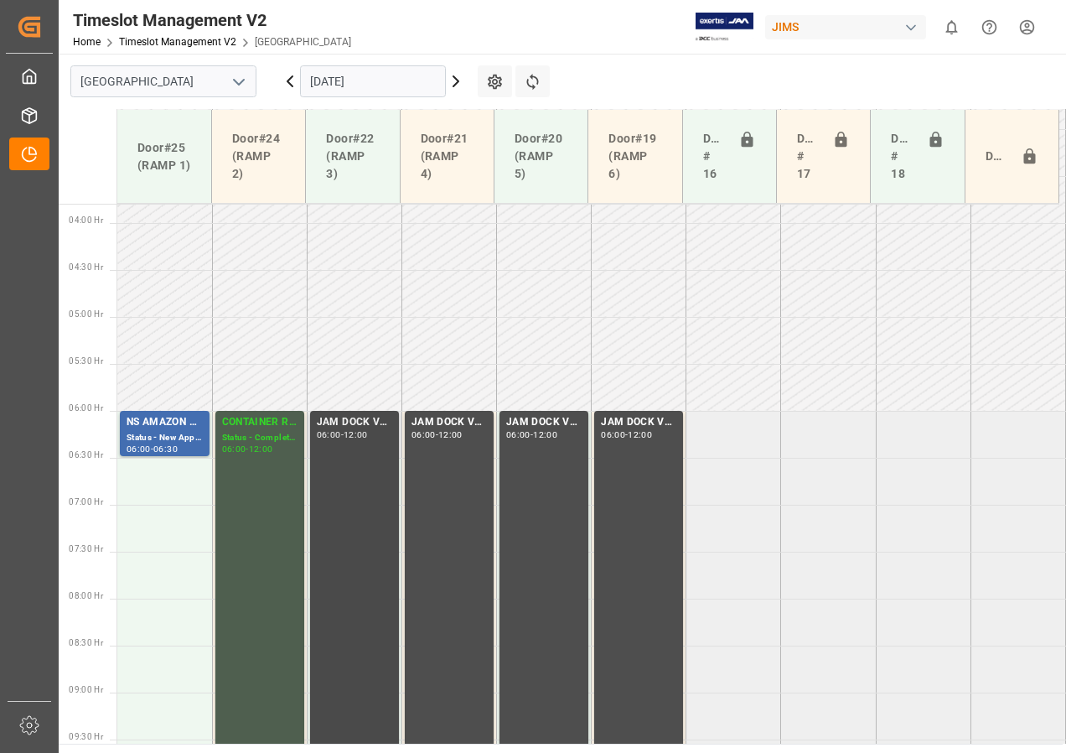
scroll to position [524, 0]
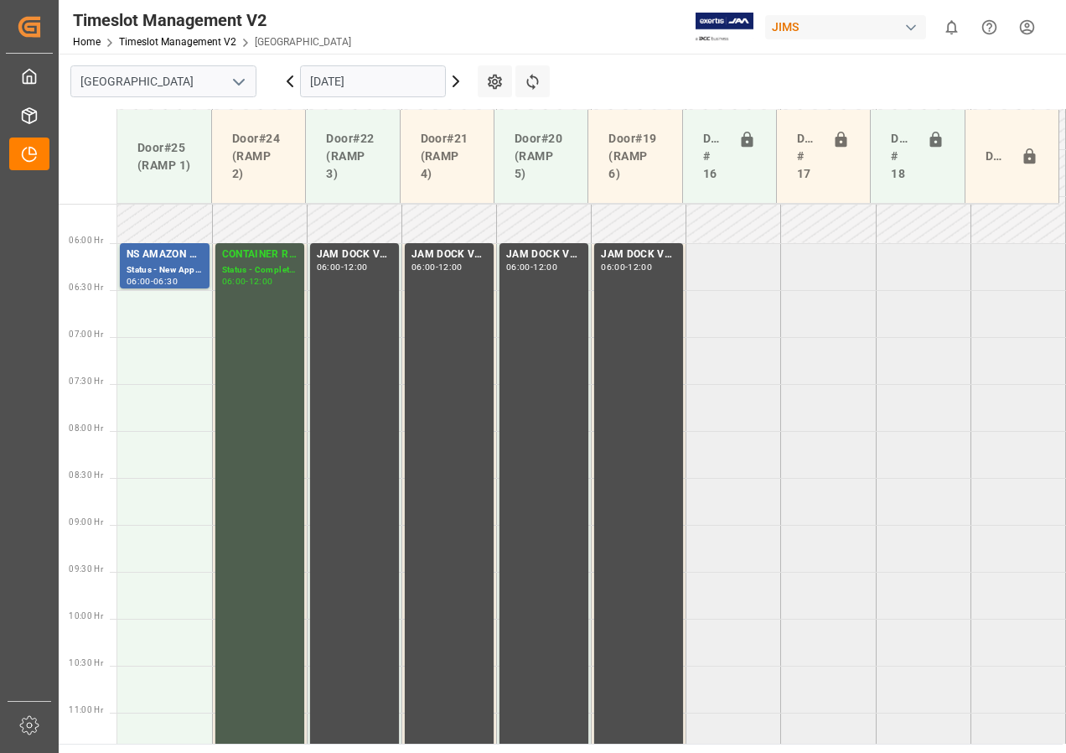
click at [329, 80] on input "[DATE]" at bounding box center [373, 81] width 146 height 32
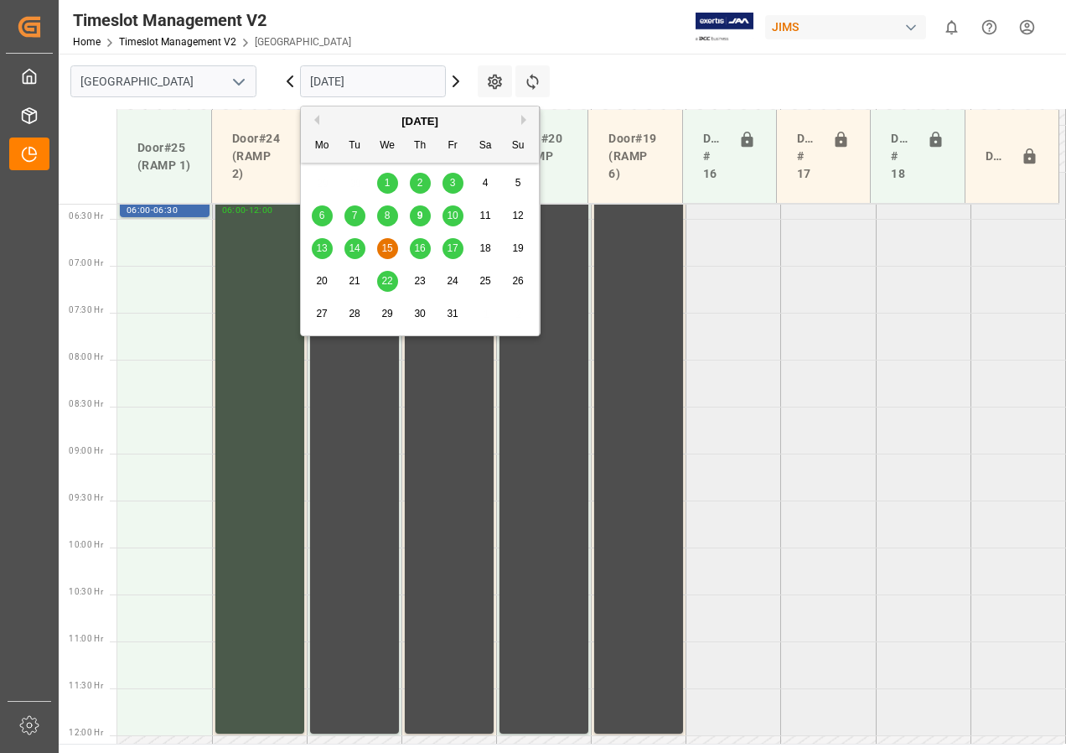
scroll to position [692, 0]
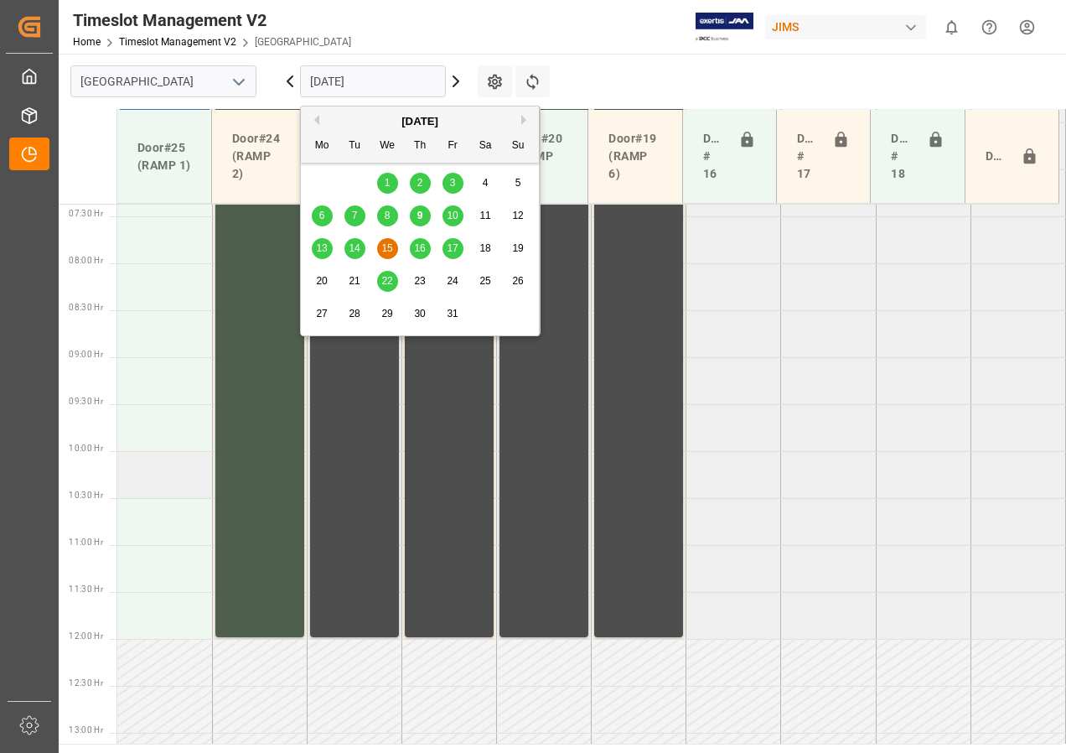
click at [167, 476] on td at bounding box center [164, 474] width 95 height 47
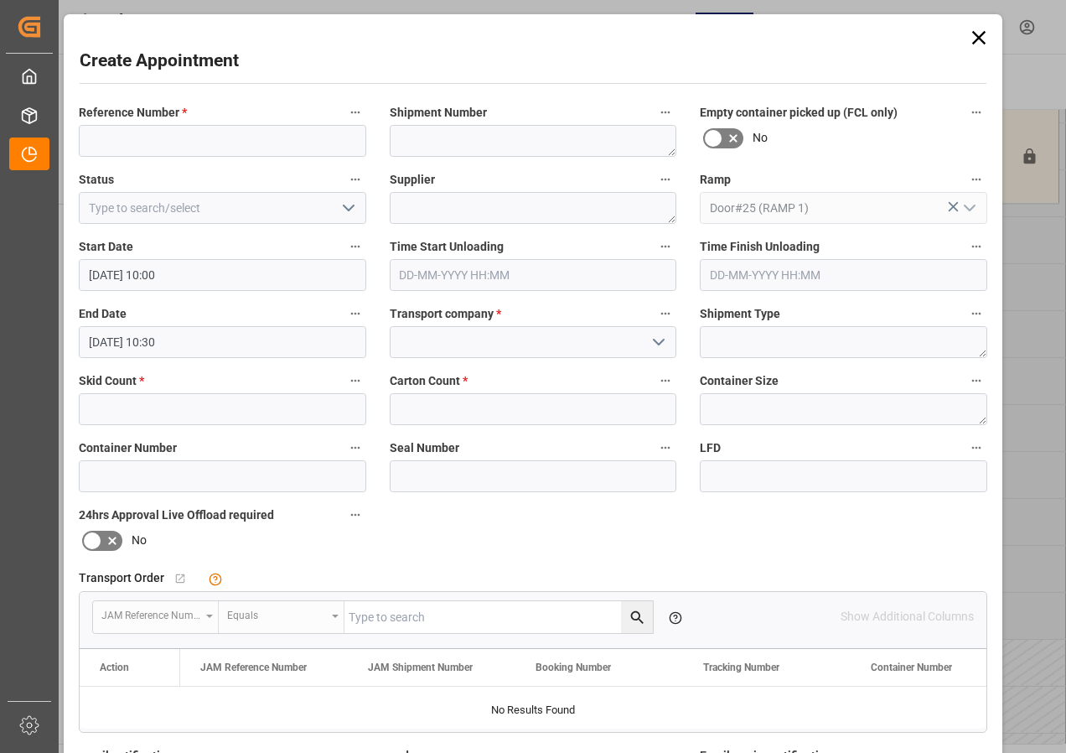
type input "[DATE] 10:00"
type input "[DATE] 10:30"
click at [167, 476] on div "Reference Number * Shipment Number Empty container picked up (FCL only) No Stat…" at bounding box center [533, 518] width 932 height 844
click at [123, 143] on input at bounding box center [223, 141] width 288 height 32
type input "JAM DOCK CONTROL"
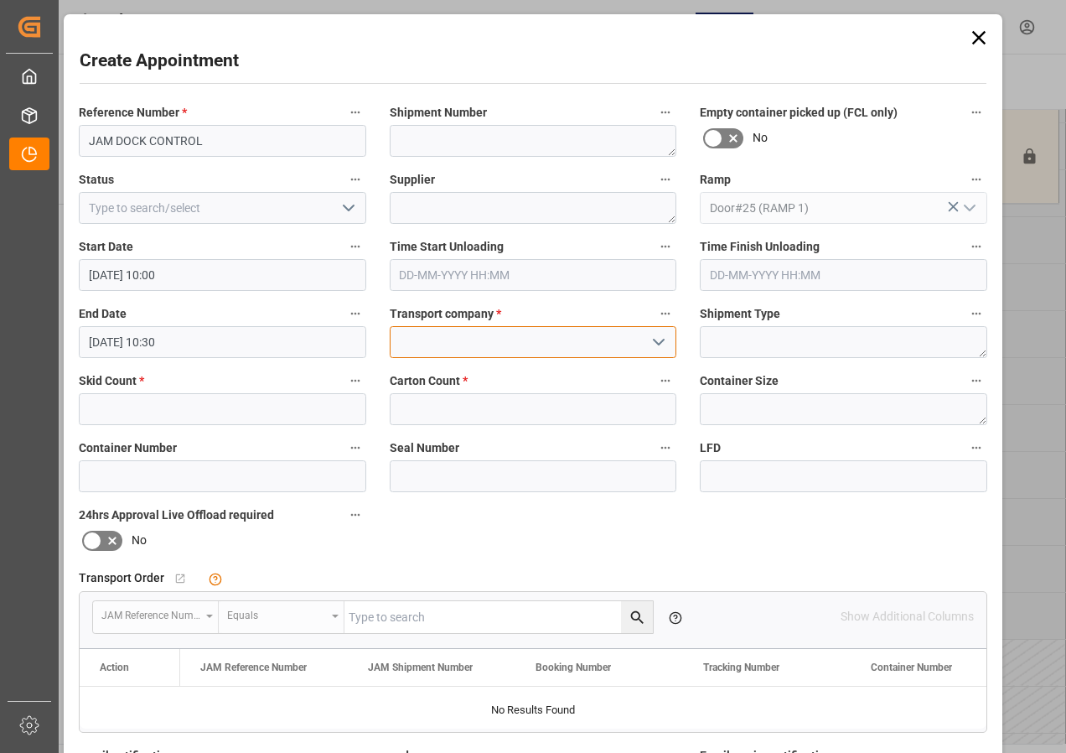
click at [432, 348] on input at bounding box center [534, 342] width 288 height 32
click at [436, 345] on input "JAM DOCK CONTROL" at bounding box center [534, 342] width 288 height 32
type input "JAM DOCK CONTROL"
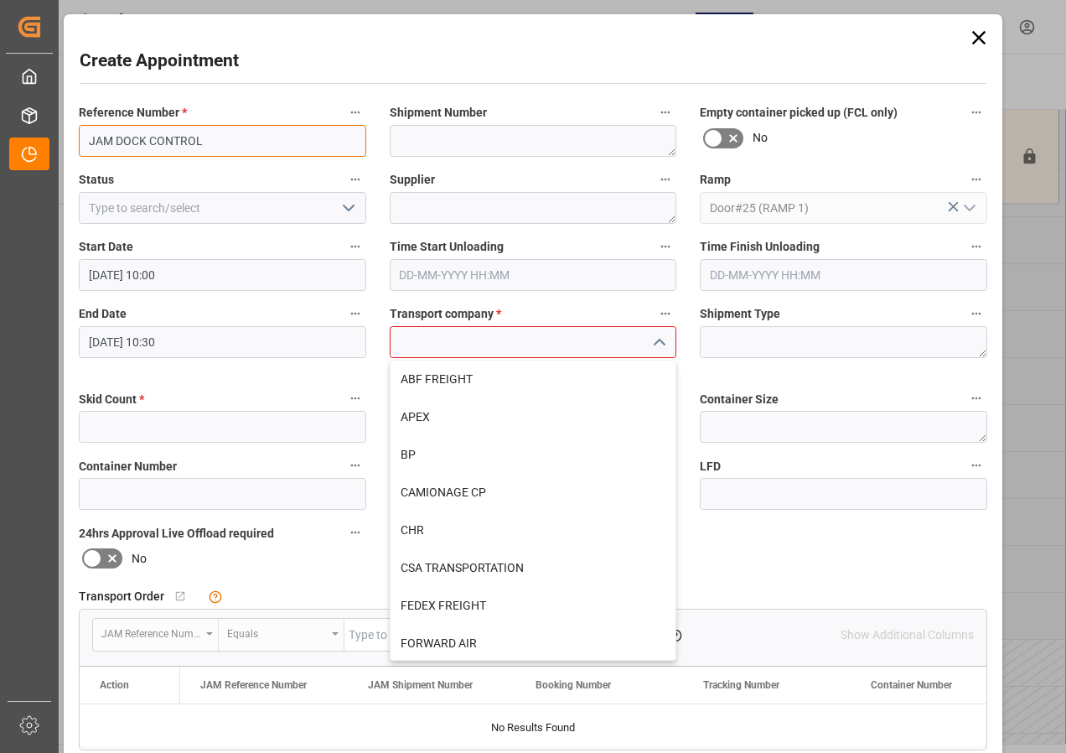
drag, startPoint x: 82, startPoint y: 139, endPoint x: 199, endPoint y: 137, distance: 116.5
click at [199, 137] on input "JAM DOCK CONTROL" at bounding box center [223, 141] width 288 height 32
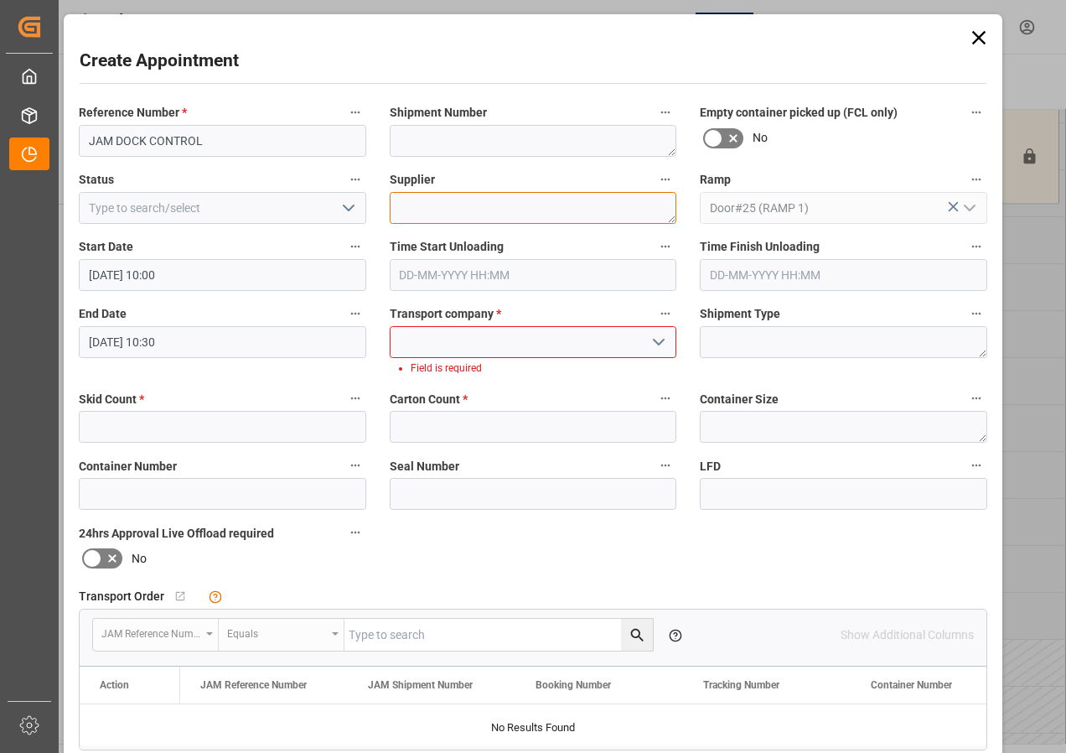
click at [474, 203] on textarea at bounding box center [534, 208] width 288 height 32
paste textarea "JAM DOCK CONTROL"
type textarea "JAM DOCK CONTROL"
click at [455, 350] on input at bounding box center [534, 342] width 288 height 32
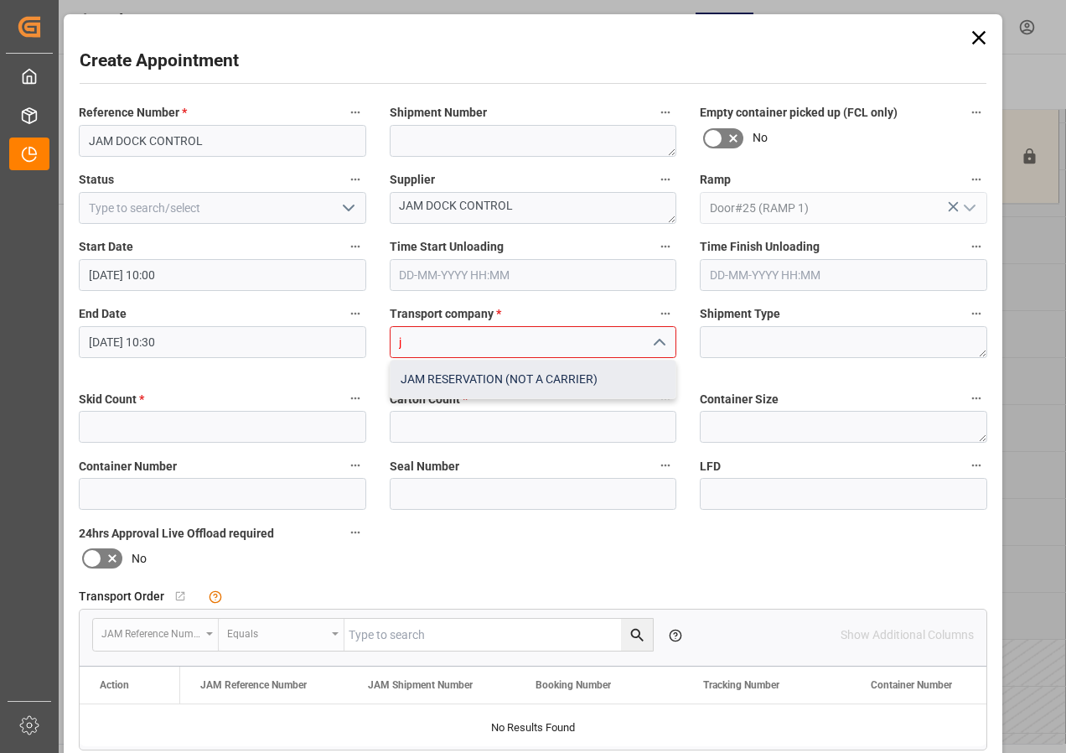
click at [464, 377] on div "JAM RESERVATION (NOT A CARRIER)" at bounding box center [534, 379] width 286 height 38
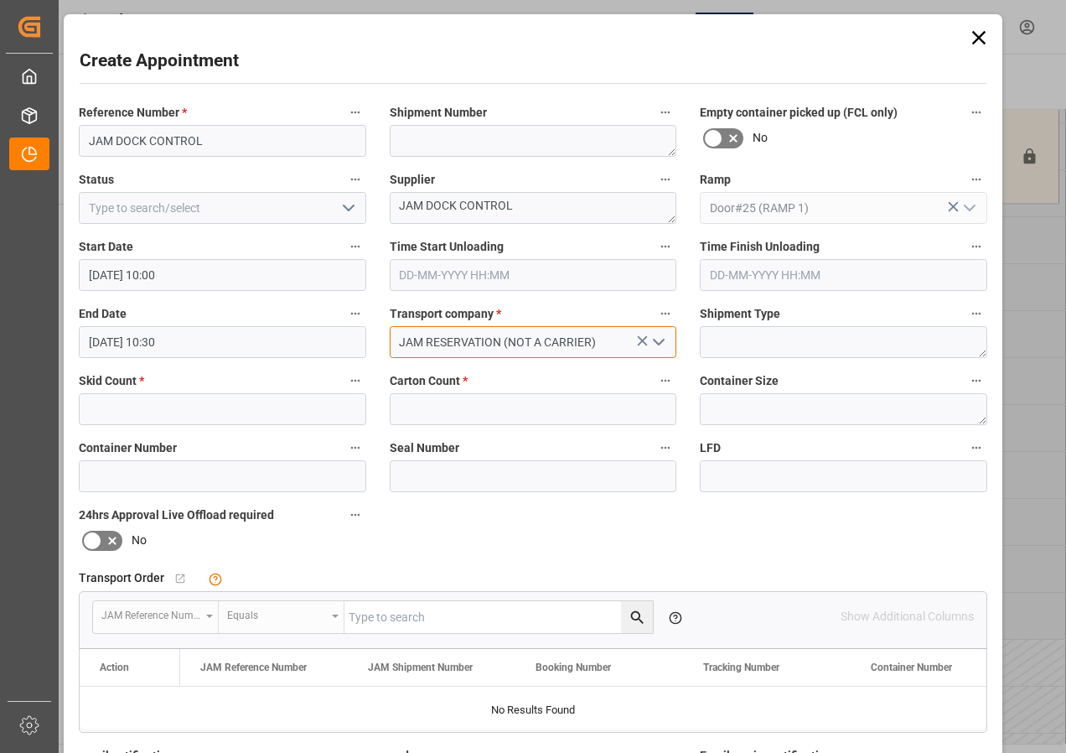
type input "JAM RESERVATION (NOT A CARRIER)"
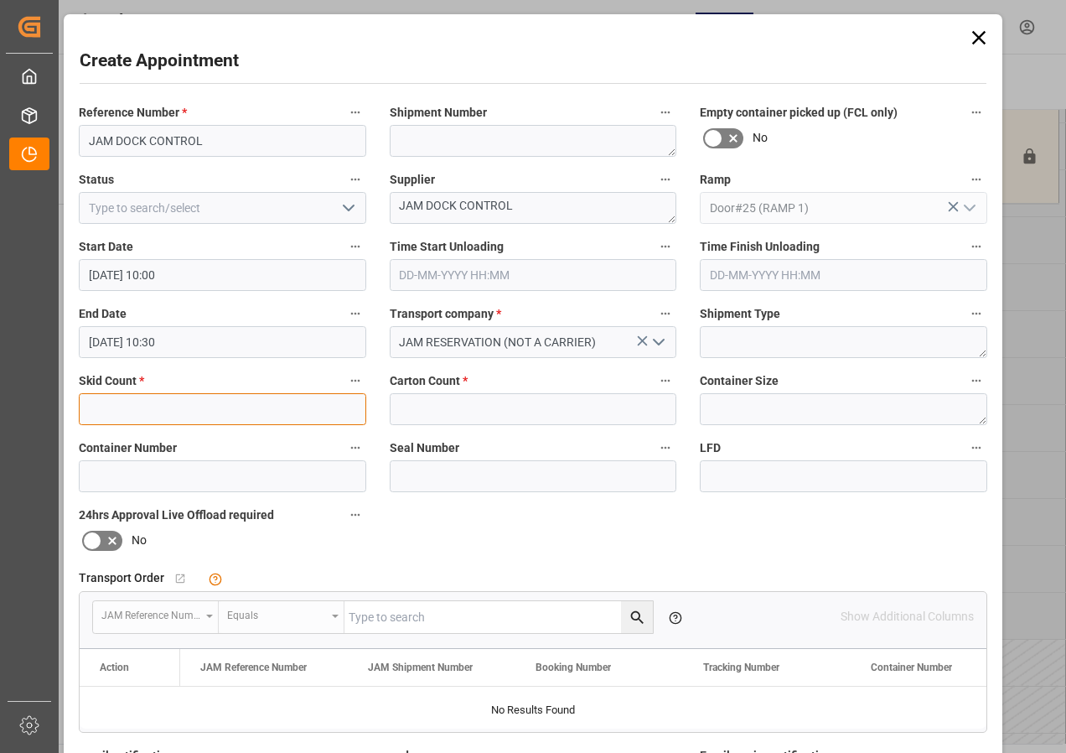
click at [204, 410] on input "text" at bounding box center [223, 409] width 288 height 32
type input "0"
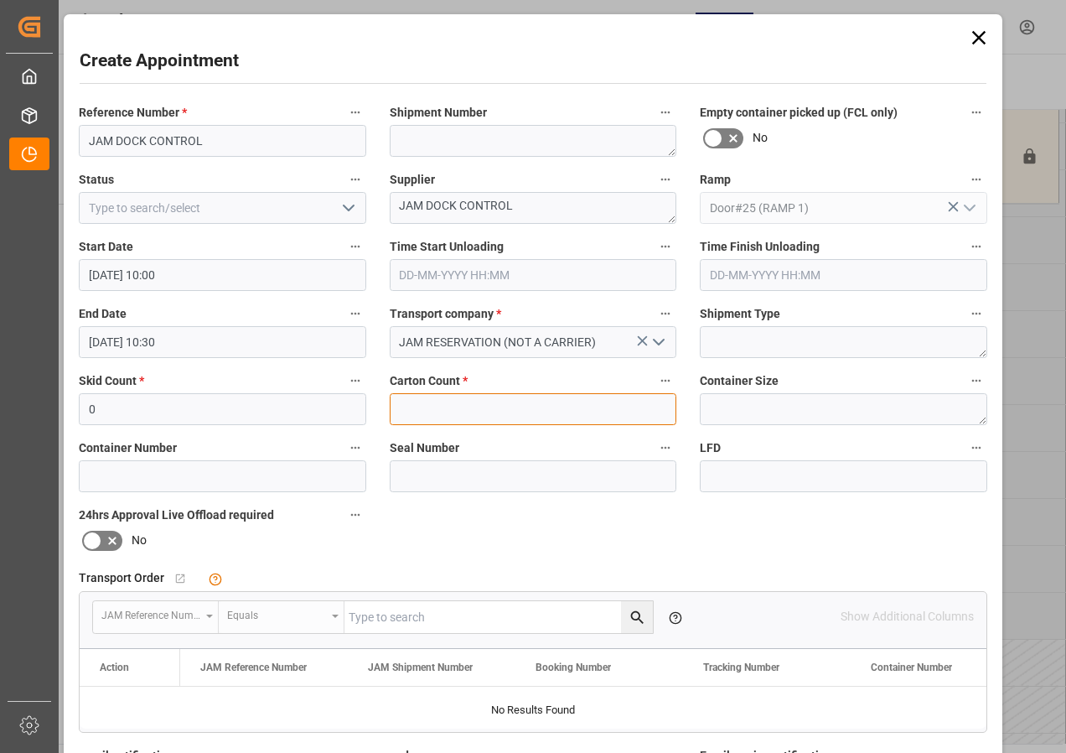
click at [443, 410] on input "text" at bounding box center [534, 409] width 288 height 32
type input "0"
click at [152, 340] on input "[DATE] 10:30" at bounding box center [223, 342] width 288 height 32
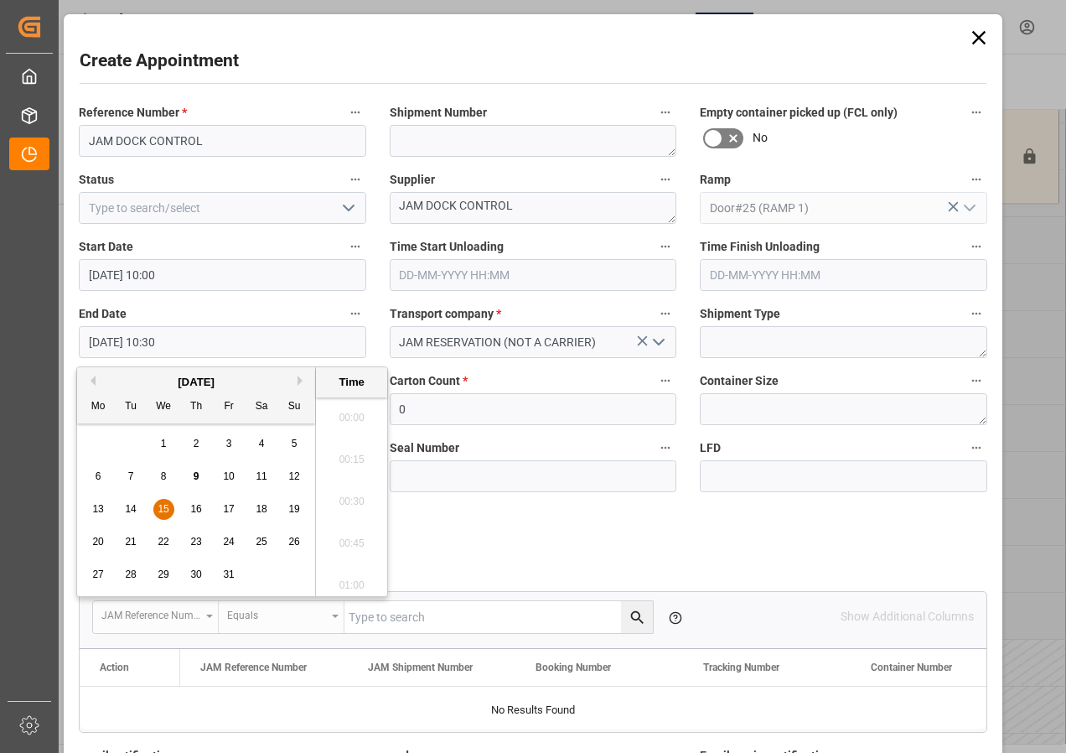
scroll to position [1682, 0]
drag, startPoint x: 160, startPoint y: 508, endPoint x: 268, endPoint y: 475, distance: 113.0
click at [161, 508] on span "15" at bounding box center [163, 509] width 11 height 12
click at [354, 491] on li "12:00" at bounding box center [351, 496] width 71 height 42
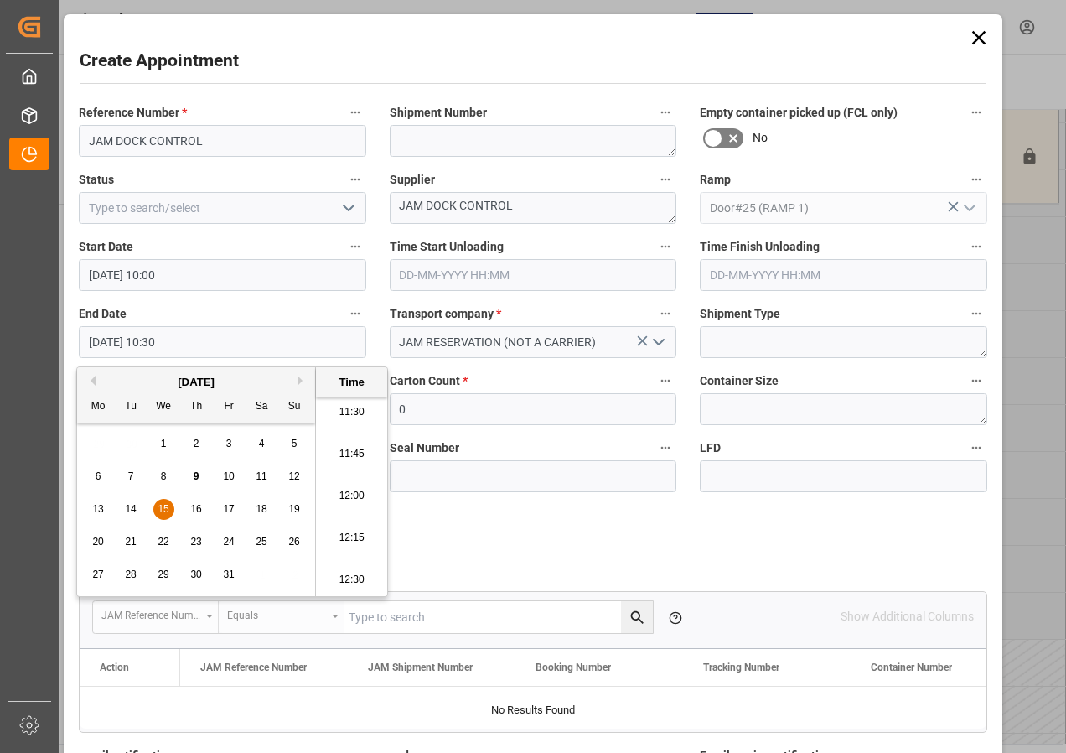
type input "[DATE] 12:00"
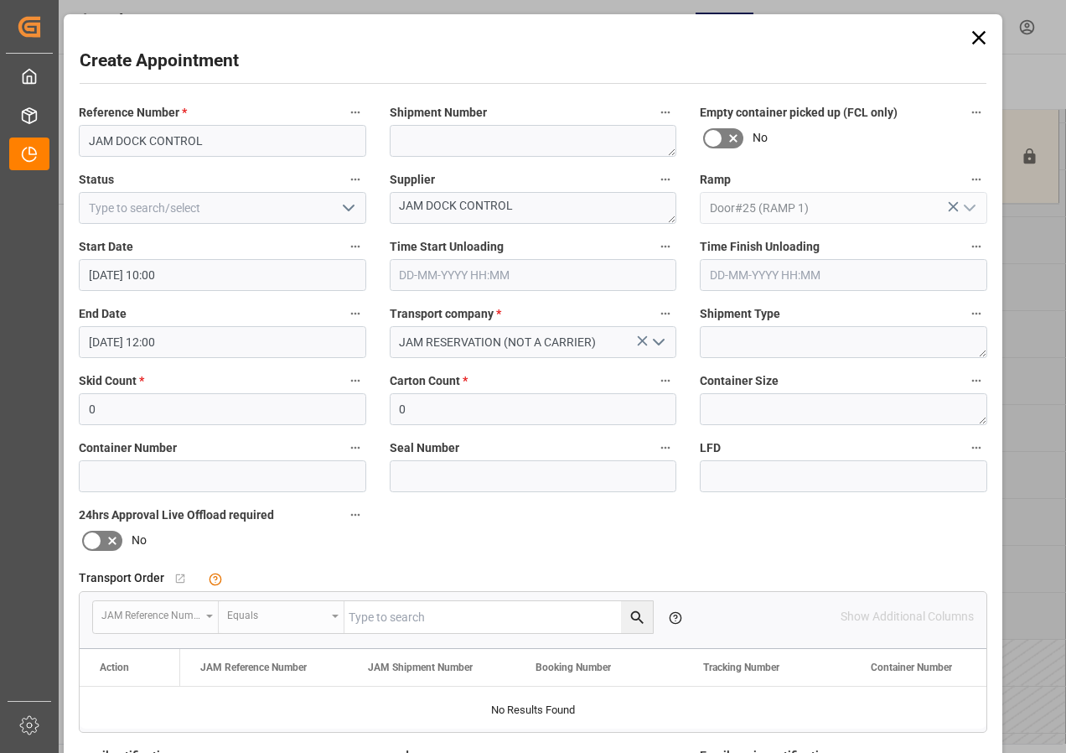
click at [352, 210] on icon "open menu" at bounding box center [349, 208] width 20 height 20
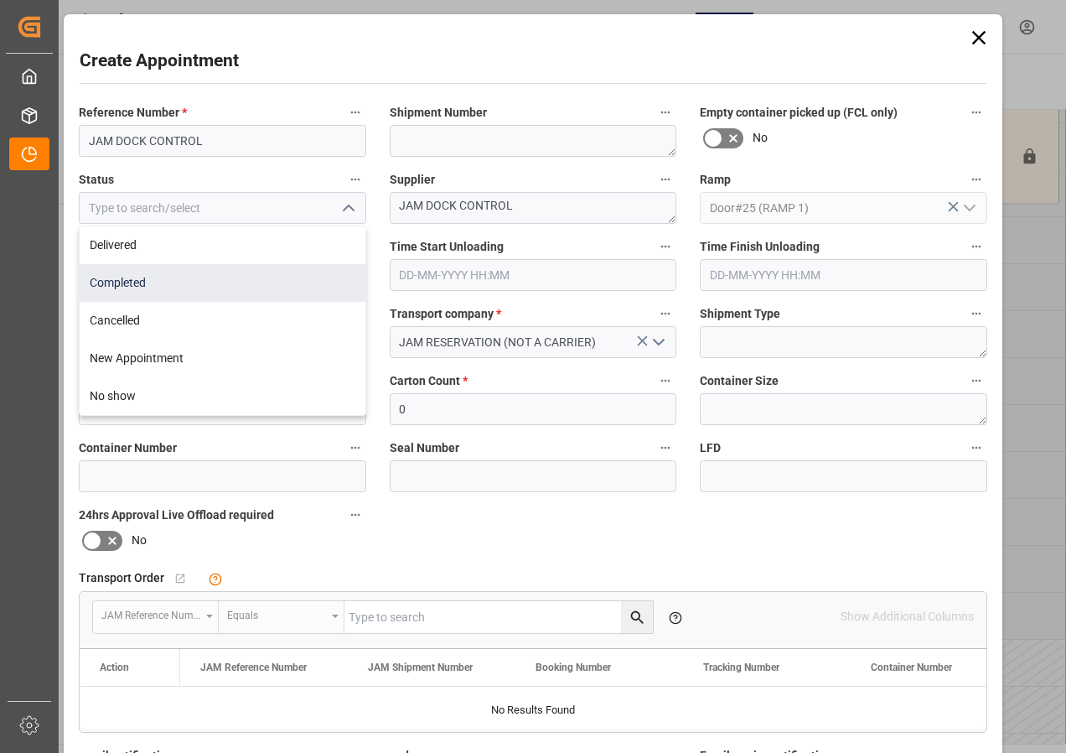
click at [139, 279] on div "Completed" at bounding box center [223, 283] width 286 height 38
type input "Completed"
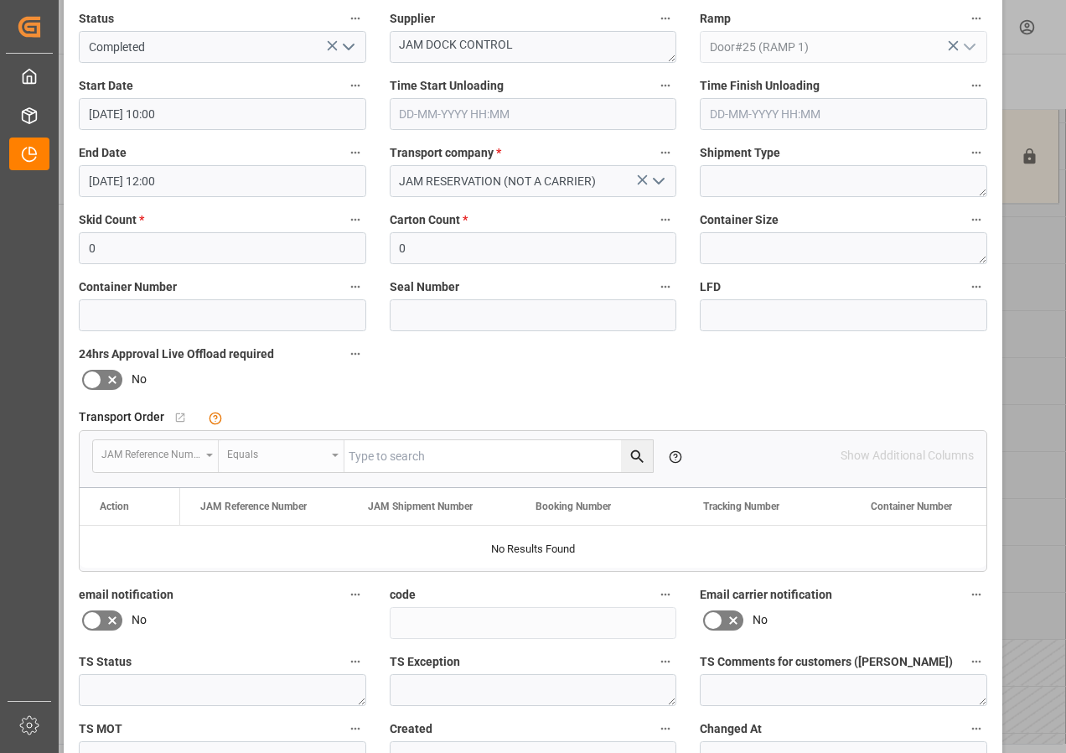
scroll to position [251, 0]
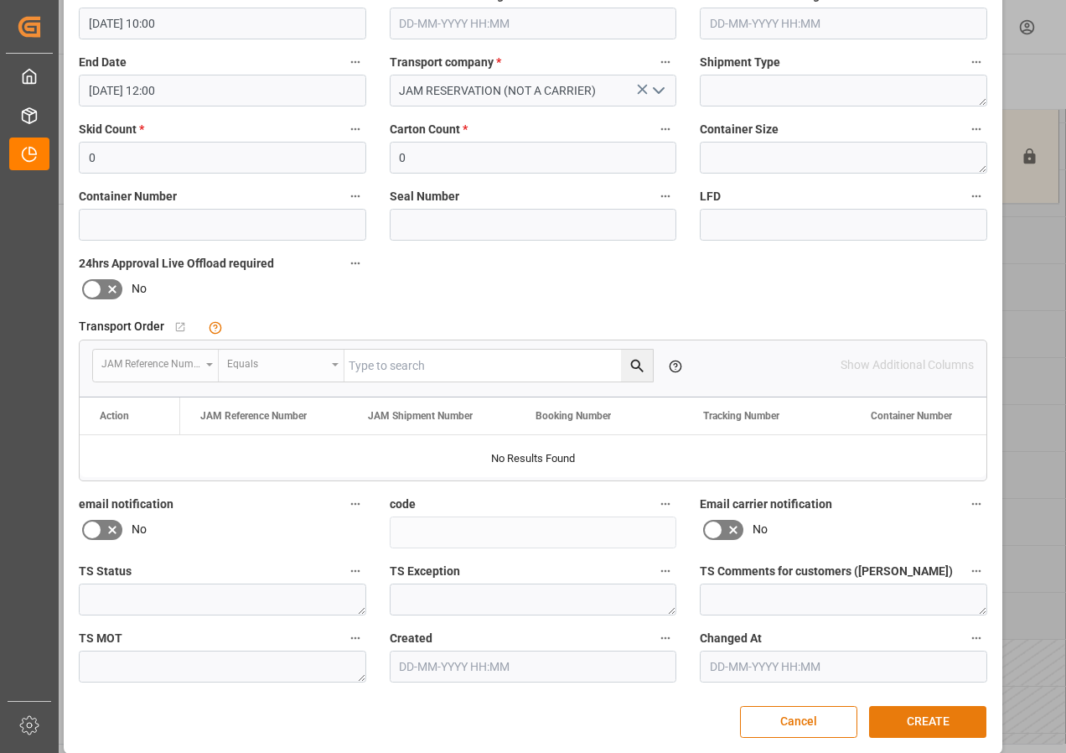
click at [923, 721] on button "CREATE" at bounding box center [927, 722] width 117 height 32
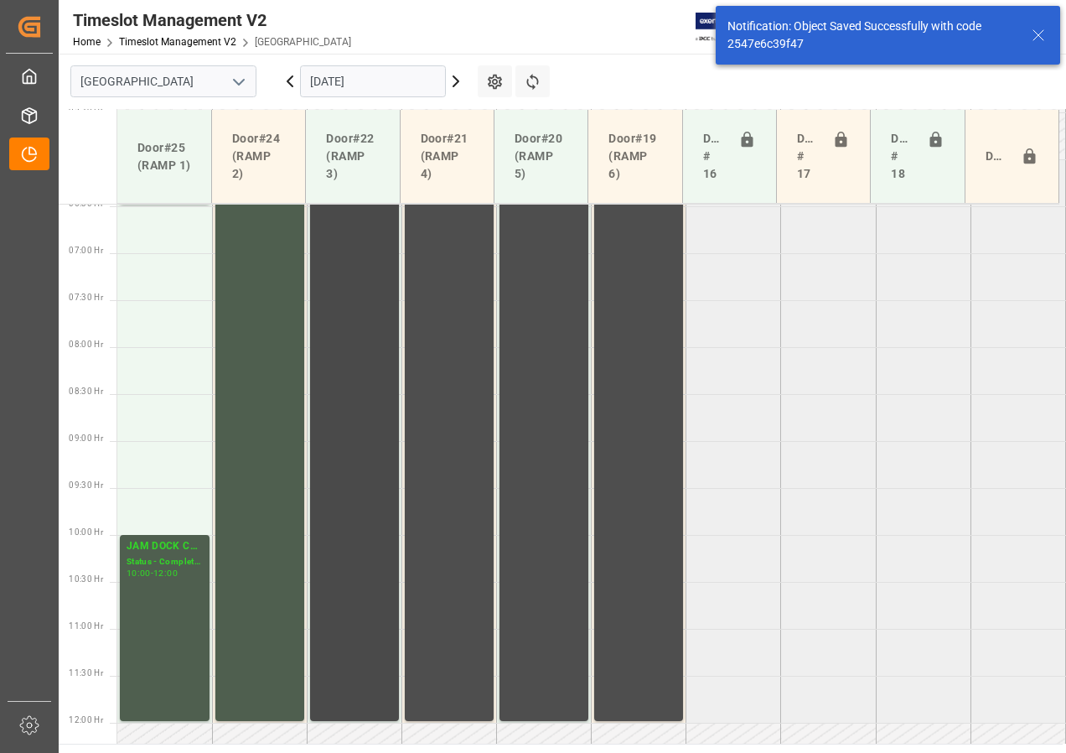
scroll to position [524, 0]
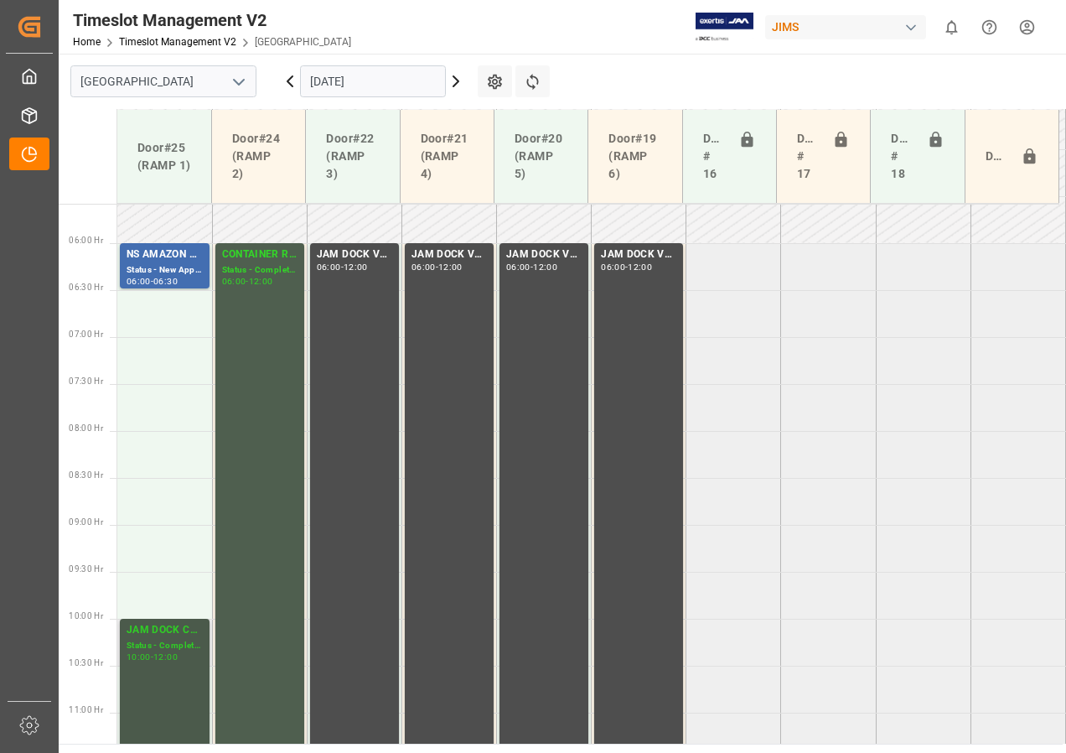
click at [166, 647] on div "Status - Completed" at bounding box center [165, 646] width 76 height 14
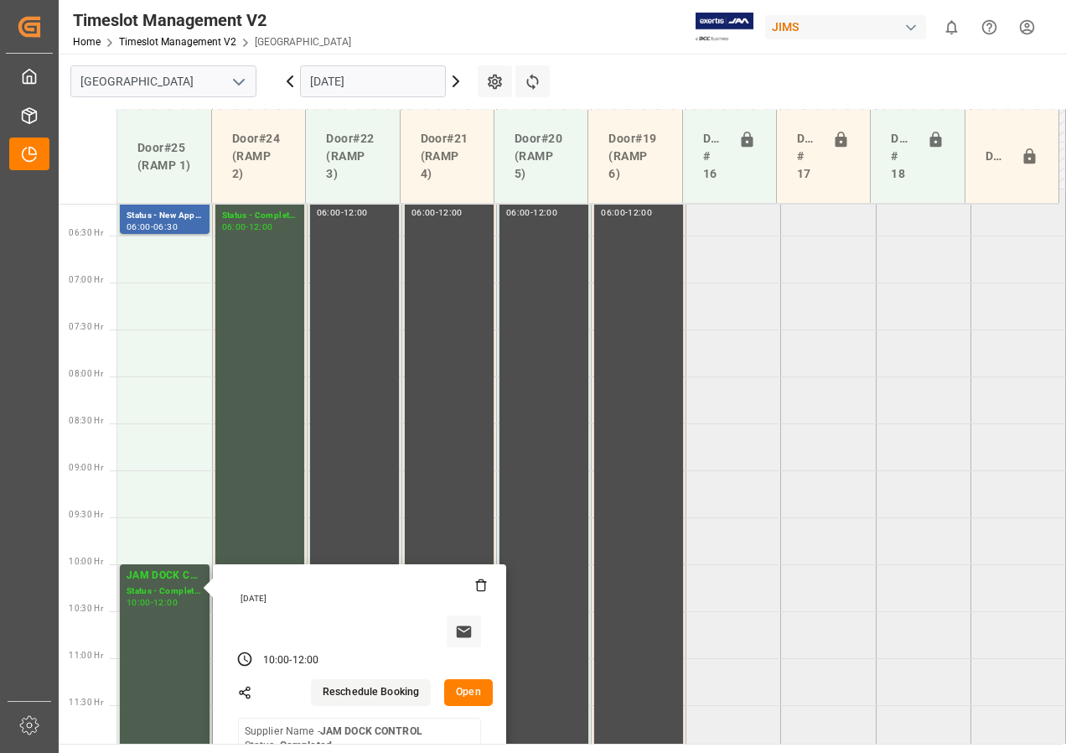
scroll to position [608, 0]
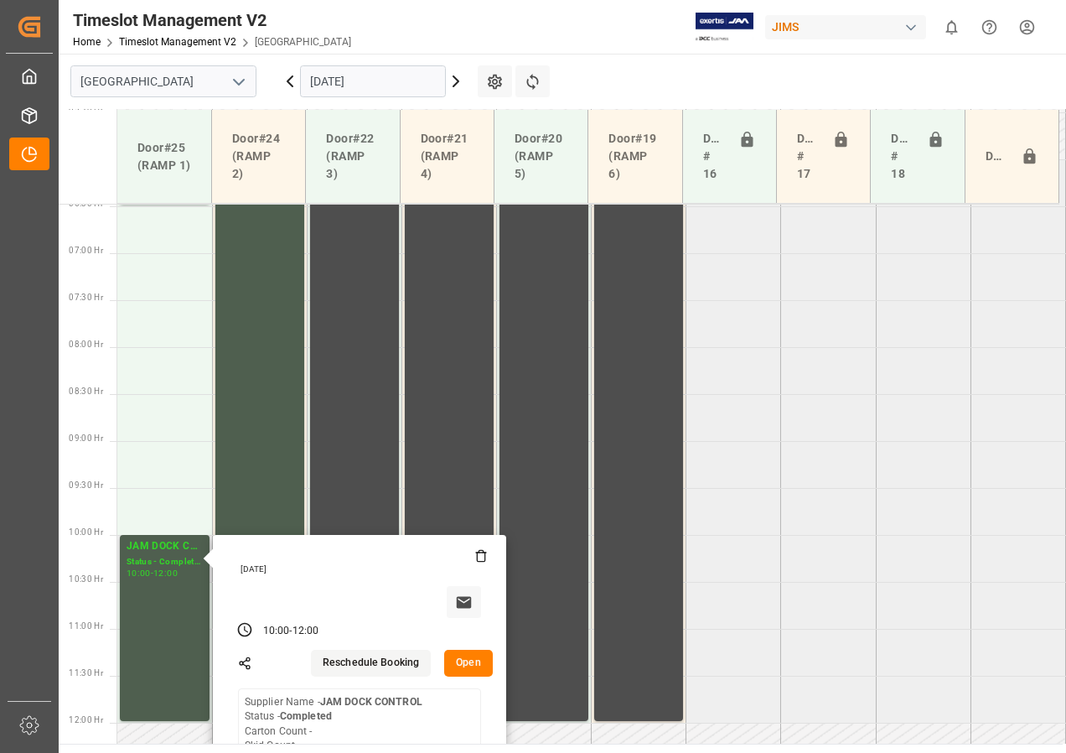
click at [467, 667] on button "Open" at bounding box center [468, 663] width 49 height 27
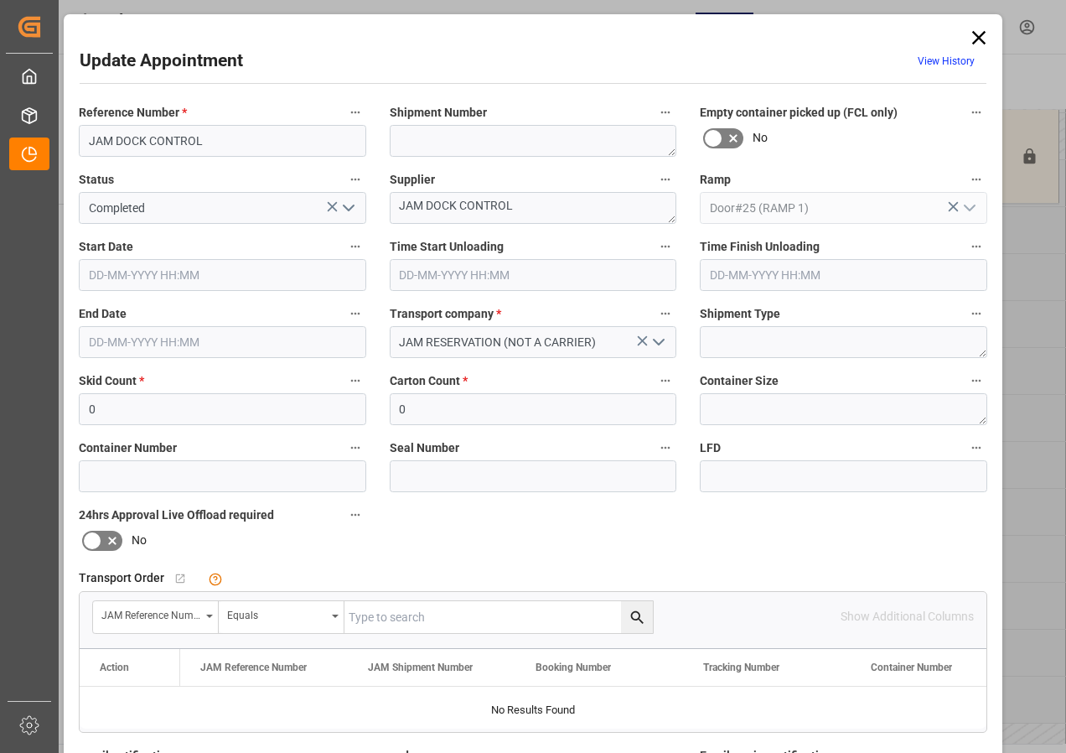
type input "[DATE] 10:00"
type input "[DATE] 12:00"
type input "[DATE] 13:06"
click at [147, 276] on input "[DATE] 10:00" at bounding box center [223, 275] width 288 height 32
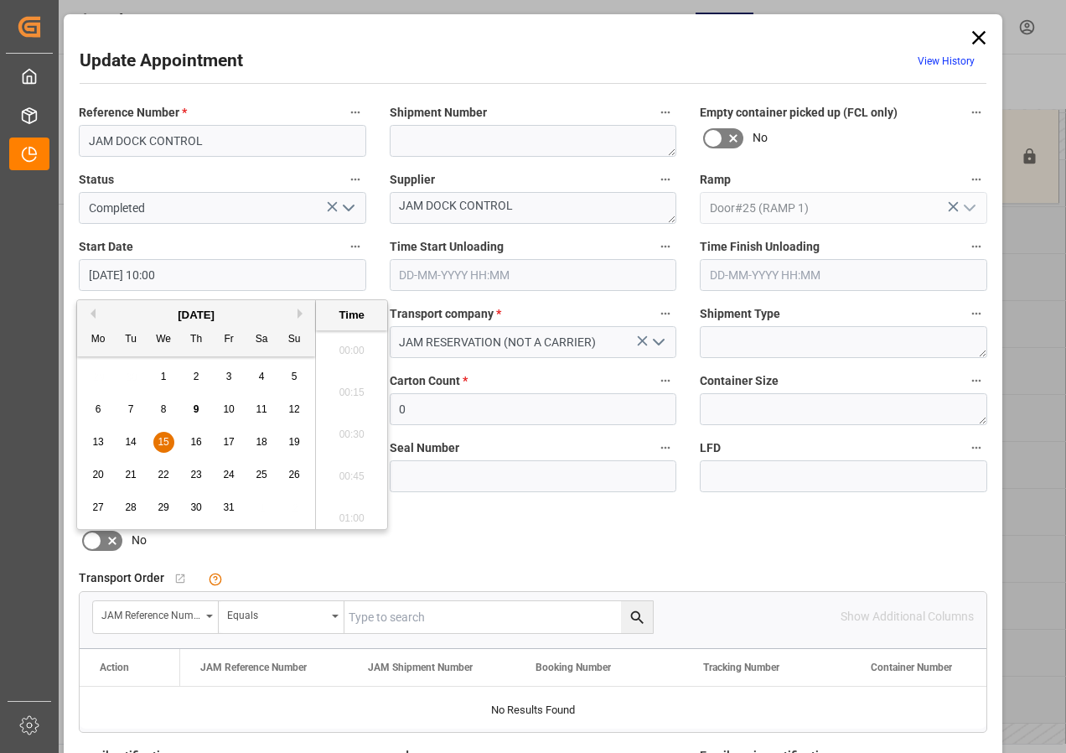
scroll to position [1599, 0]
click at [165, 442] on span "15" at bounding box center [163, 442] width 11 height 12
click at [348, 346] on li "09:00" at bounding box center [351, 345] width 71 height 42
type input "[DATE] 09:00"
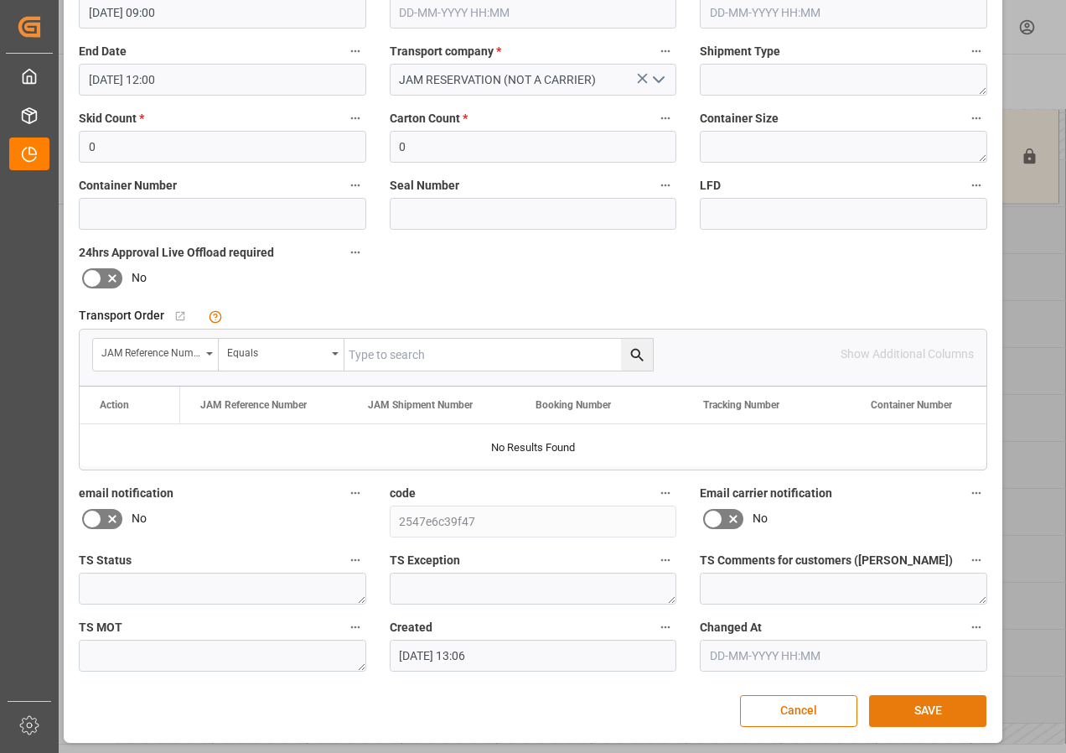
scroll to position [267, 0]
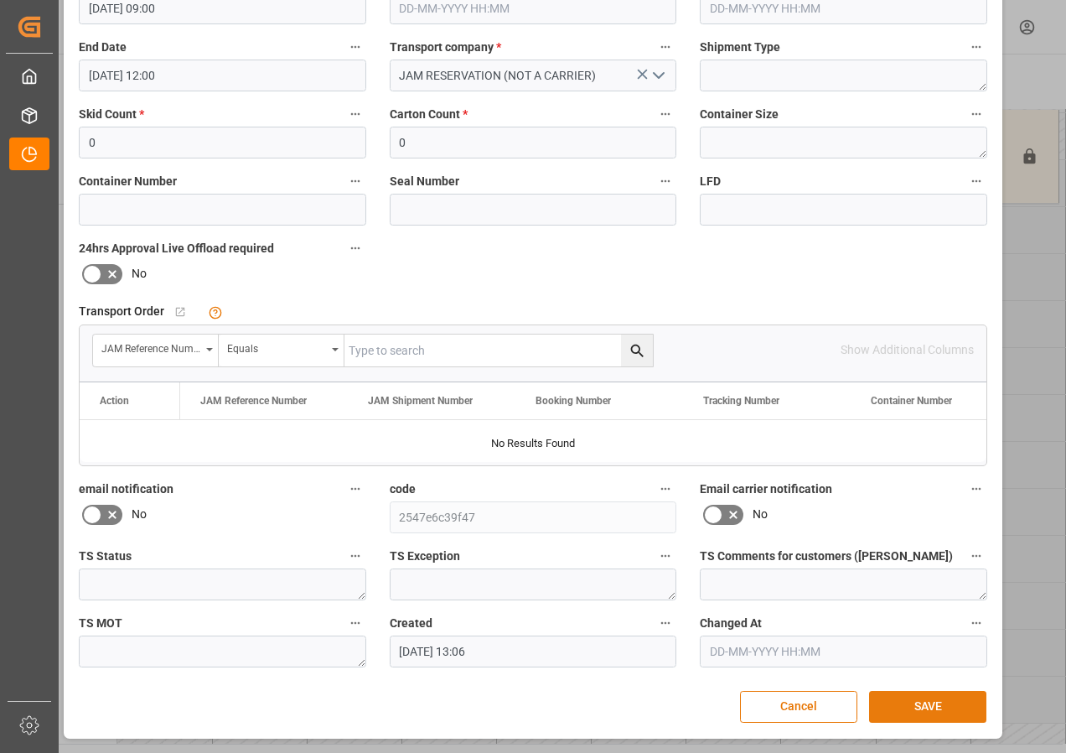
click at [907, 707] on button "SAVE" at bounding box center [927, 707] width 117 height 32
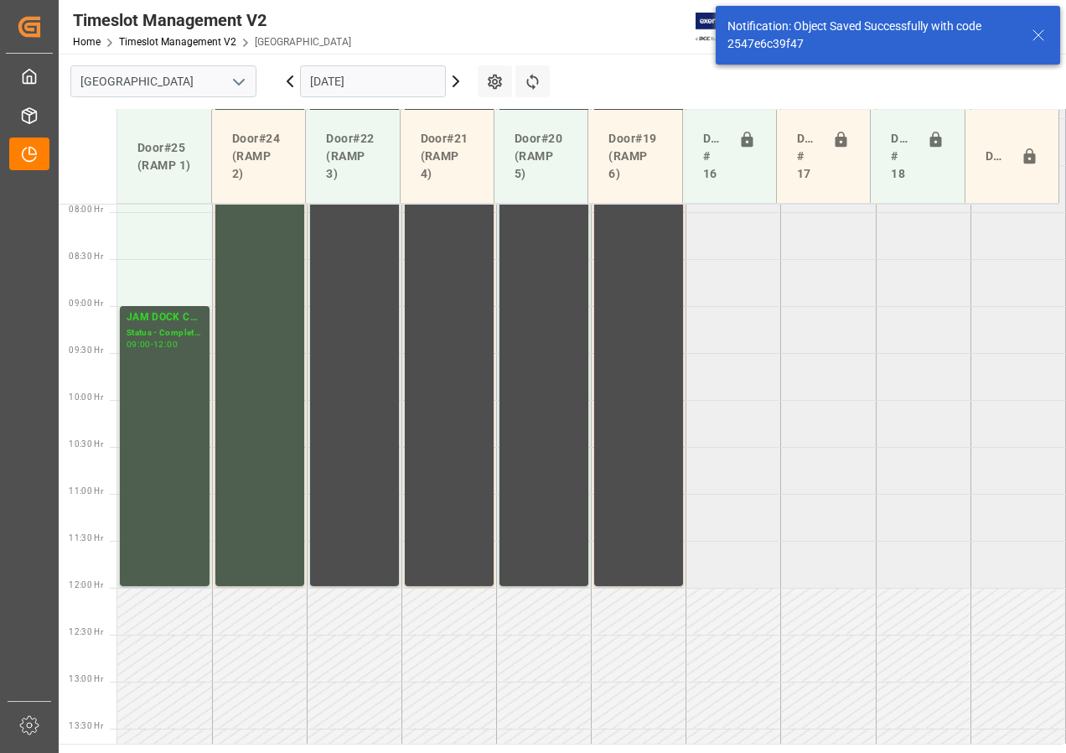
scroll to position [775, 0]
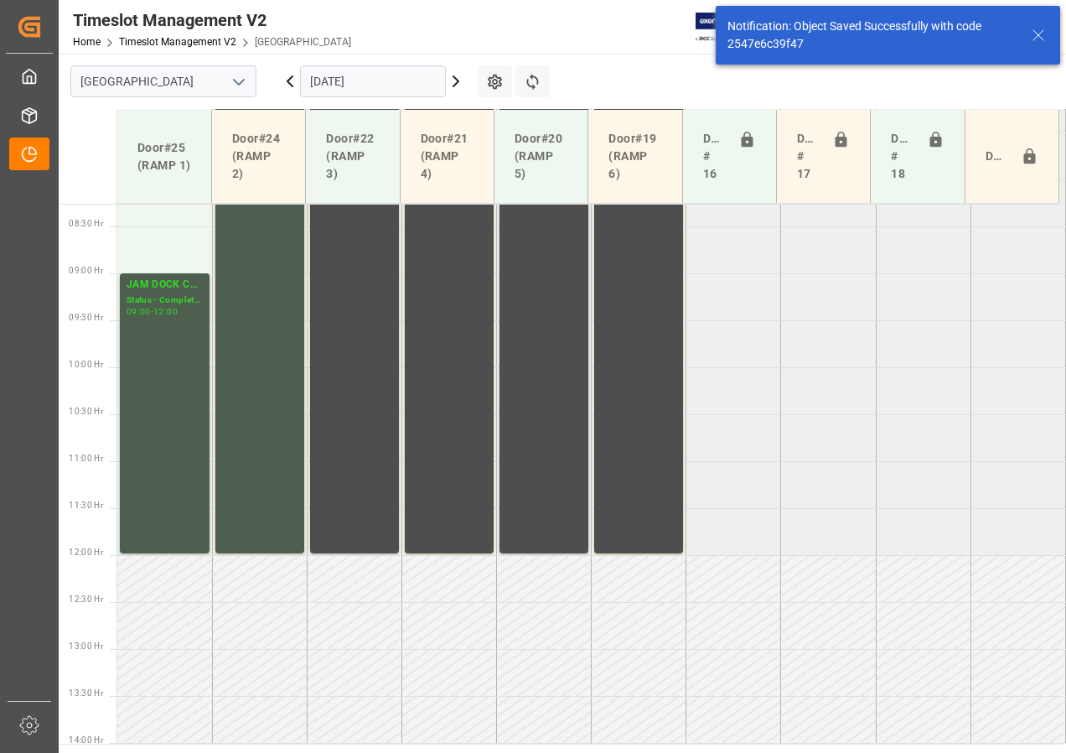
click at [407, 80] on input "[DATE]" at bounding box center [373, 81] width 146 height 32
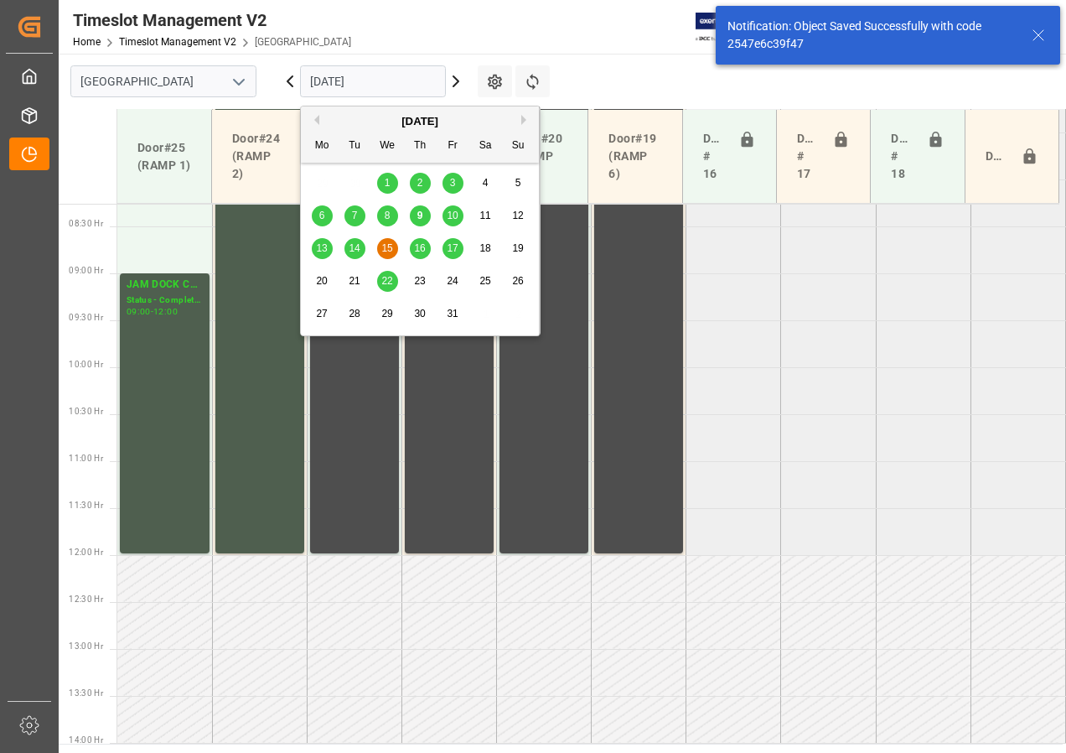
click at [418, 249] on span "16" at bounding box center [419, 248] width 11 height 12
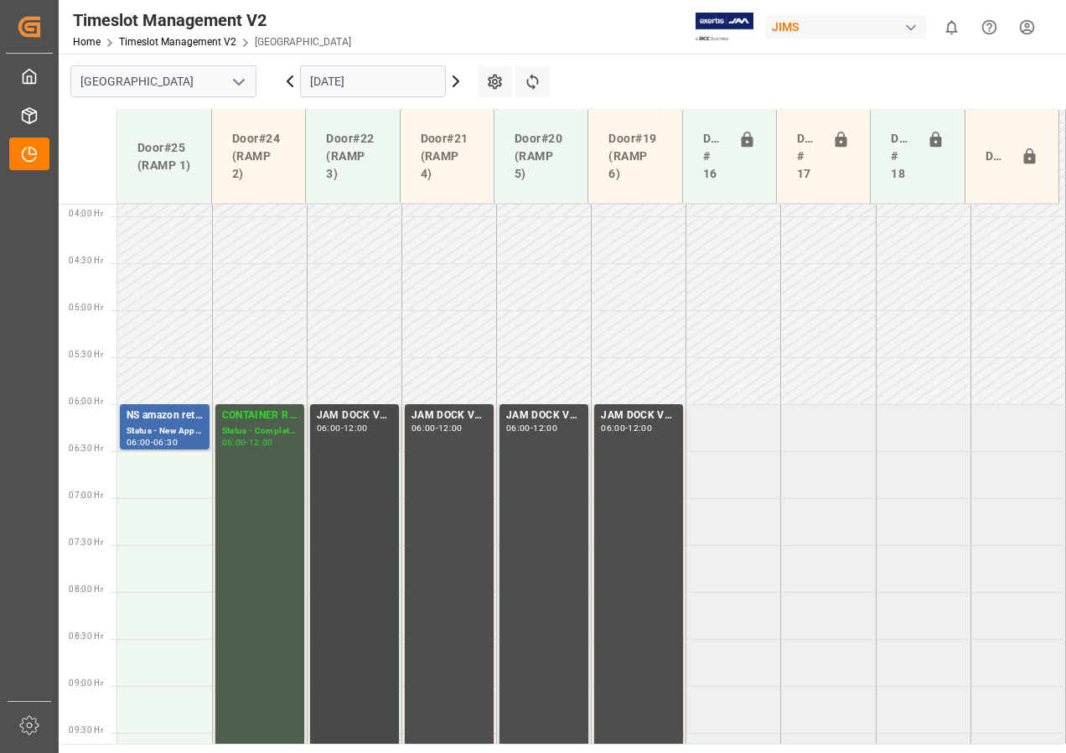
scroll to position [356, 0]
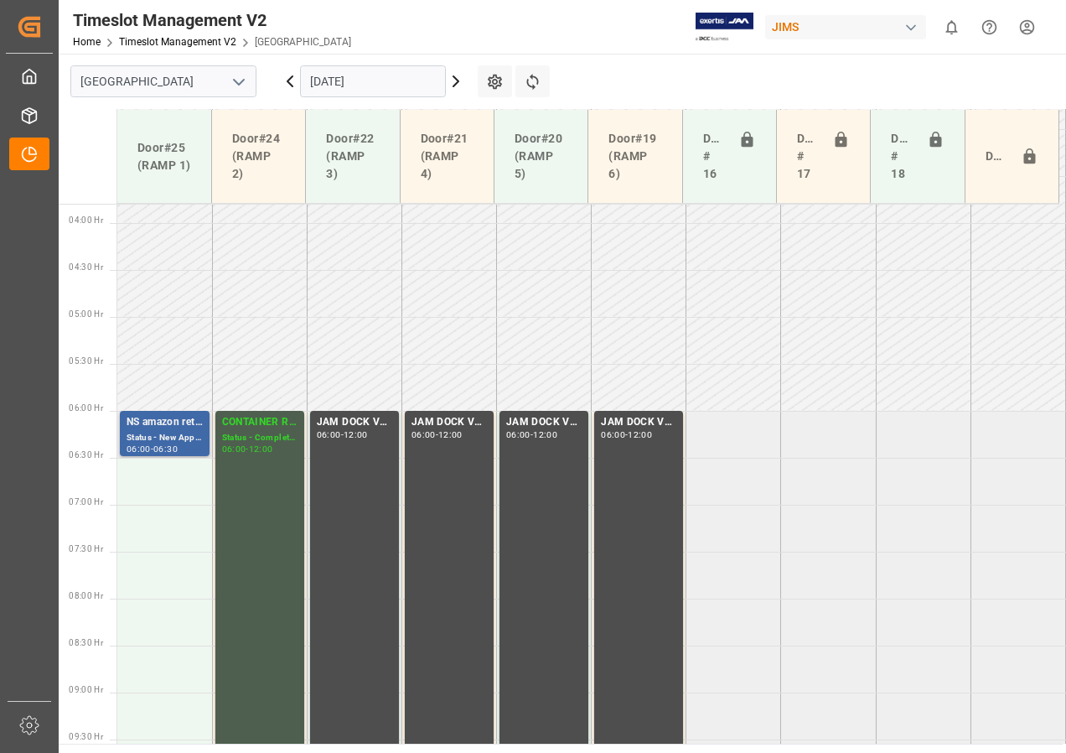
click at [179, 428] on div "NS amazon returns" at bounding box center [165, 422] width 76 height 17
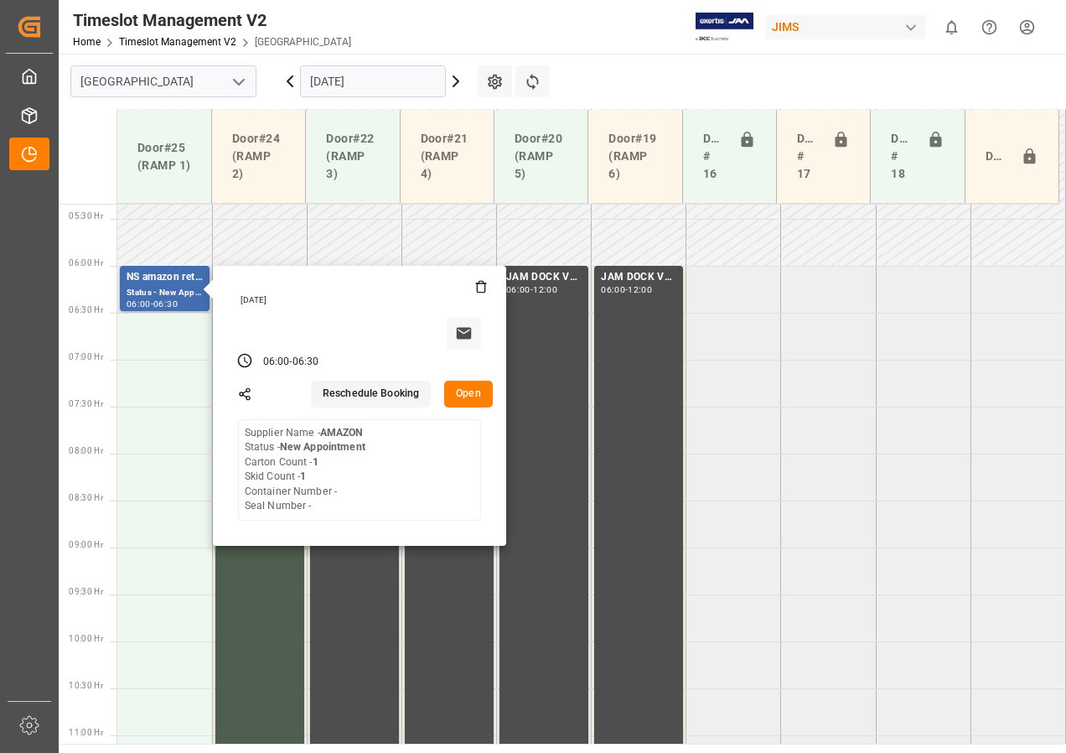
scroll to position [608, 0]
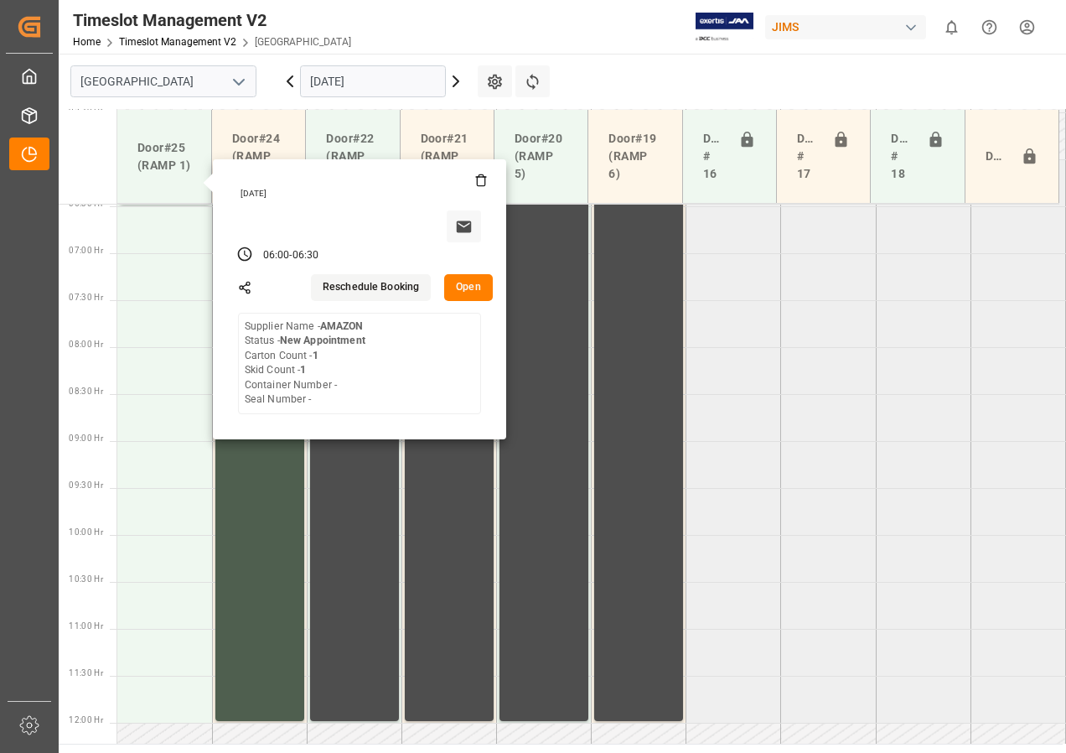
click at [379, 89] on input "[DATE]" at bounding box center [373, 81] width 146 height 32
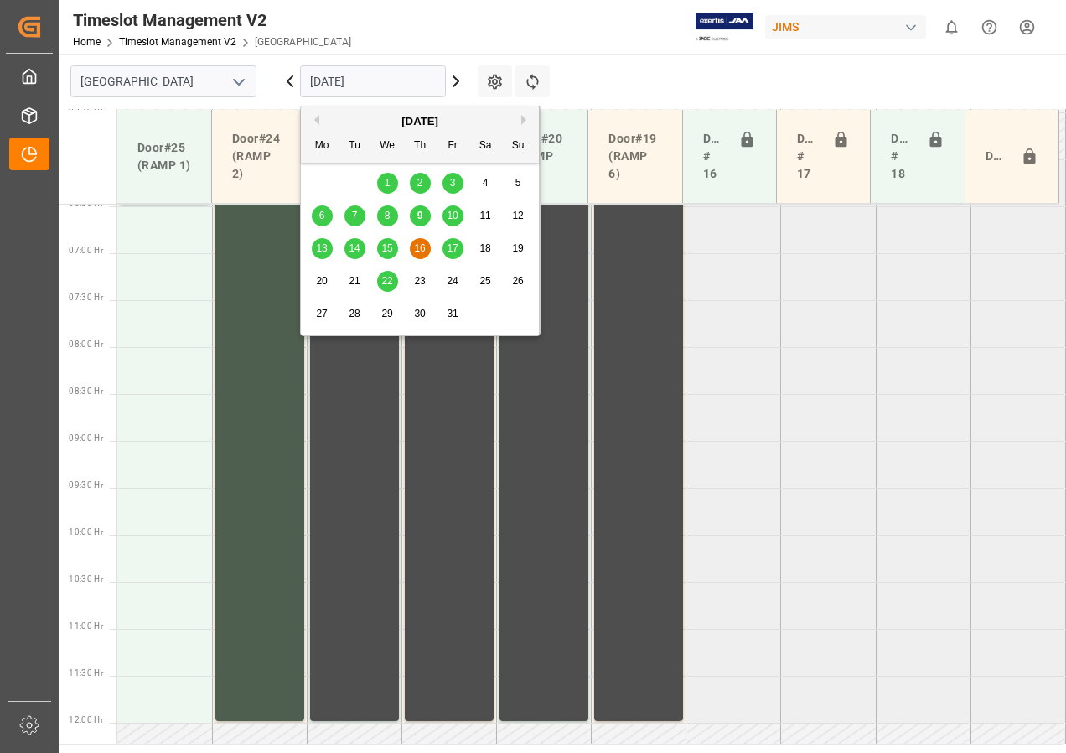
click at [449, 241] on div "17" at bounding box center [453, 249] width 21 height 20
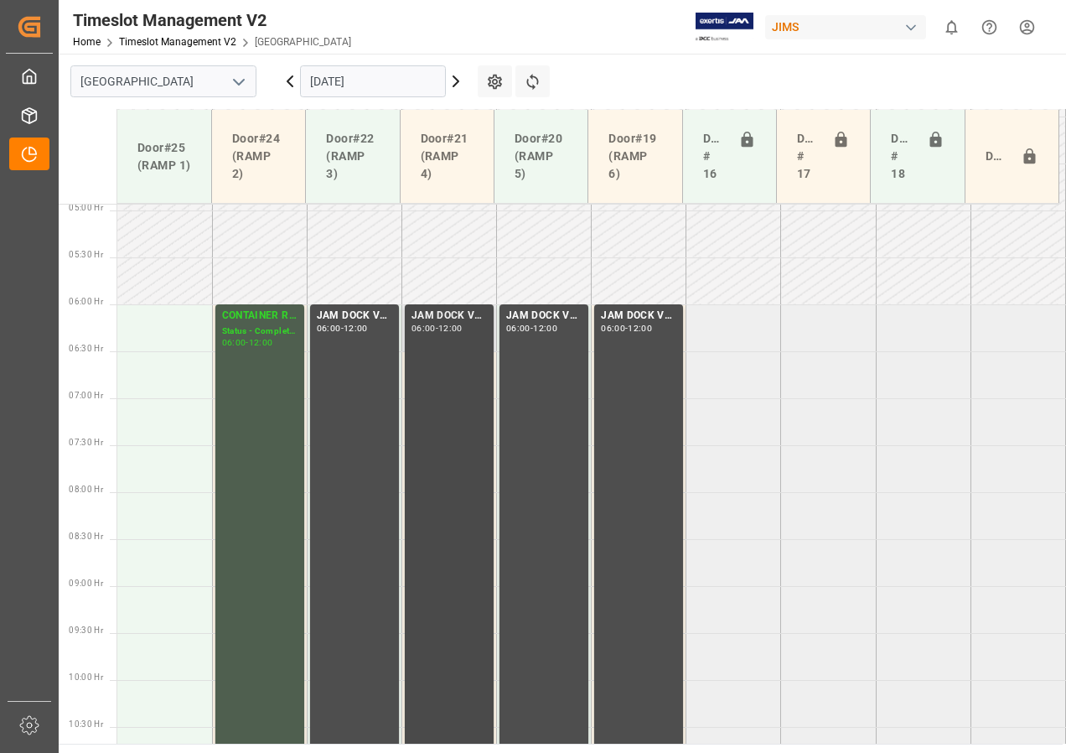
scroll to position [370, 0]
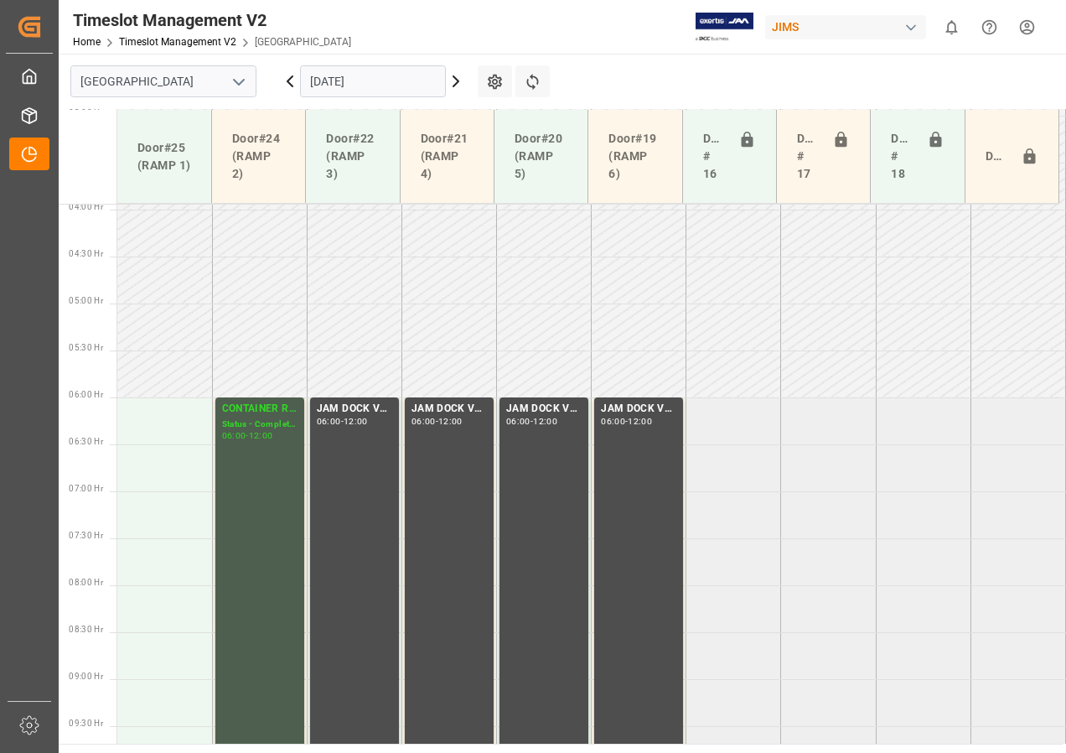
click at [356, 88] on input "[DATE]" at bounding box center [373, 81] width 146 height 32
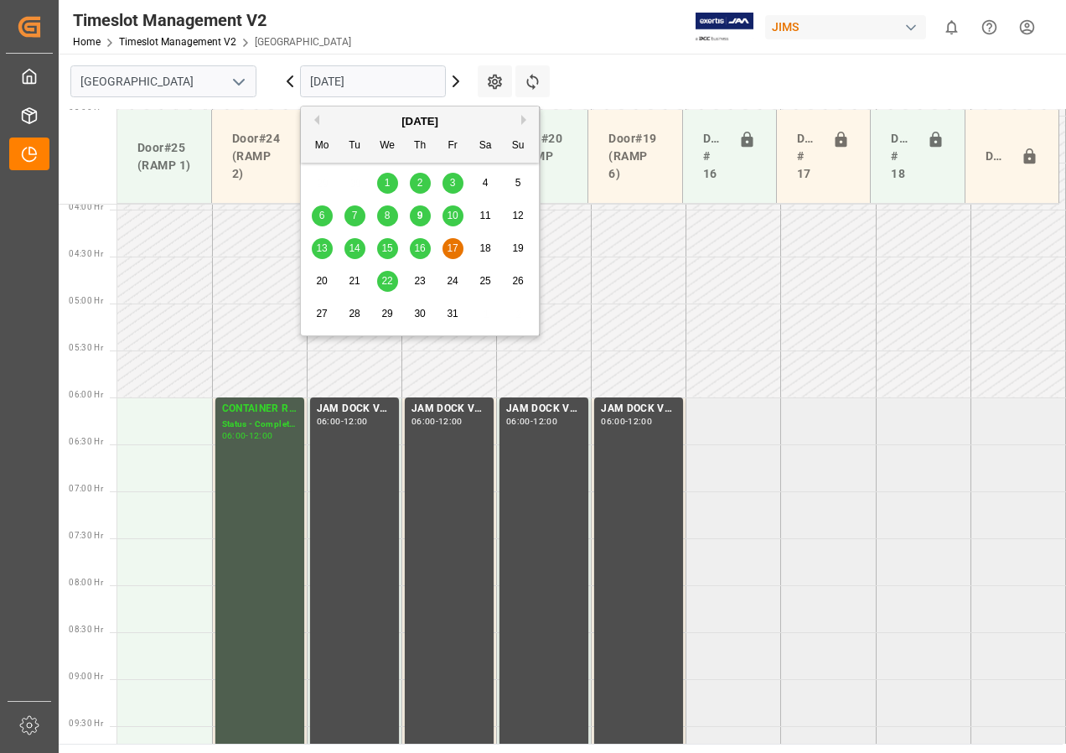
click at [454, 217] on span "10" at bounding box center [452, 216] width 11 height 12
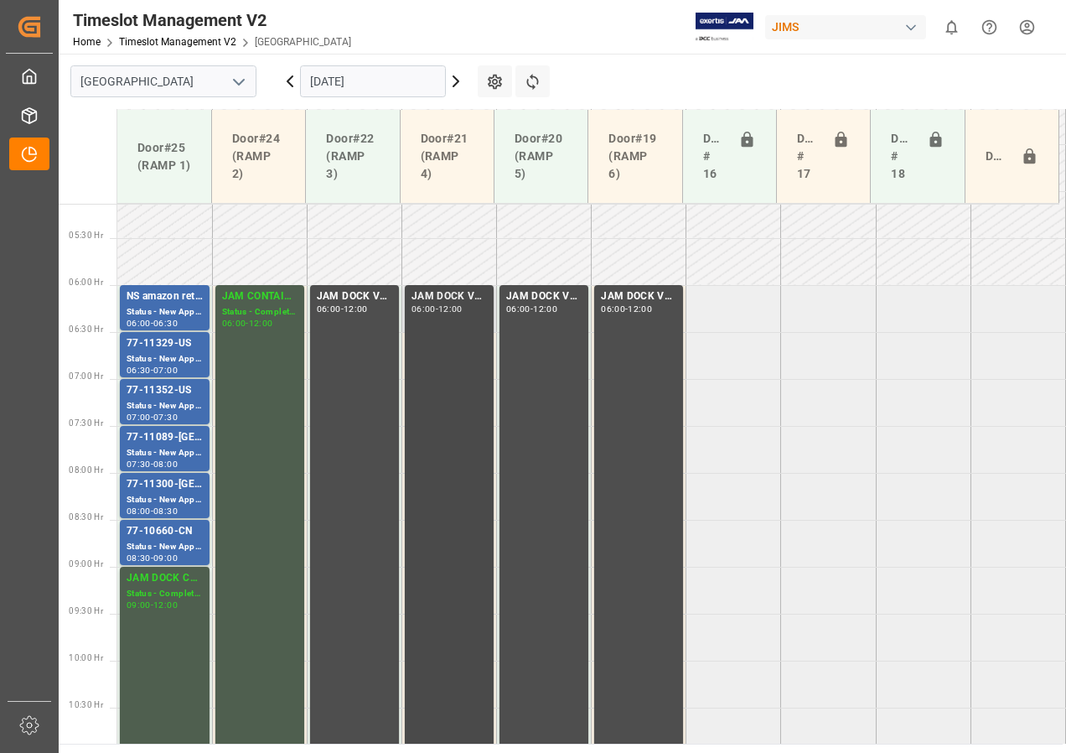
scroll to position [440, 0]
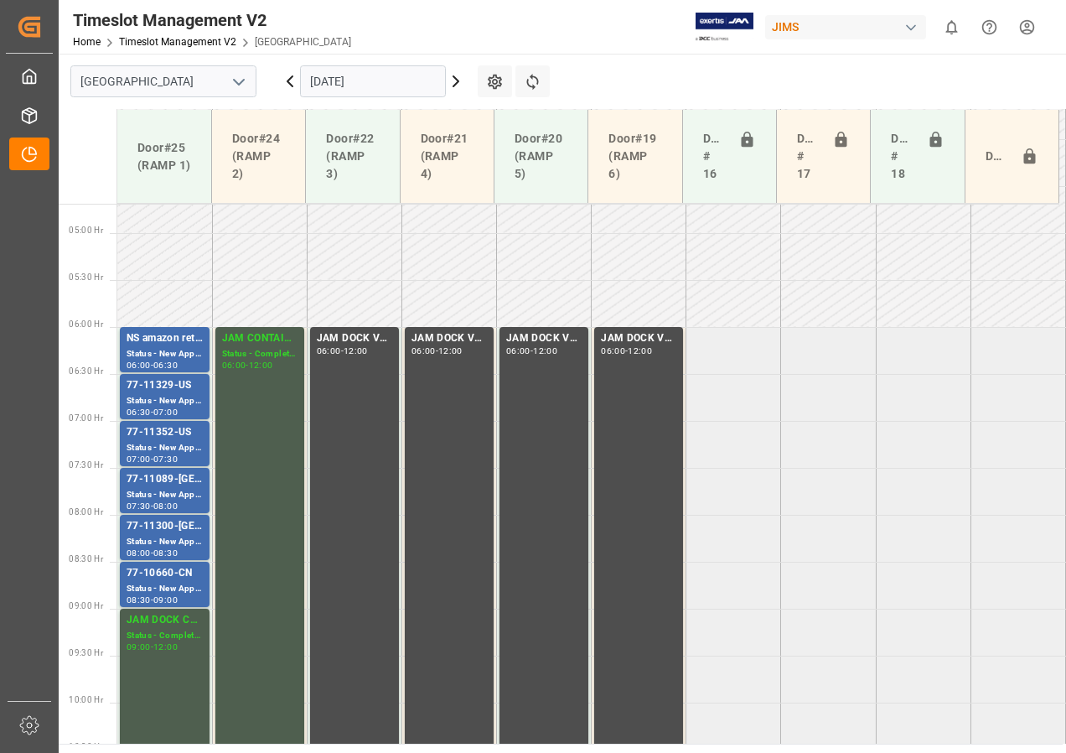
click at [395, 75] on input "[DATE]" at bounding box center [373, 81] width 146 height 32
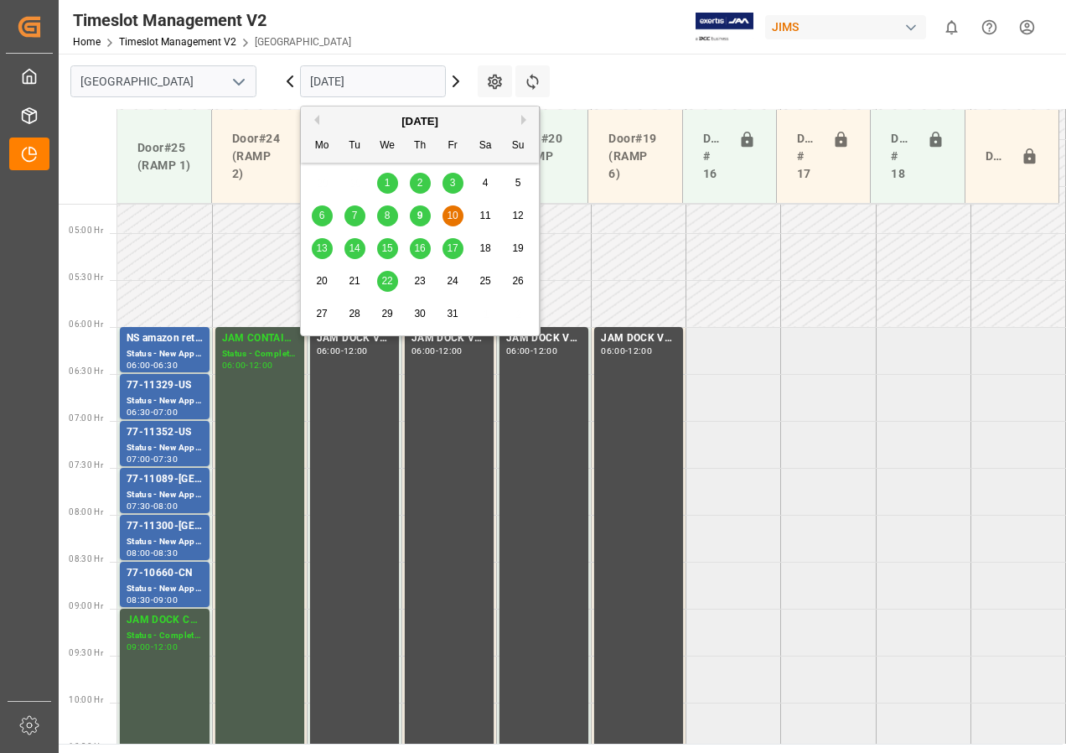
click at [354, 247] on span "14" at bounding box center [354, 248] width 11 height 12
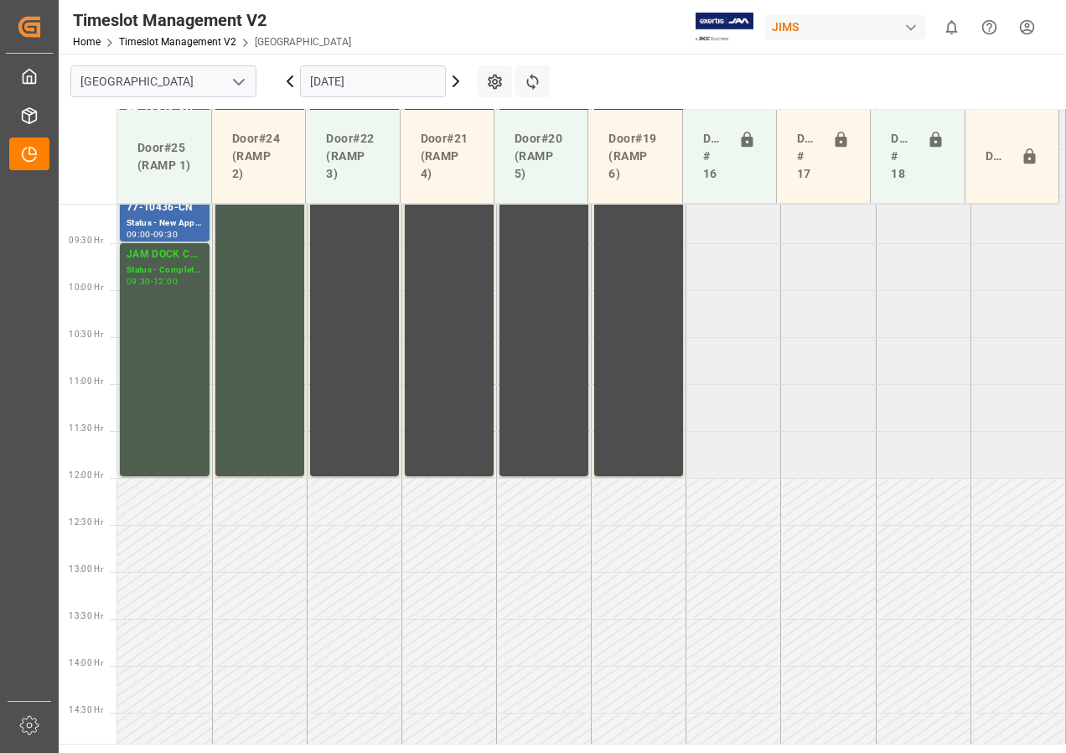
scroll to position [869, 0]
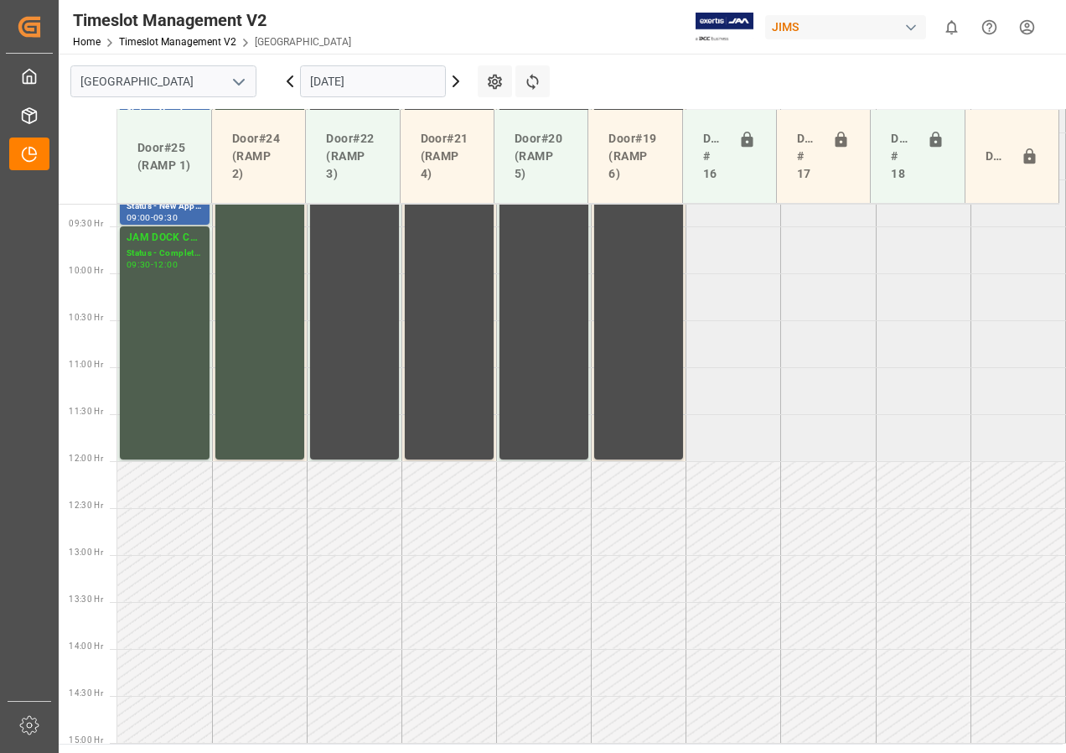
click at [345, 86] on input "[DATE]" at bounding box center [373, 81] width 146 height 32
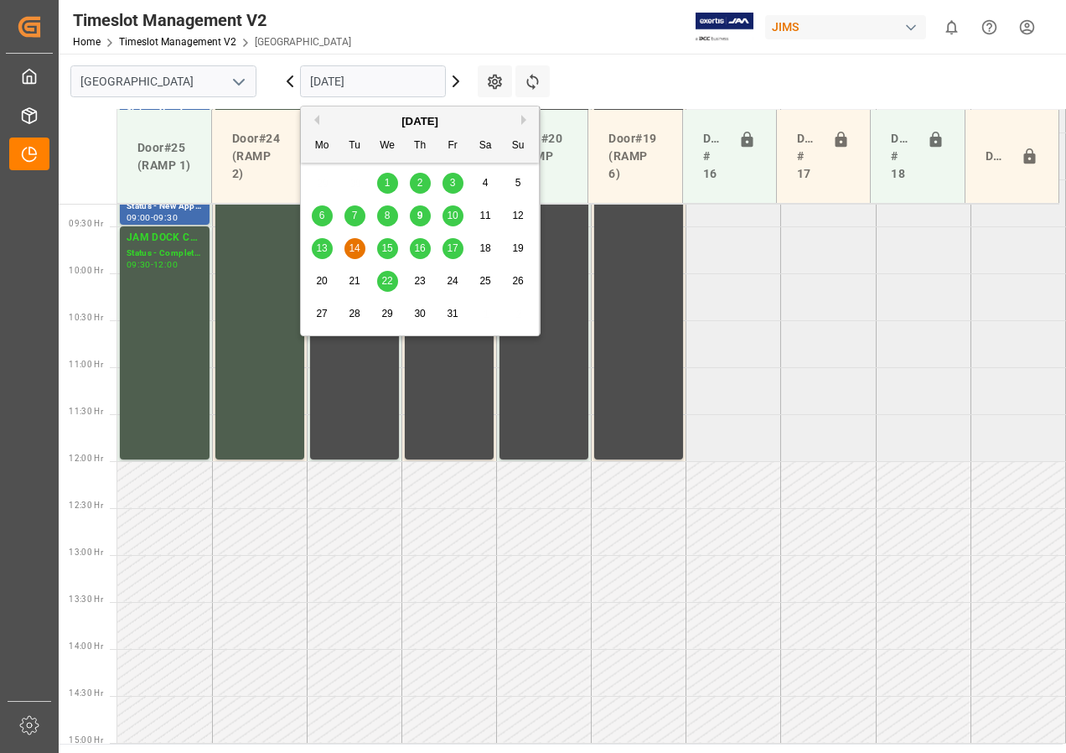
click at [390, 246] on span "15" at bounding box center [386, 248] width 11 height 12
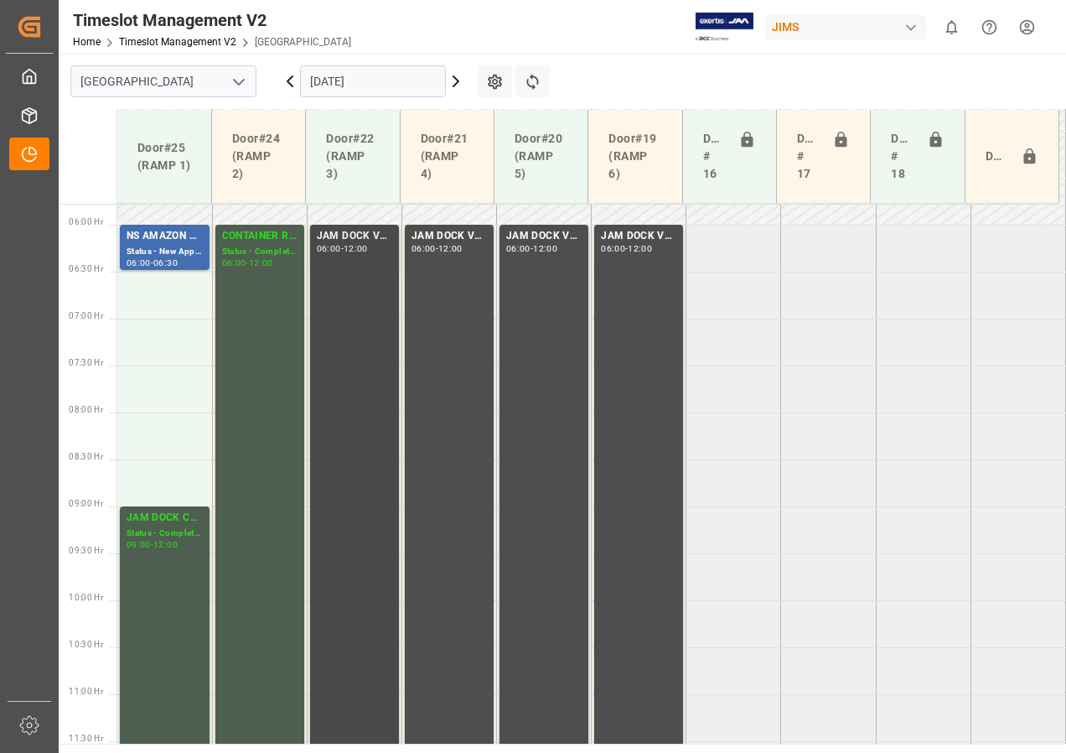
scroll to position [450, 0]
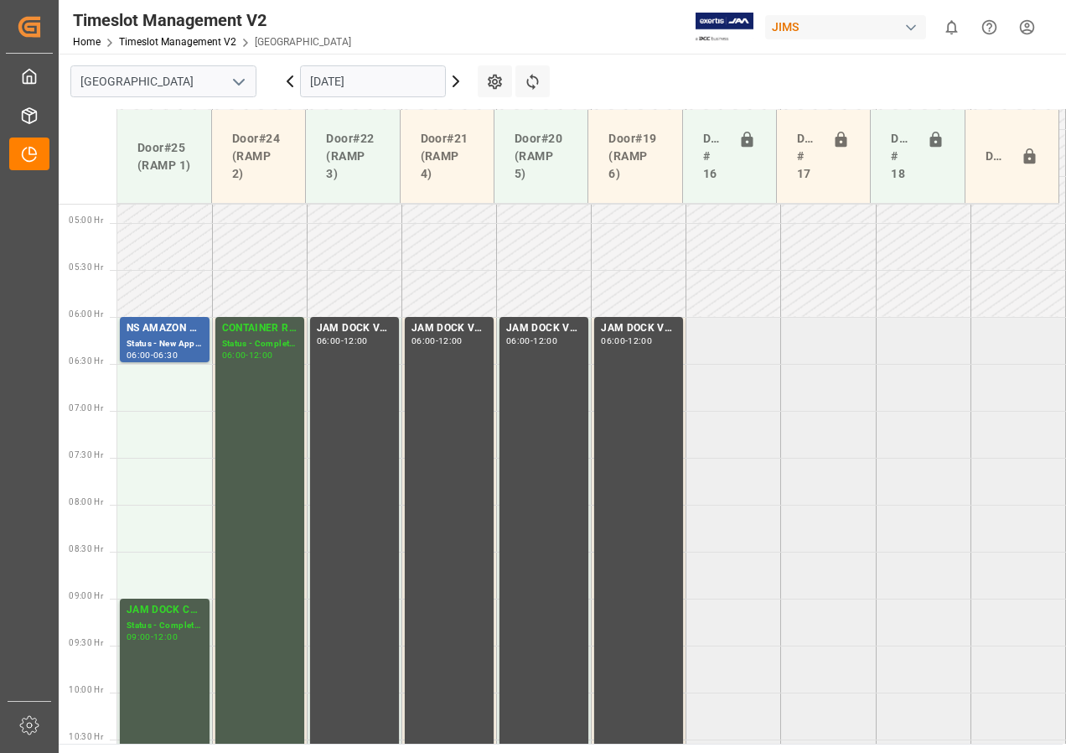
click at [359, 82] on input "[DATE]" at bounding box center [373, 81] width 146 height 32
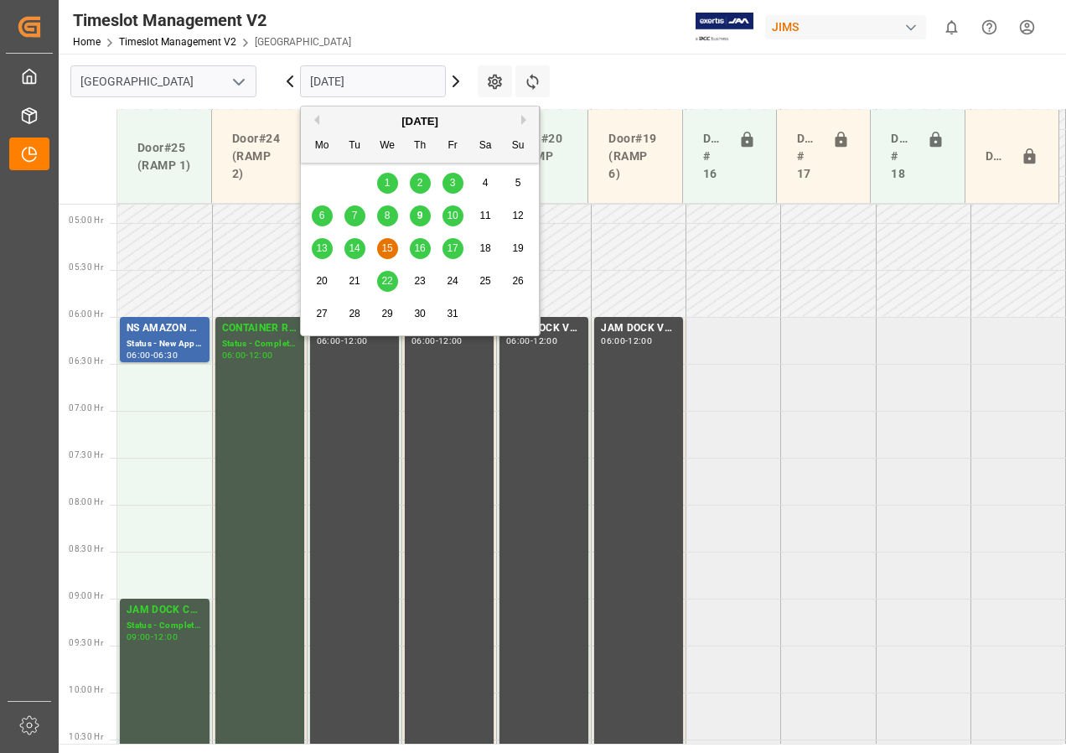
click at [421, 215] on span "9" at bounding box center [420, 216] width 6 height 12
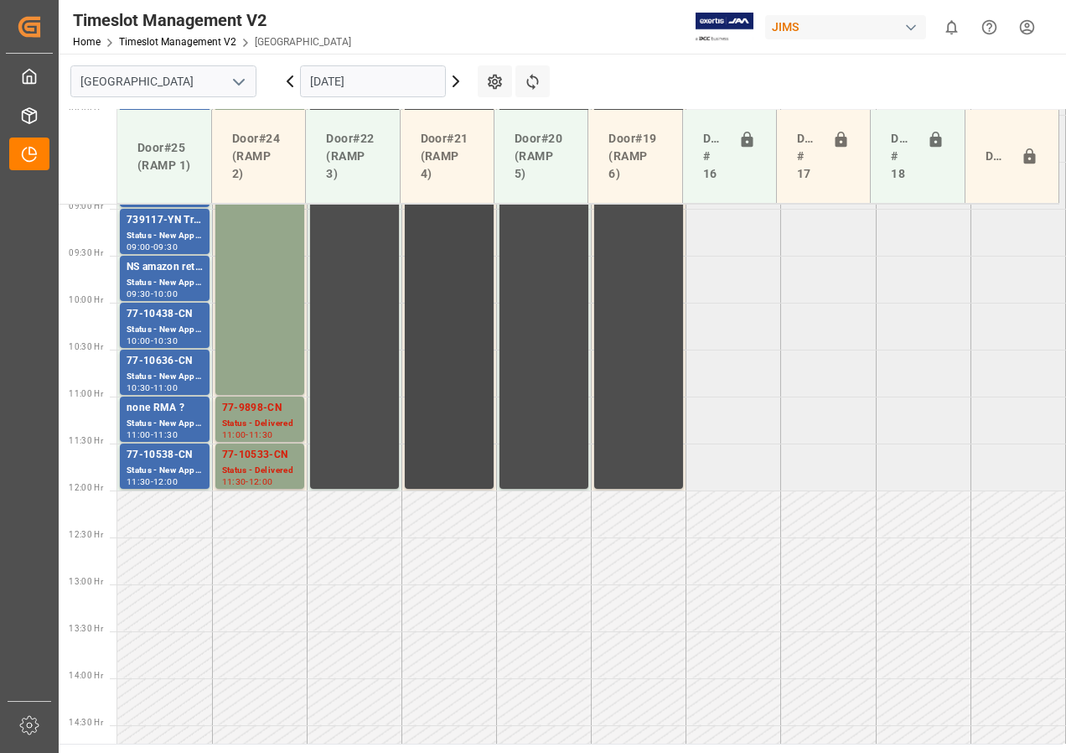
scroll to position [869, 0]
